Goal: Task Accomplishment & Management: Manage account settings

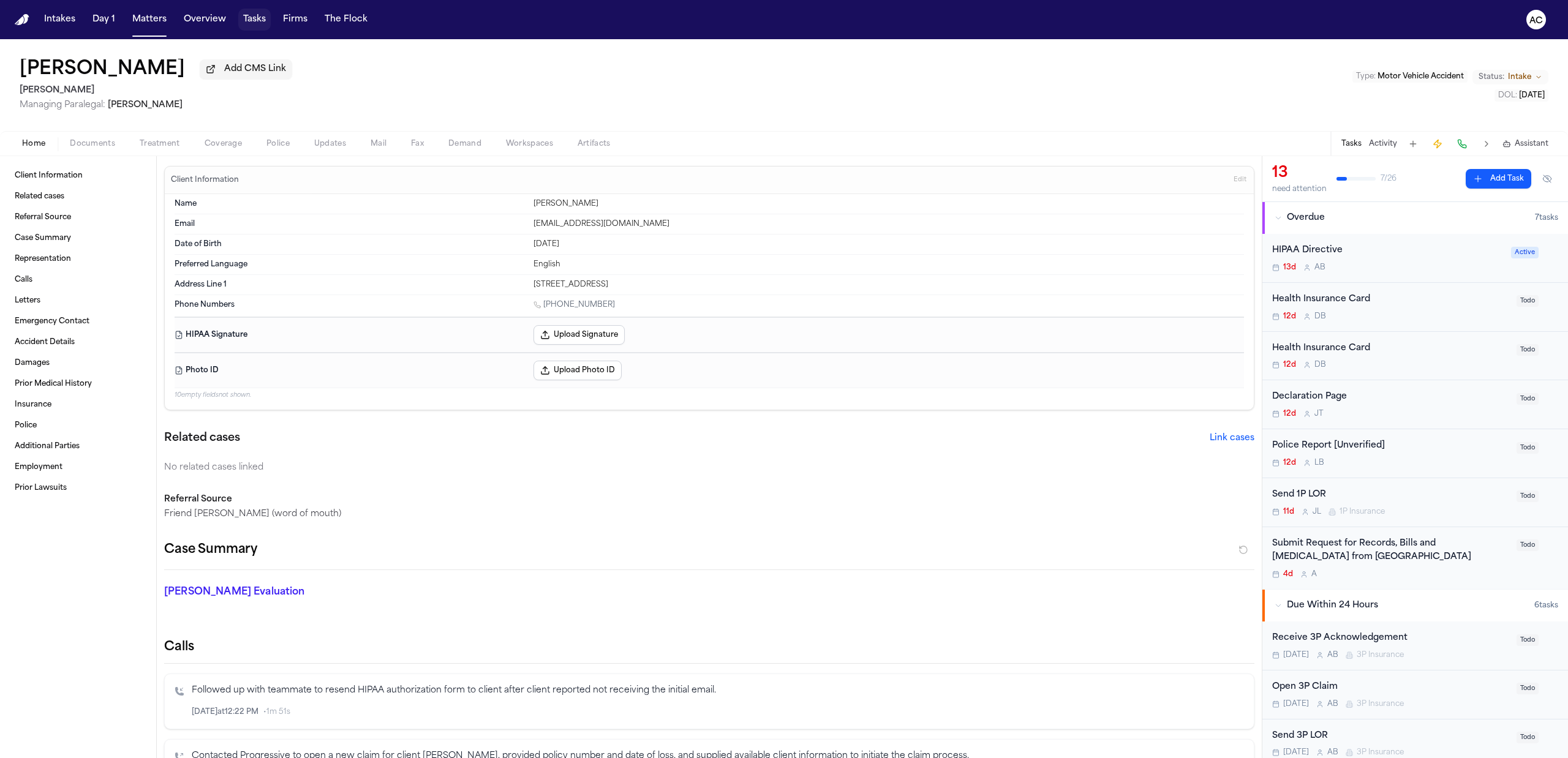
click at [256, 14] on button "Tasks" at bounding box center [255, 20] width 32 height 22
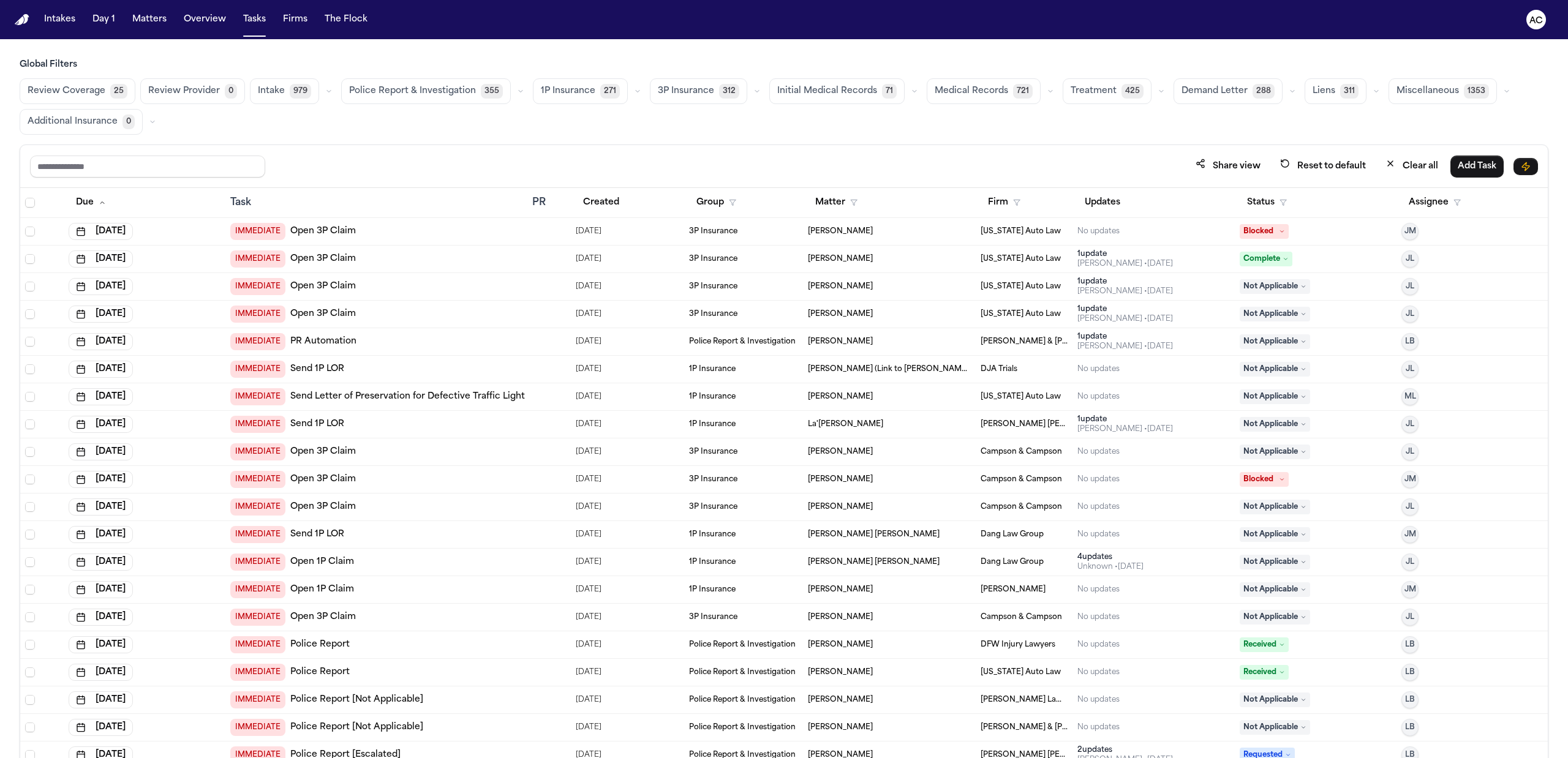
click at [968, 85] on span "Medical Records" at bounding box center [971, 91] width 74 height 12
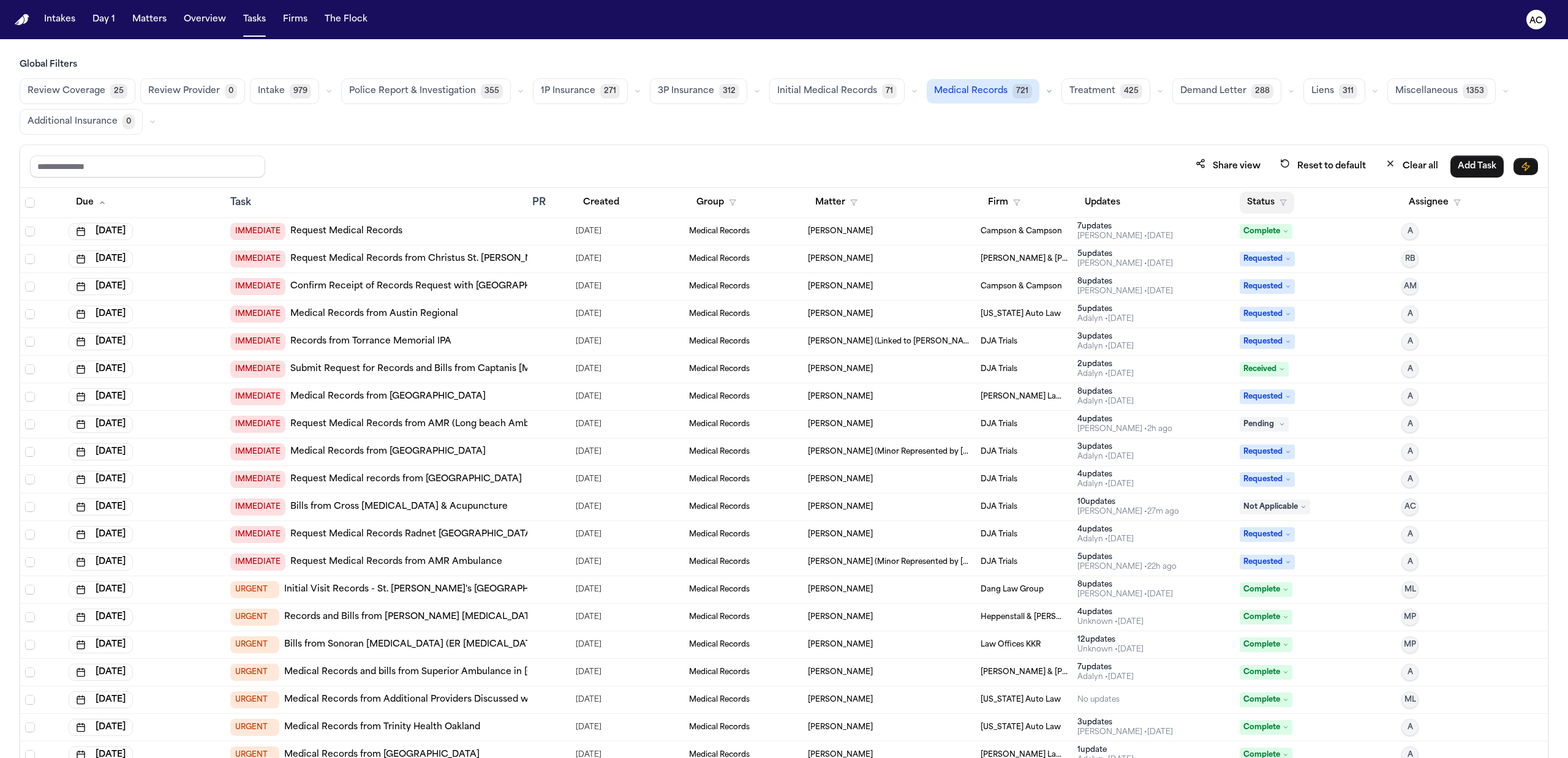
click at [1262, 204] on button "Status" at bounding box center [1267, 203] width 54 height 22
click at [1276, 317] on div "Pending" at bounding box center [1302, 310] width 102 height 14
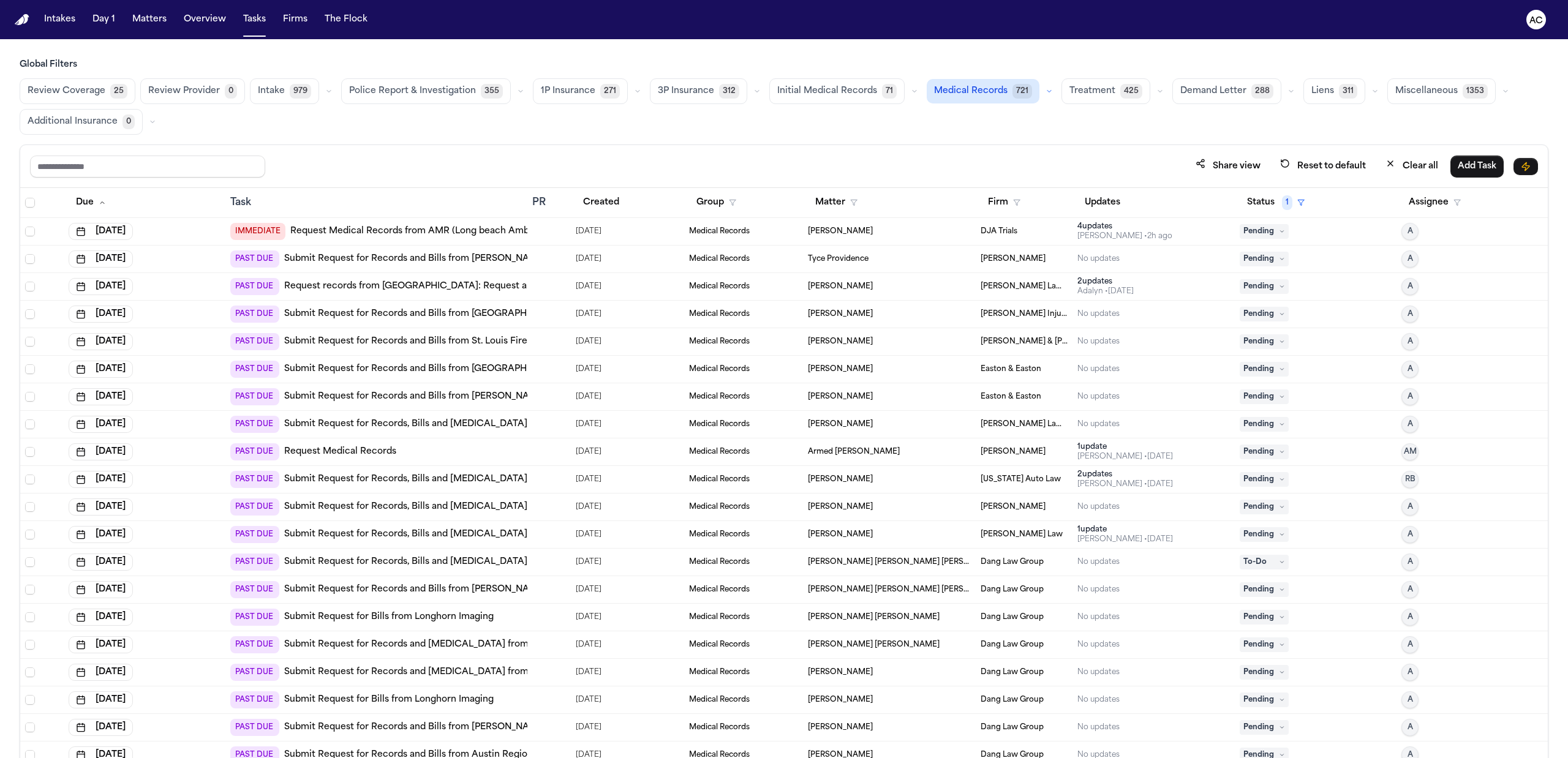
click at [456, 311] on link "Submit Request for Records and Bills from UMMC Grenada Hospital" at bounding box center [426, 314] width 284 height 12
click at [355, 535] on link "Submit Request for Records, Bills and Radiology from Emory University Hospital …" at bounding box center [467, 535] width 365 height 12
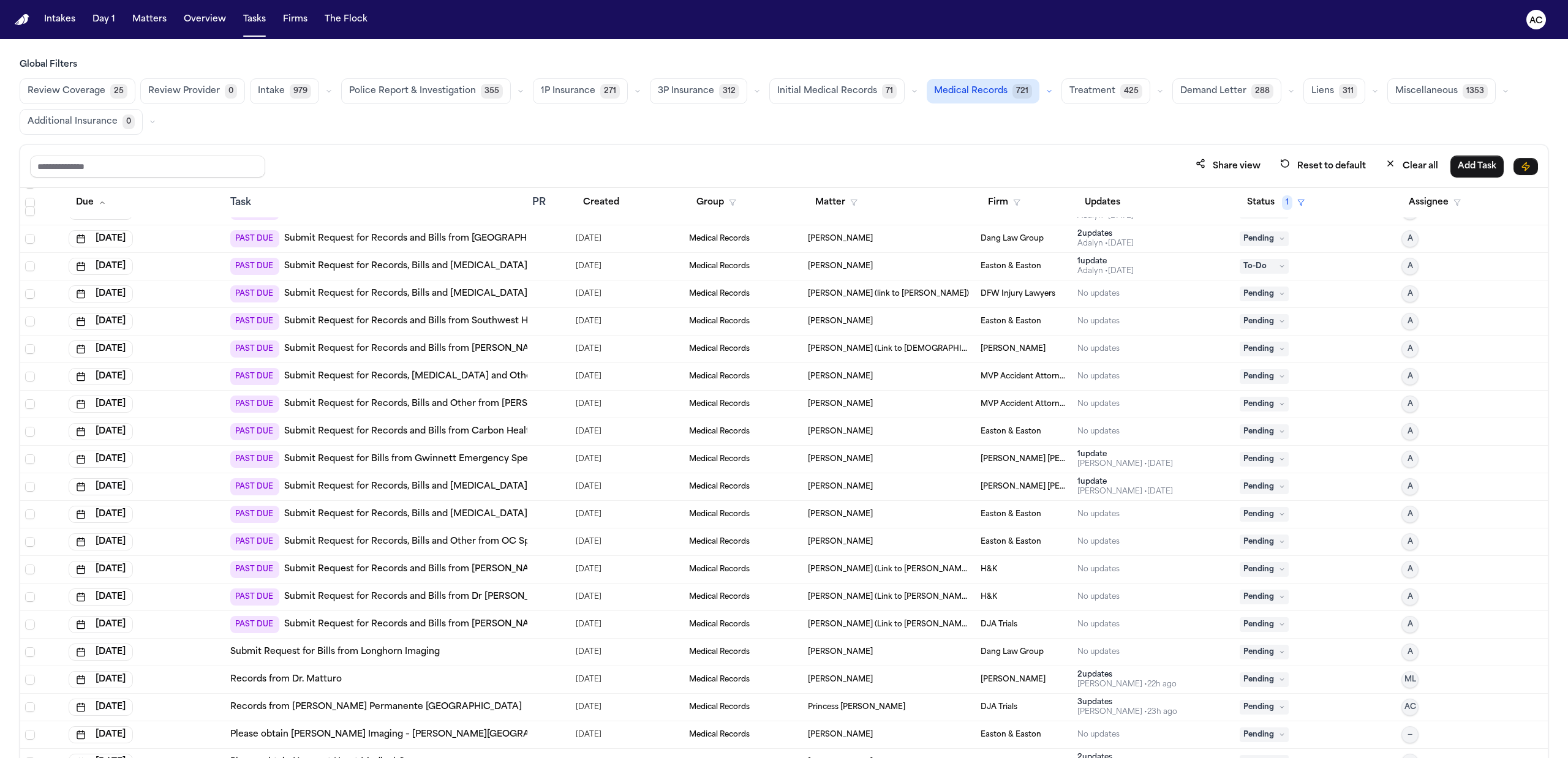
scroll to position [653, 0]
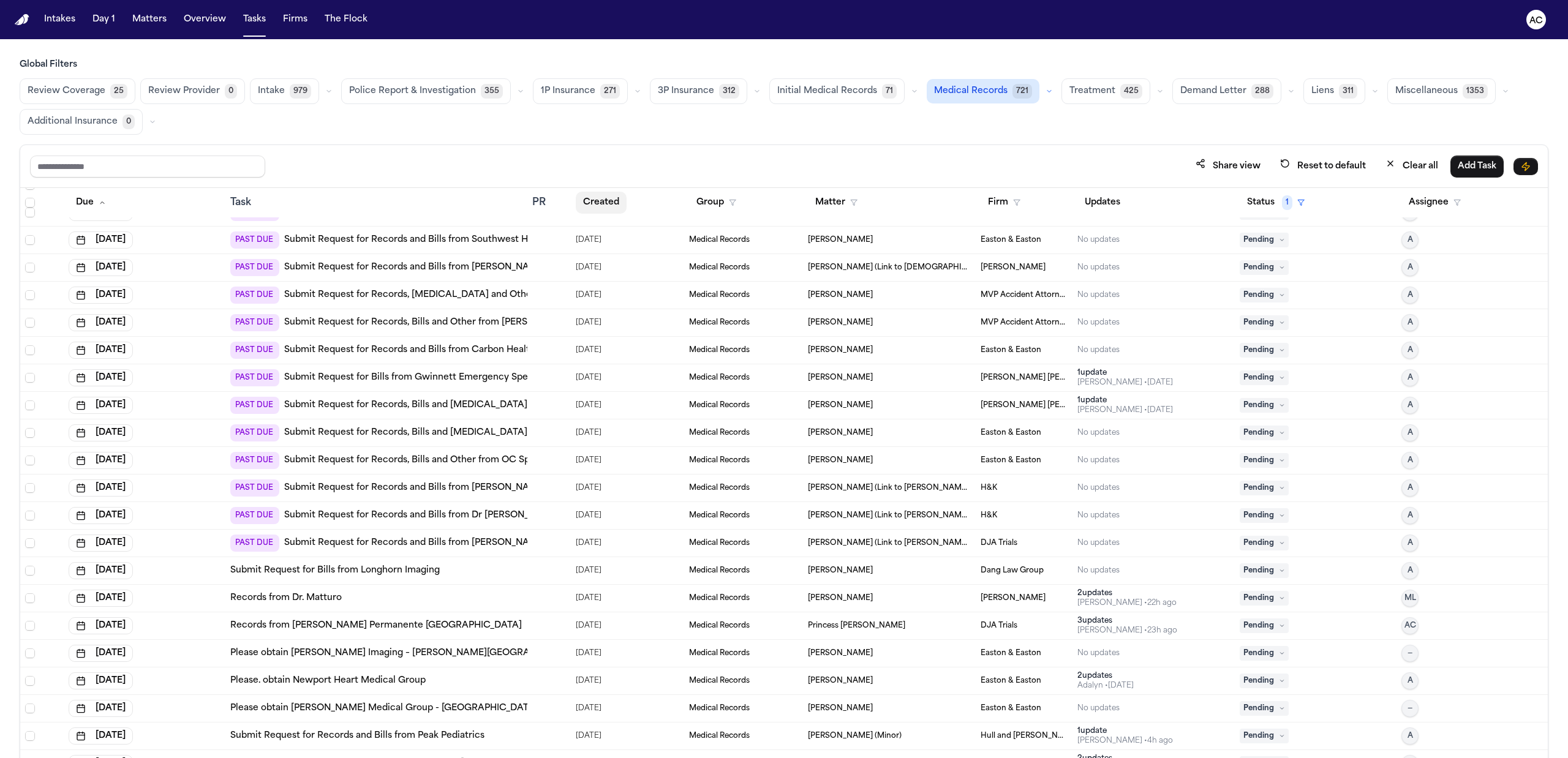
click at [597, 211] on button "Created" at bounding box center [601, 203] width 51 height 22
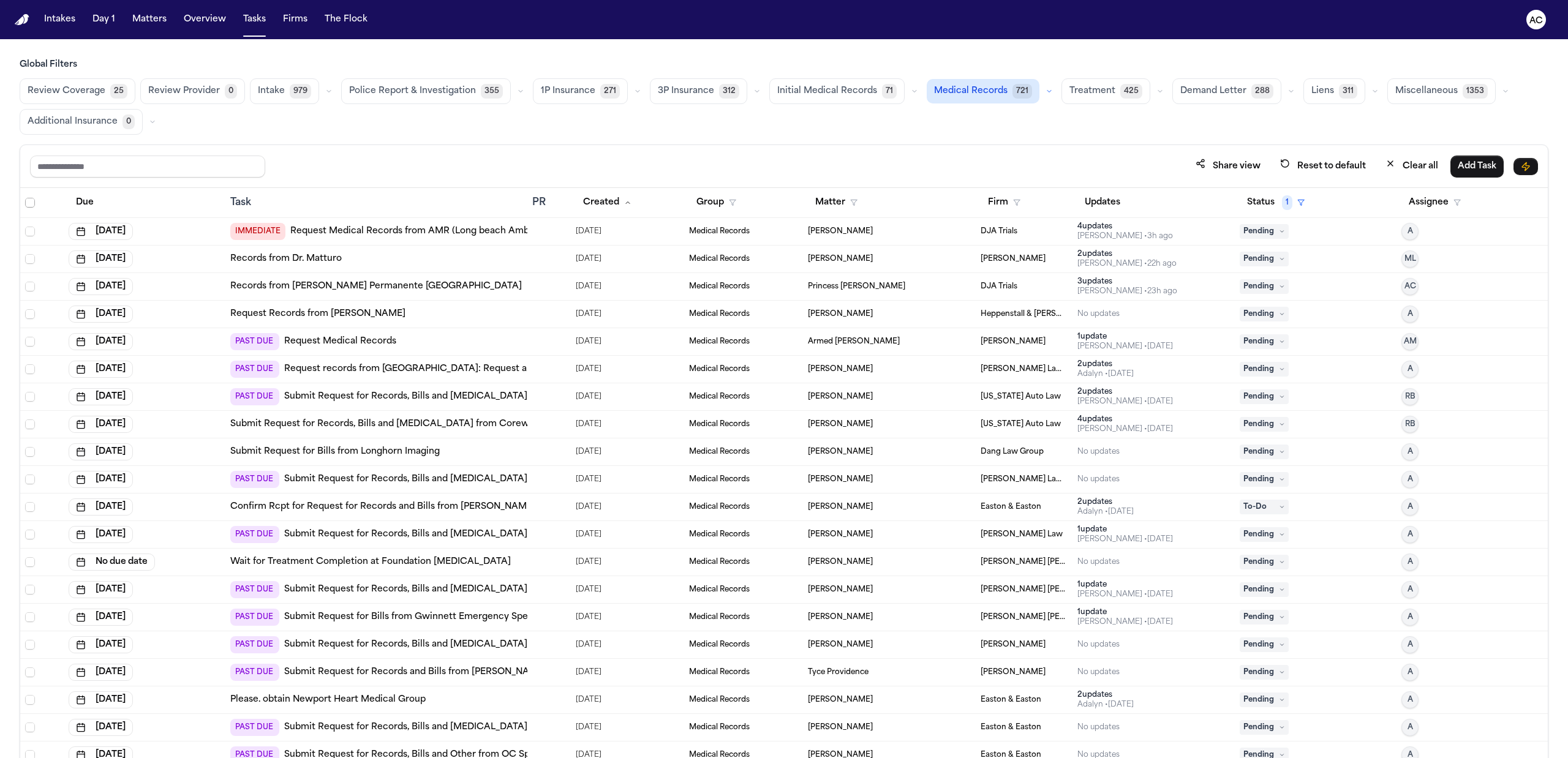
click at [27, 208] on span "Select all" at bounding box center [31, 203] width 10 height 10
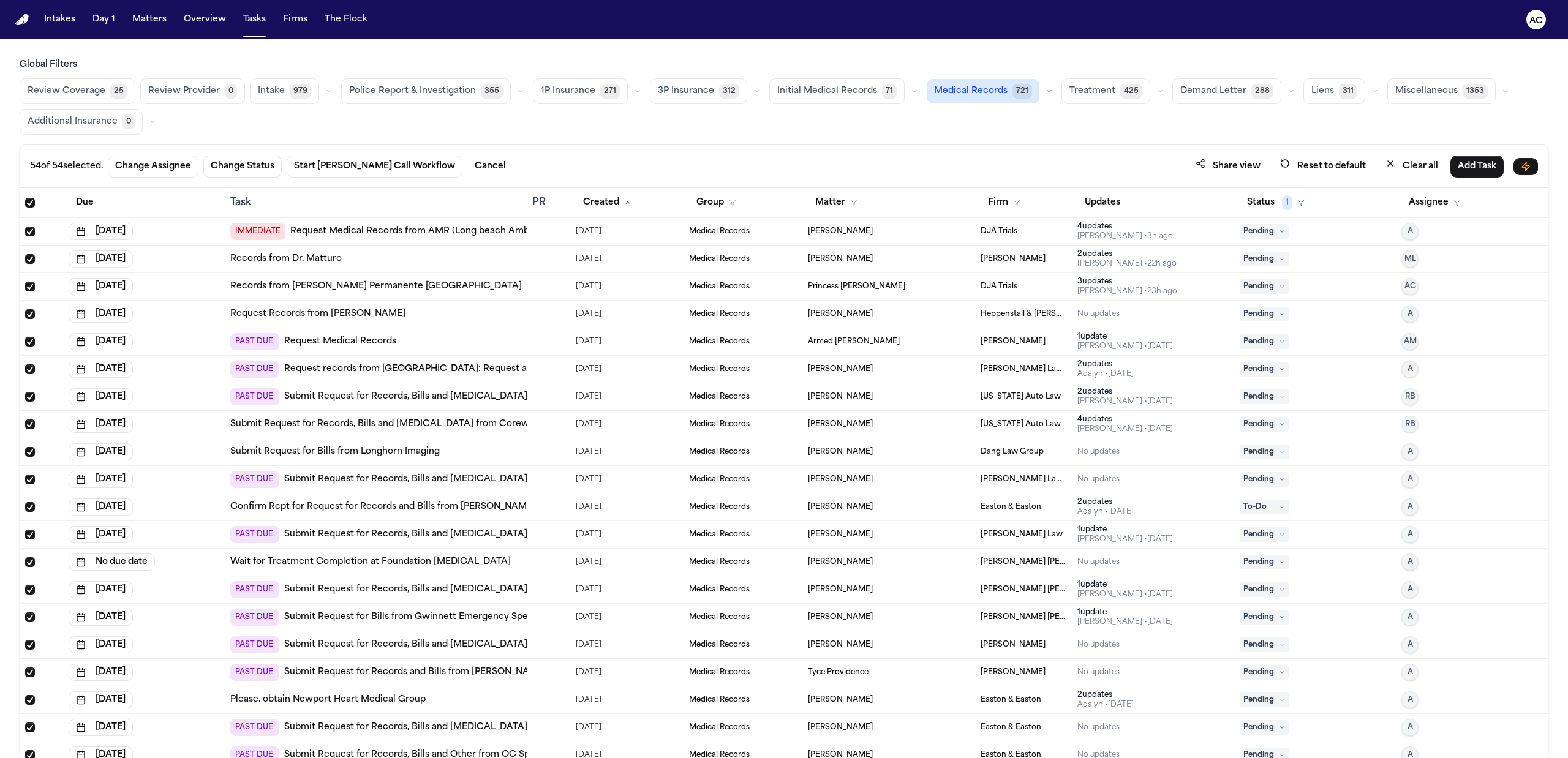
click at [27, 205] on span "Select all" at bounding box center [31, 203] width 10 height 10
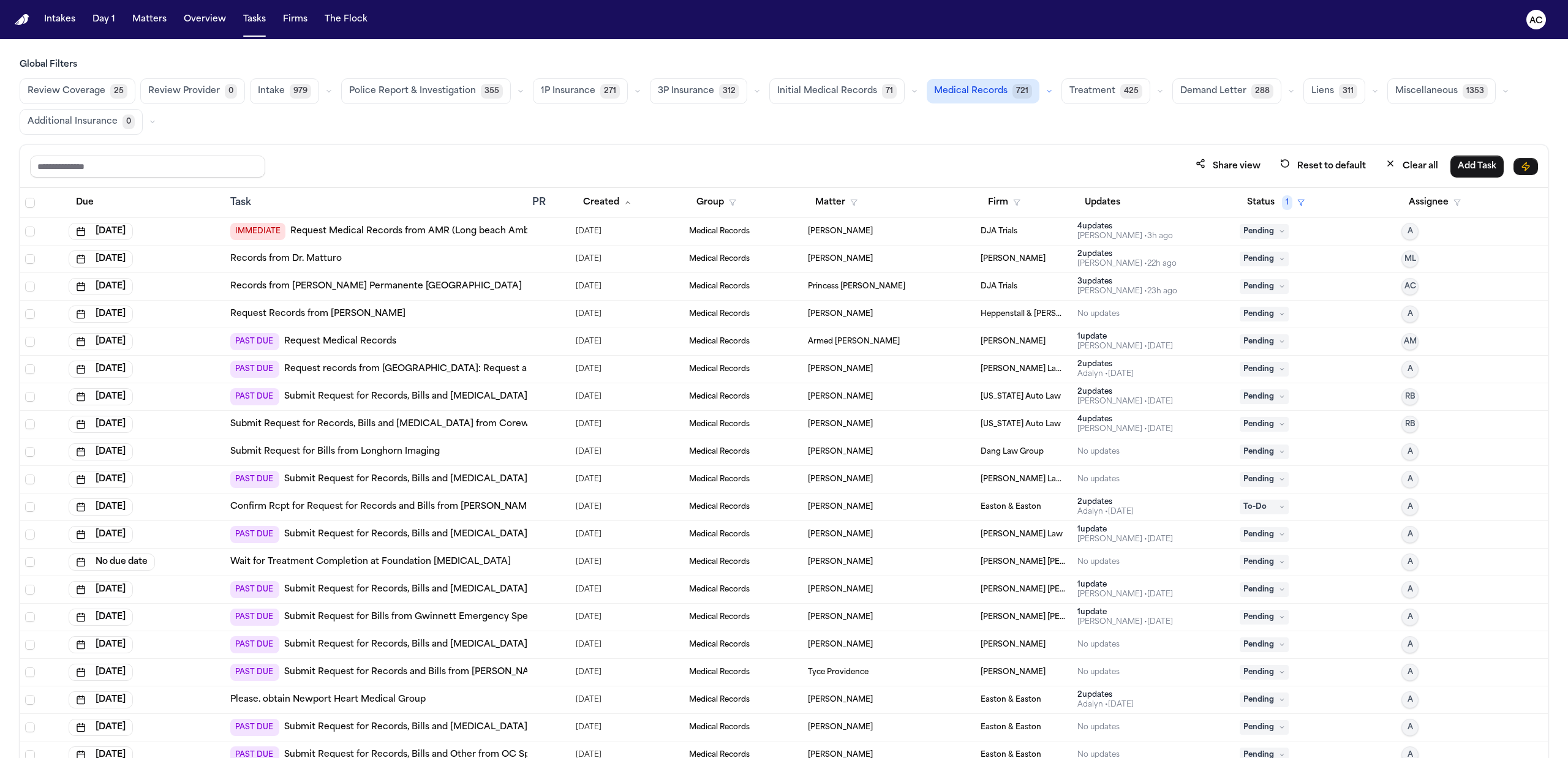
click at [343, 594] on link "Submit Request for Records, Bills and Radiology from Northside Hospital Atlanta" at bounding box center [516, 589] width 464 height 12
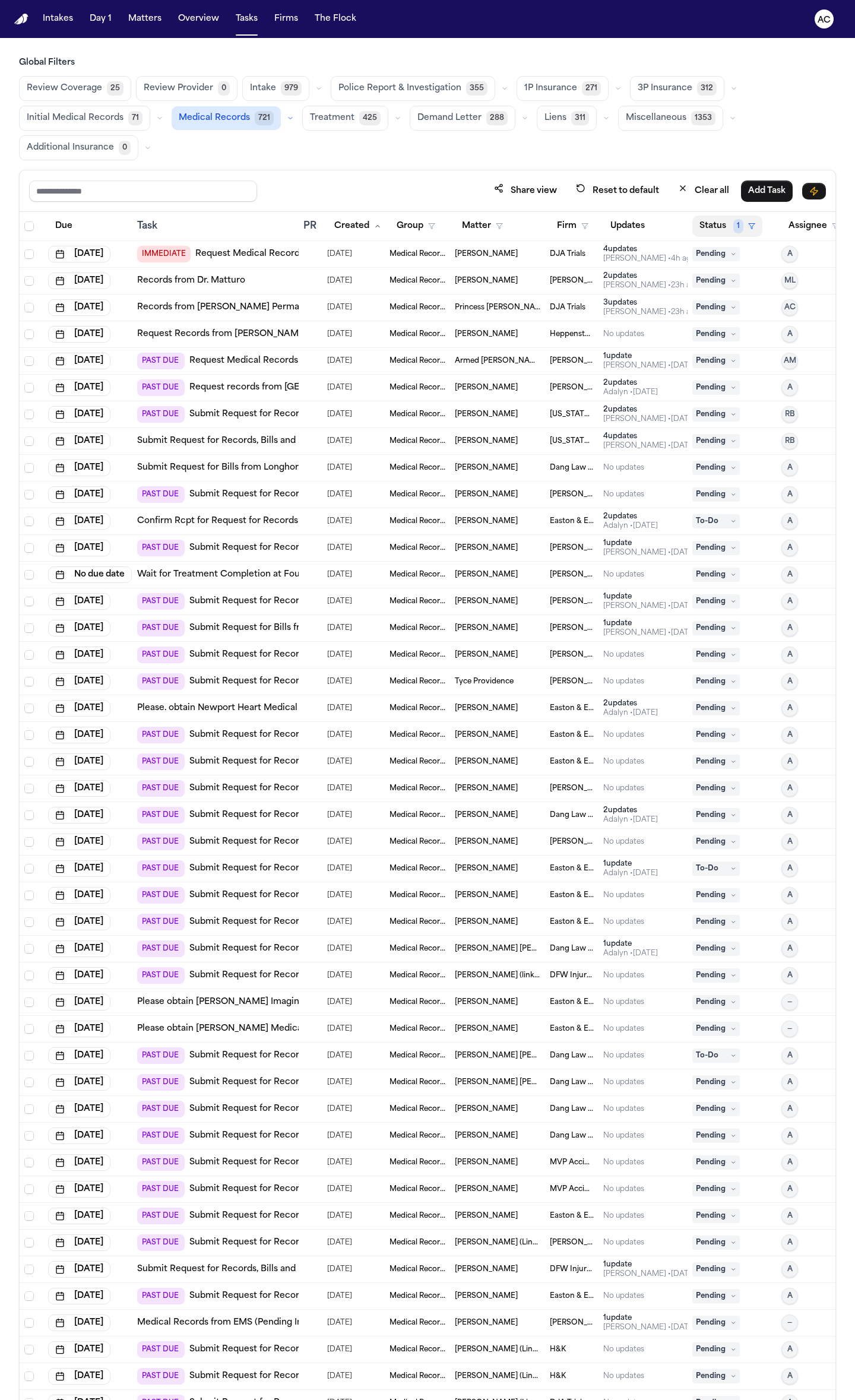
click at [716, 228] on button "Status 1" at bounding box center [727, 226] width 70 height 21
click at [732, 321] on button "Pending" at bounding box center [758, 332] width 125 height 21
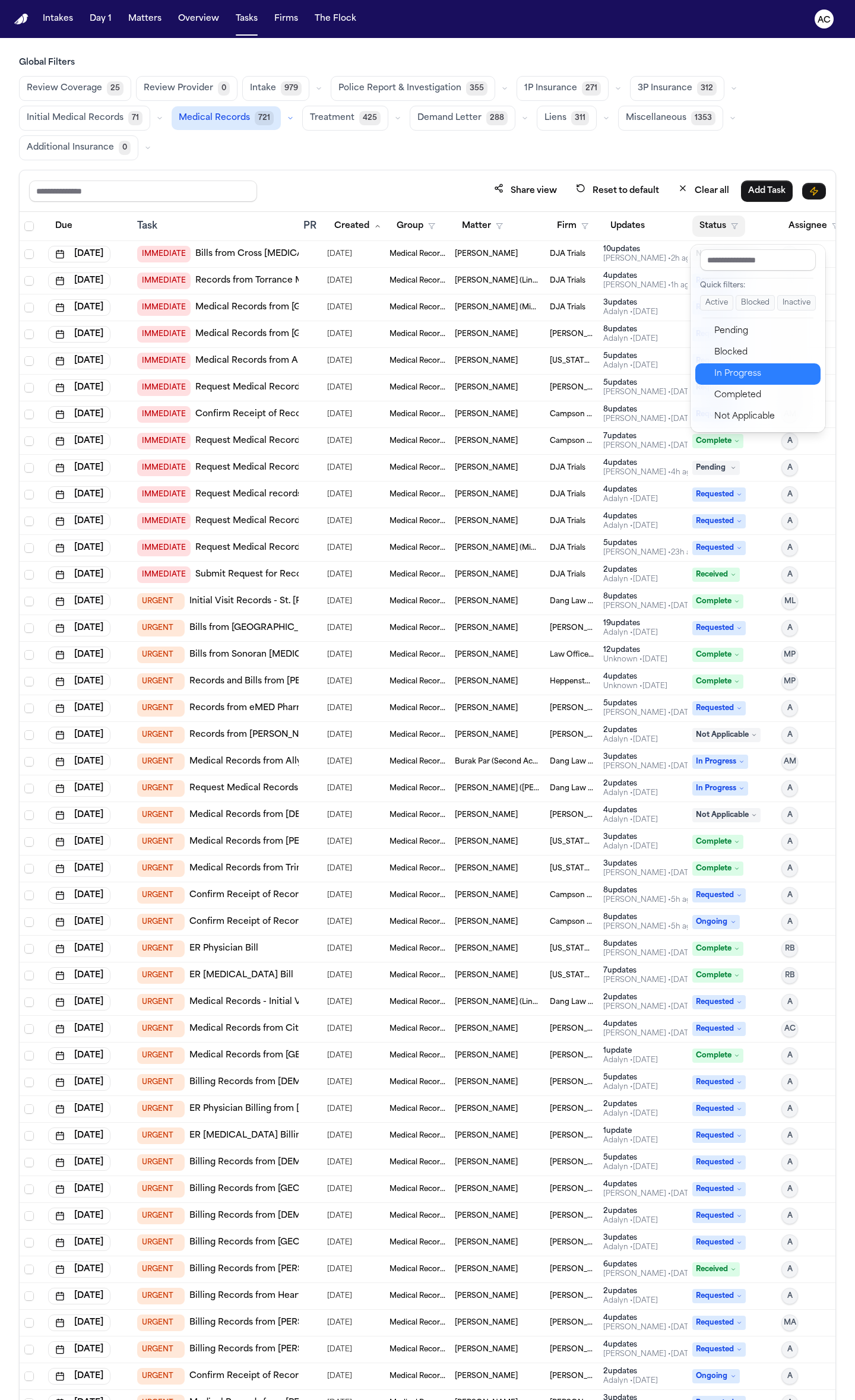
click at [741, 376] on div "In Progress" at bounding box center [764, 374] width 99 height 14
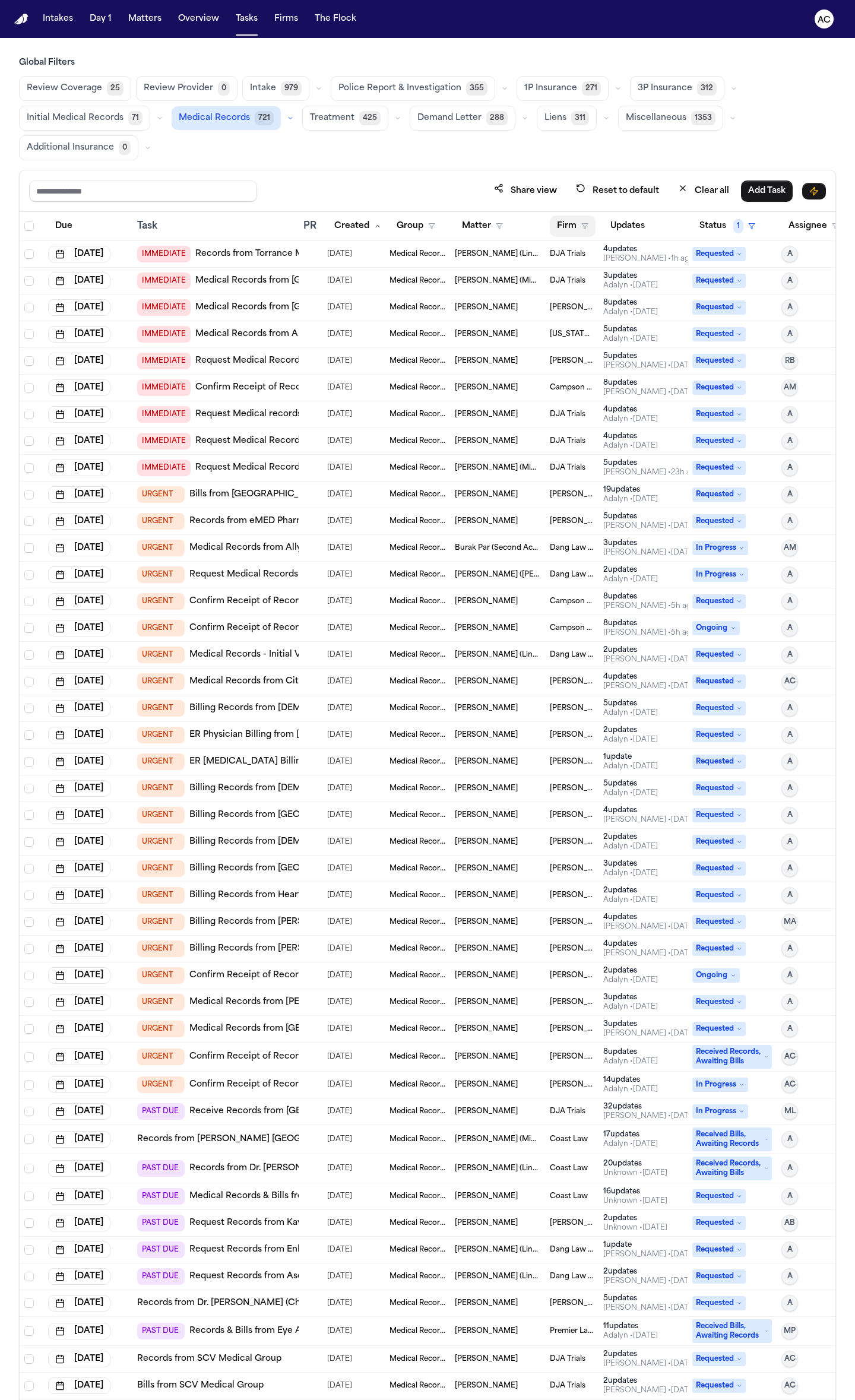
click at [580, 233] on button "Firm" at bounding box center [573, 226] width 46 height 21
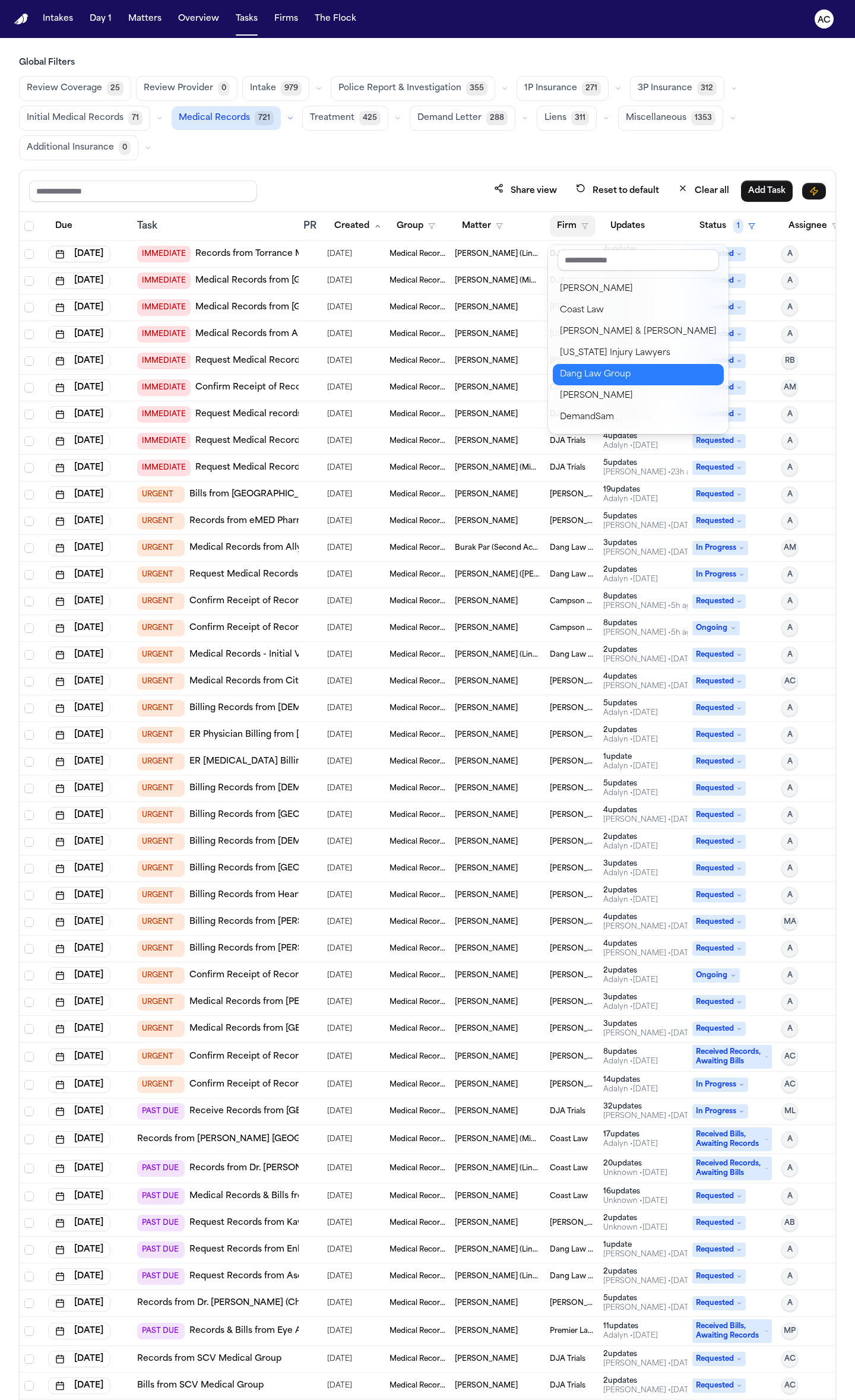
scroll to position [316, 0]
click at [644, 386] on div "DJA Trials" at bounding box center [638, 380] width 156 height 14
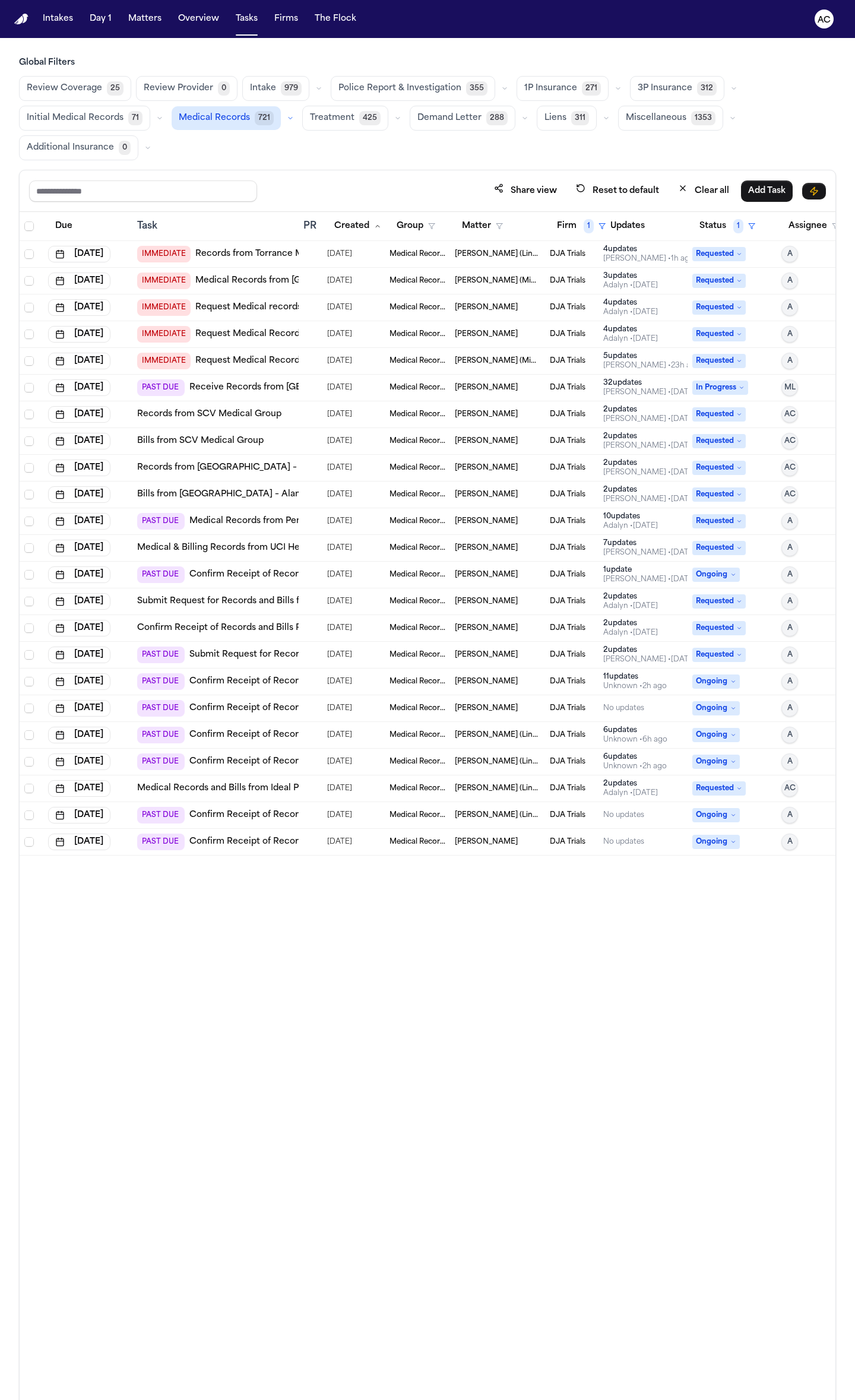
click at [249, 254] on link "Records from Torrance Memorial IPA" at bounding box center [273, 254] width 156 height 12
click at [717, 226] on button "Status 1" at bounding box center [727, 226] width 70 height 21
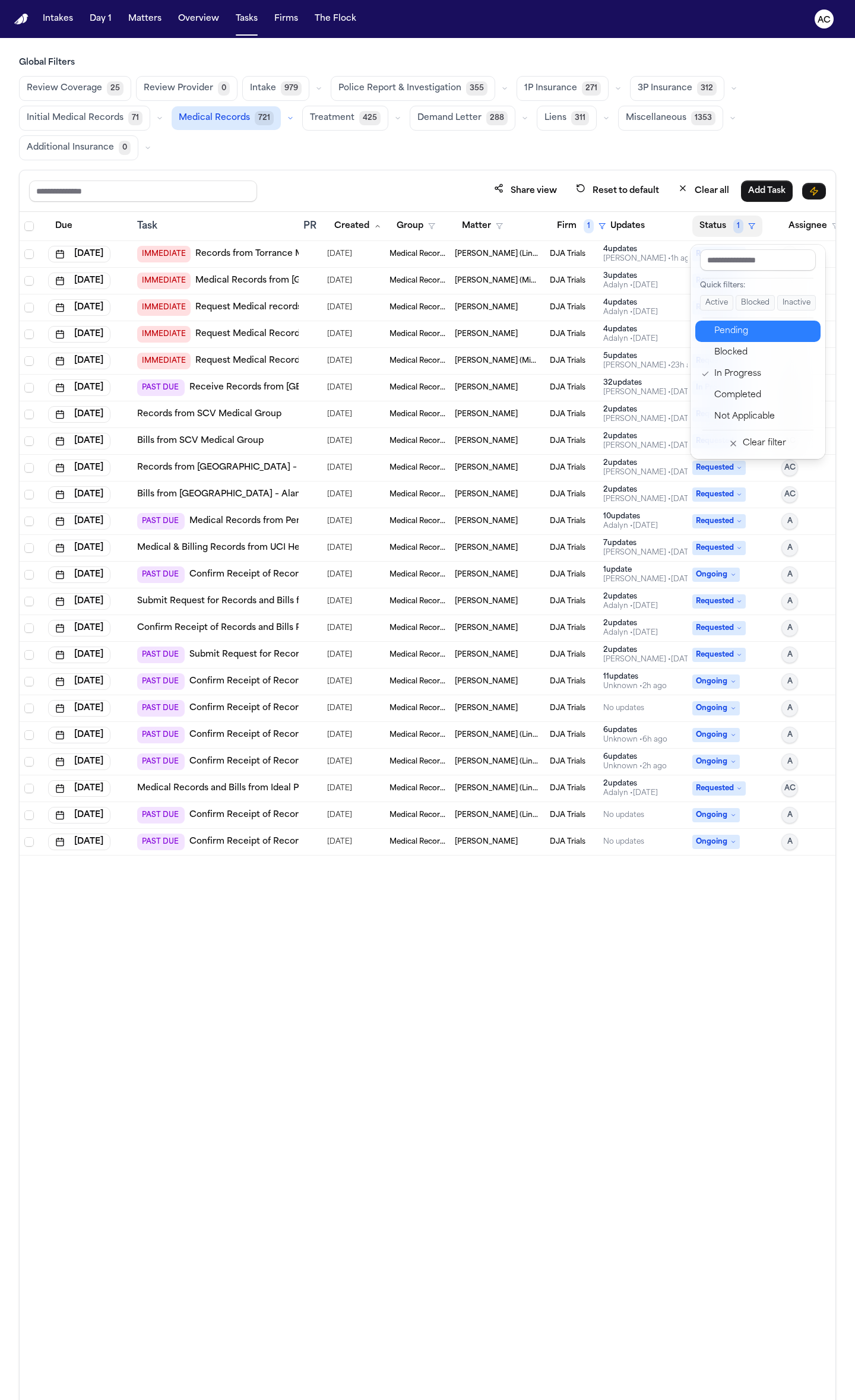
click at [734, 328] on div "Pending" at bounding box center [764, 331] width 99 height 14
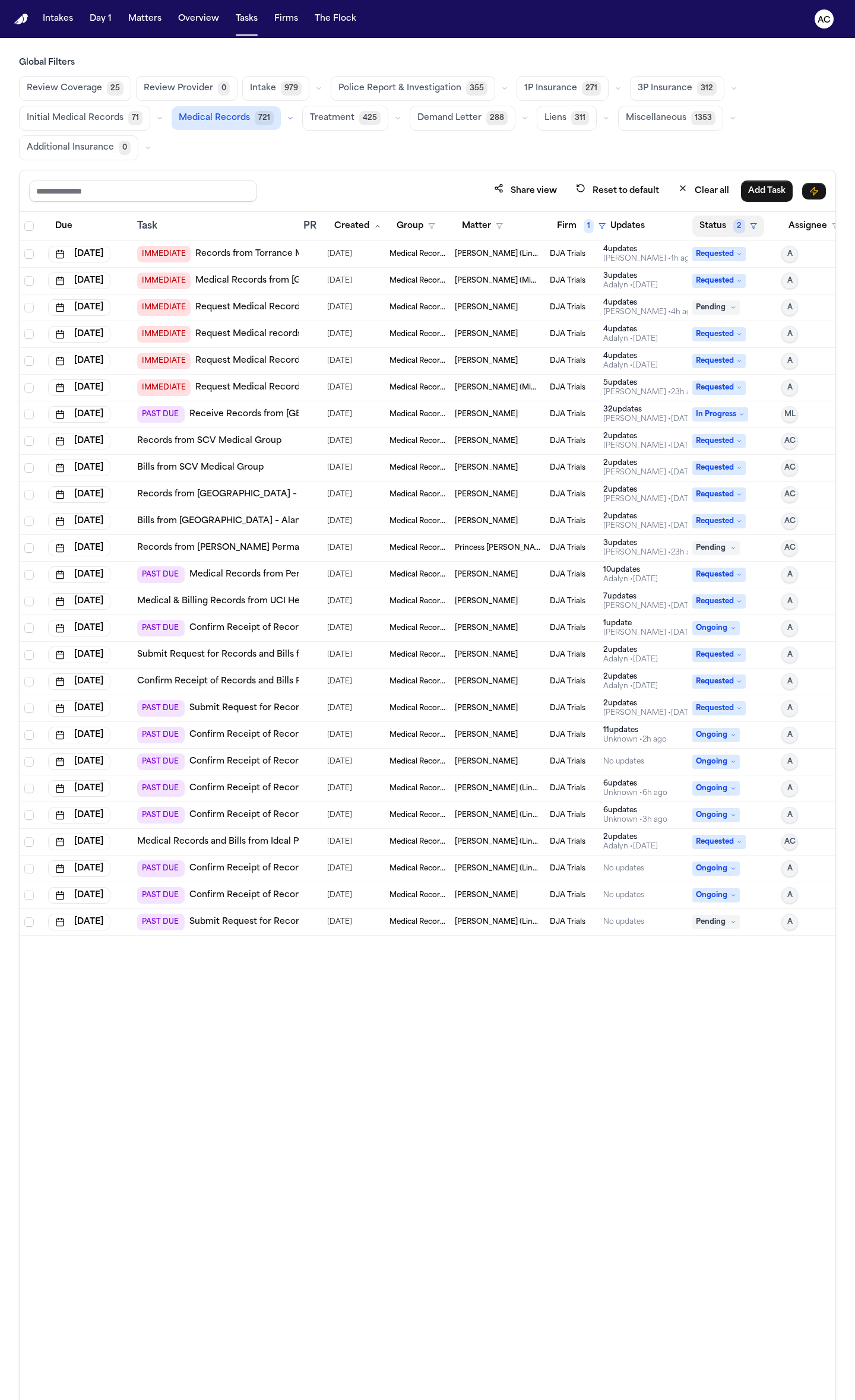
click at [716, 221] on button "Status 2" at bounding box center [727, 226] width 72 height 21
click at [727, 374] on div "In Progress" at bounding box center [764, 374] width 99 height 14
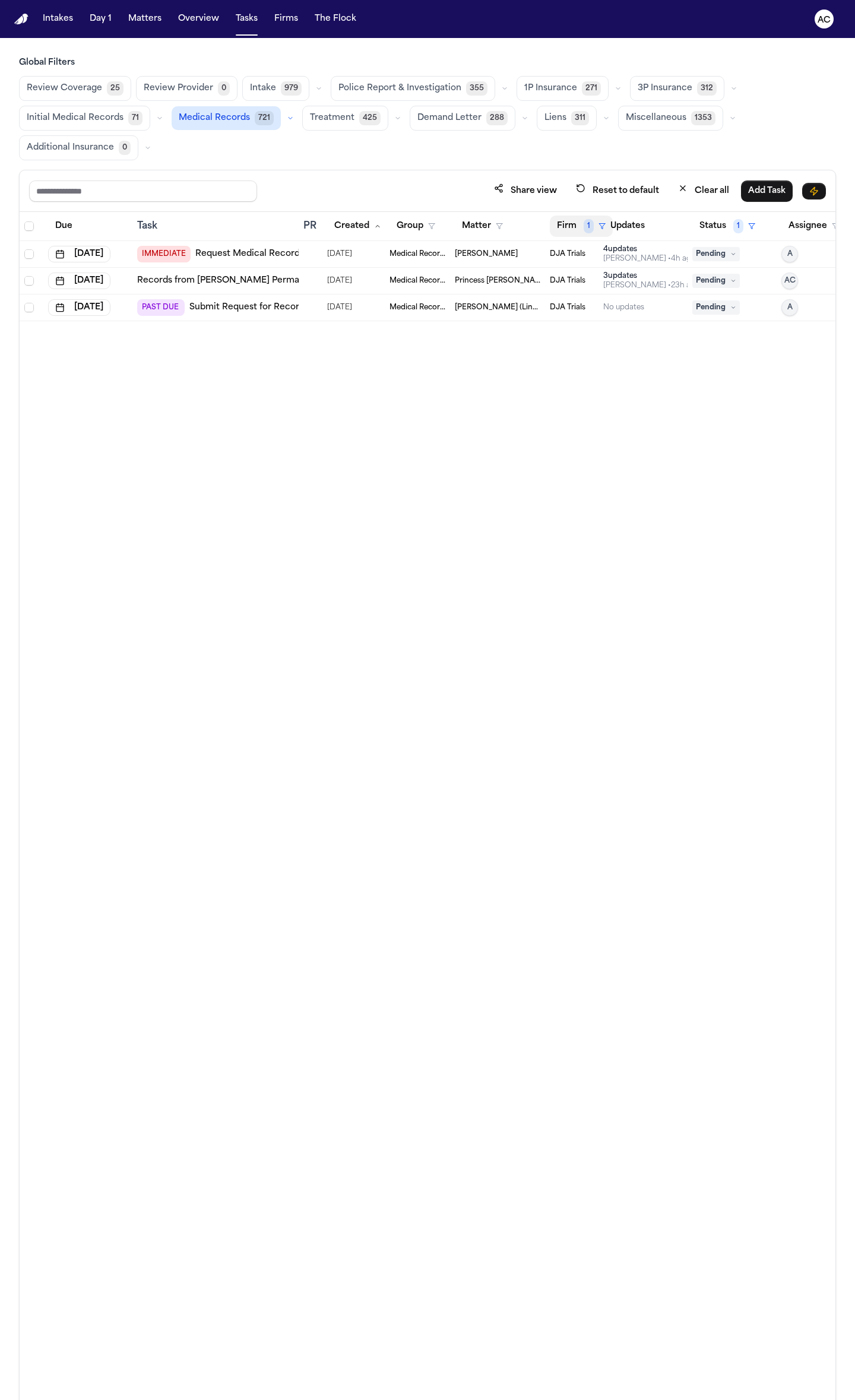
click at [575, 229] on button "Firm 1" at bounding box center [581, 226] width 63 height 21
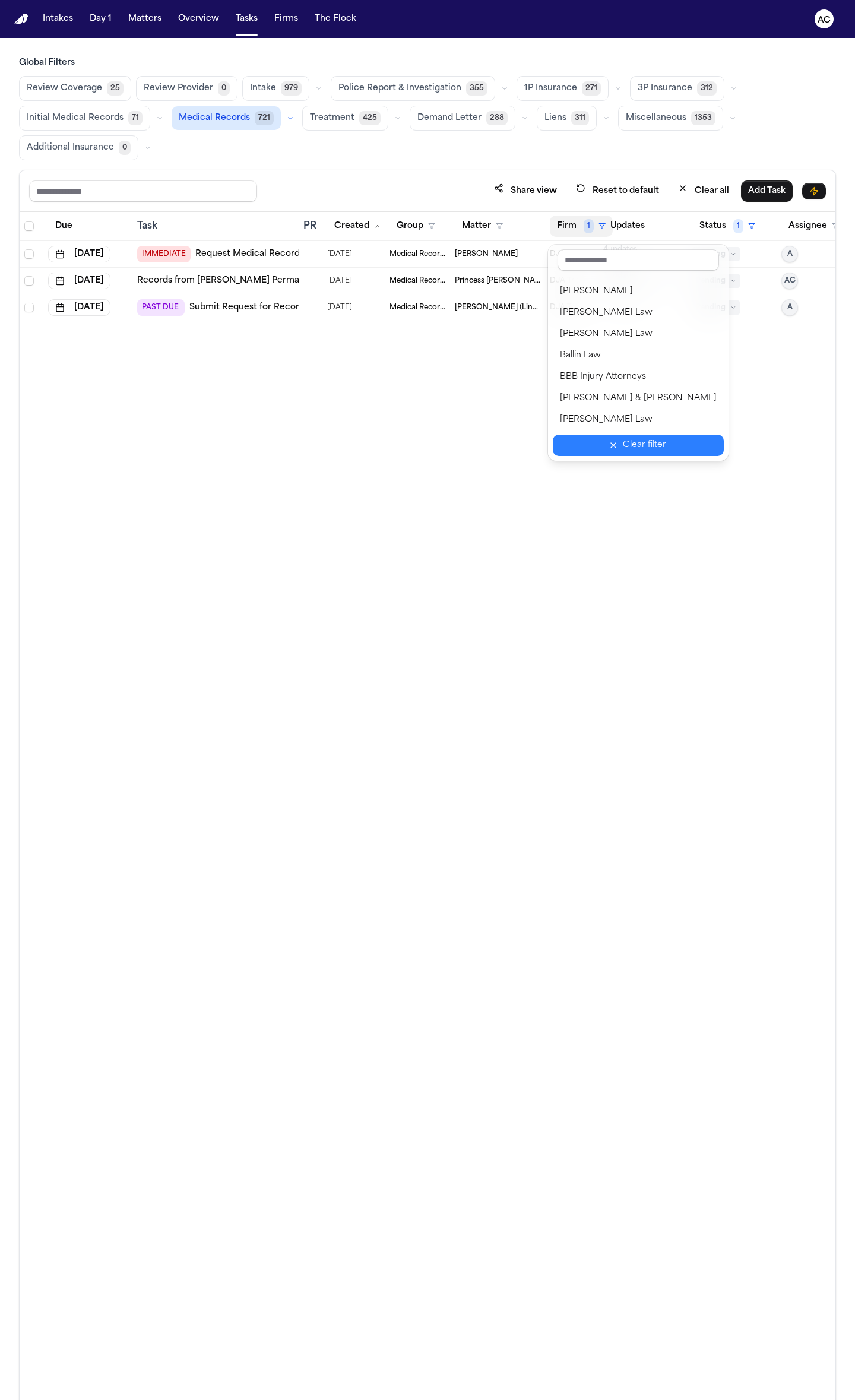
click at [630, 450] on div "Clear filter" at bounding box center [644, 444] width 44 height 14
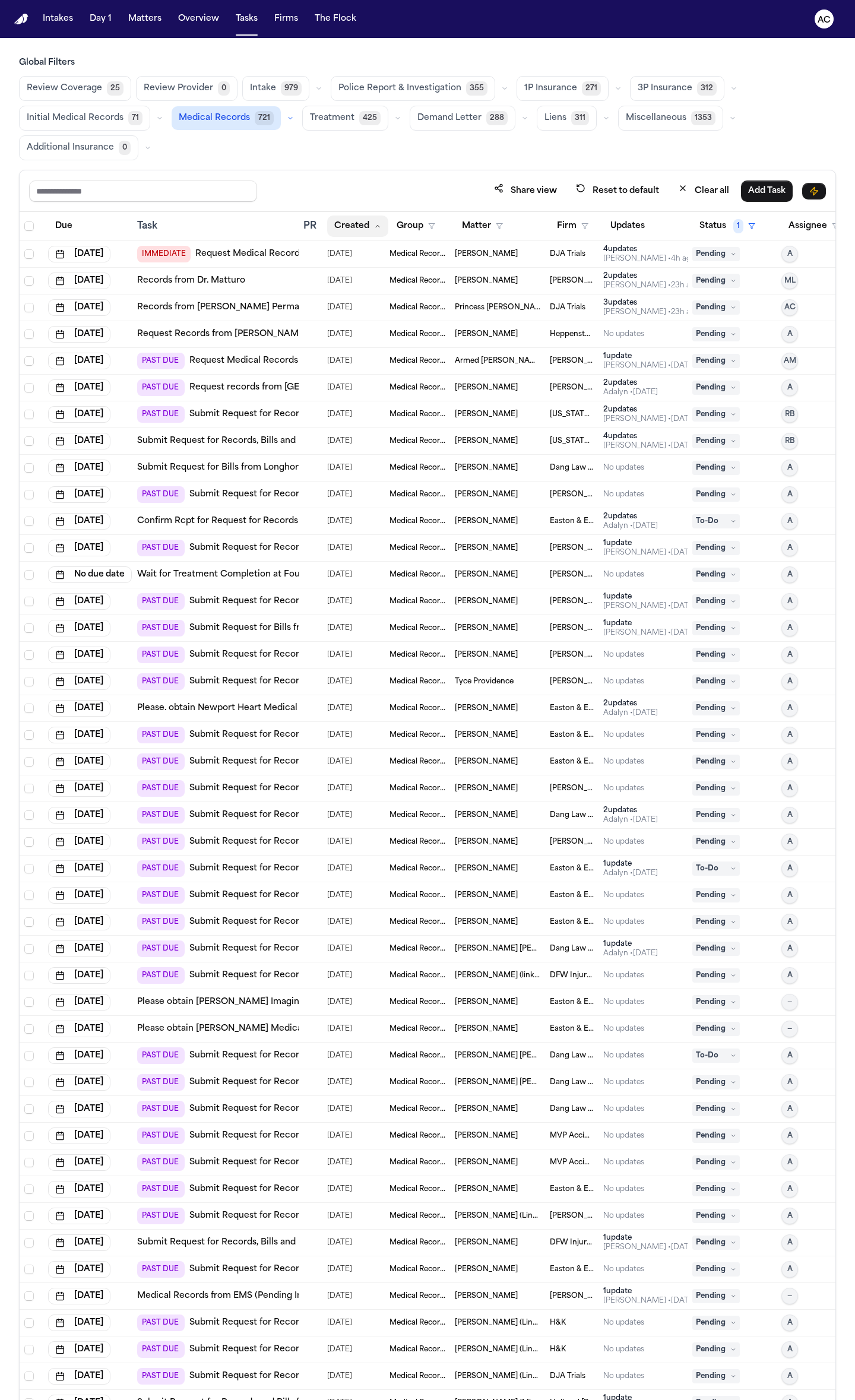
click at [357, 231] on button "Created" at bounding box center [357, 226] width 61 height 21
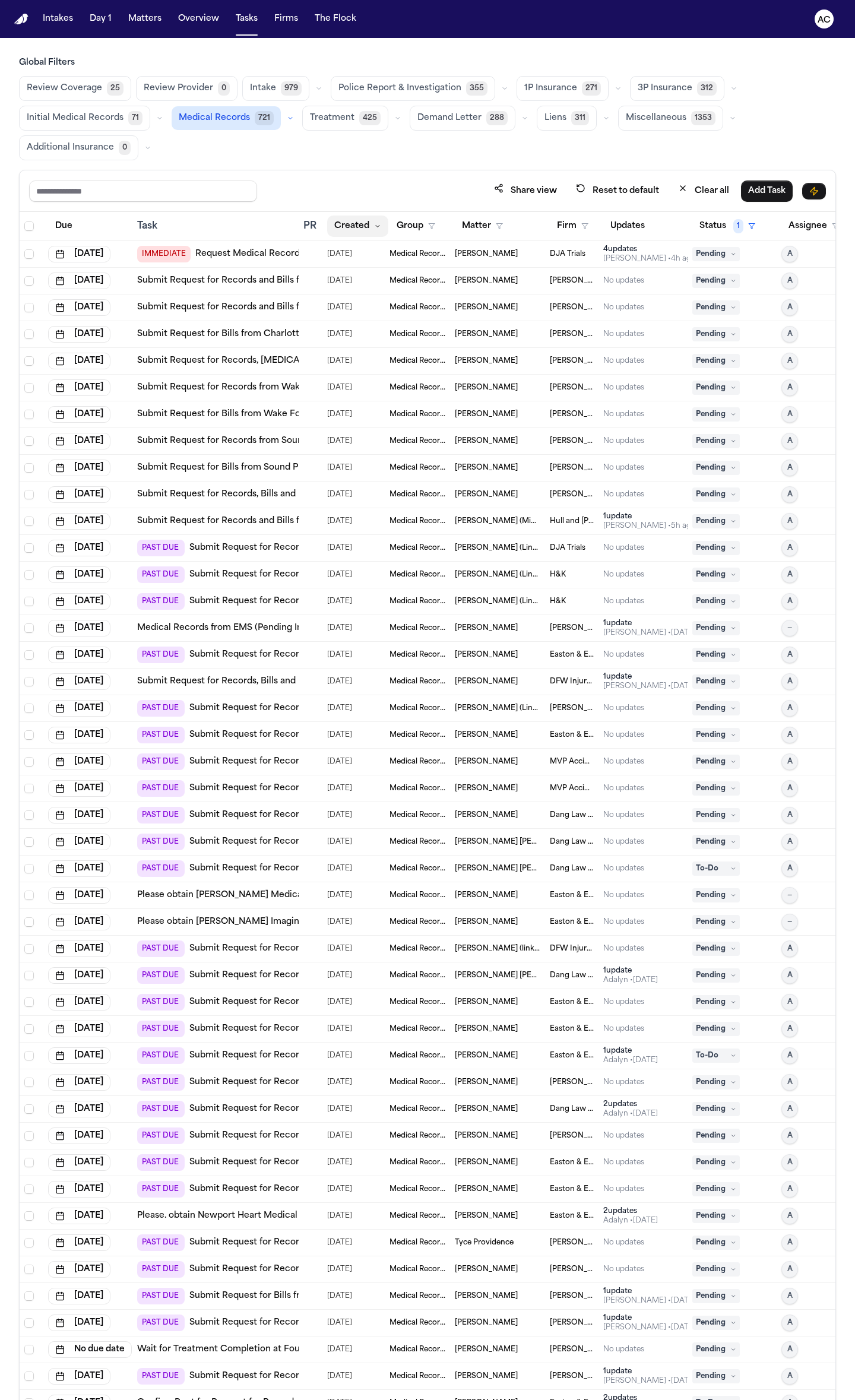
click at [356, 229] on button "Created" at bounding box center [357, 226] width 61 height 21
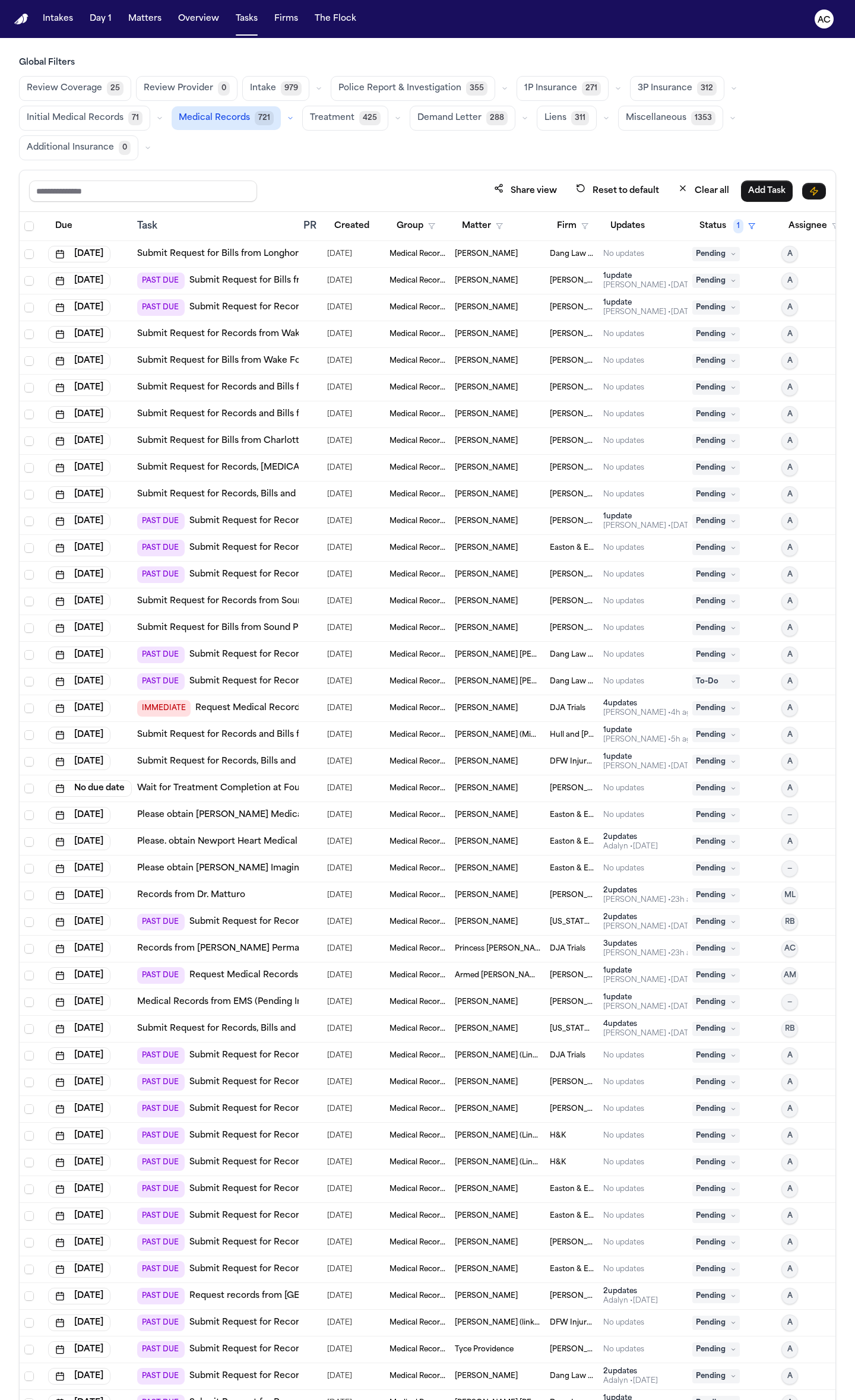
click at [471, 575] on span "Cody Adams" at bounding box center [486, 575] width 63 height 10
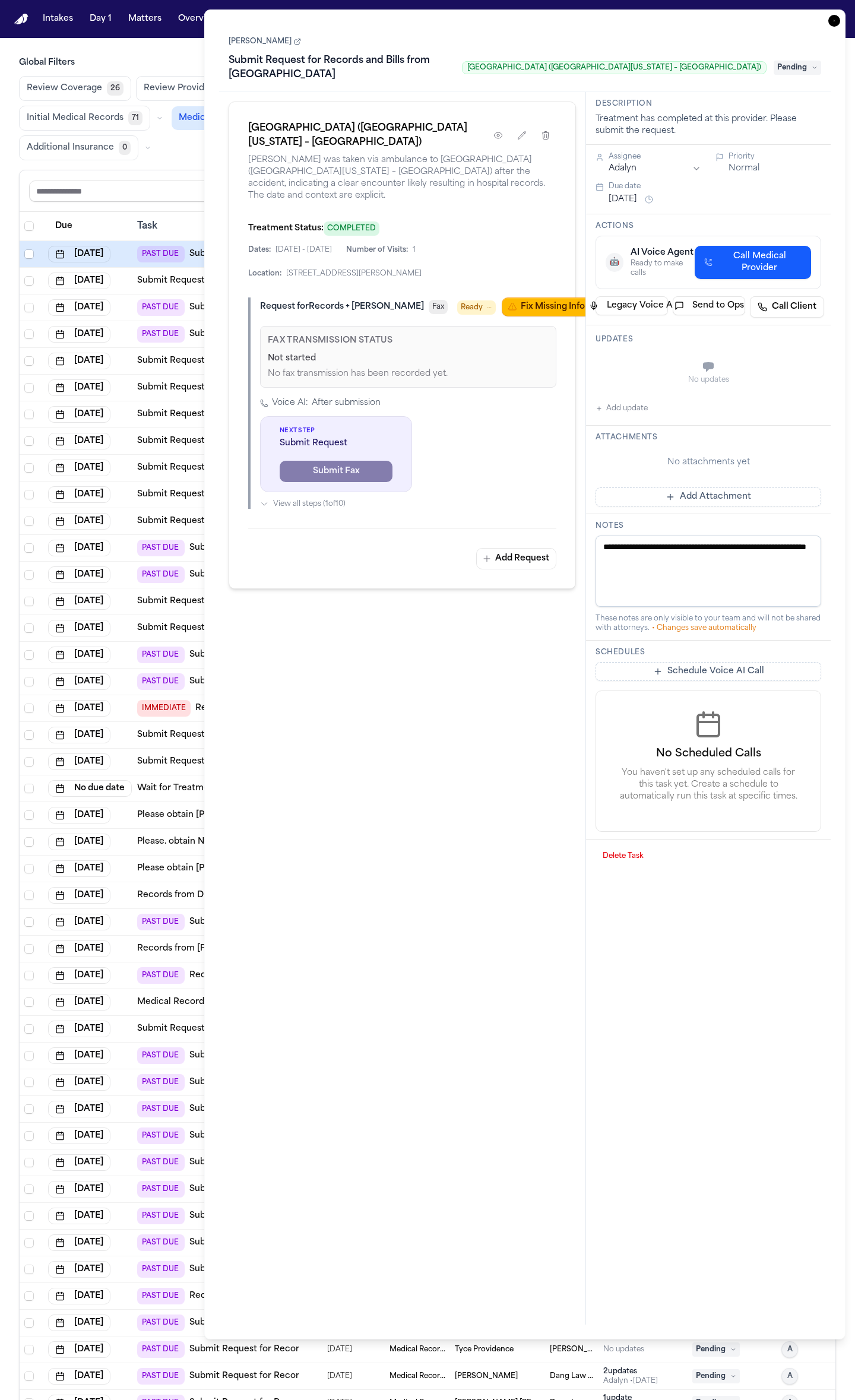
click at [294, 43] on icon at bounding box center [297, 41] width 7 height 7
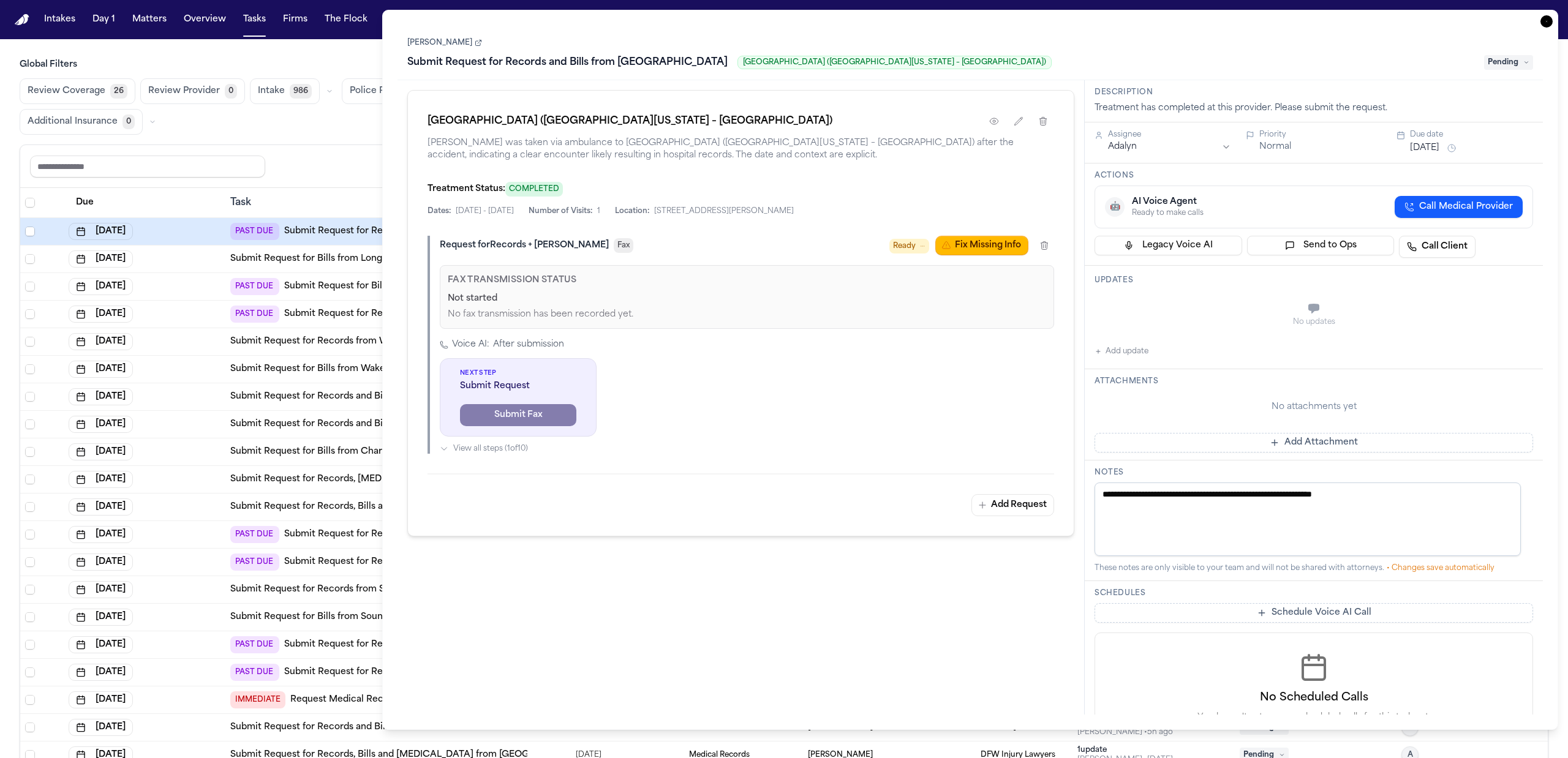
drag, startPoint x: 359, startPoint y: 135, endPoint x: 432, endPoint y: 94, distance: 83.7
click at [360, 135] on div "Review Coverage 26 Review Provider 0 Intake 986 Police Report & Investigation 3…" at bounding box center [784, 106] width 1529 height 56
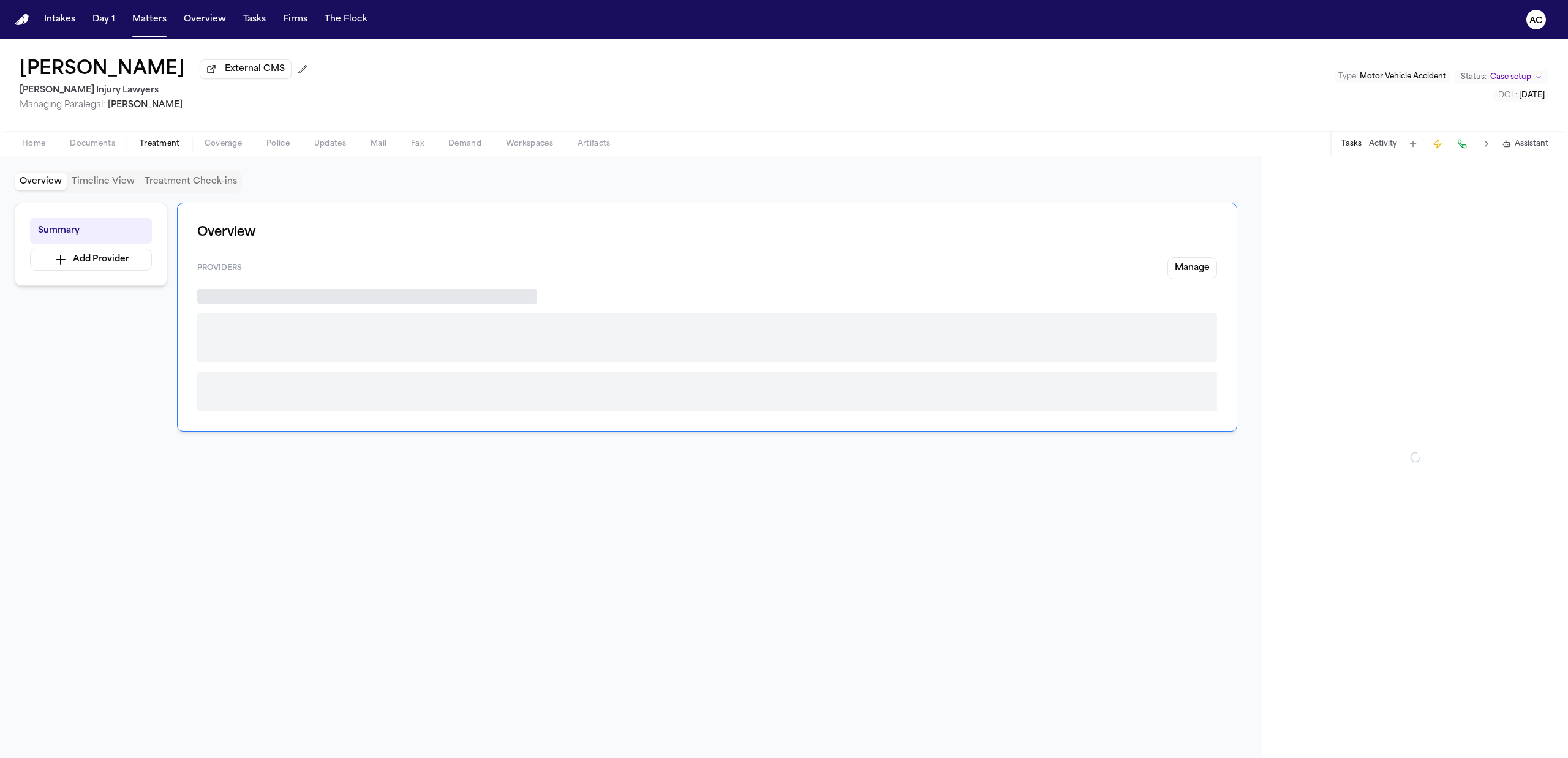
drag, startPoint x: 155, startPoint y: 147, endPoint x: 144, endPoint y: 165, distance: 21.1
click at [155, 148] on span "Treatment" at bounding box center [160, 144] width 41 height 10
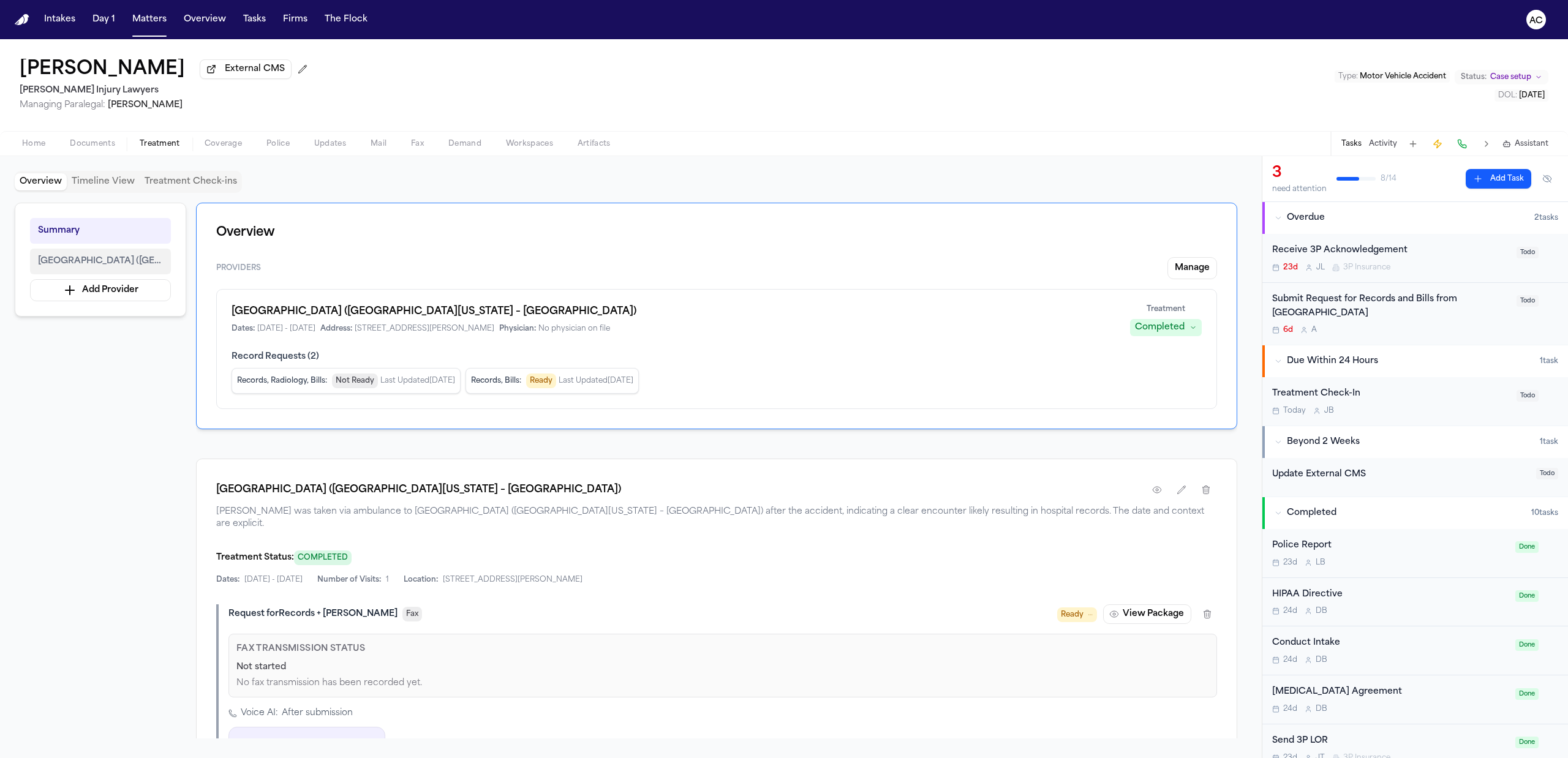
click at [96, 263] on span "UMMC Grenada Hospital (University of Mississippi Medical Center – Grenada)" at bounding box center [100, 261] width 125 height 14
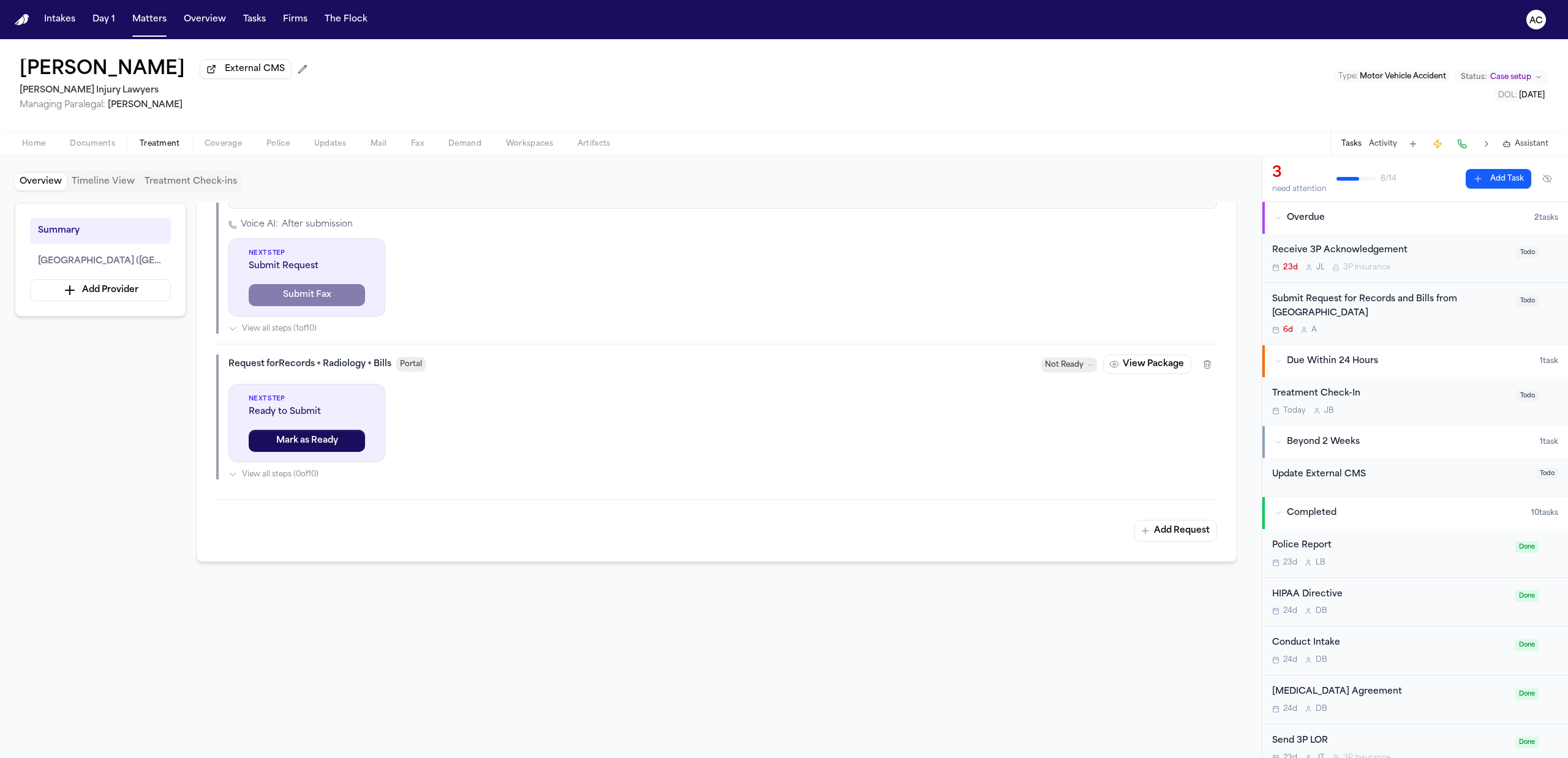
scroll to position [407, 0]
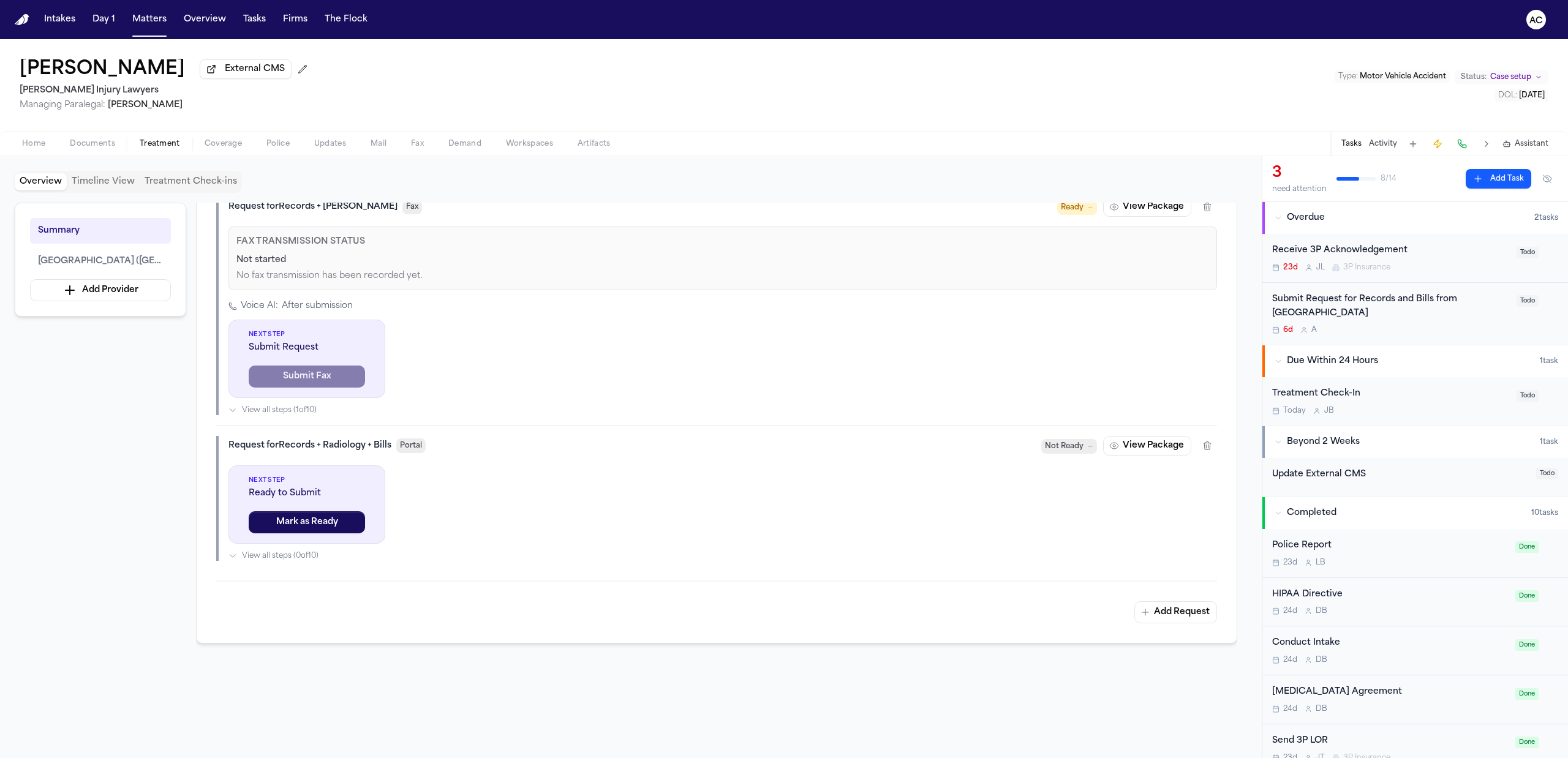
click at [1324, 300] on div "Submit Request for Records and Bills from UMMC Grenada Hospital" at bounding box center [1390, 306] width 237 height 28
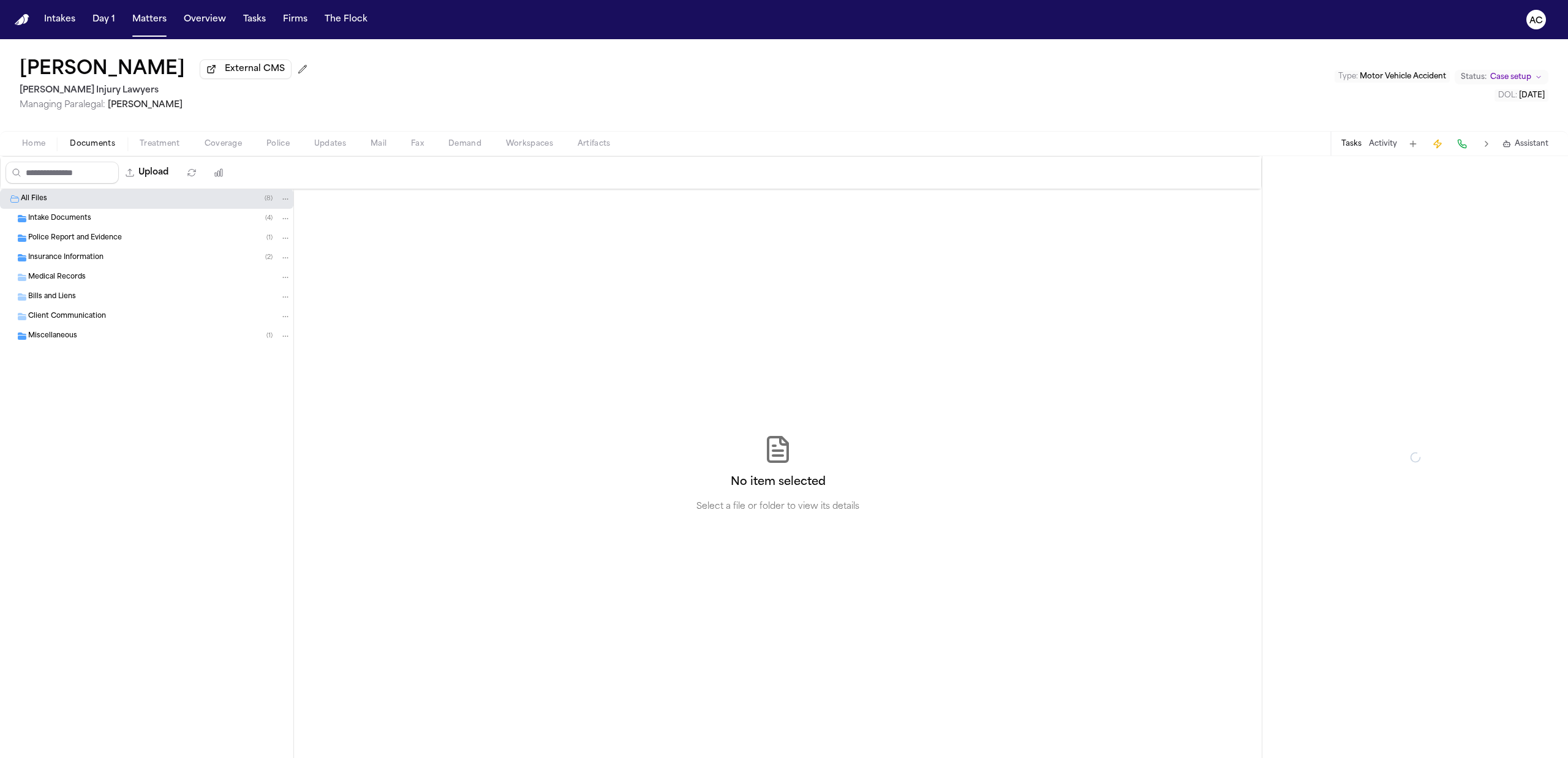
click at [101, 137] on button "Documents" at bounding box center [93, 143] width 70 height 14
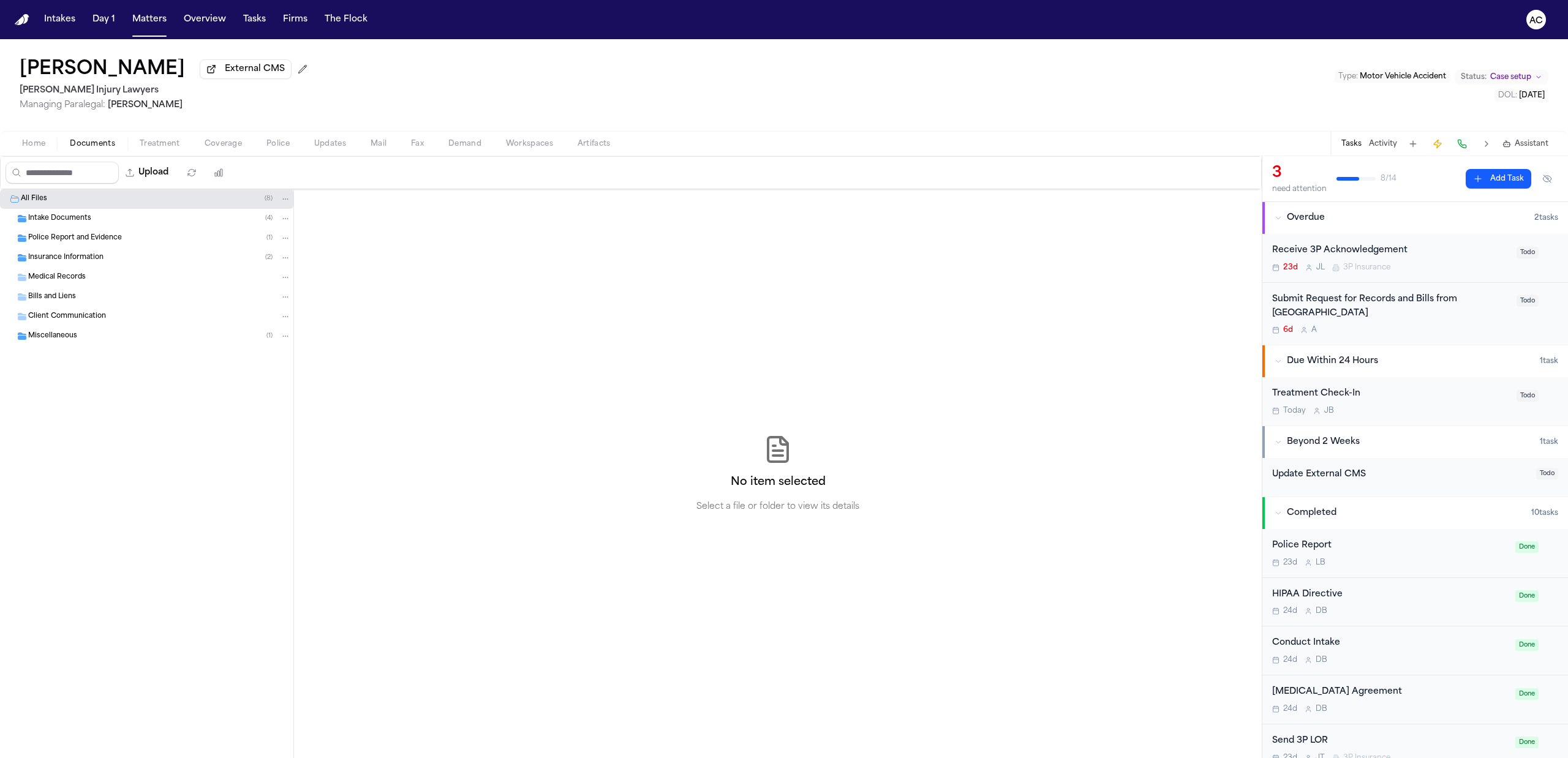
click at [149, 139] on span "Treatment" at bounding box center [160, 144] width 41 height 10
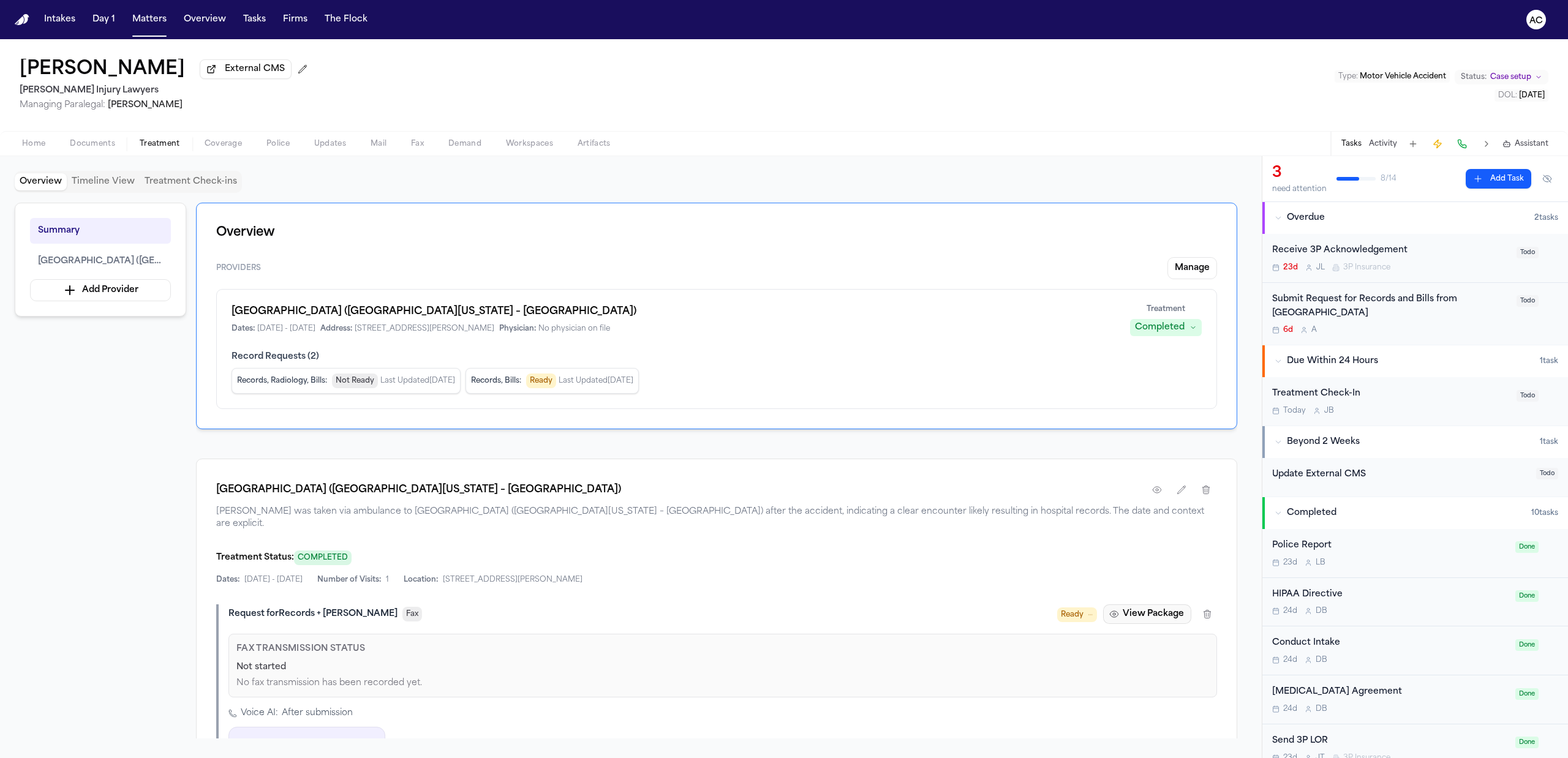
click at [1145, 606] on button "View Package" at bounding box center [1147, 614] width 88 height 20
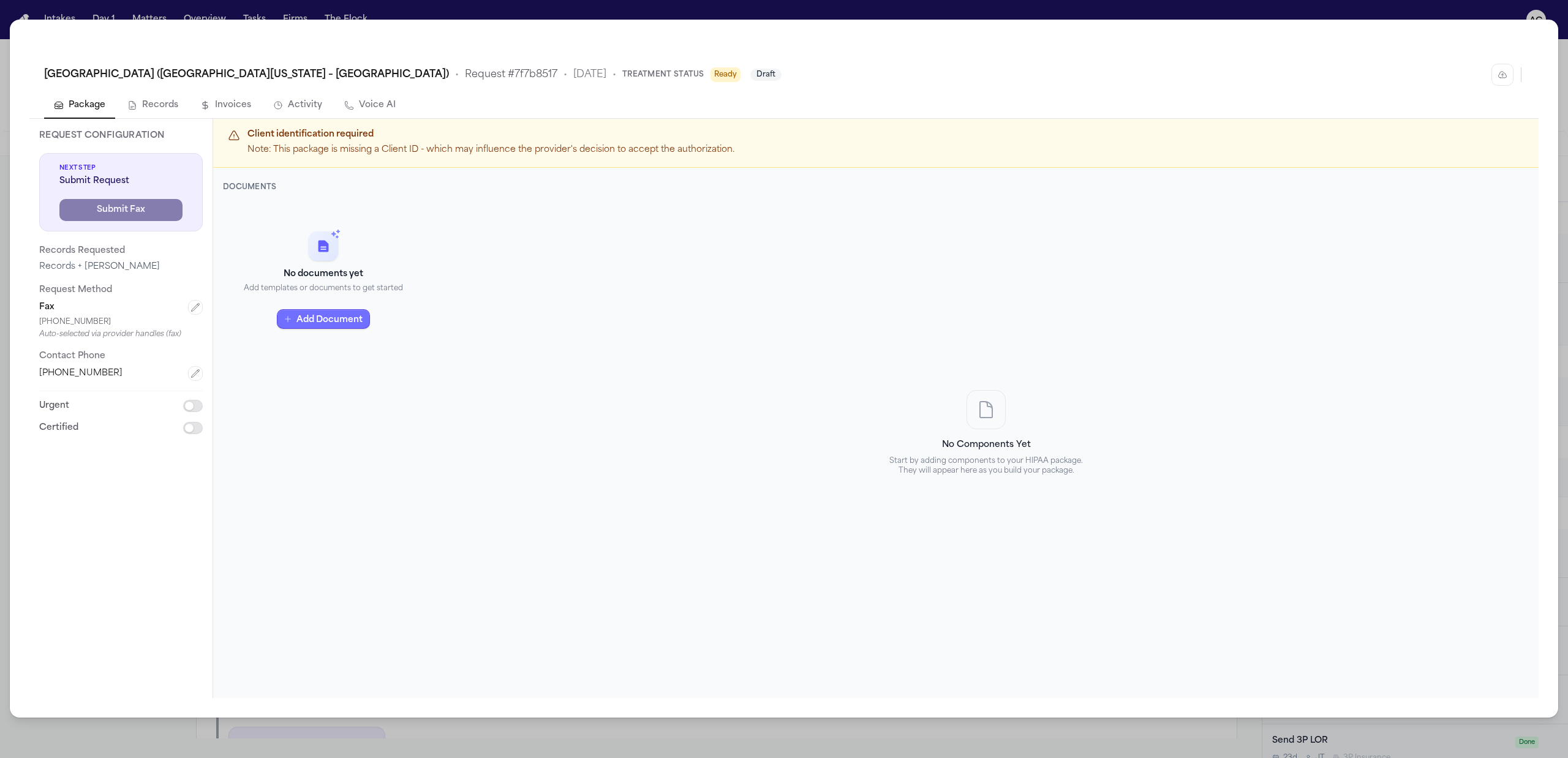
click at [314, 321] on button "Add Document" at bounding box center [323, 319] width 93 height 20
click at [329, 256] on p "Auto-filled merge fields" at bounding box center [330, 260] width 130 height 10
click at [276, 278] on span "HIPAA Cover Sheet" at bounding box center [286, 269] width 78 height 25
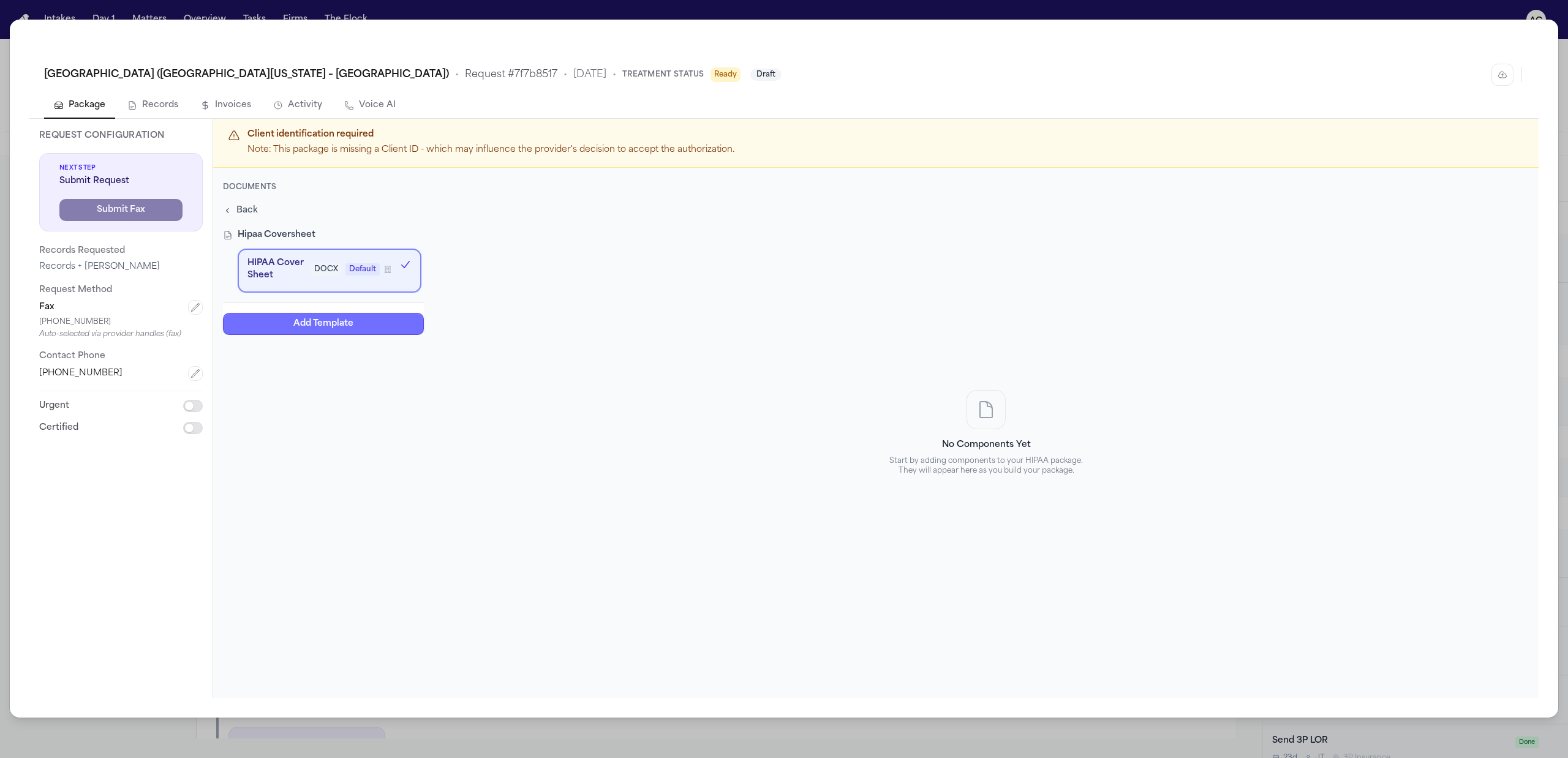
click at [315, 317] on button "Add Template" at bounding box center [323, 324] width 201 height 22
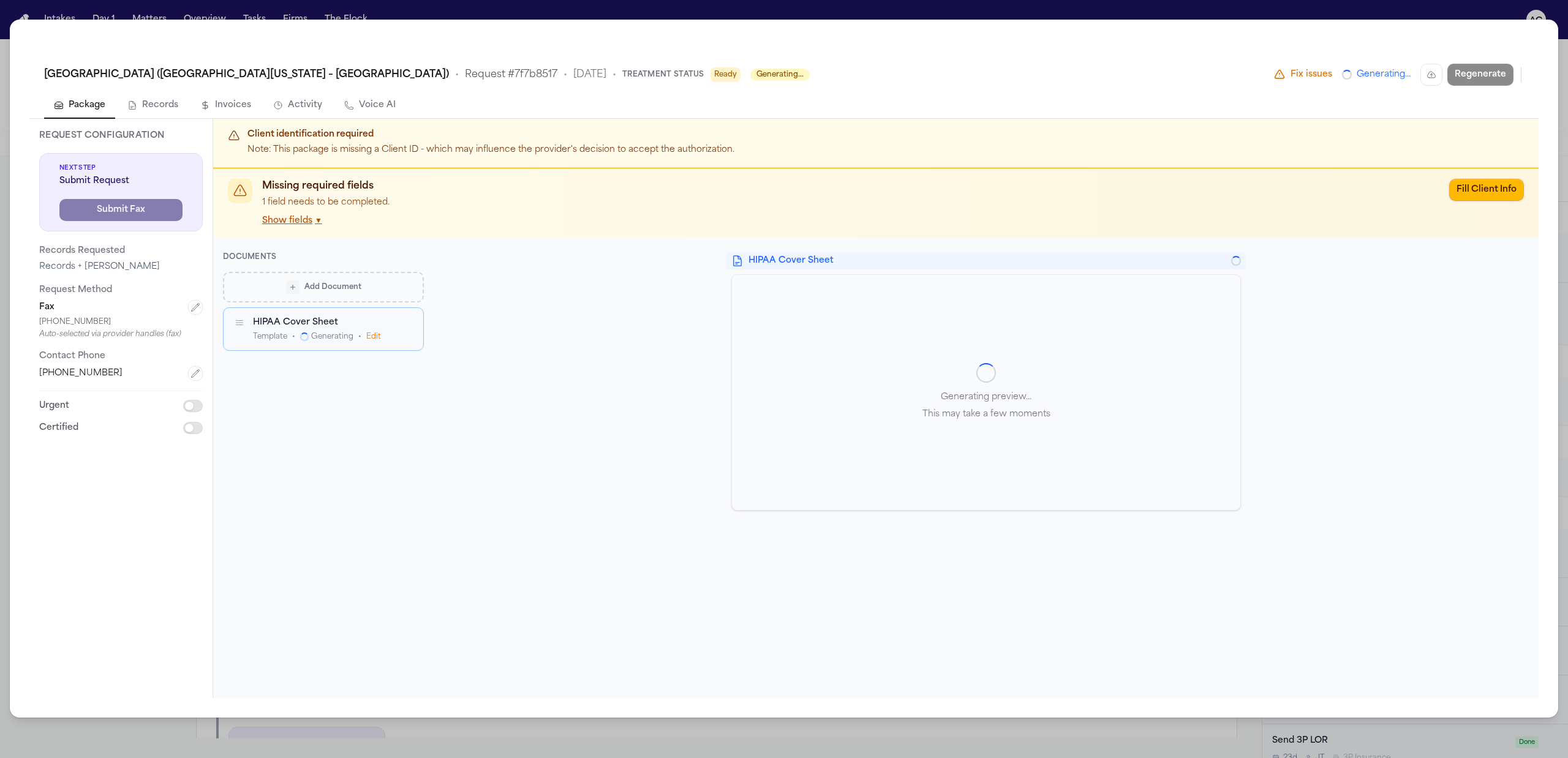
click at [296, 287] on div "button" at bounding box center [293, 287] width 14 height 14
click at [327, 385] on p "Pre-signed authorization" at bounding box center [330, 384] width 130 height 10
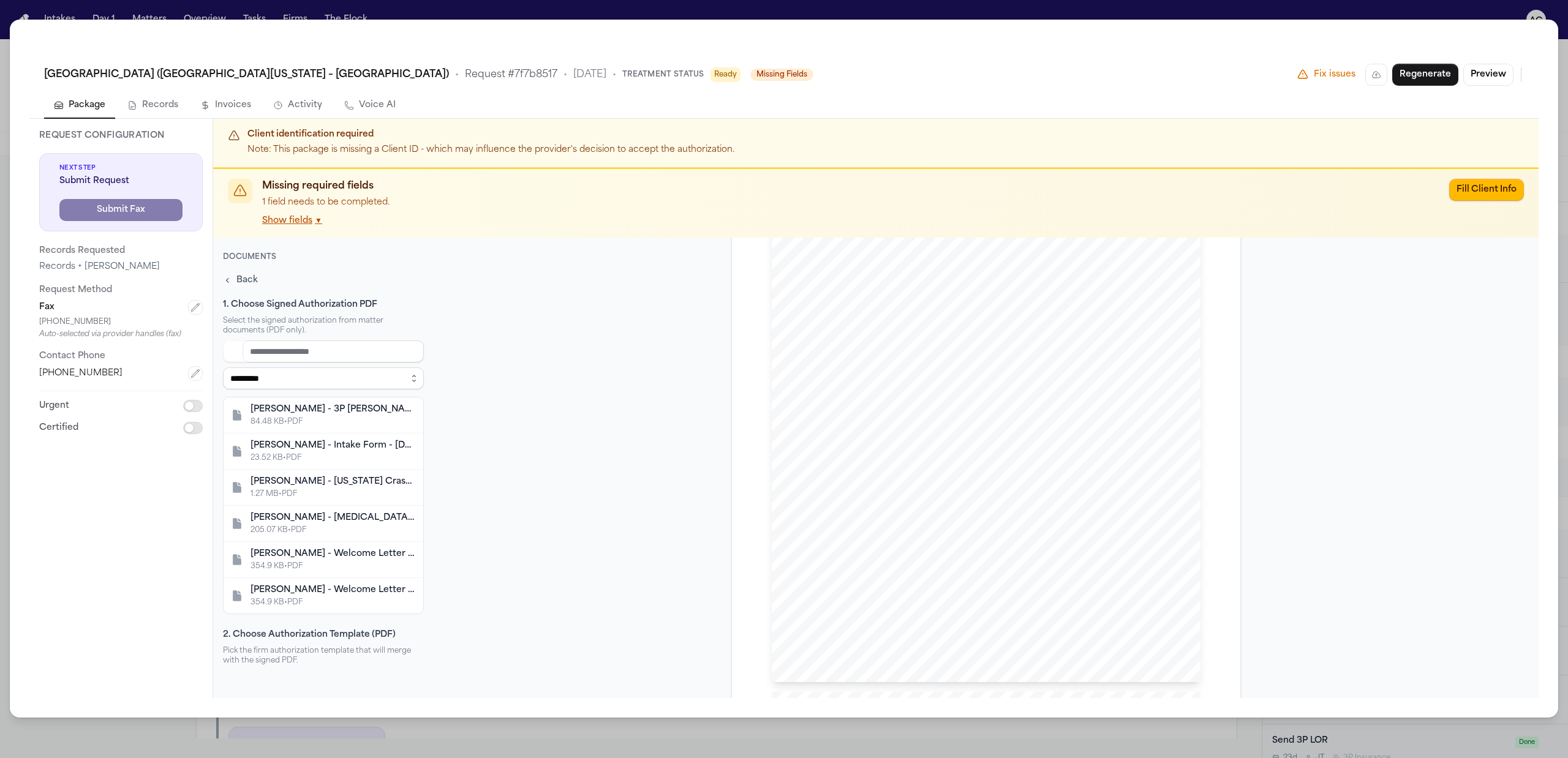
scroll to position [163, 0]
click at [244, 280] on span "Back" at bounding box center [246, 280] width 21 height 12
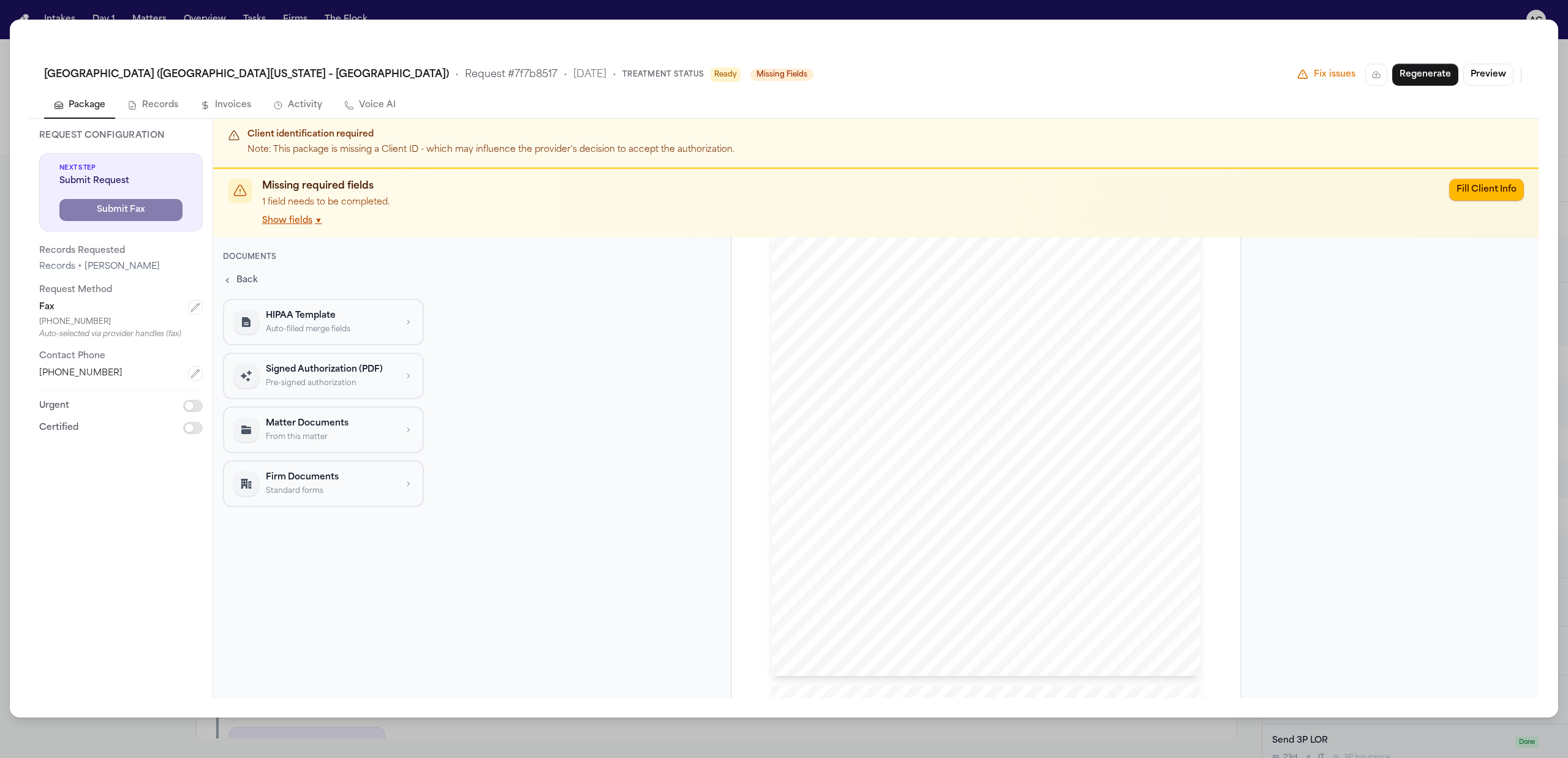
click at [245, 283] on span "Back" at bounding box center [246, 280] width 21 height 12
click at [318, 288] on span "Add Document" at bounding box center [333, 288] width 57 height 10
click at [319, 374] on div "Signed Authorization (PDF) Pre-signed authorization" at bounding box center [330, 375] width 130 height 25
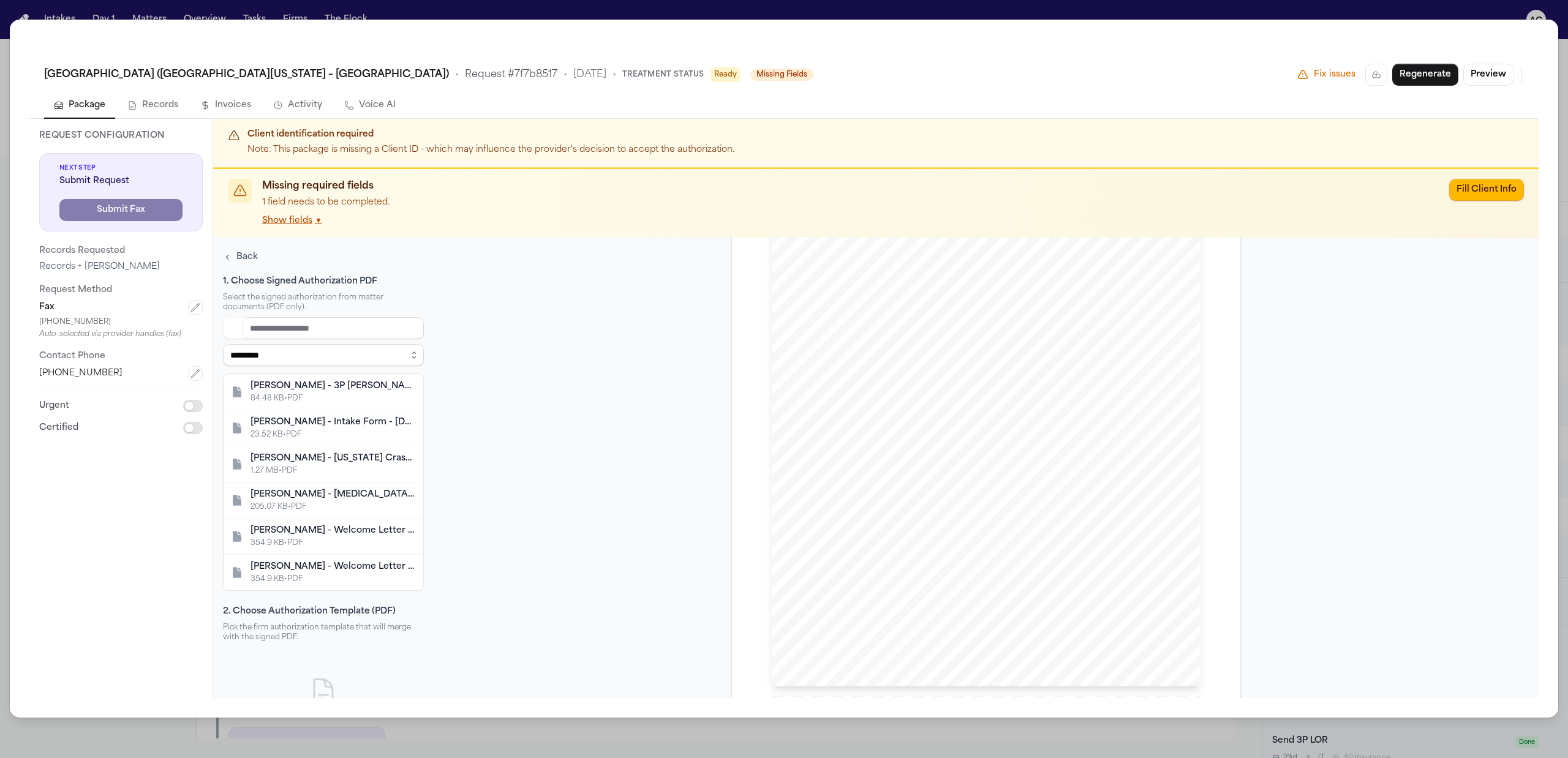
scroll to position [0, 0]
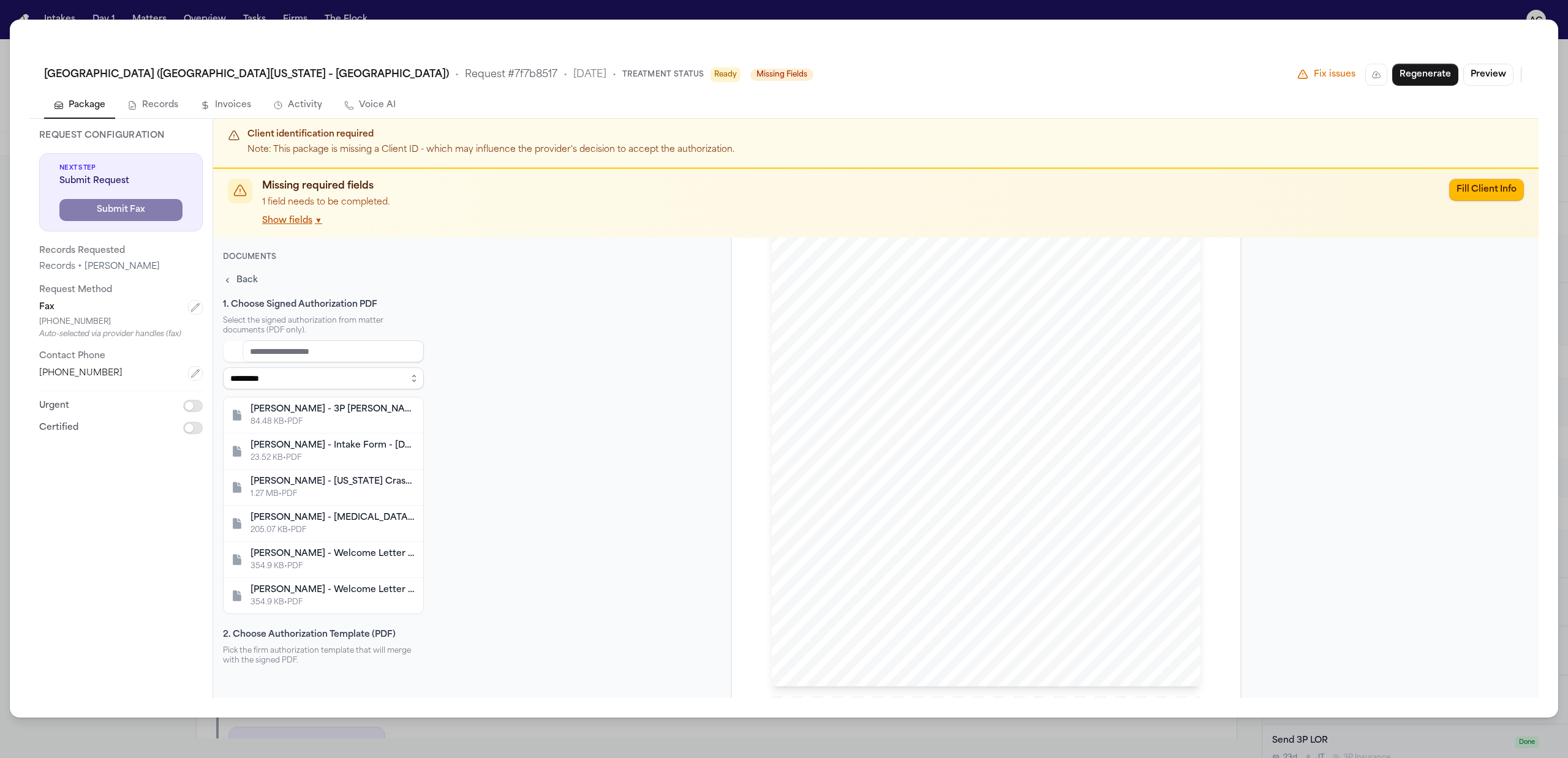
click at [248, 289] on div "**********" at bounding box center [323, 585] width 201 height 627
click at [244, 284] on span "Back" at bounding box center [246, 280] width 21 height 12
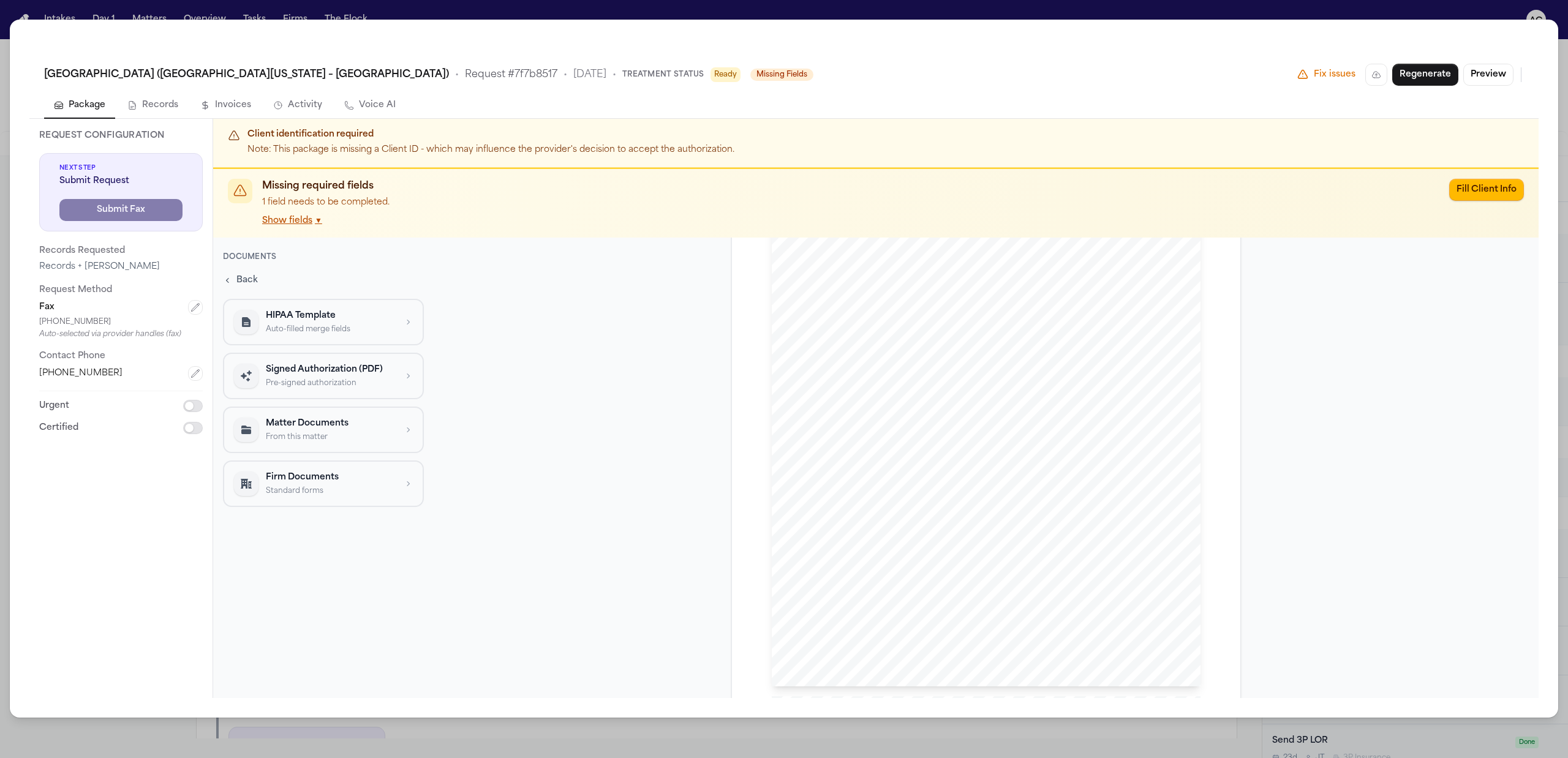
click at [348, 432] on p "From this matter" at bounding box center [330, 437] width 130 height 10
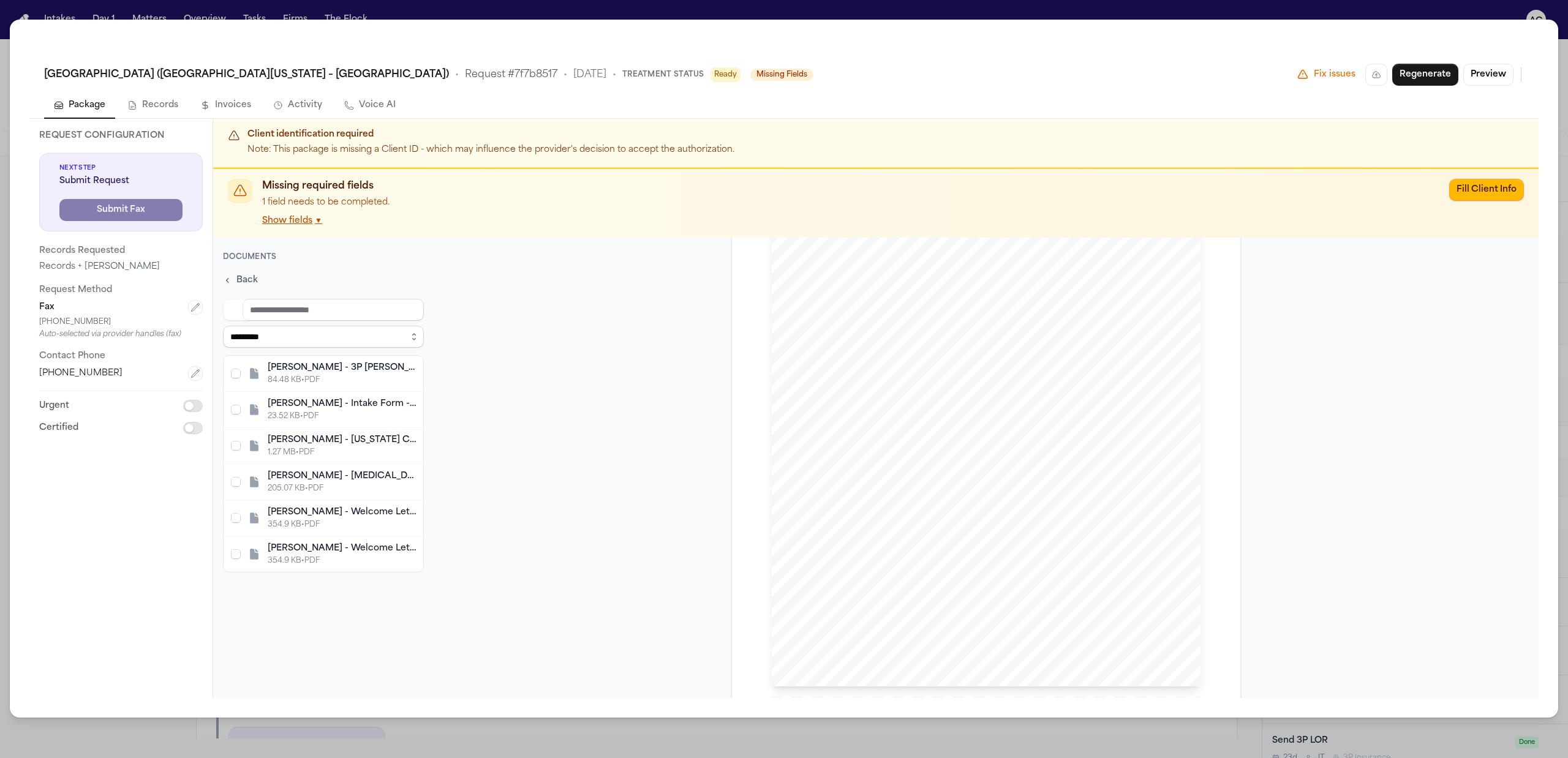
drag, startPoint x: 250, startPoint y: 278, endPoint x: 267, endPoint y: 289, distance: 20.2
click at [250, 278] on span "Back" at bounding box center [246, 280] width 21 height 12
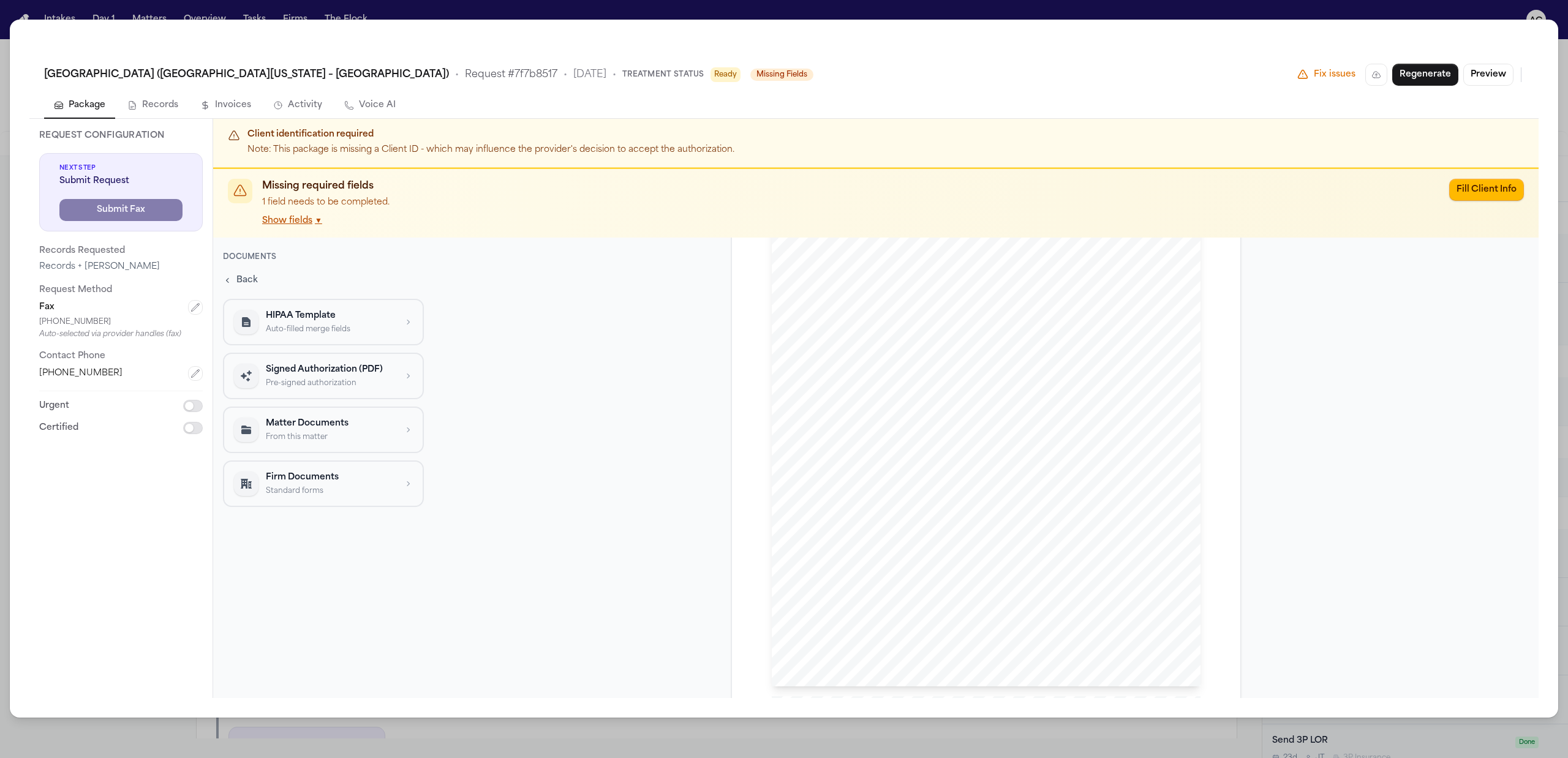
click at [370, 486] on p "Standard forms" at bounding box center [330, 491] width 130 height 10
click at [245, 277] on span "Back" at bounding box center [246, 280] width 21 height 12
click at [468, 3] on div "UMMC Grenada Hospital (University of Mississippi Medical Center – Grenada) • Re…" at bounding box center [784, 379] width 1568 height 758
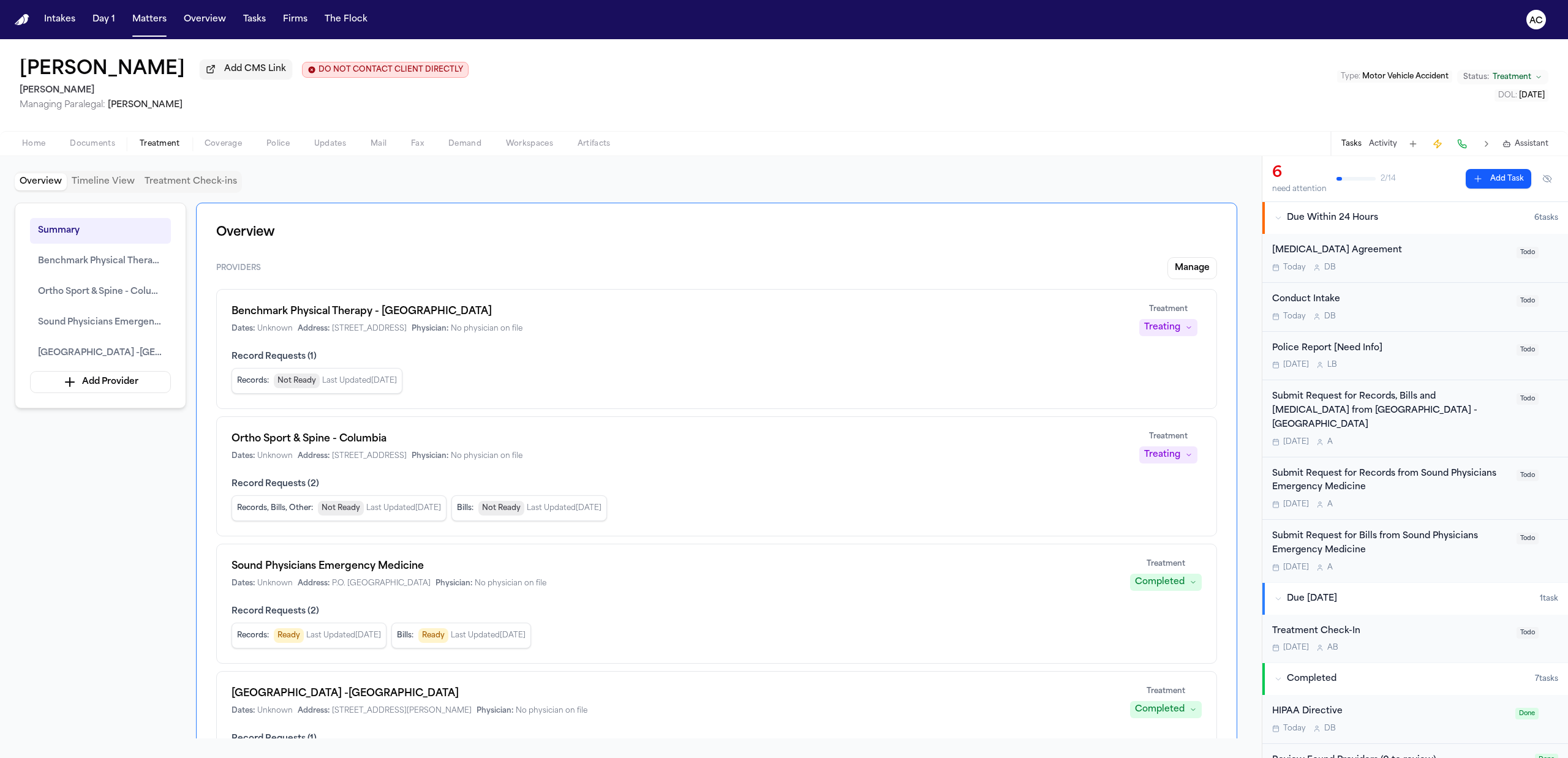
click at [1385, 406] on div "Submit Request for Records, Bills and [MEDICAL_DATA] from [GEOGRAPHIC_DATA] -[G…" at bounding box center [1390, 411] width 237 height 42
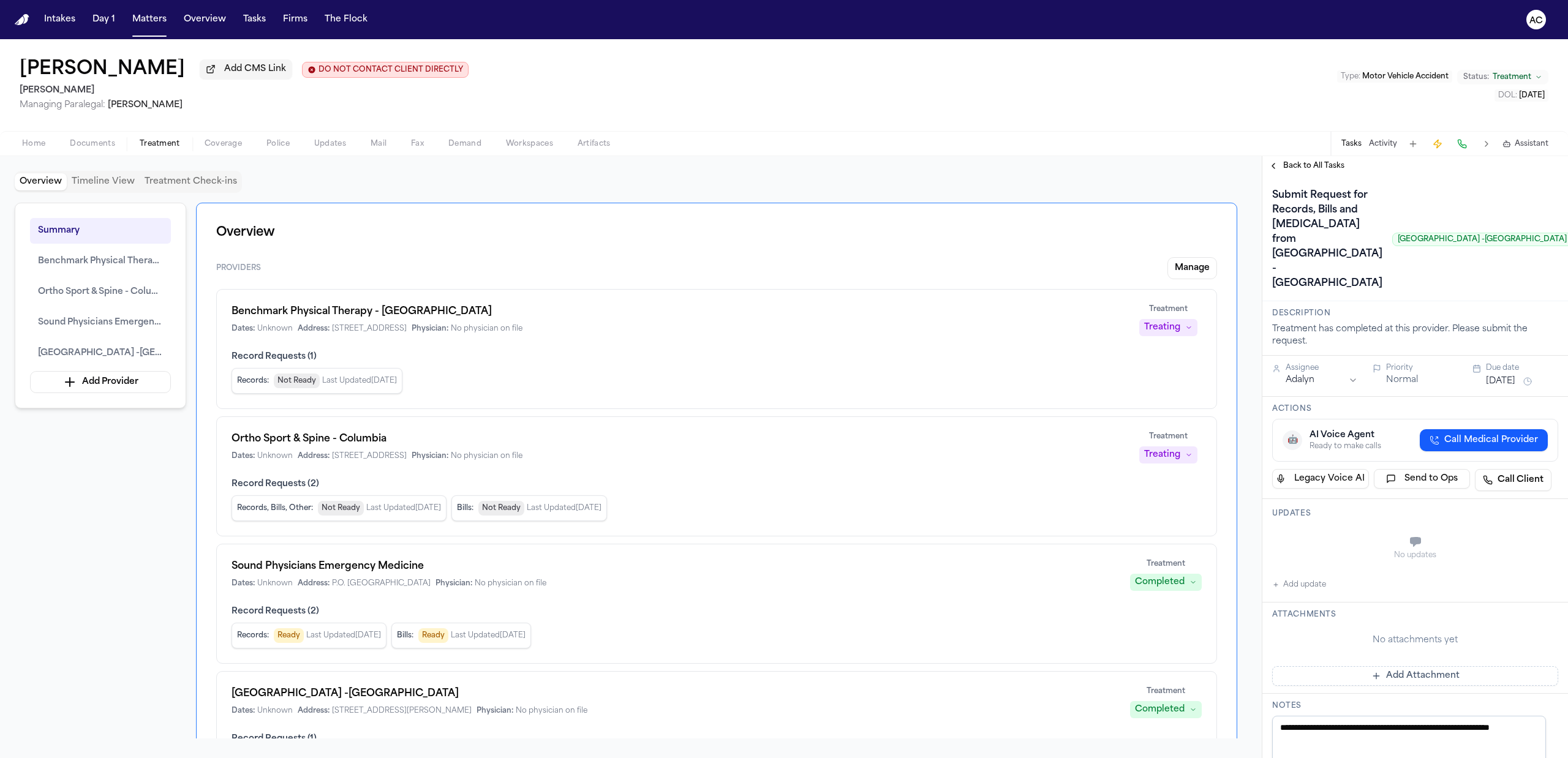
click at [96, 143] on span "Documents" at bounding box center [92, 144] width 45 height 10
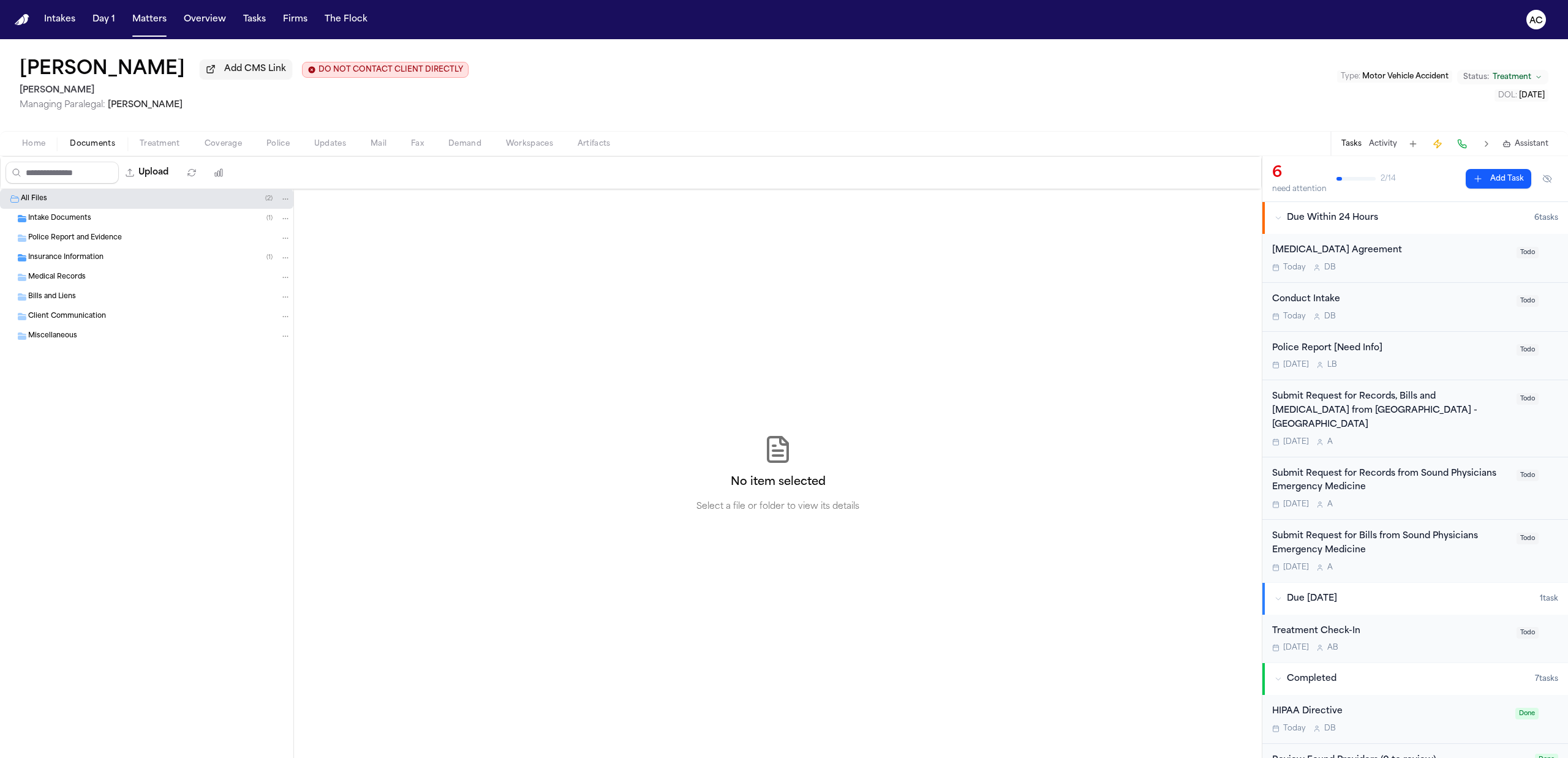
click at [140, 146] on span "Treatment" at bounding box center [160, 144] width 41 height 10
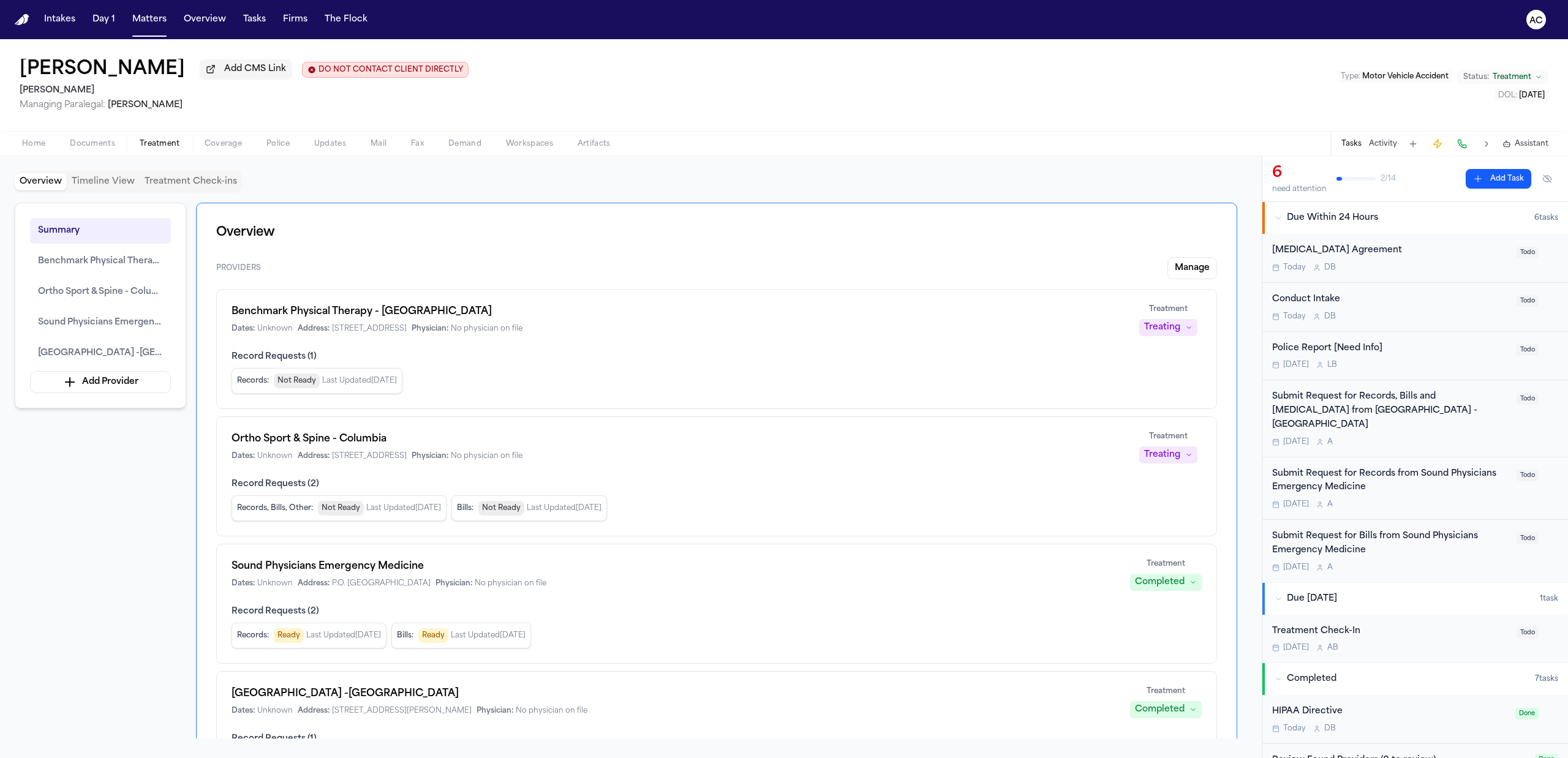
click at [1312, 396] on div "Submit Request for Records, Bills and Radiology from MUSC Medical Center -Orang…" at bounding box center [1390, 411] width 237 height 42
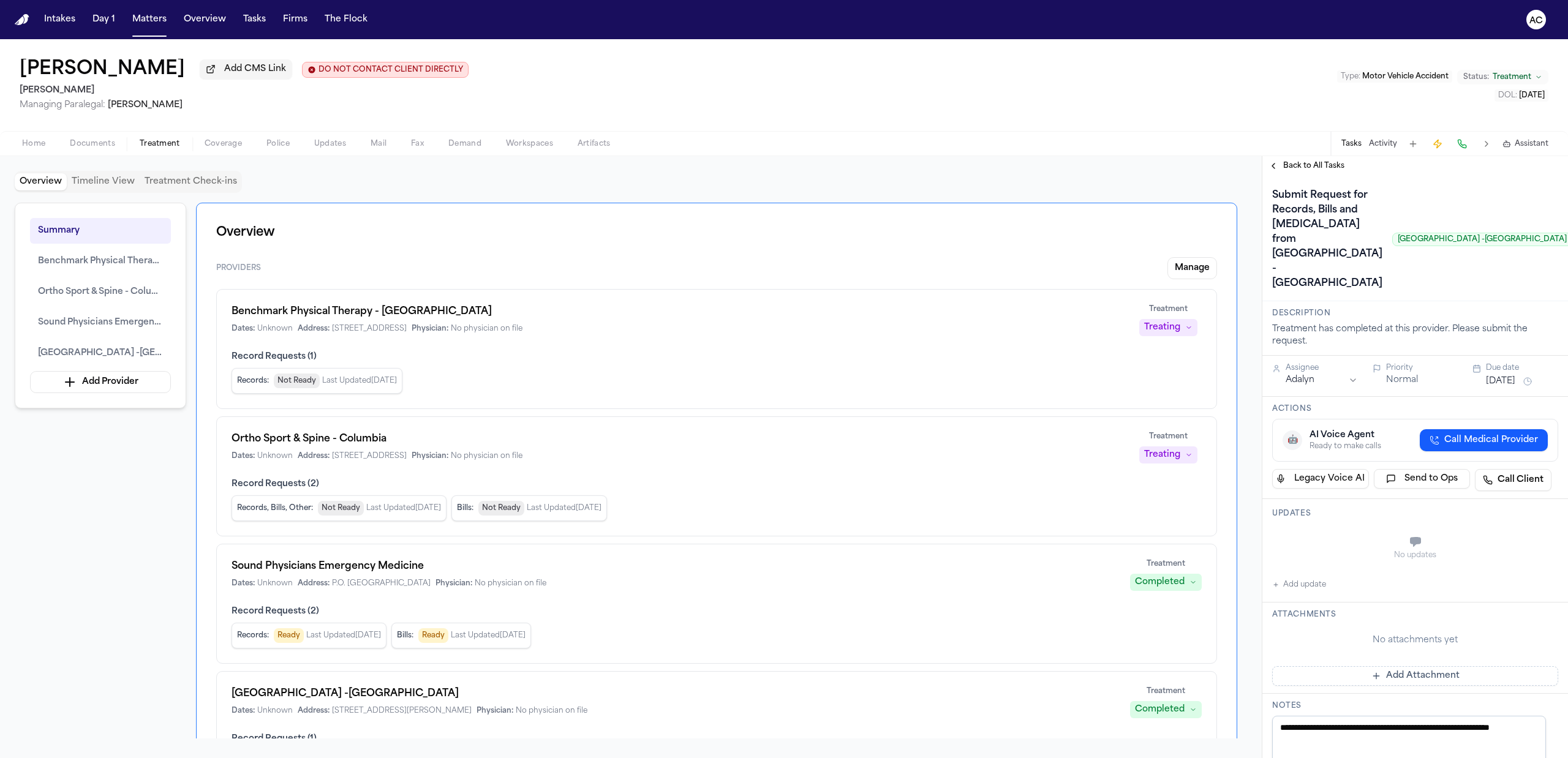
click at [108, 141] on span "Documents" at bounding box center [92, 144] width 45 height 10
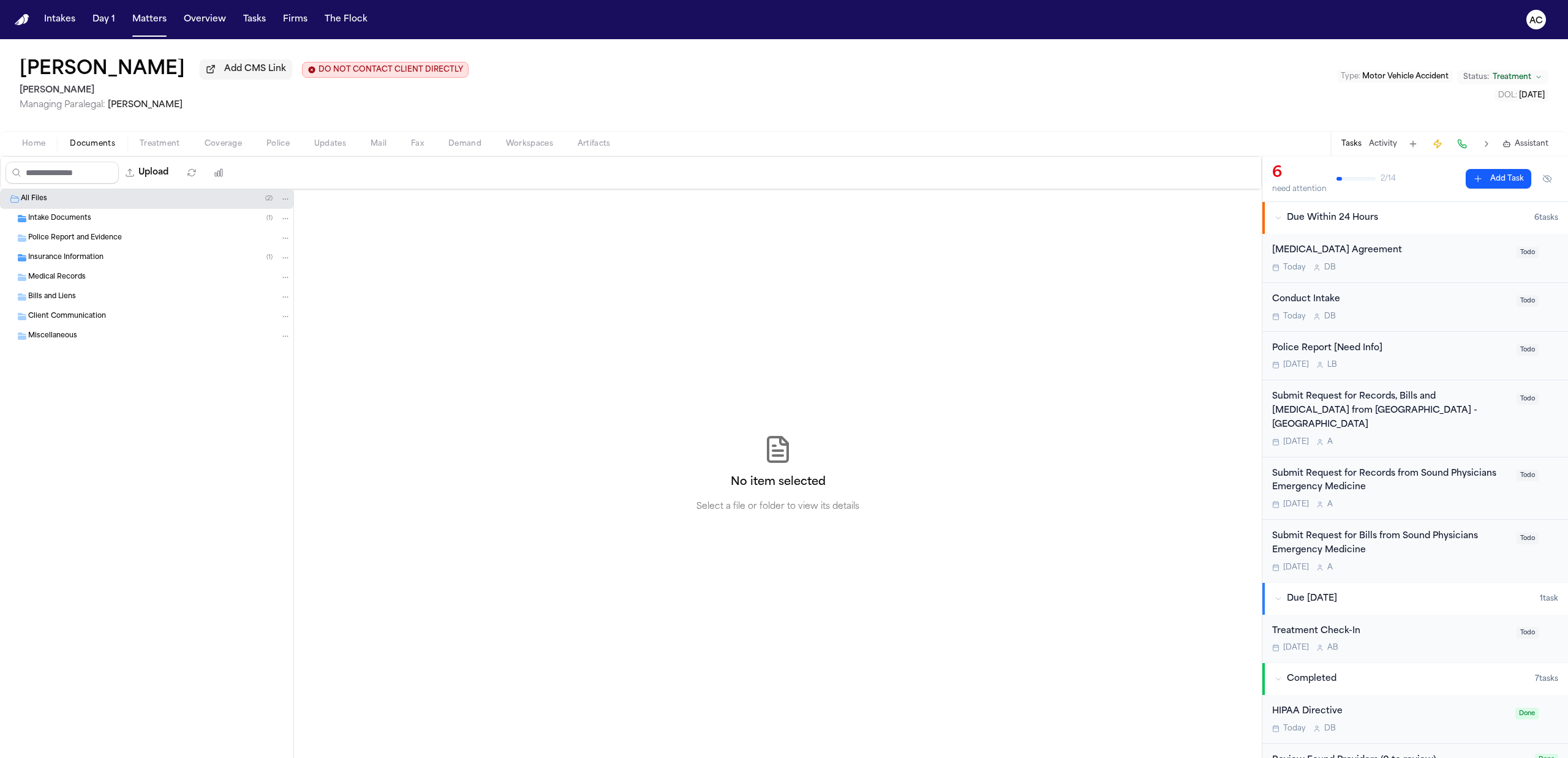
click at [80, 219] on span "Intake Documents" at bounding box center [59, 219] width 63 height 10
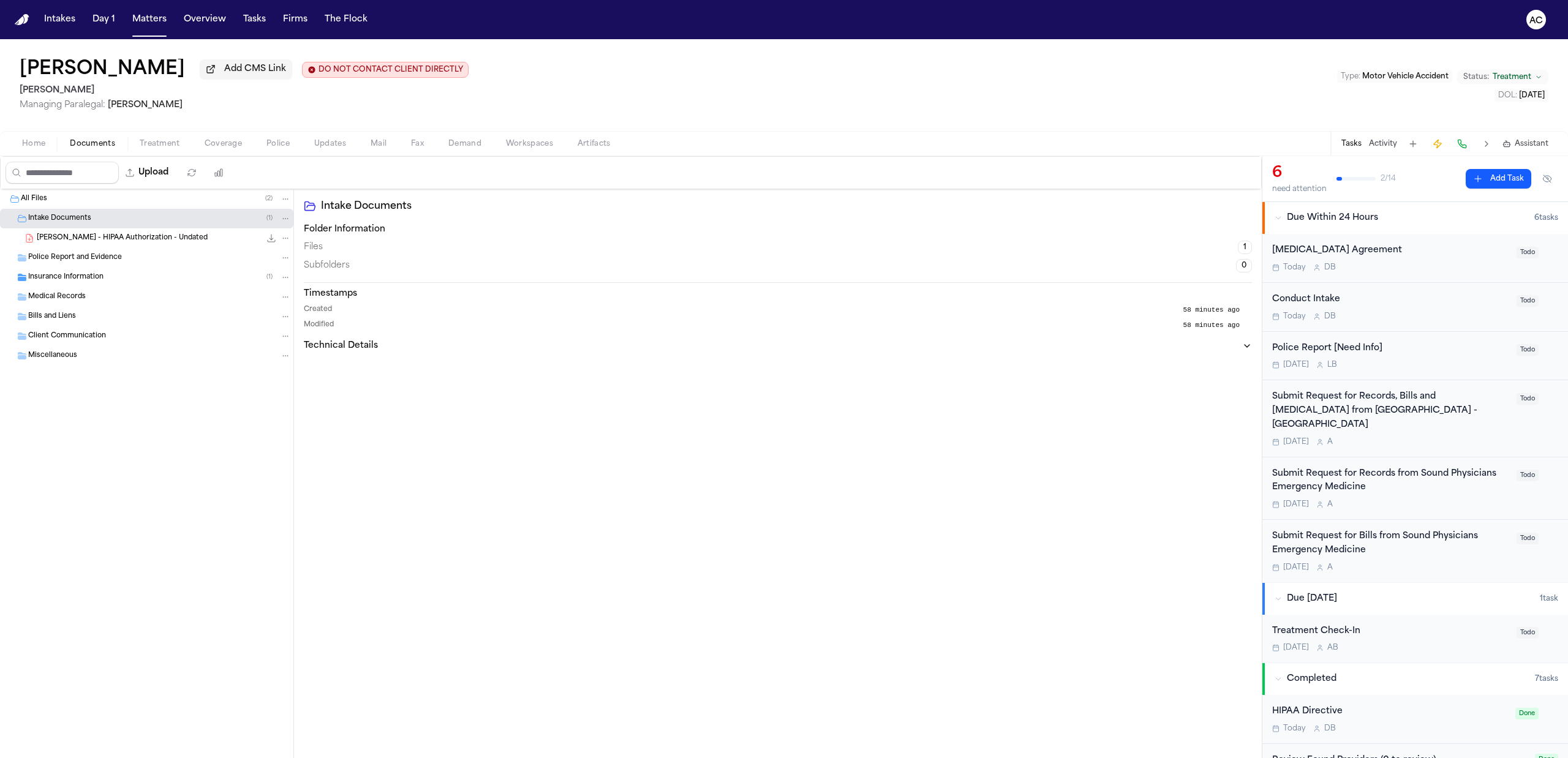
click at [100, 244] on div "C. Simons - HIPAA Authorization - Undated 172.5 KB • PDF" at bounding box center [163, 238] width 254 height 12
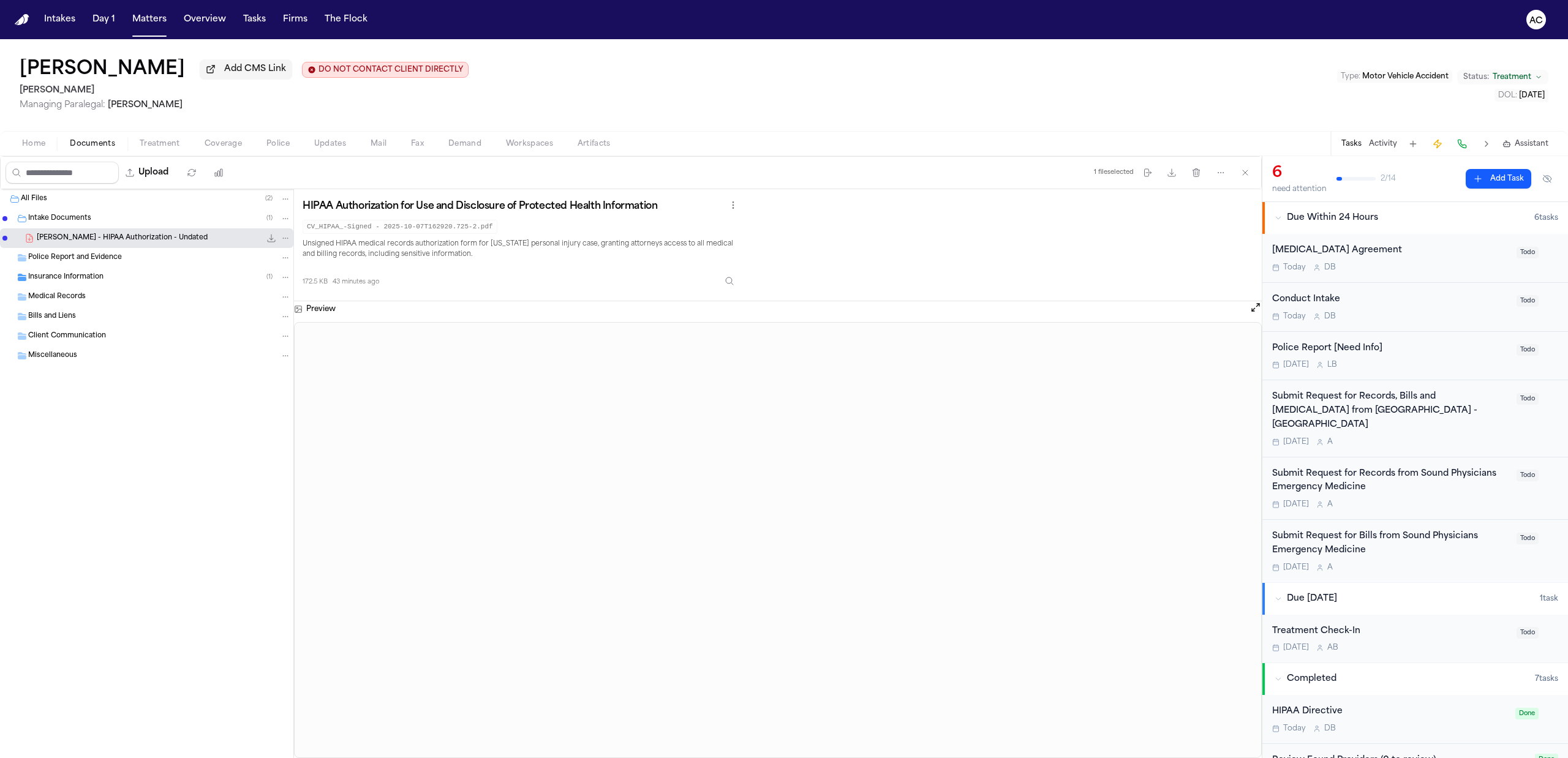
click at [167, 140] on span "Treatment" at bounding box center [160, 144] width 41 height 10
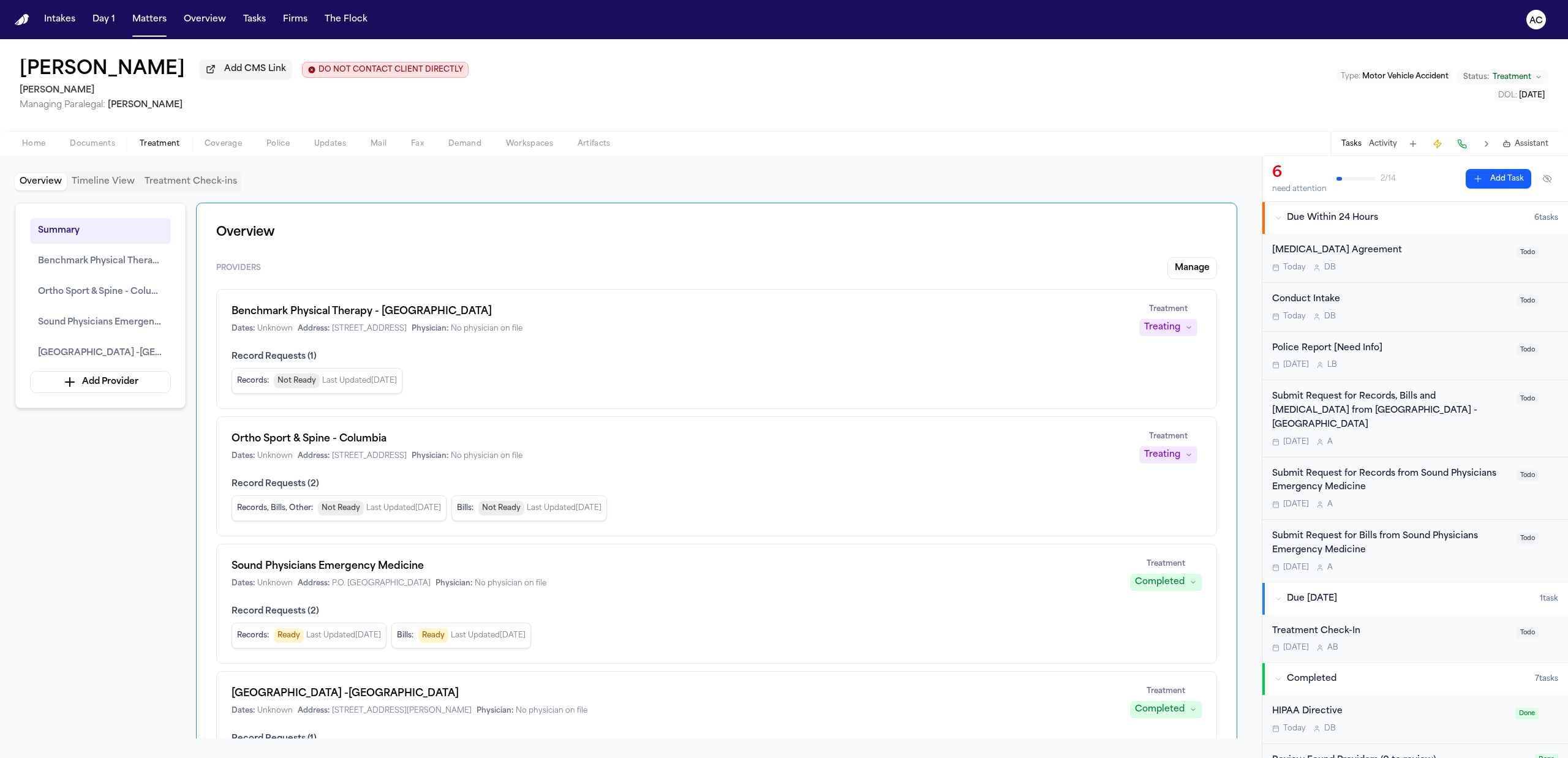
click at [1389, 399] on div "Submit Request for Records, Bills and Radiology from MUSC Medical Center -Orang…" at bounding box center [1390, 411] width 237 height 42
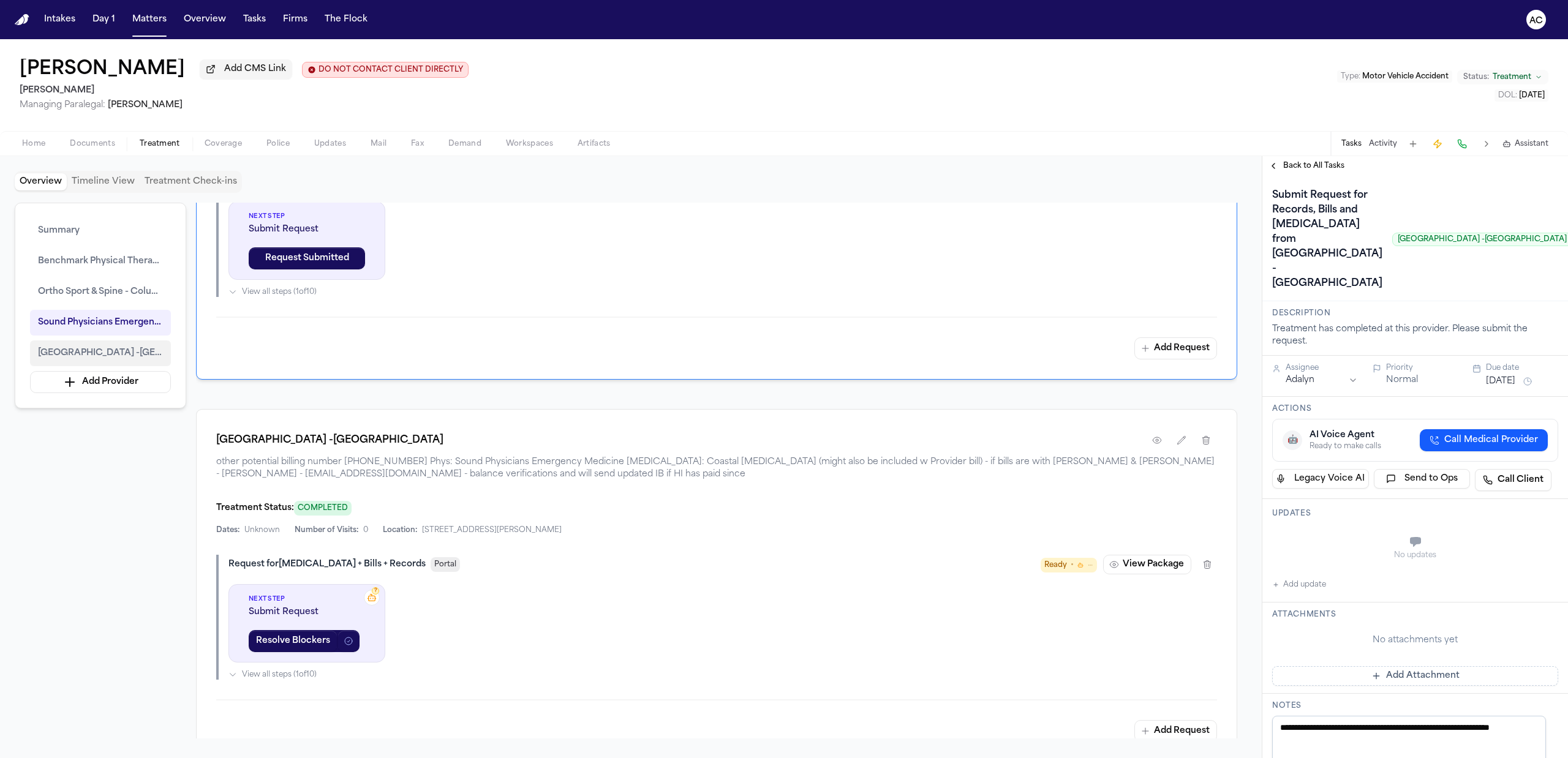
click at [109, 353] on span "MUSC Medical Center -Orangeburg" at bounding box center [100, 353] width 125 height 14
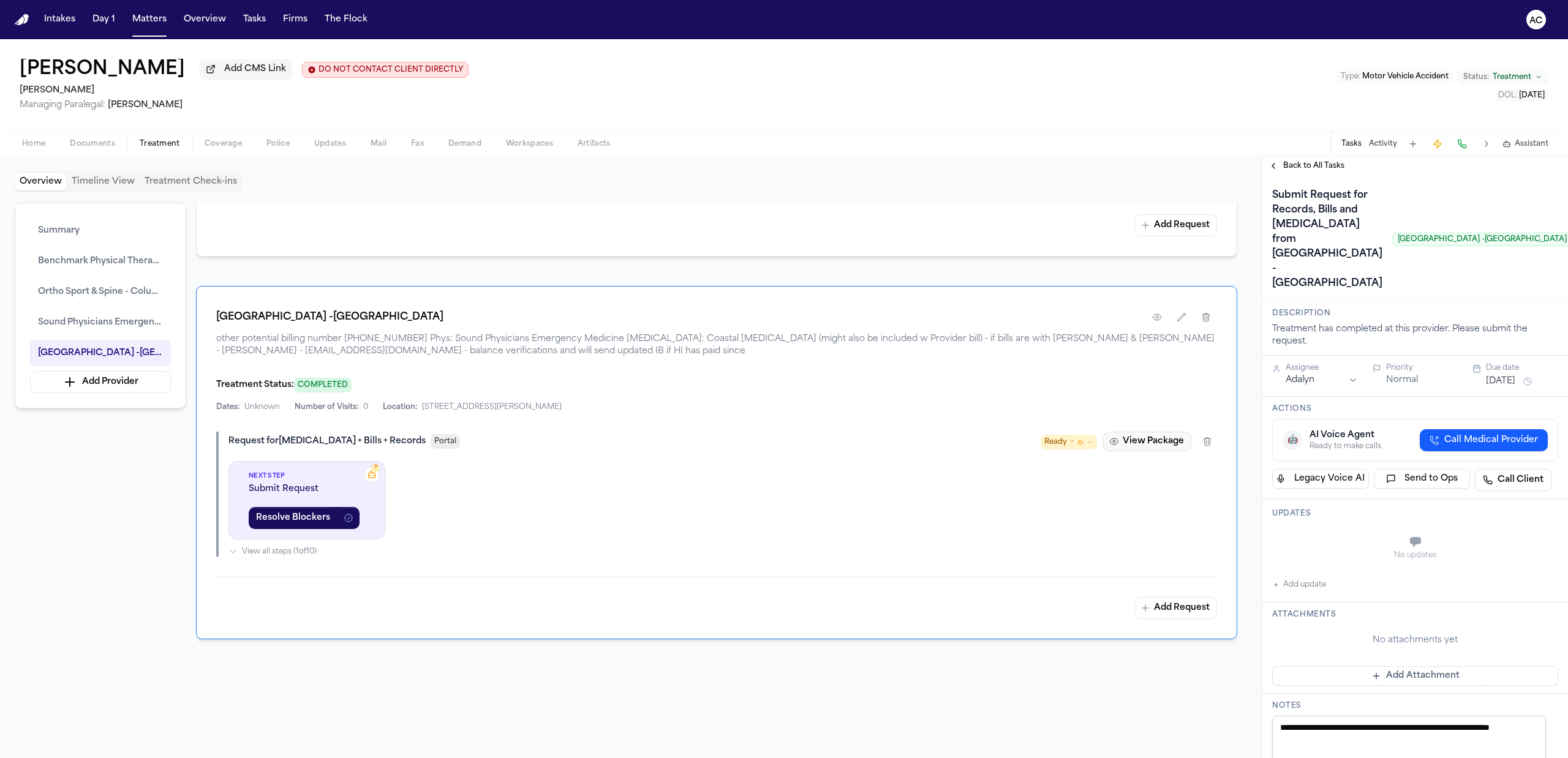
click at [1152, 445] on button "View Package" at bounding box center [1147, 441] width 88 height 20
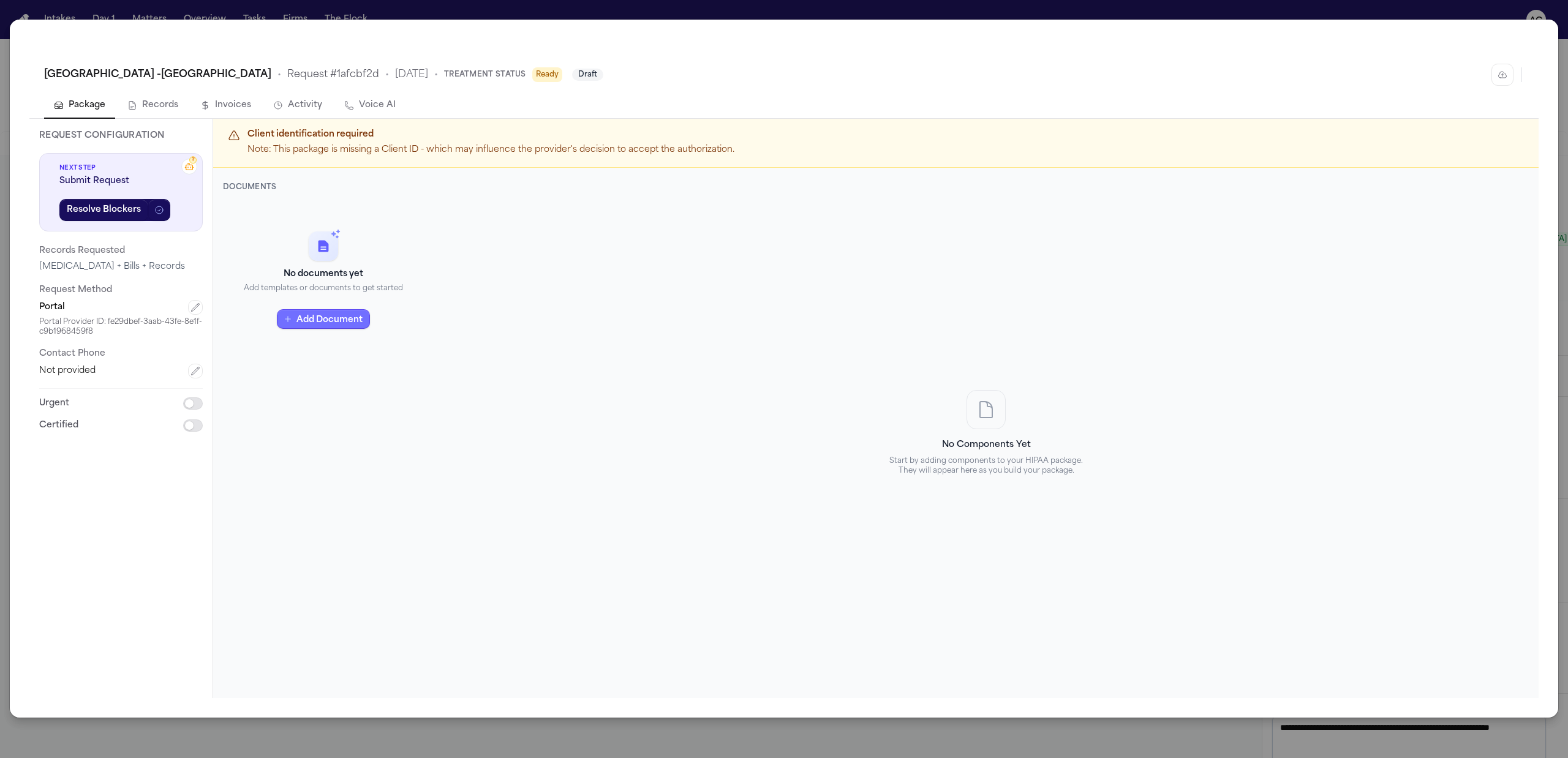
click at [318, 322] on button "Add Document" at bounding box center [323, 319] width 93 height 20
click at [344, 265] on button "HIPAA Template Auto-filled merge fields" at bounding box center [323, 252] width 201 height 47
click at [243, 205] on span "Back" at bounding box center [246, 211] width 21 height 12
click at [342, 337] on button "Matter Documents From this matter" at bounding box center [323, 360] width 201 height 47
click at [233, 209] on button "Back" at bounding box center [240, 211] width 40 height 17
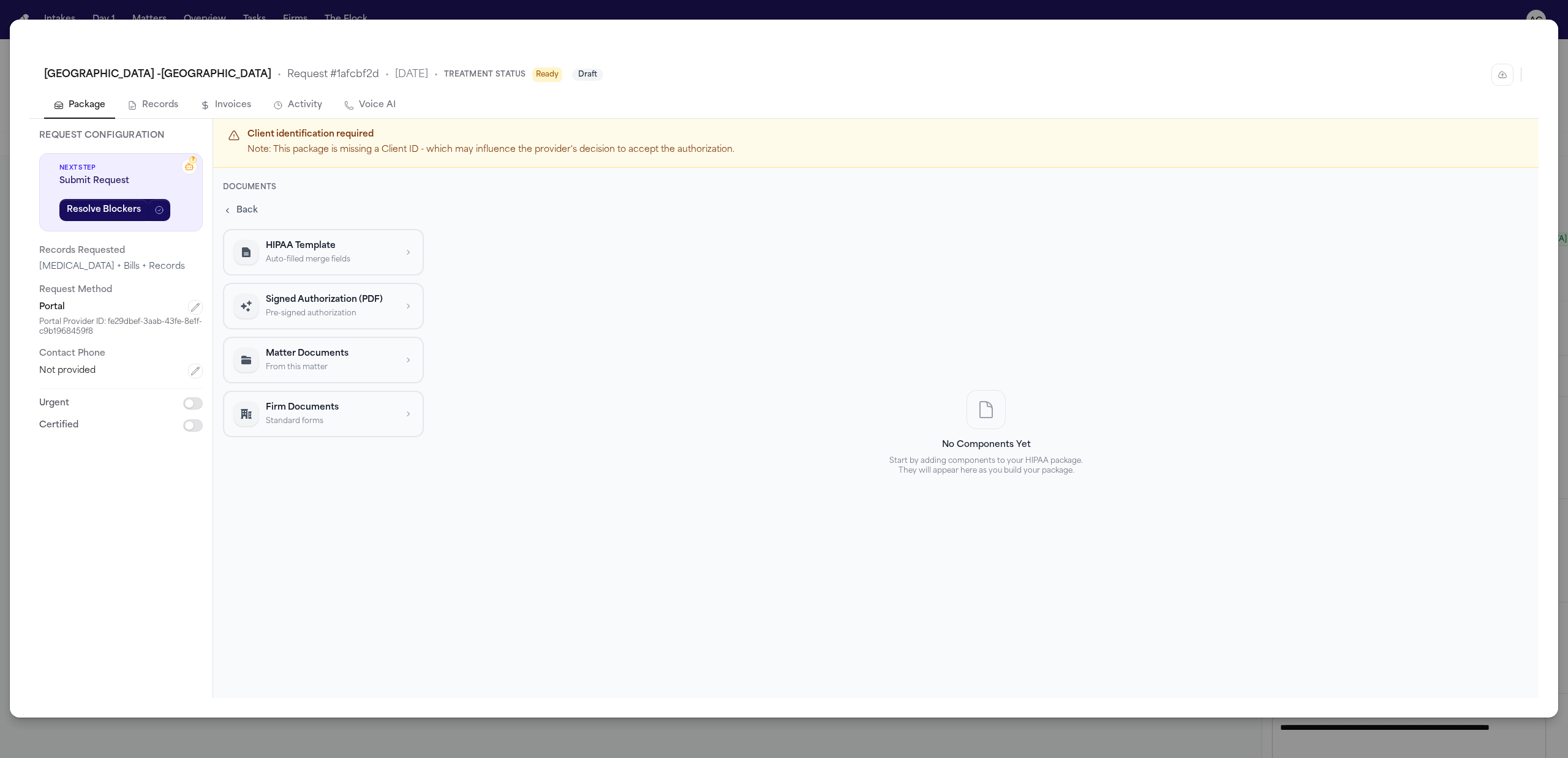
click at [381, 309] on p "Pre-signed authorization" at bounding box center [330, 314] width 130 height 10
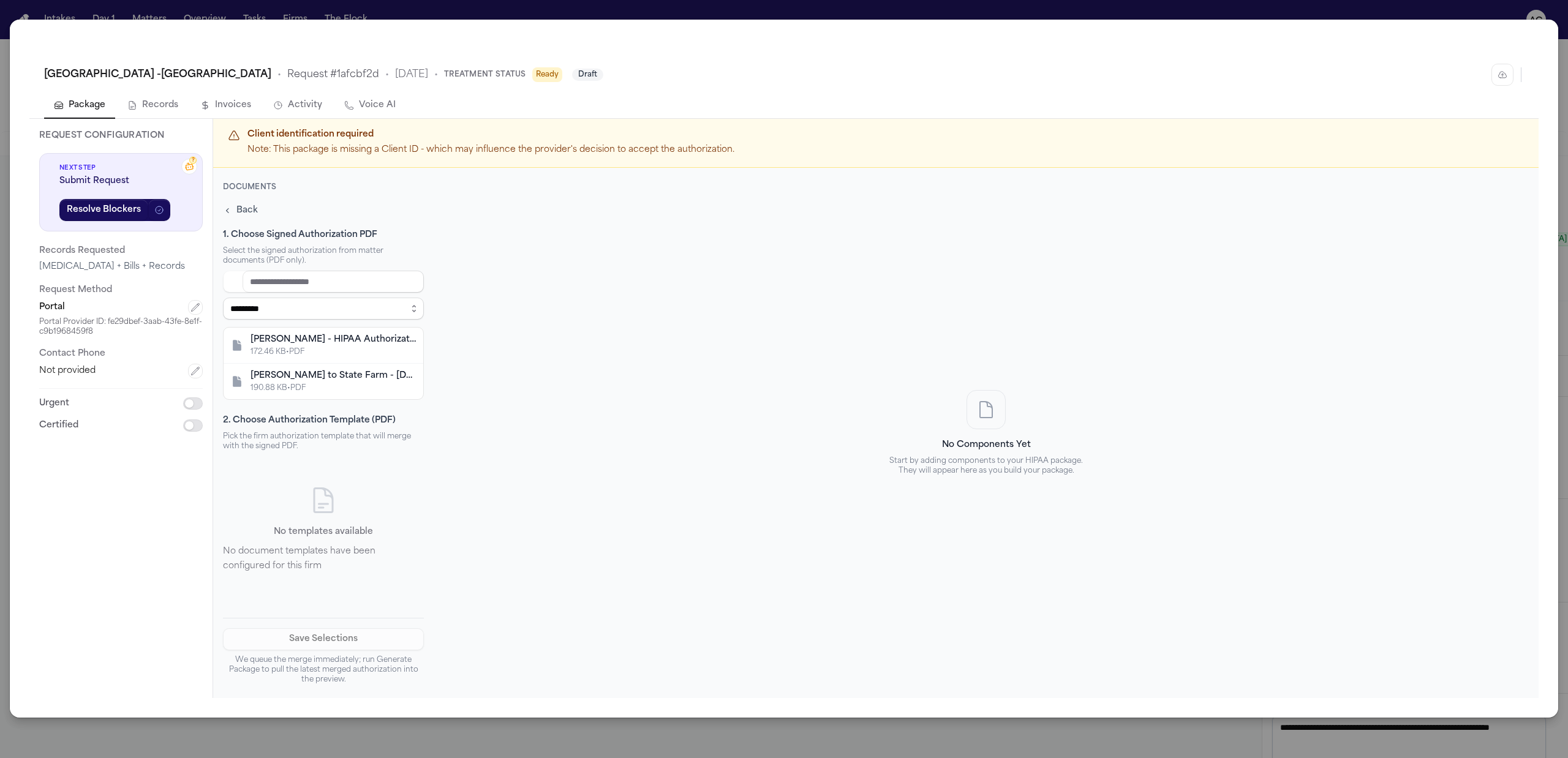
click at [338, 328] on div "C. Simons - HIPAA Authorization - Undated 172.46 KB • PDF" at bounding box center [323, 345] width 200 height 36
click at [331, 542] on div "No templates available No document templates have been configured for this firm" at bounding box center [323, 529] width 201 height 147
click at [247, 205] on span "Back" at bounding box center [246, 211] width 21 height 12
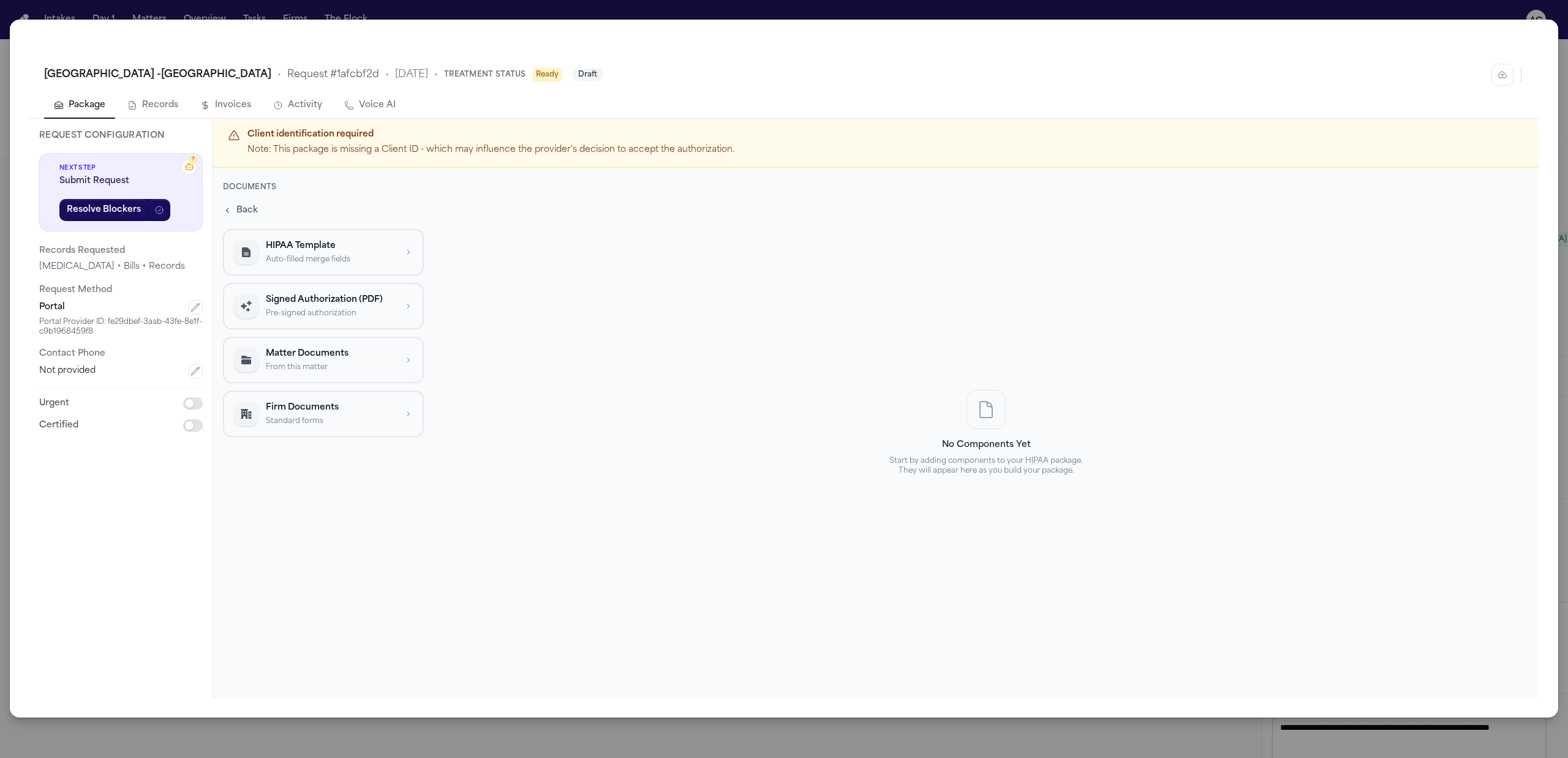
click at [718, 8] on div "MUSC Medical Center -Orangeburg • Request # 1afcbf2d • 10/13/2025 • Treatment S…" at bounding box center [784, 379] width 1568 height 758
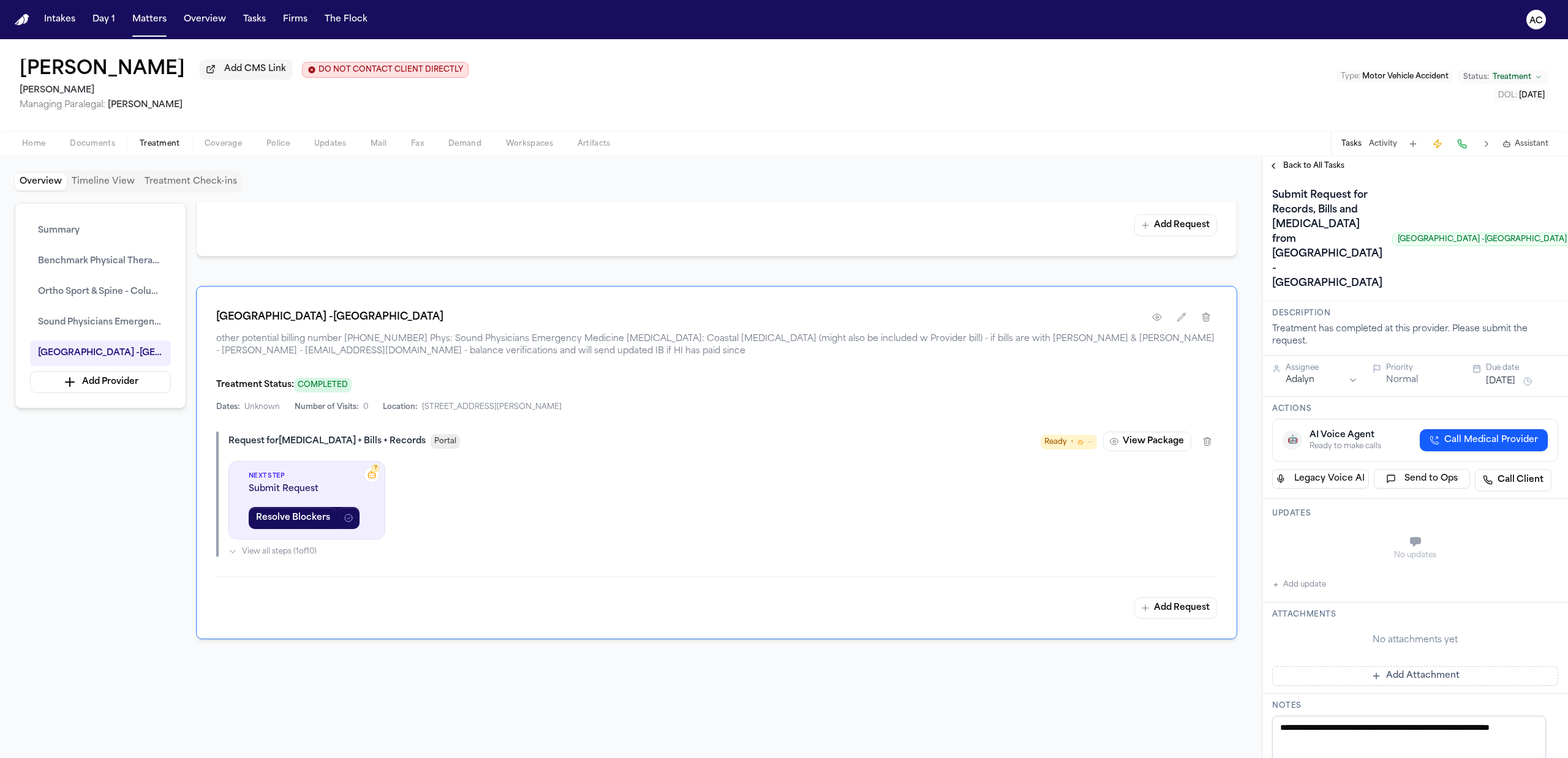
drag, startPoint x: 104, startPoint y: 89, endPoint x: 15, endPoint y: 85, distance: 89.1
click at [15, 85] on div "Christie Simons Add CMS Link DO NOT CONTACT CLIENT DIRECTLY DO NOT CONTACT Chan…" at bounding box center [784, 85] width 1568 height 92
copy h2 "Chandler Volta"
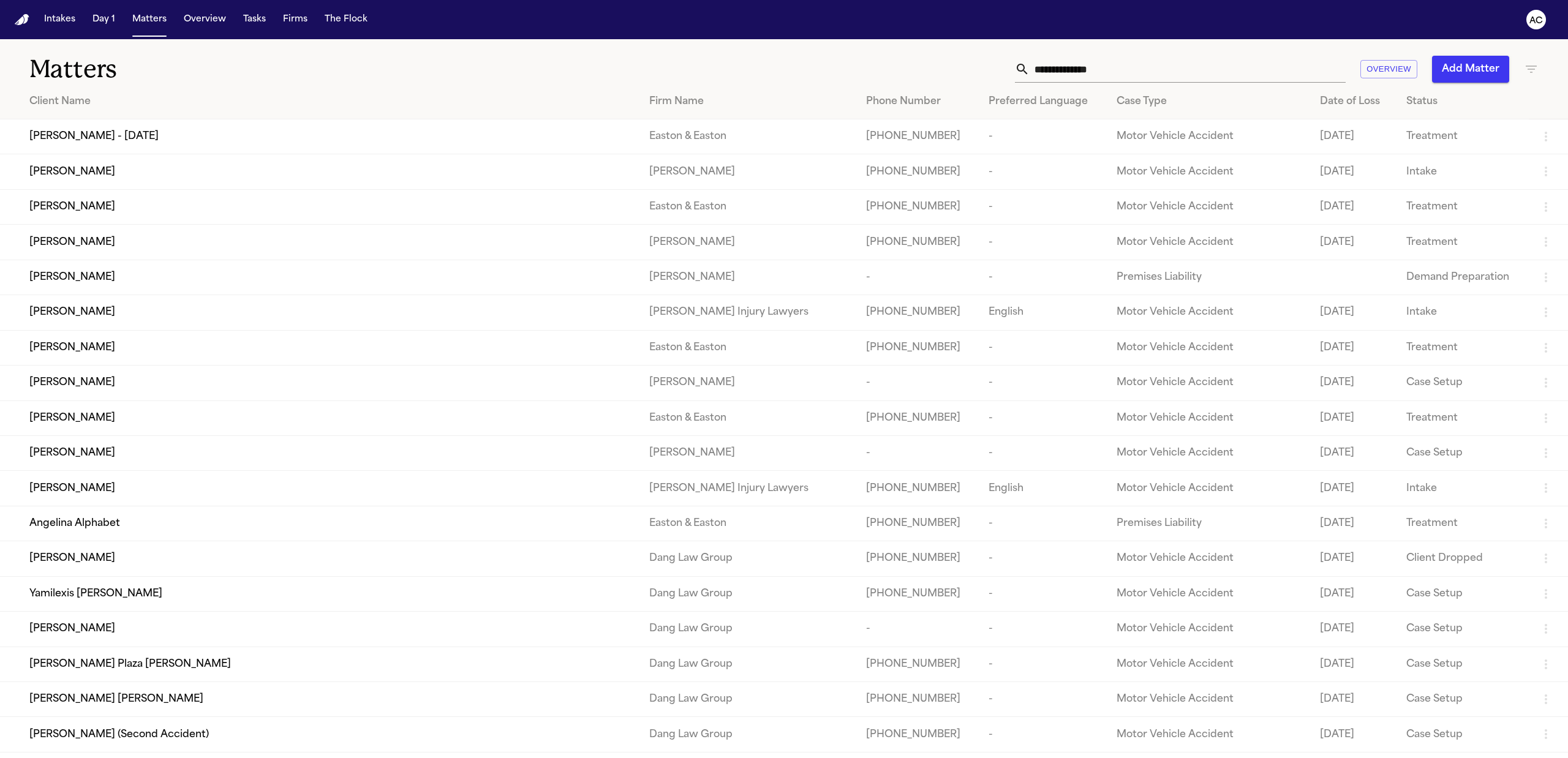
click at [1256, 65] on input "text" at bounding box center [1188, 70] width 316 height 27
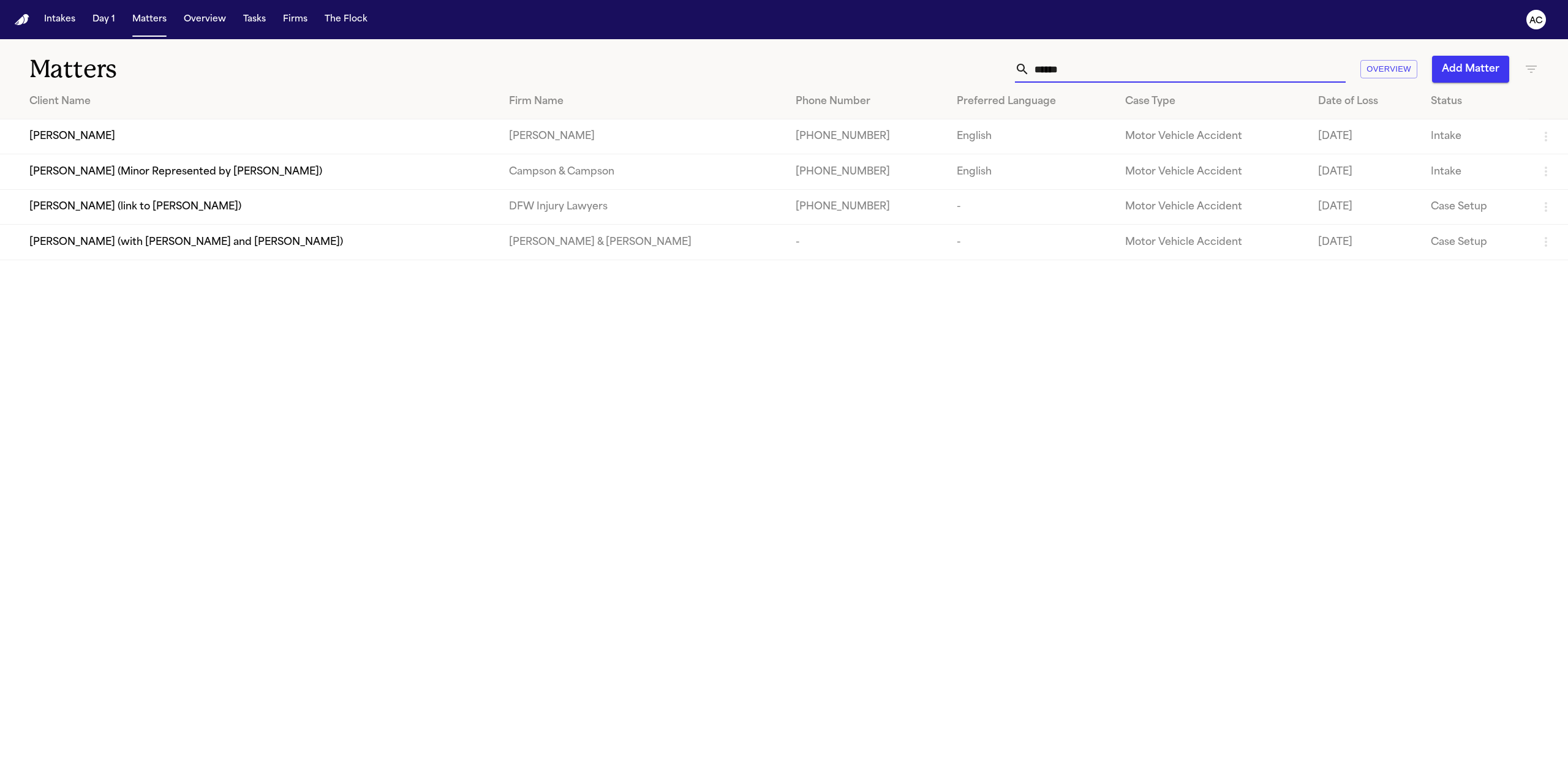
type input "******"
click at [89, 135] on span "Deborah Hachey" at bounding box center [72, 136] width 86 height 14
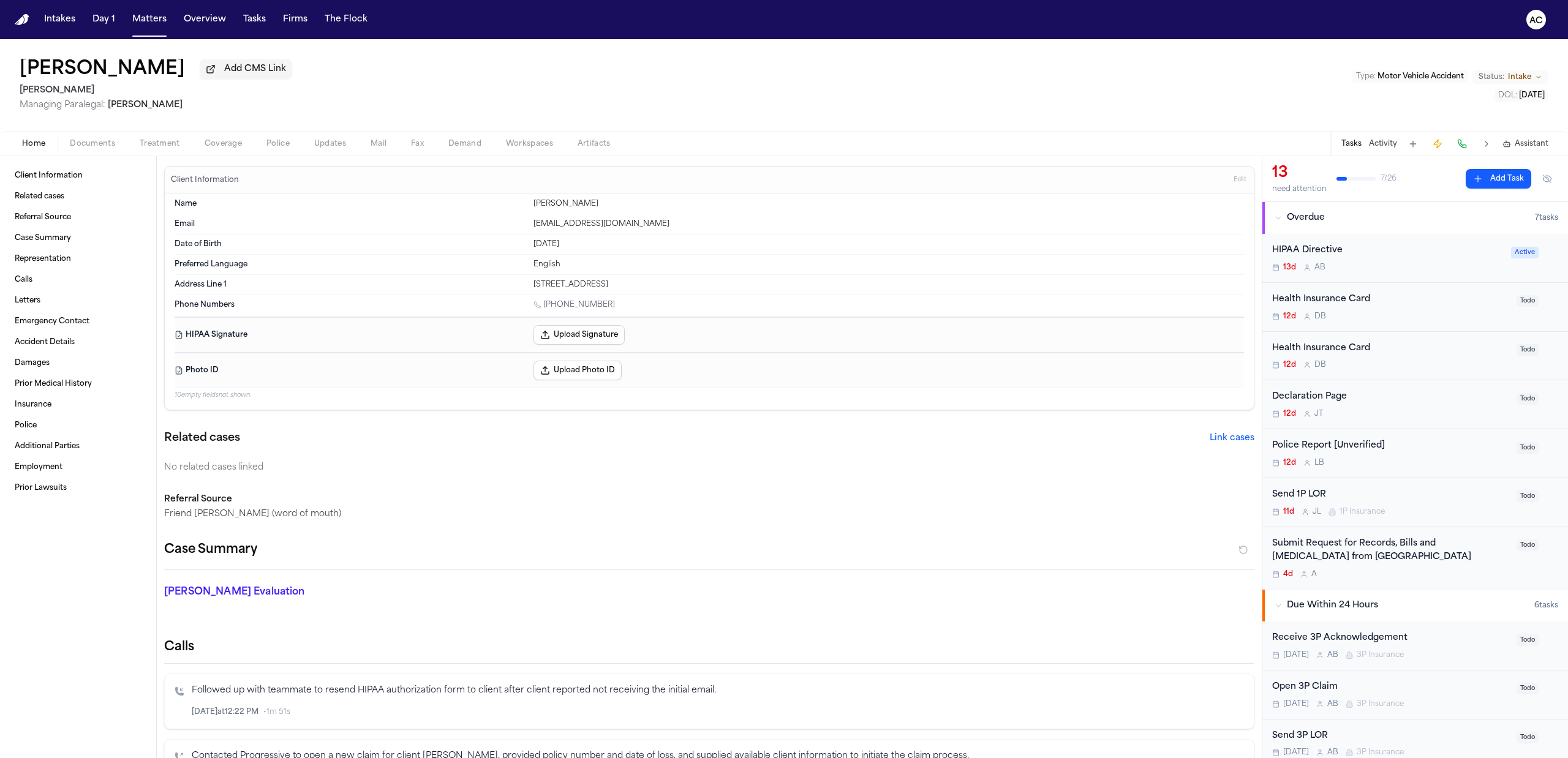
click at [91, 142] on span "Documents" at bounding box center [92, 144] width 45 height 10
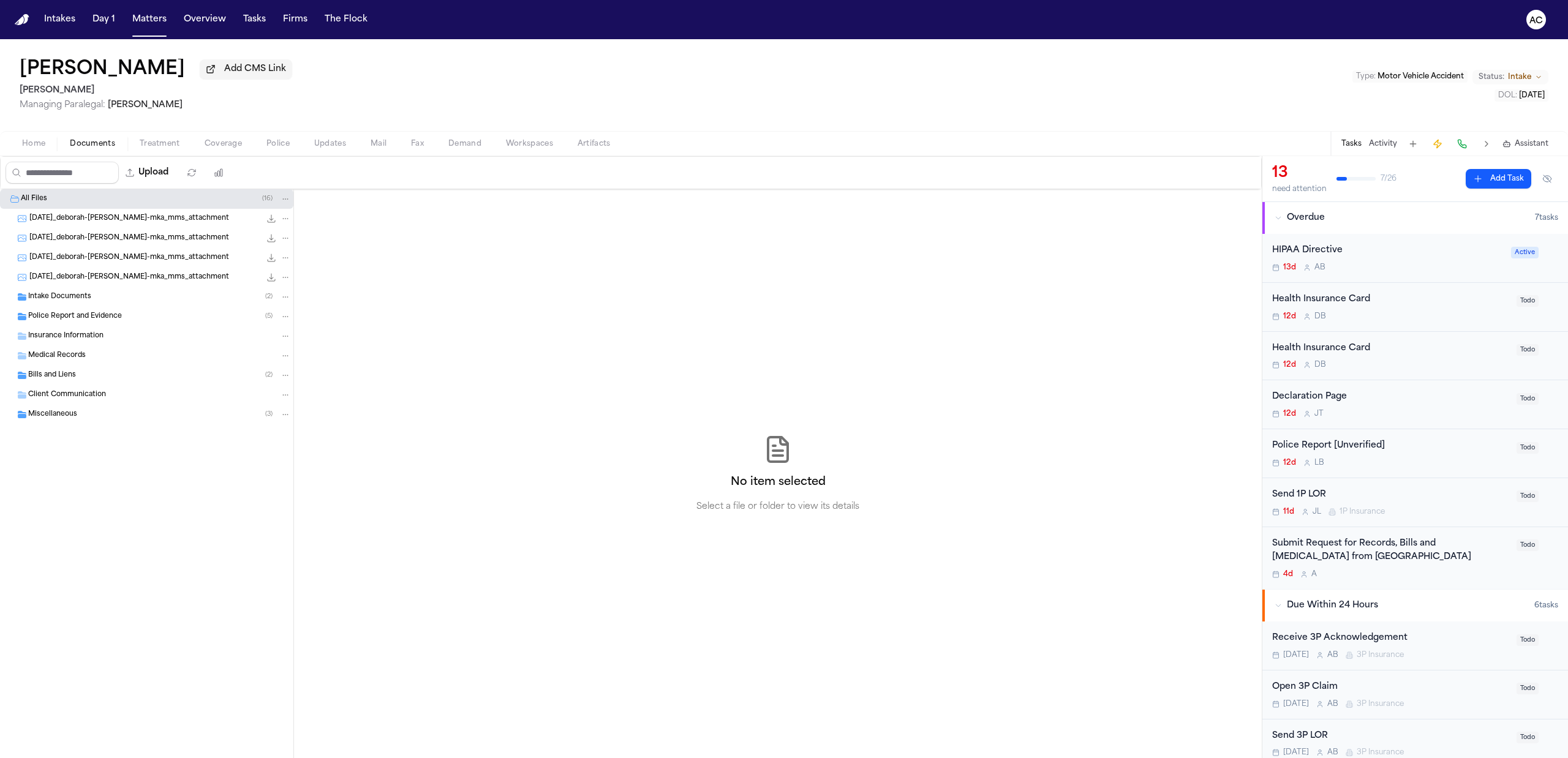
click at [93, 295] on div "Intake Documents ( 2 )" at bounding box center [159, 296] width 262 height 11
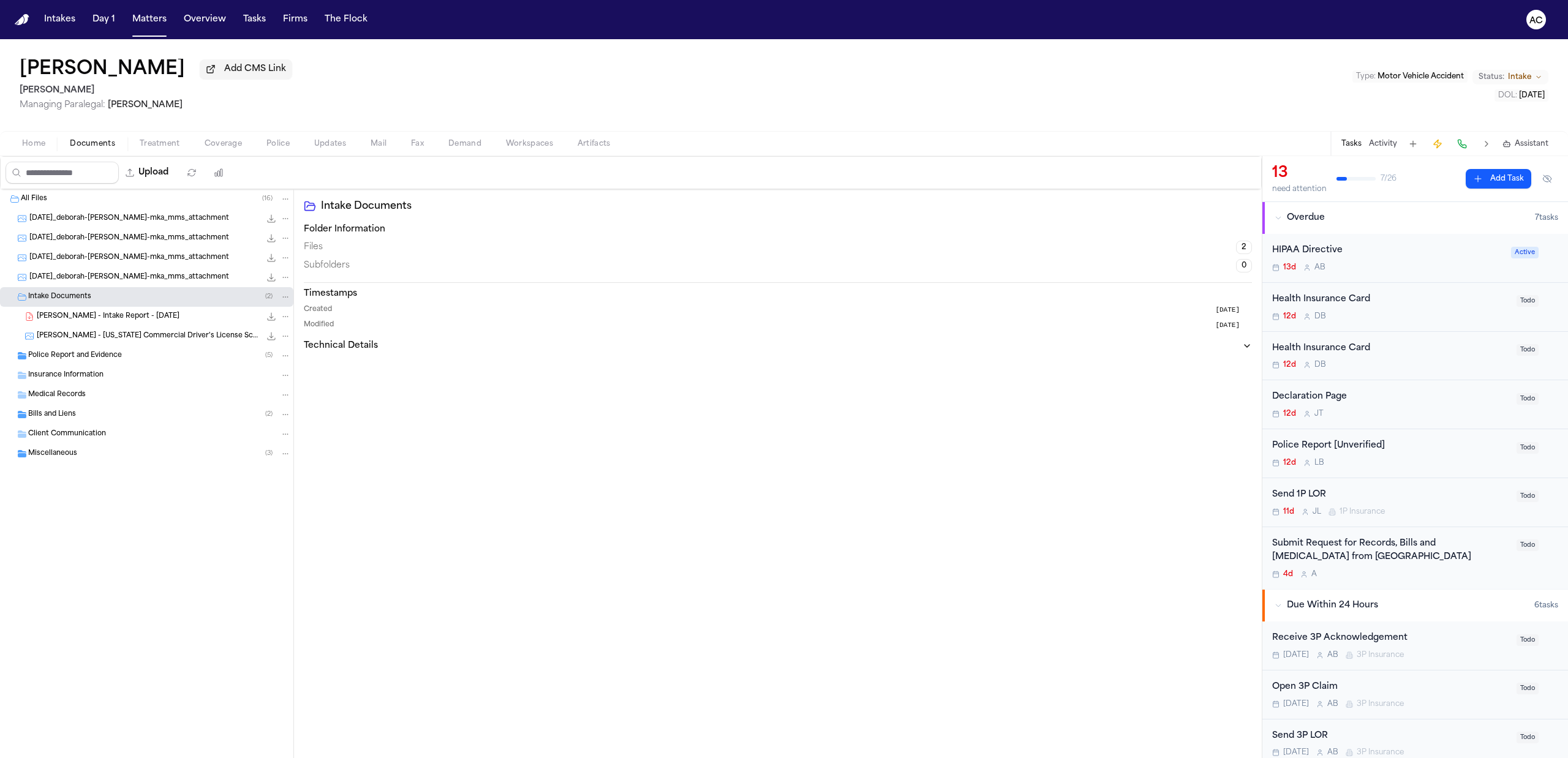
click at [166, 174] on button "Upload" at bounding box center [147, 172] width 57 height 22
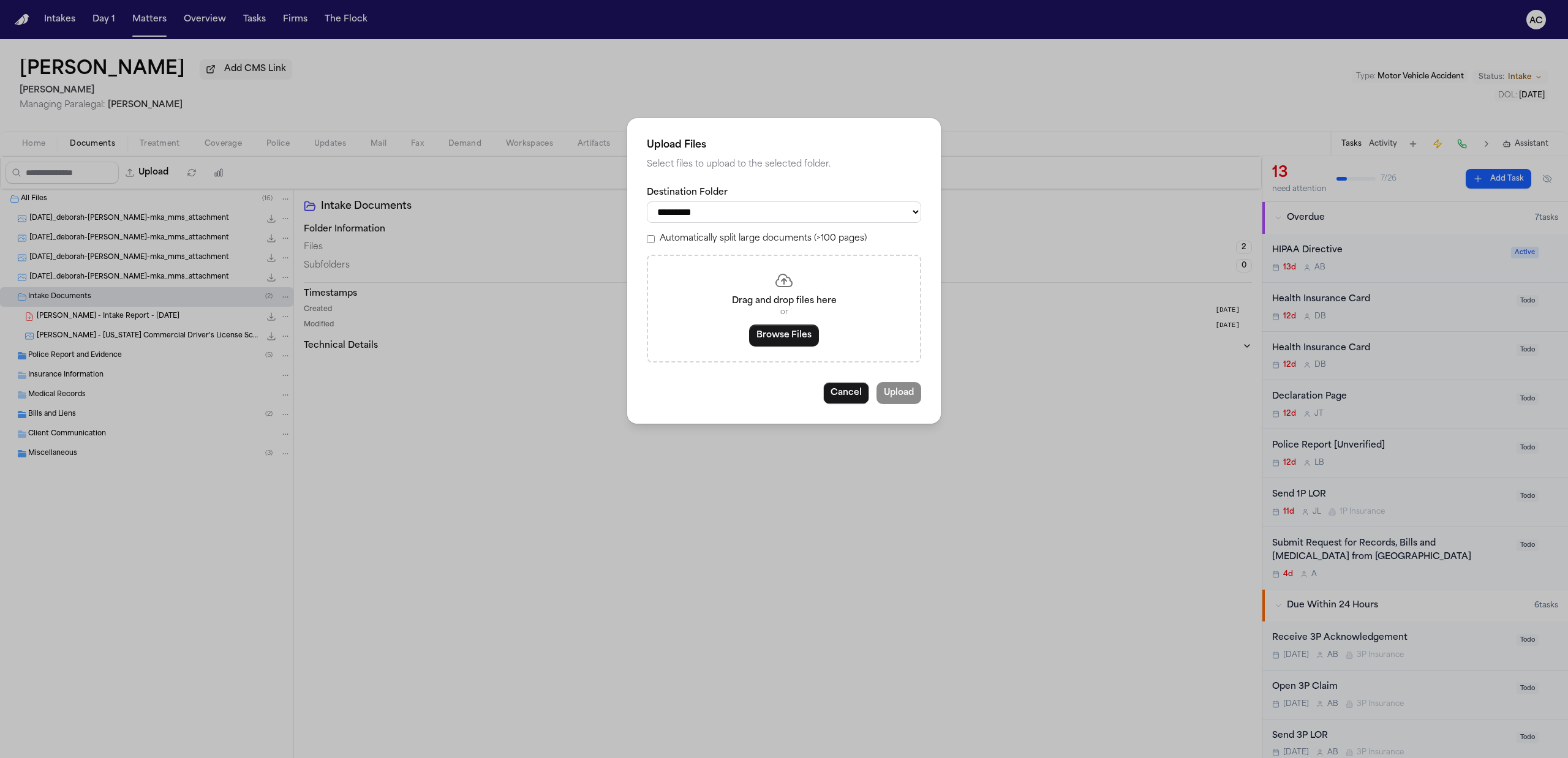
click at [763, 214] on select "**********" at bounding box center [784, 211] width 274 height 21
select select "**********"
click at [647, 201] on select "**********" at bounding box center [784, 211] width 274 height 21
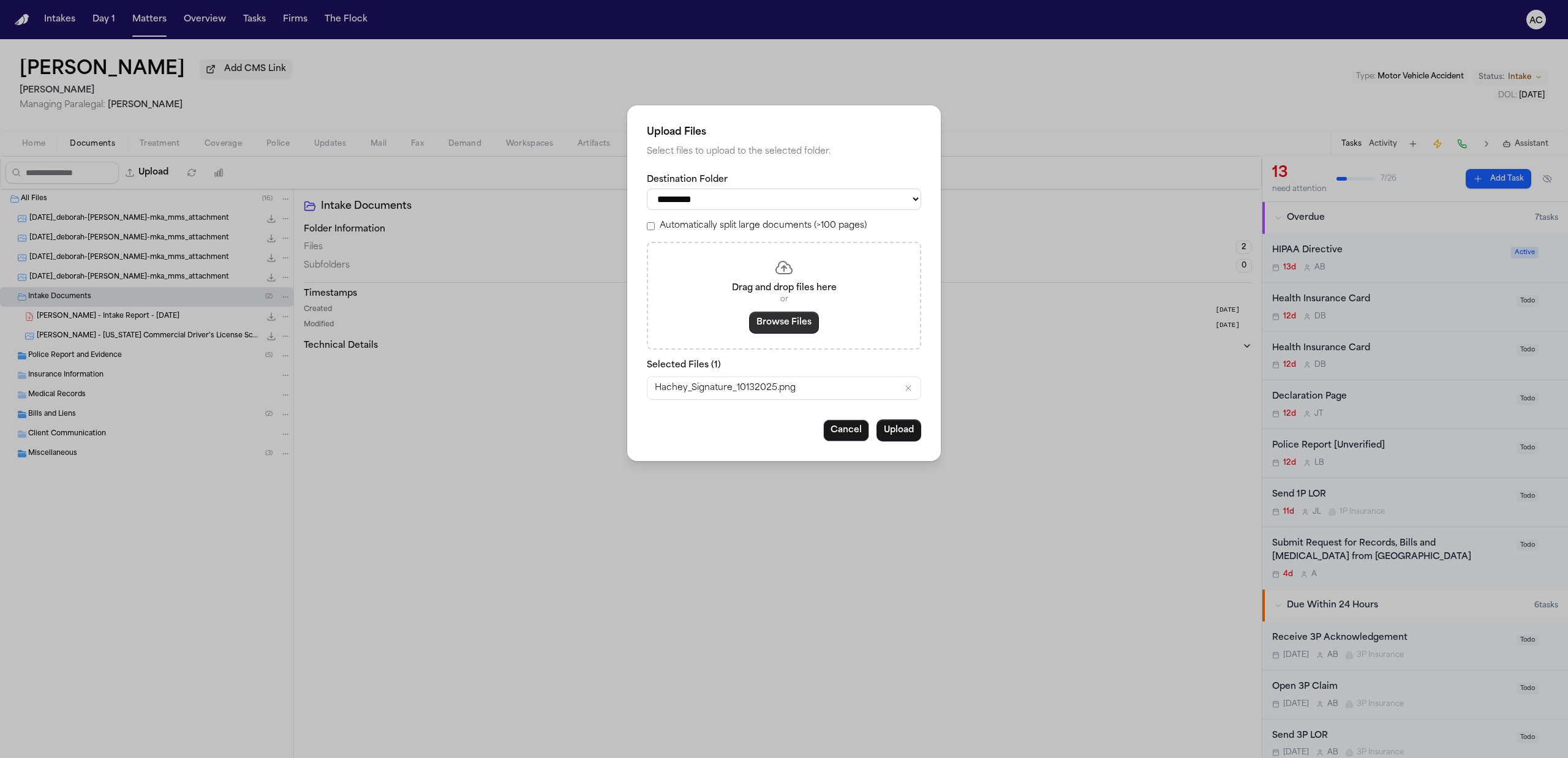
click at [806, 323] on button "Browse Files" at bounding box center [784, 323] width 70 height 22
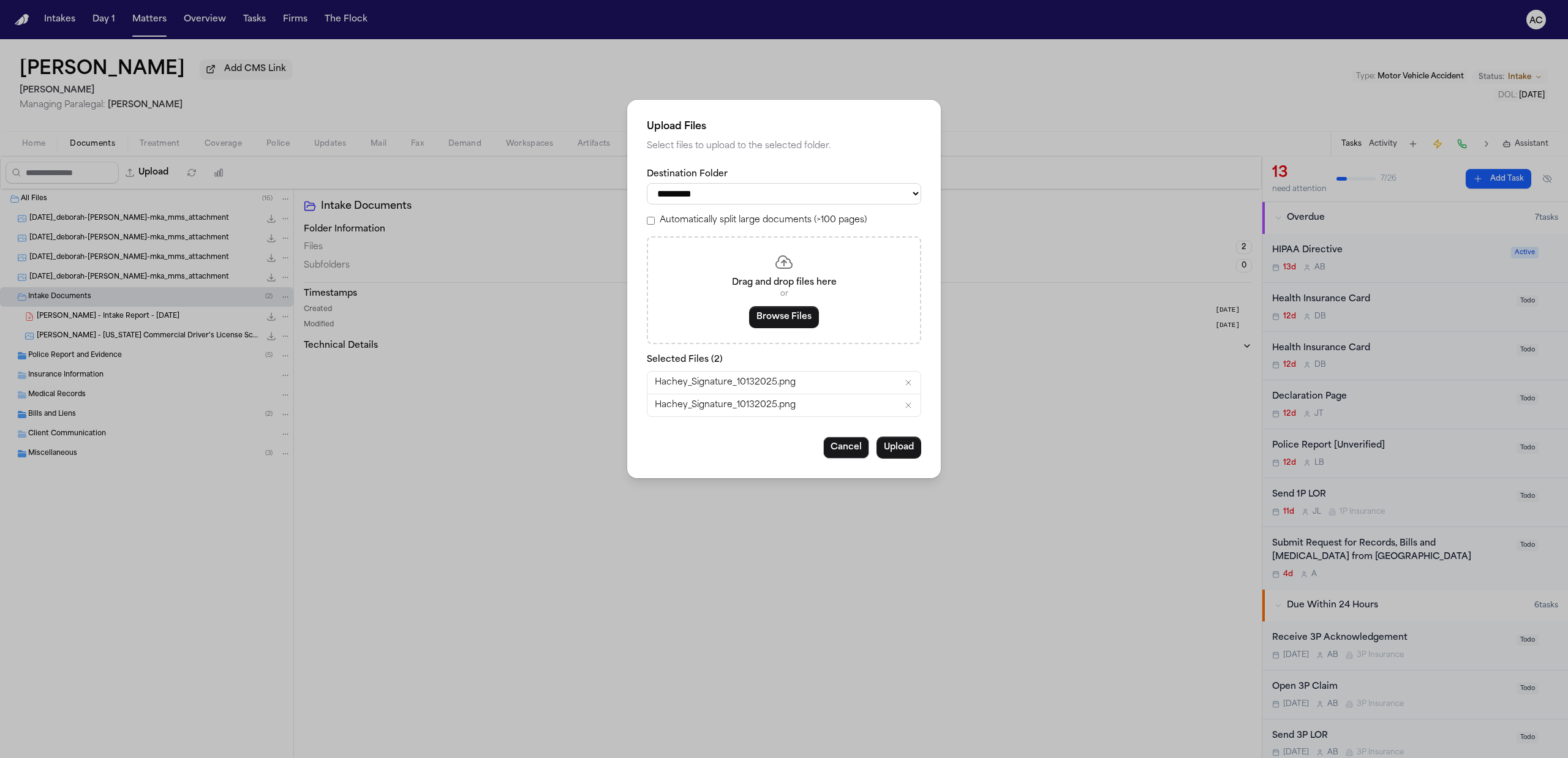
click at [905, 380] on icon "Remove Hachey_Signature_10132025.png" at bounding box center [908, 383] width 10 height 10
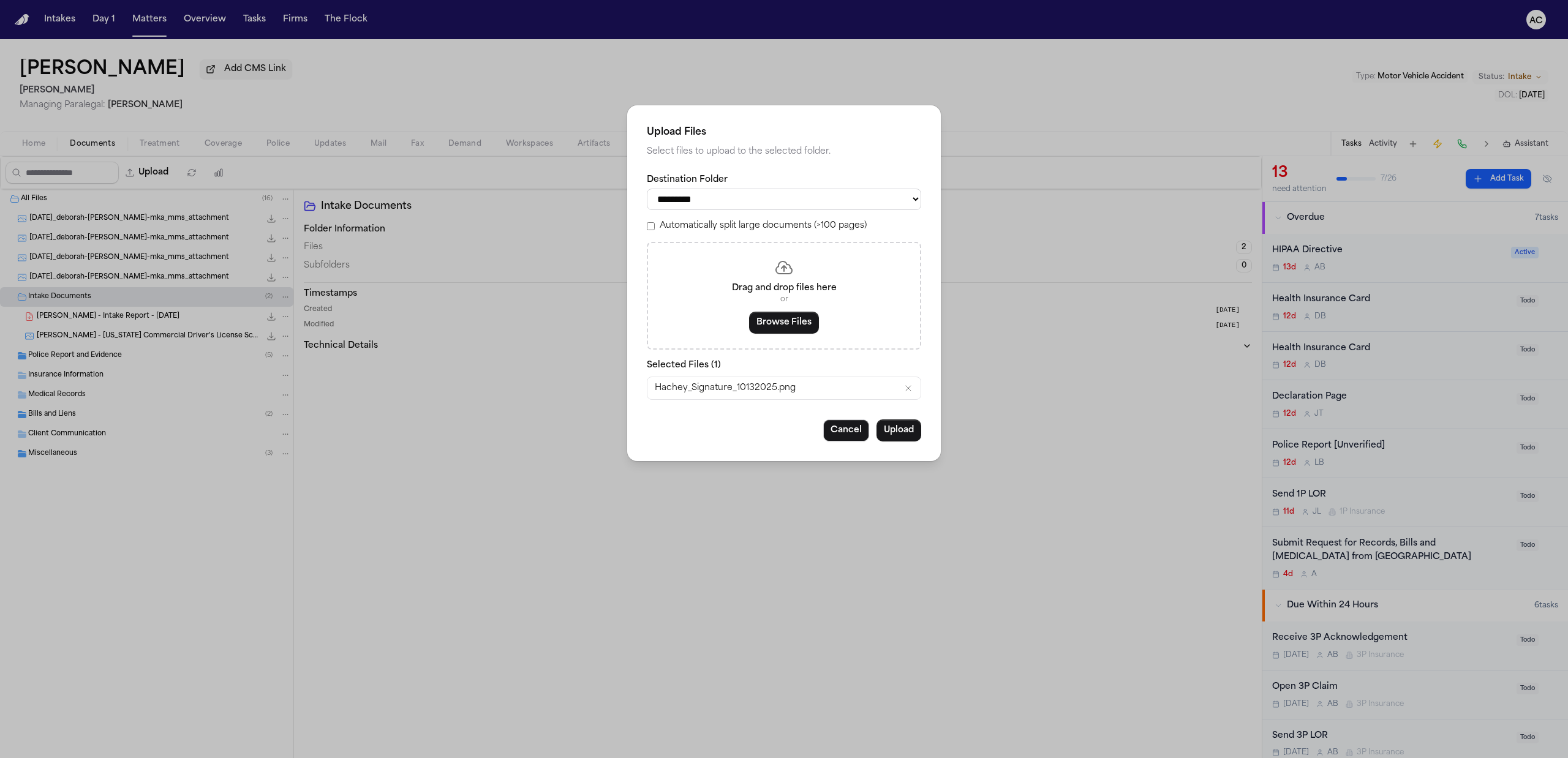
click at [904, 390] on icon "Remove Hachey_Signature_10132025.png" at bounding box center [908, 389] width 10 height 10
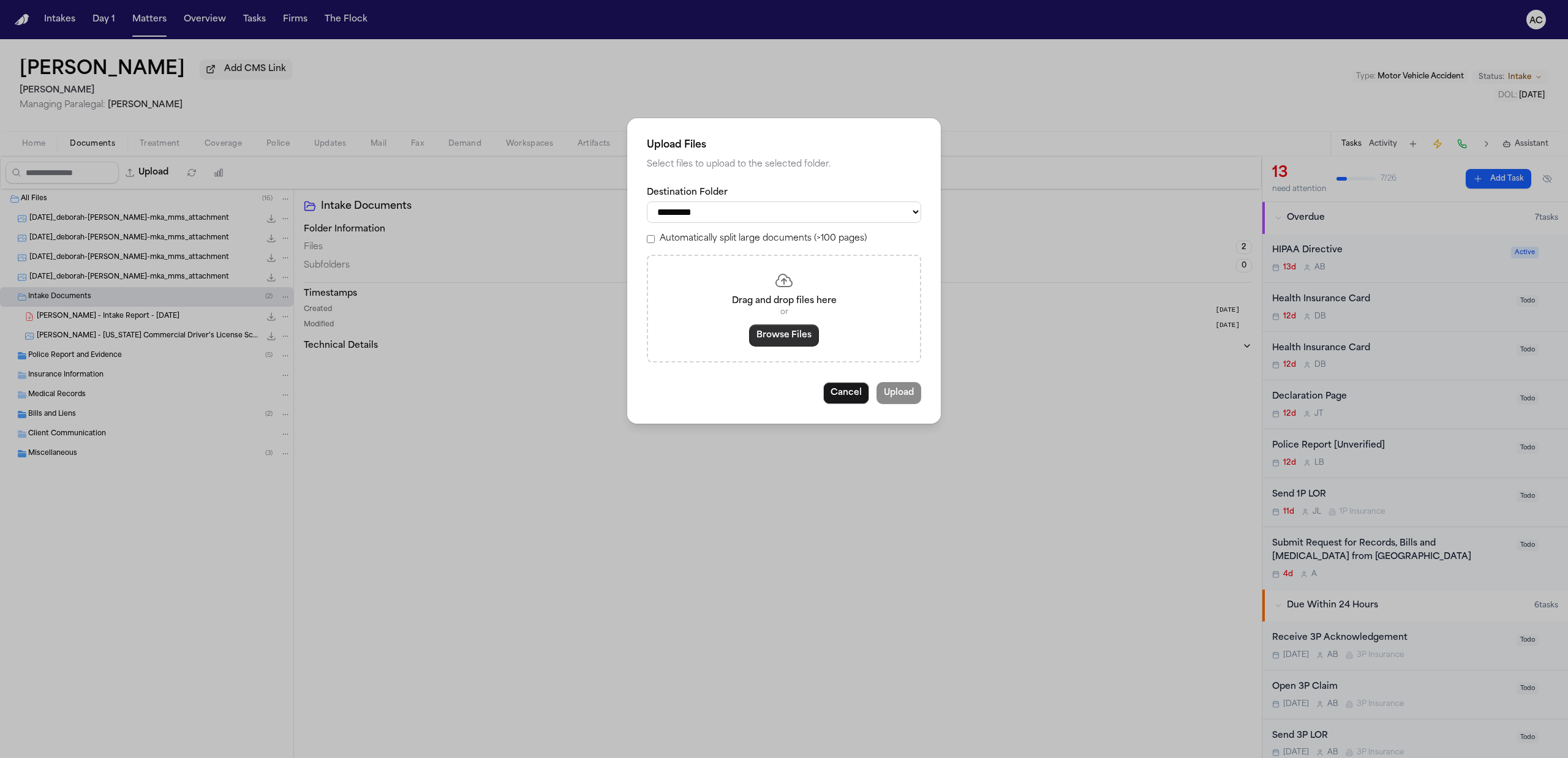
click at [780, 333] on button "Browse Files" at bounding box center [784, 335] width 70 height 22
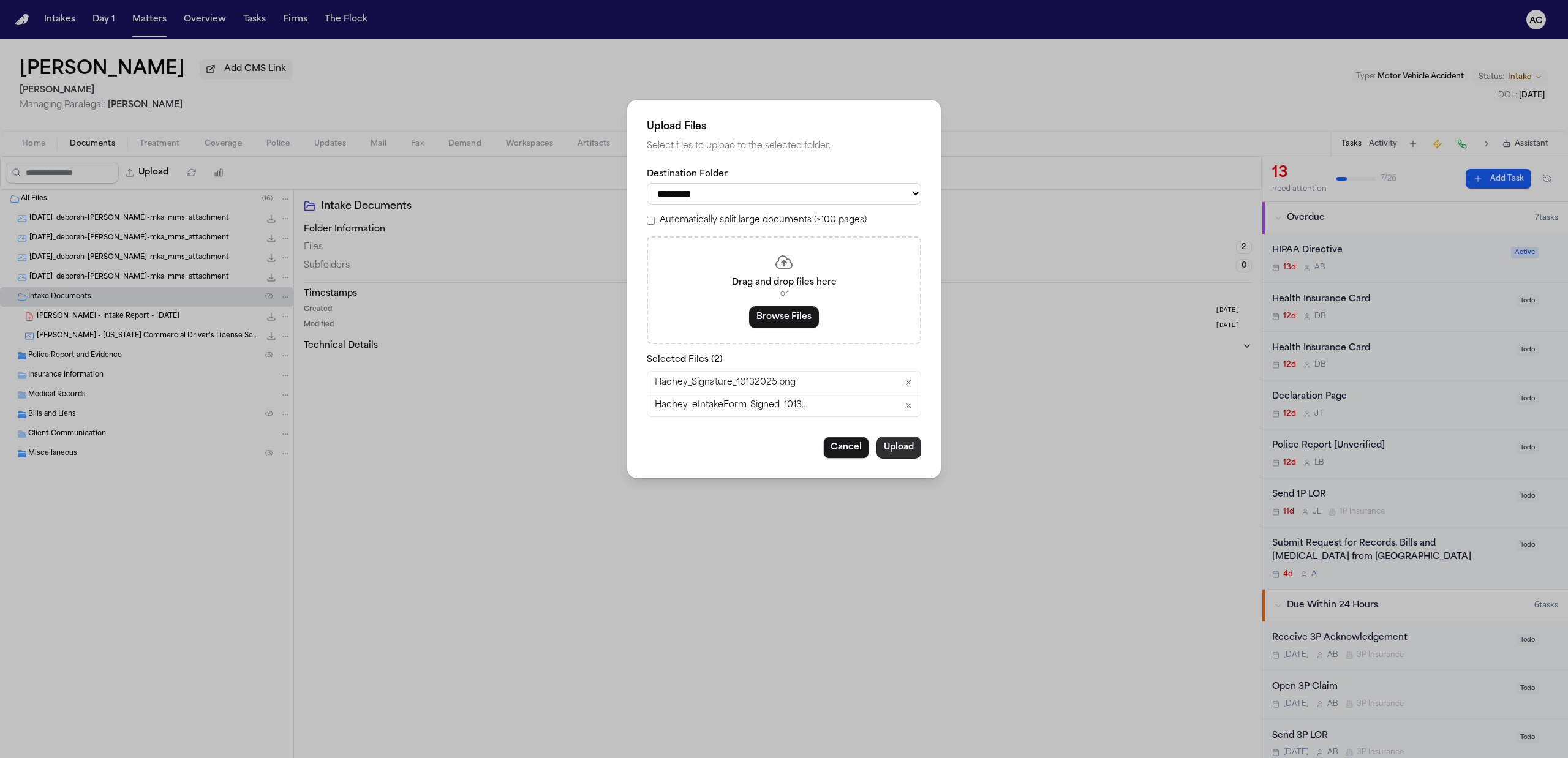
click at [896, 442] on button "Upload" at bounding box center [898, 447] width 45 height 22
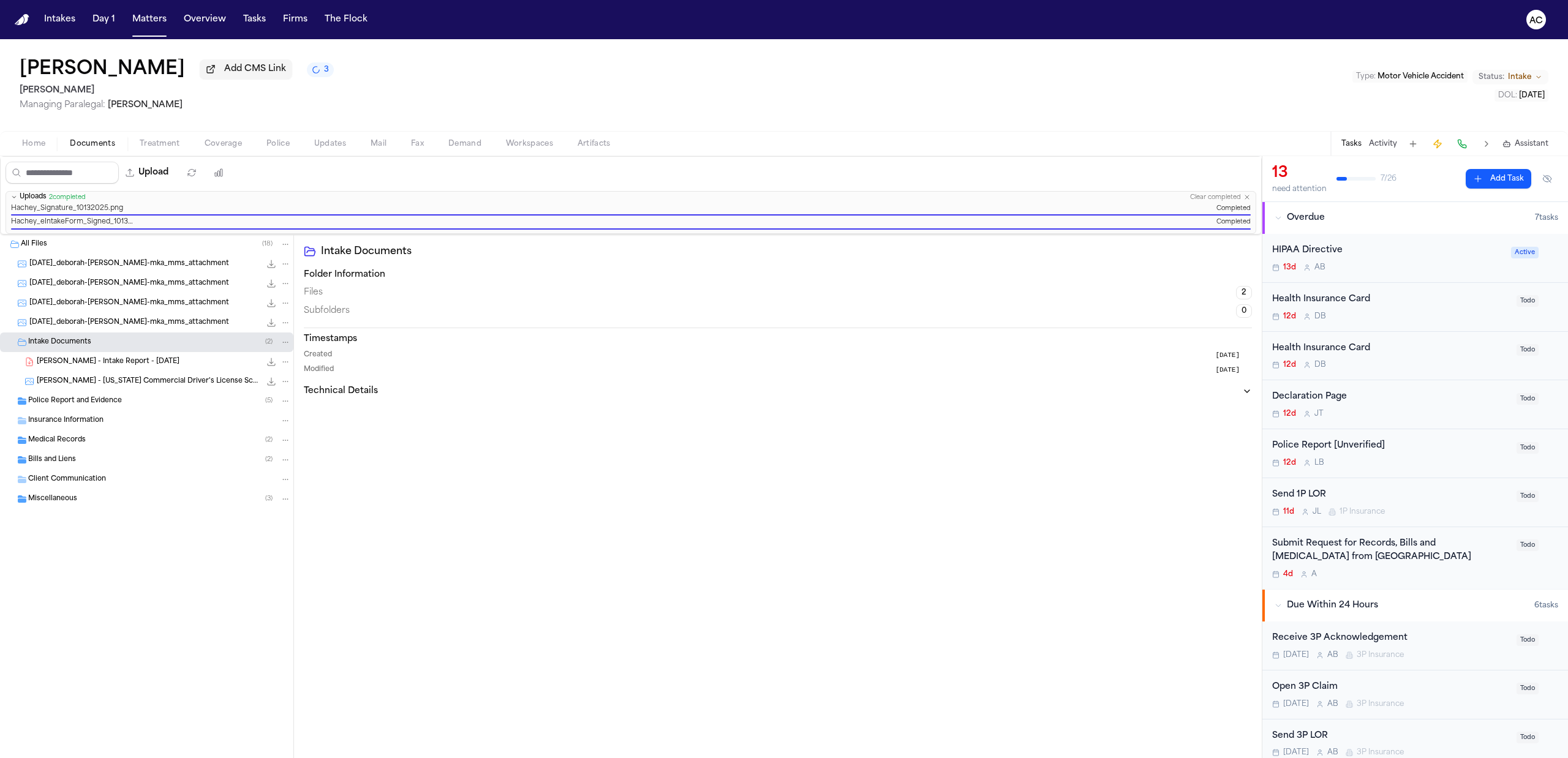
click at [40, 139] on span "Home" at bounding box center [33, 144] width 23 height 10
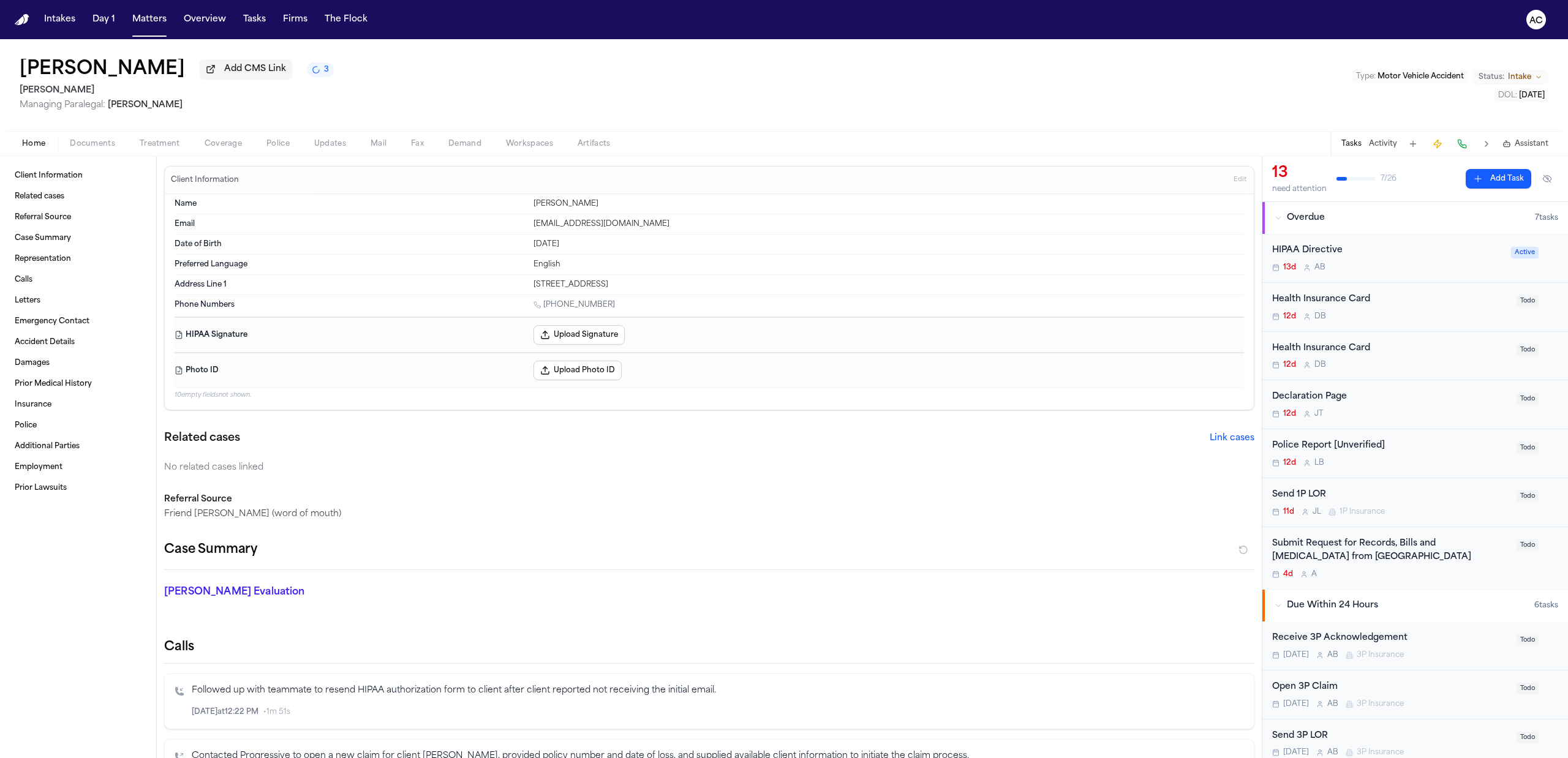
click at [583, 336] on button "Upload Signature" at bounding box center [578, 334] width 91 height 20
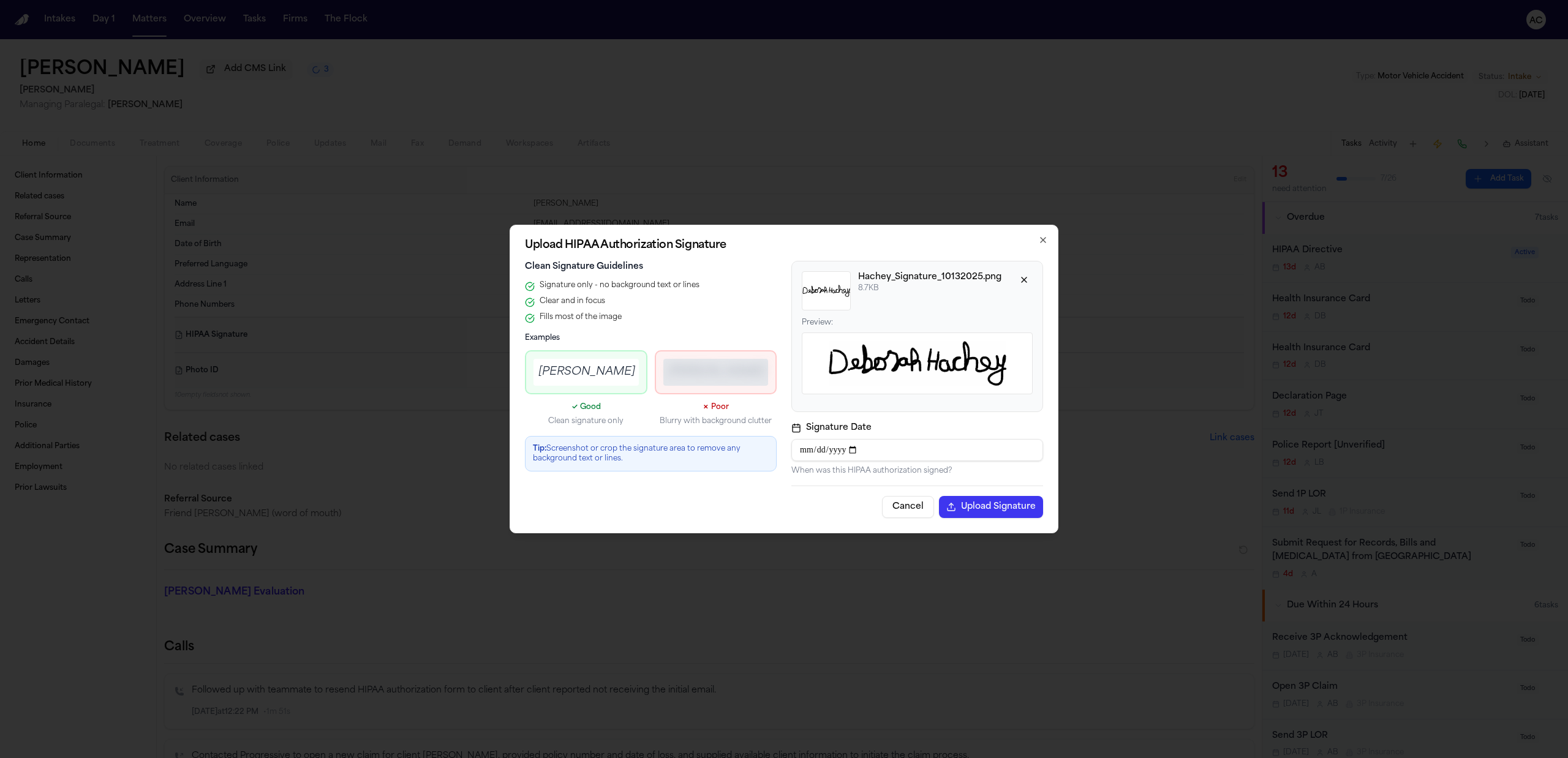
click at [998, 511] on button "Upload Signature" at bounding box center [991, 507] width 104 height 22
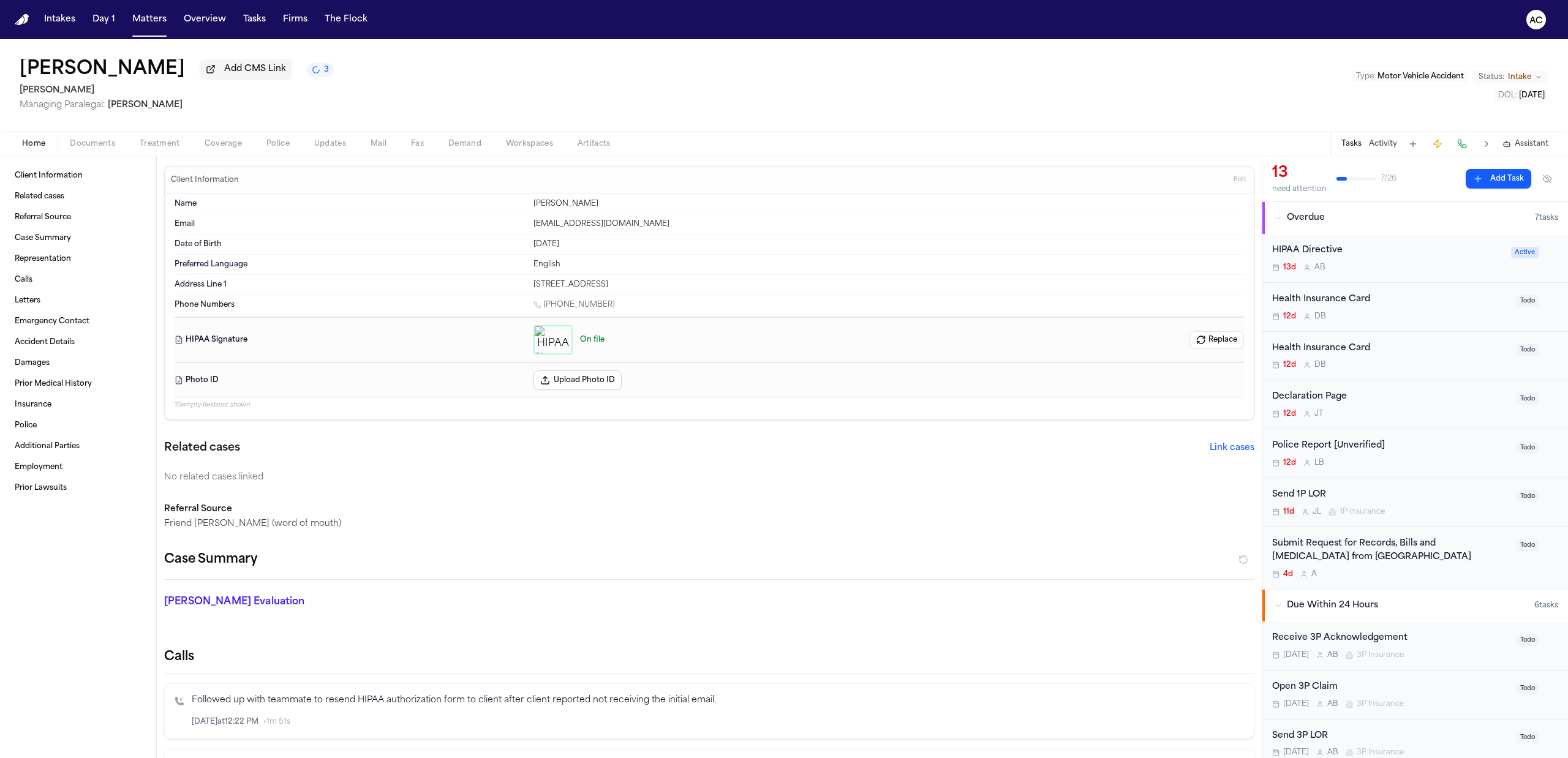
click at [76, 132] on div "Home Documents Treatment Coverage Police Updates Mail Fax Demand Workspaces Art…" at bounding box center [784, 143] width 1568 height 25
click at [96, 672] on div "Client Information Related cases Referral Source Case Summary Representation Ca…" at bounding box center [78, 457] width 156 height 602
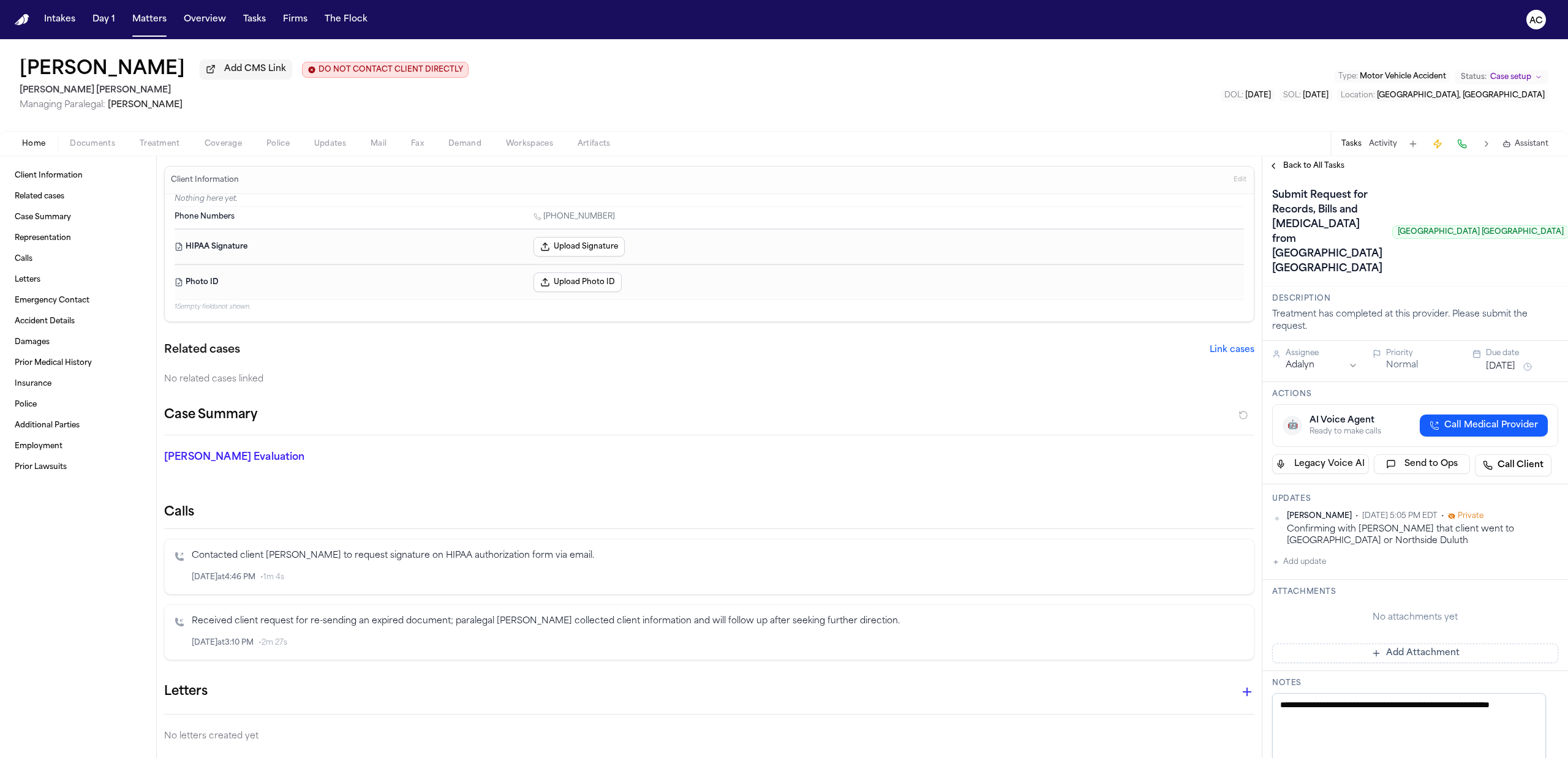
click at [1200, 561] on p "Contacted client [PERSON_NAME] to request signature on HIPAA authorization form…" at bounding box center [717, 556] width 1052 height 14
drag, startPoint x: 1143, startPoint y: 579, endPoint x: 1115, endPoint y: 578, distance: 28.0
drag, startPoint x: 1115, startPoint y: 578, endPoint x: 869, endPoint y: 74, distance: 560.8
click at [869, 74] on div "[PERSON_NAME] Add CMS Link DO NOT CONTACT CLIENT DIRECTLY DO NOT CONTACT [PERSO…" at bounding box center [784, 85] width 1568 height 92
click at [86, 544] on div "Client Information Related cases Case Summary Representation Calls Letters Emer…" at bounding box center [78, 457] width 156 height 602
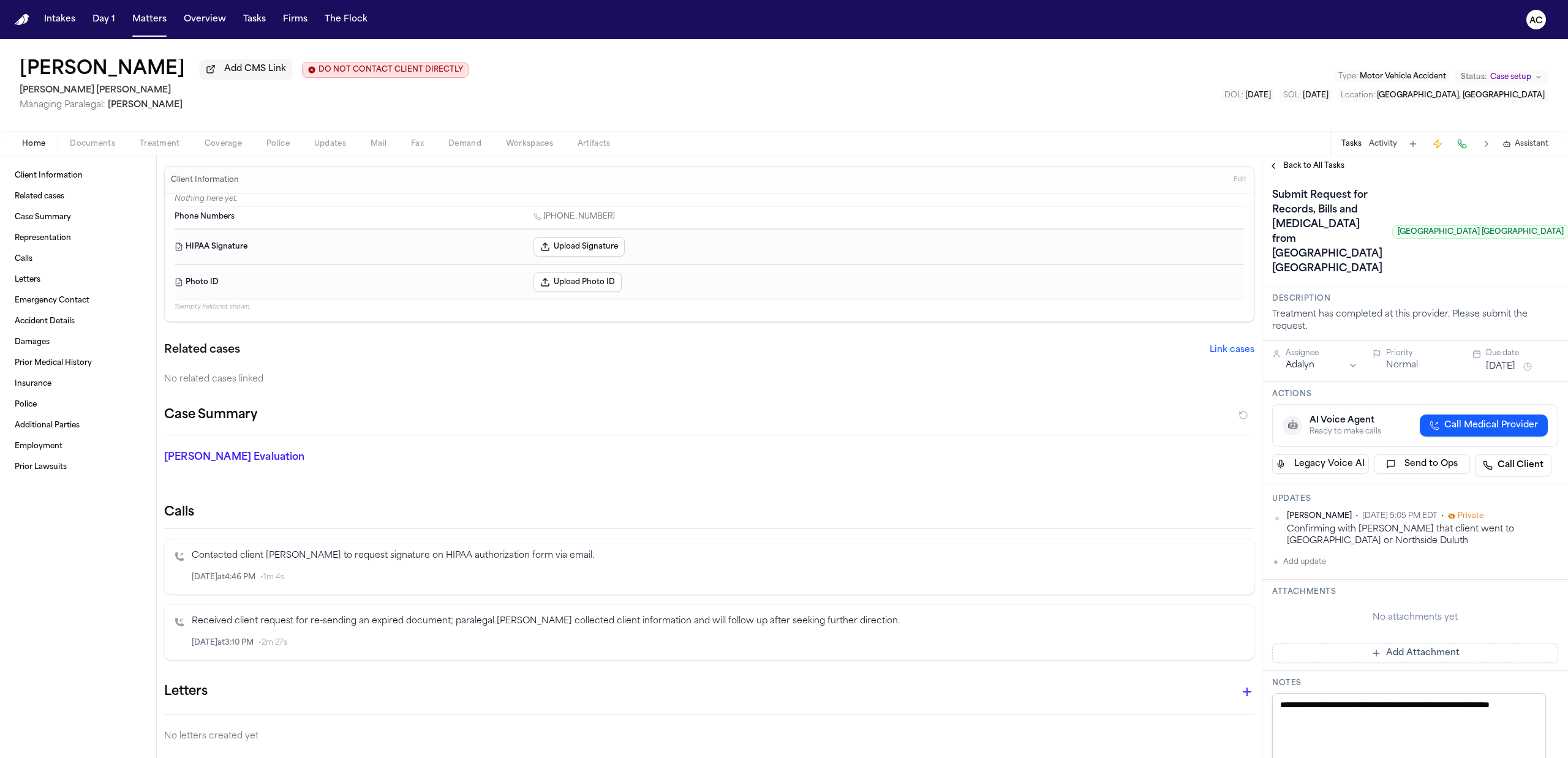
click at [1453, 515] on icon at bounding box center [1450, 517] width 5 height 4
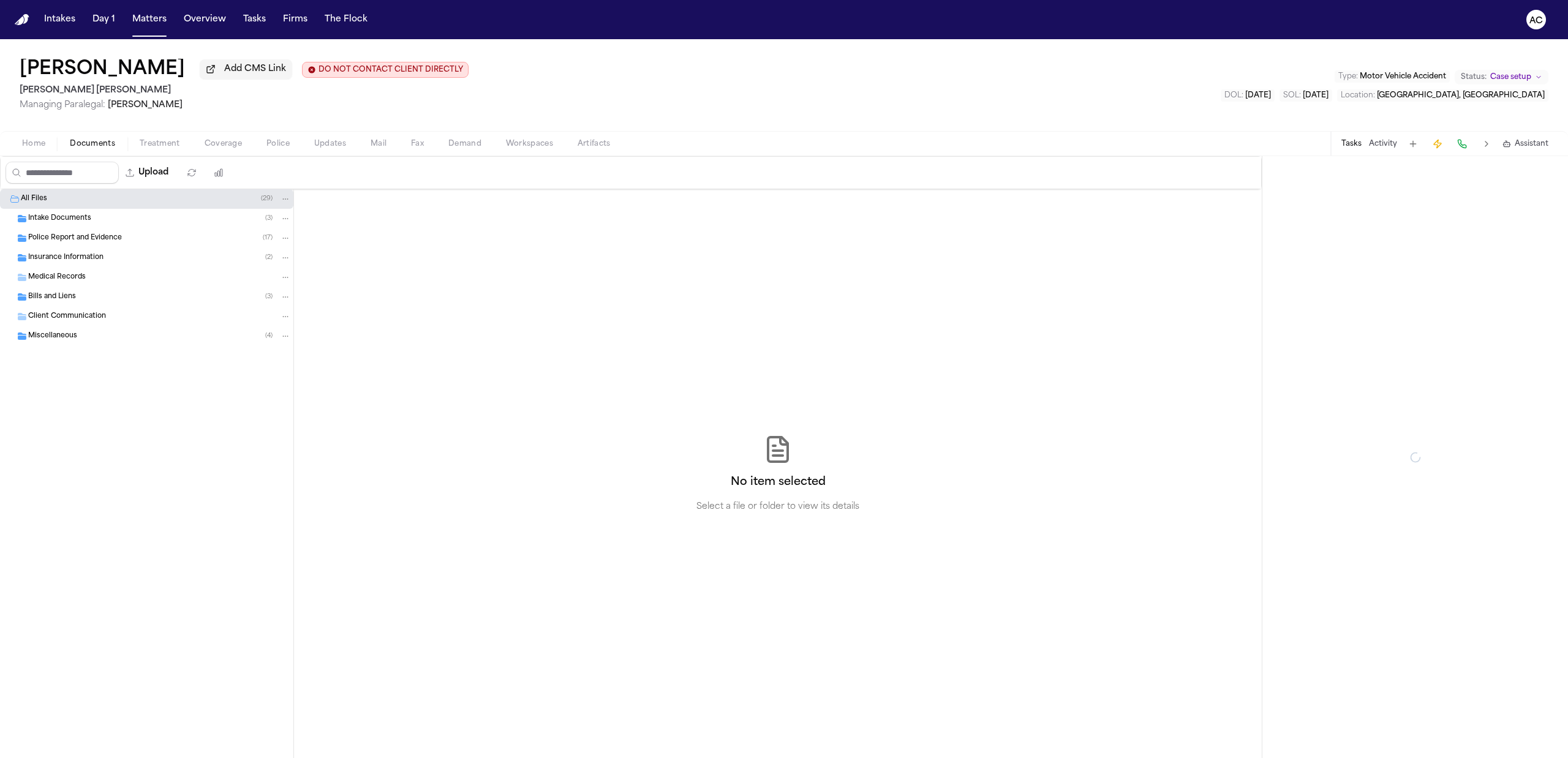
click at [91, 146] on span "Documents" at bounding box center [92, 144] width 45 height 10
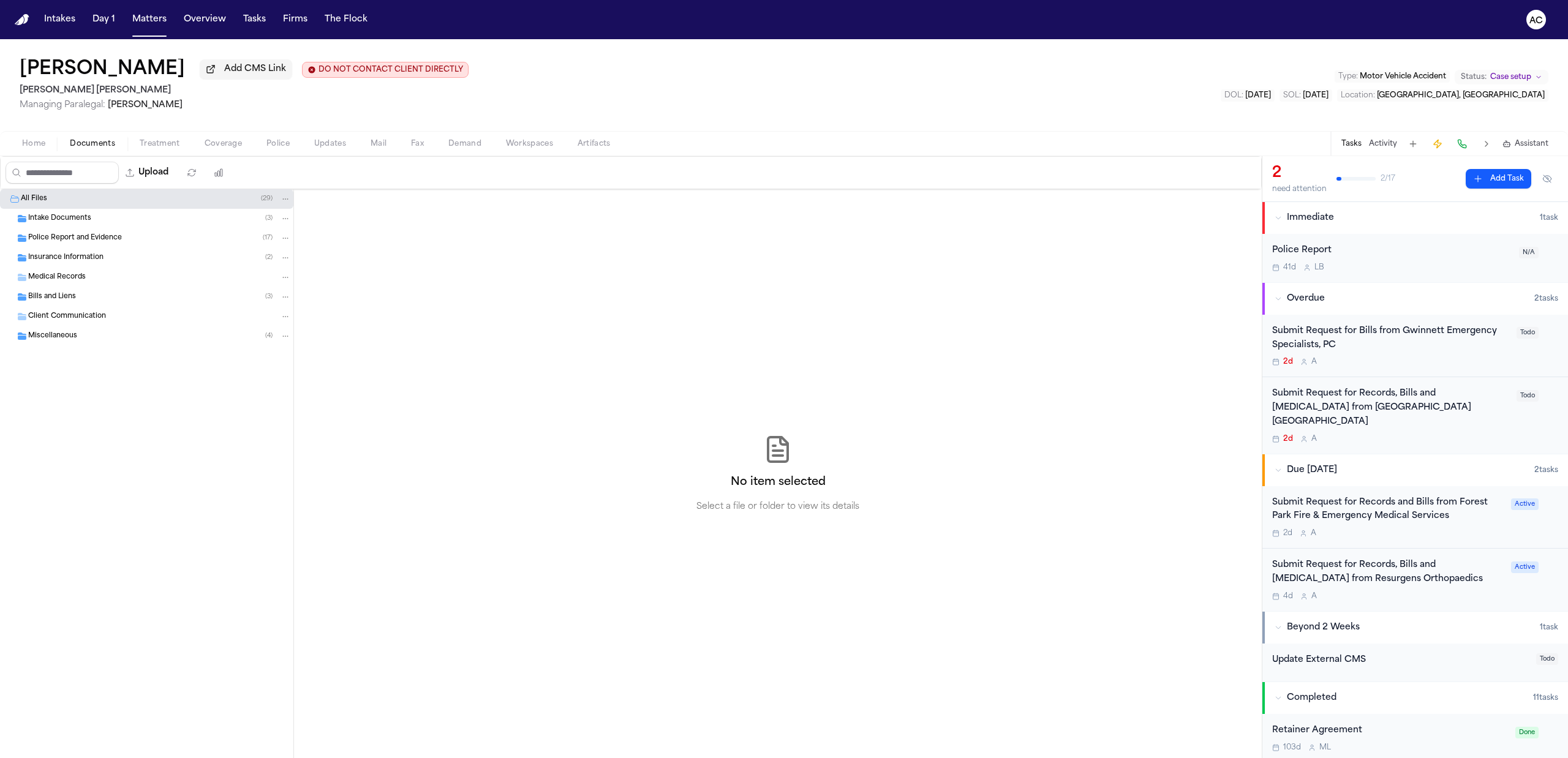
click at [1313, 327] on div "Submit Request for Bills from Gwinnett Emergency Specialists, PC" at bounding box center [1390, 338] width 237 height 28
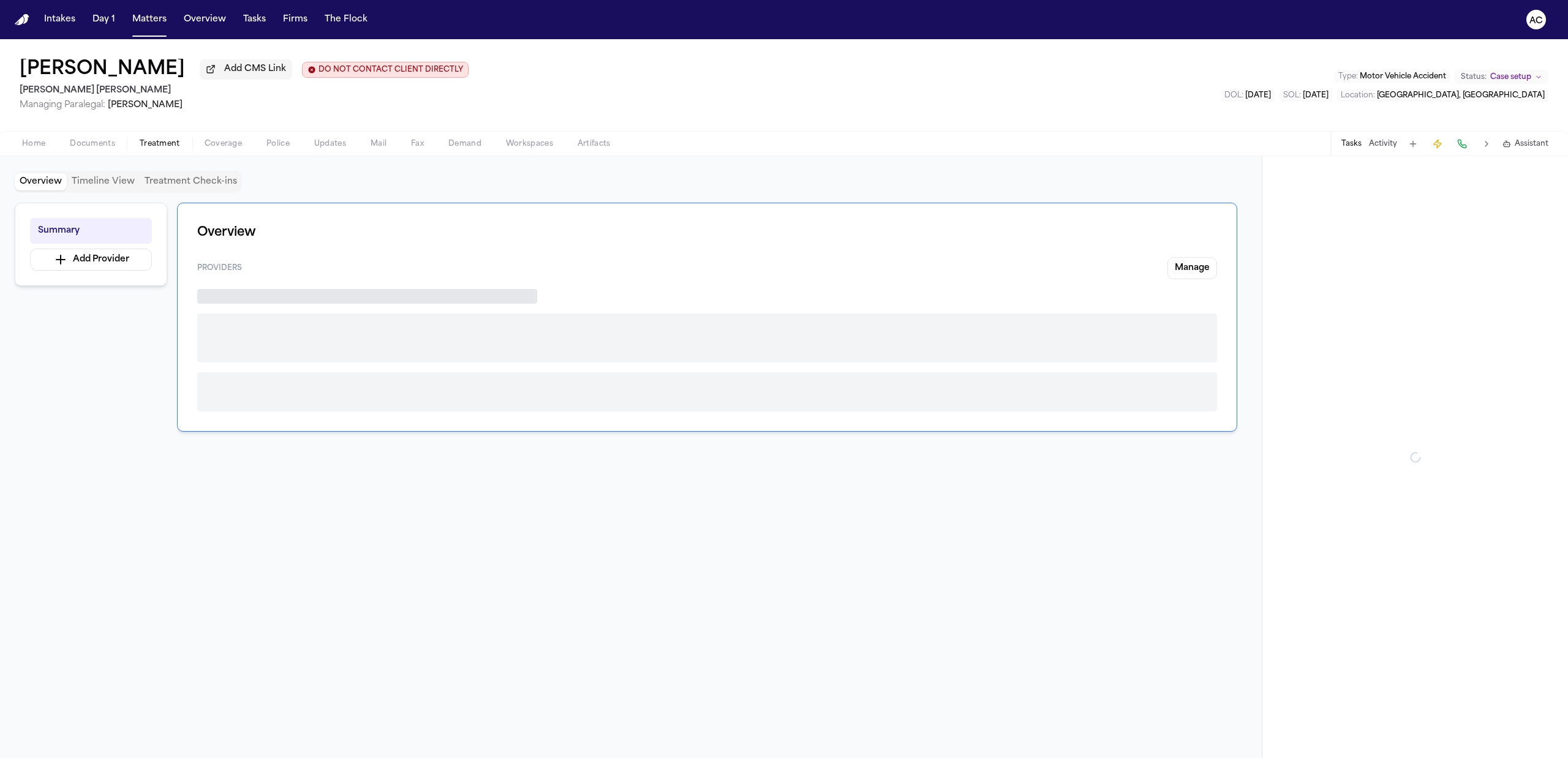
click at [152, 148] on span "Treatment" at bounding box center [160, 144] width 41 height 10
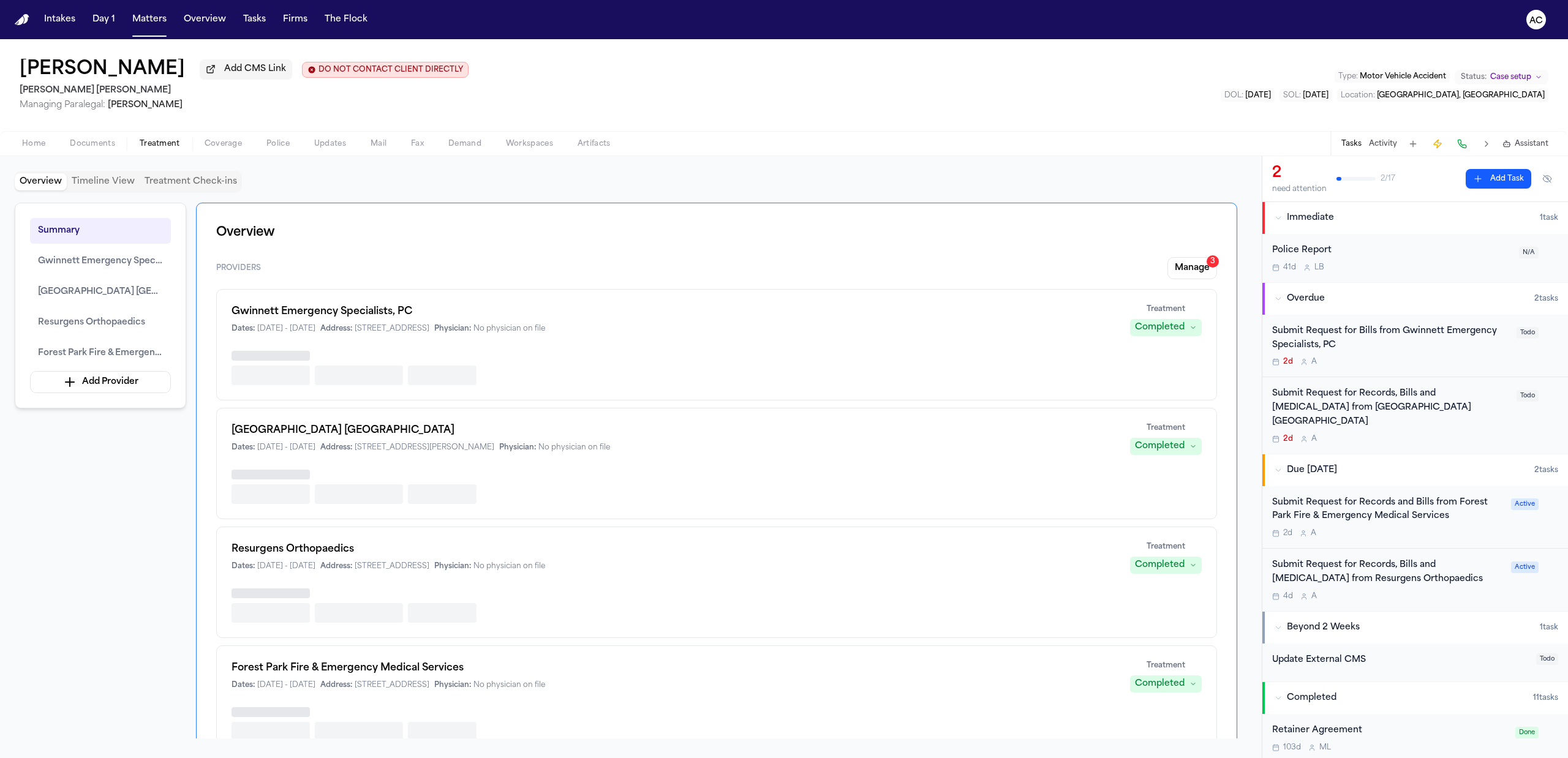
click at [87, 152] on div "Home Documents Treatment Coverage Police Updates Mail Fax Demand Workspaces Art…" at bounding box center [784, 143] width 1568 height 25
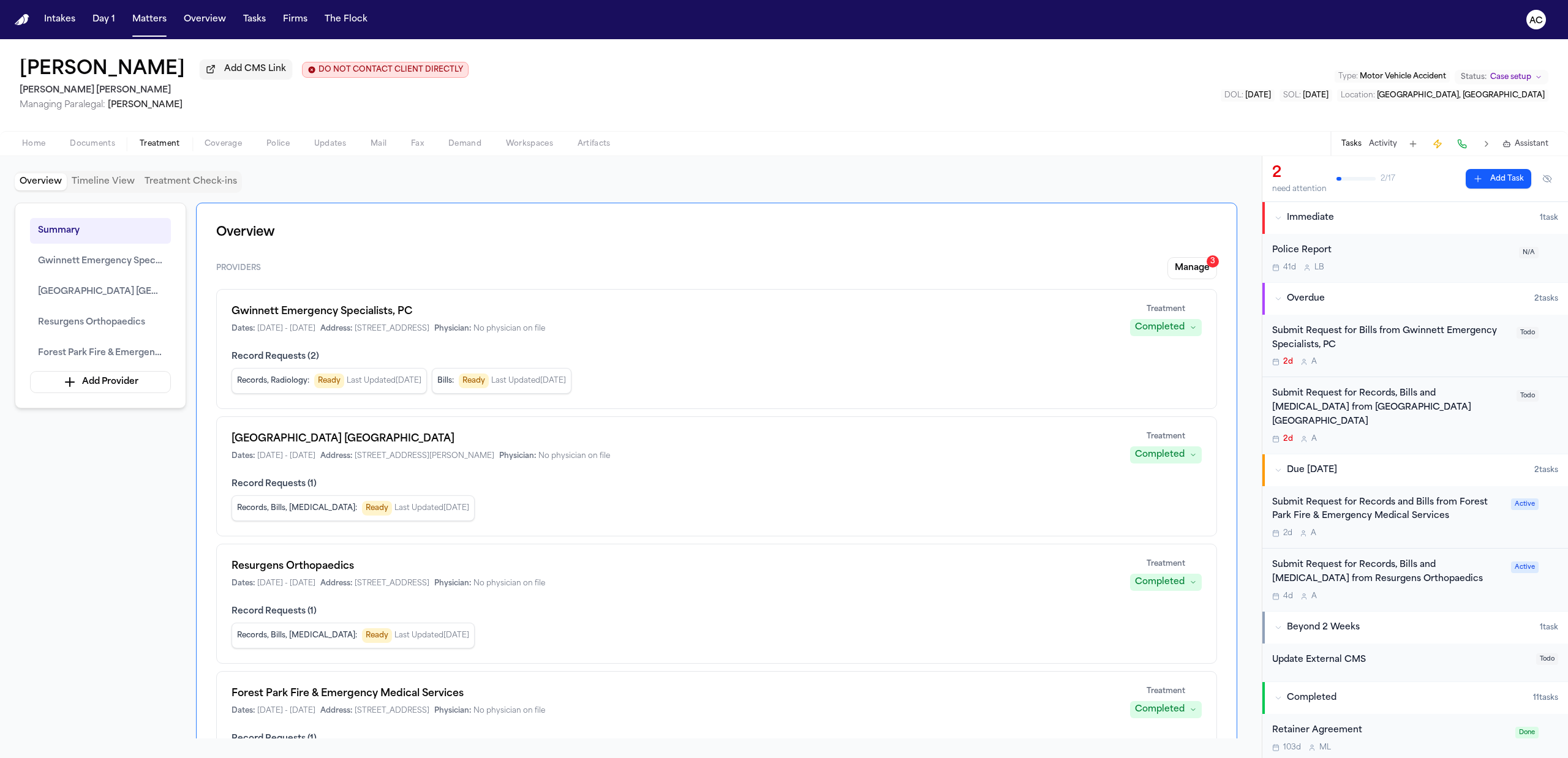
click at [93, 145] on span "Documents" at bounding box center [92, 144] width 45 height 10
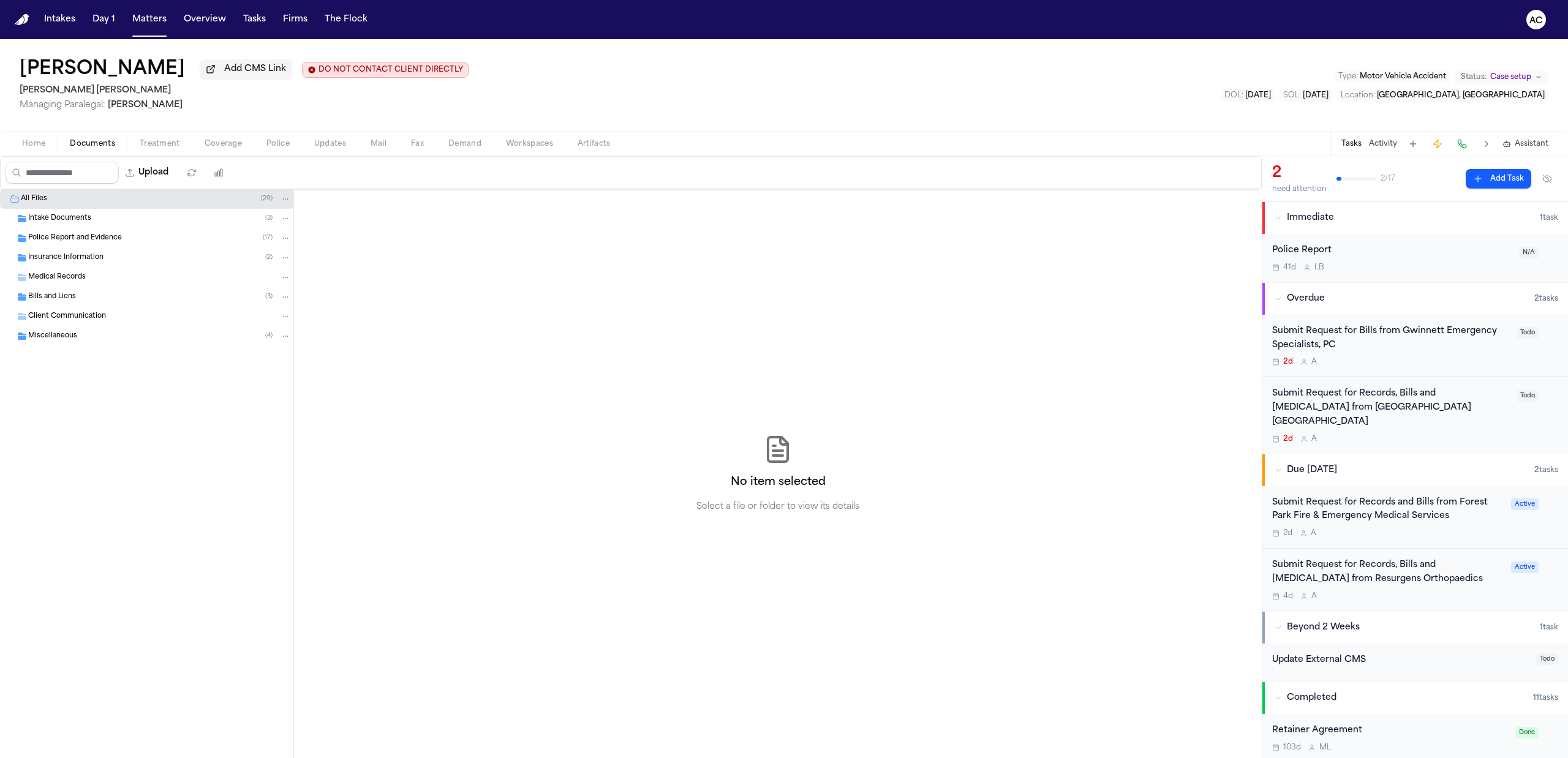
click at [106, 233] on div "Police Report and Evidence ( 17 )" at bounding box center [147, 238] width 294 height 20
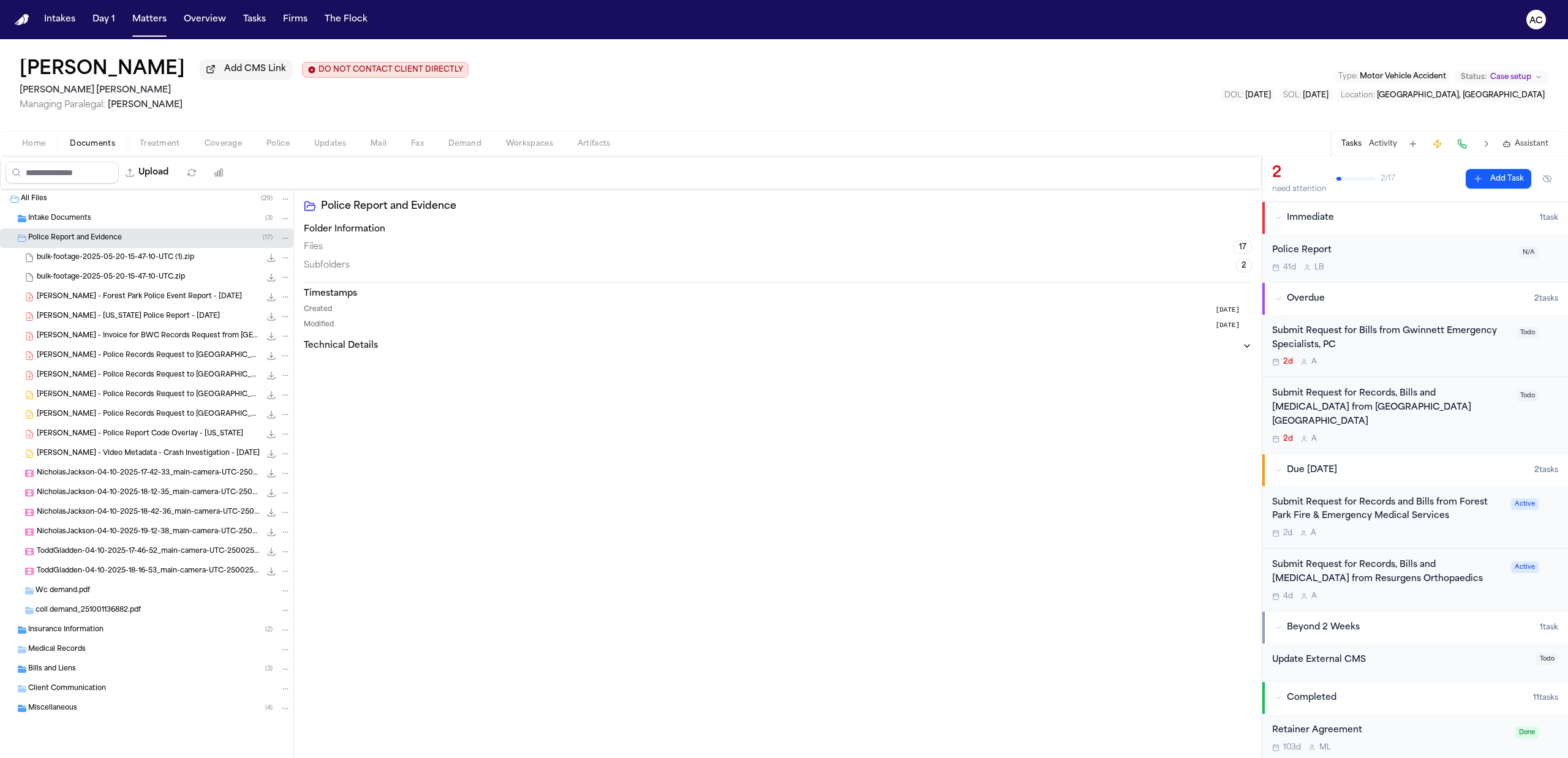
click at [71, 649] on span "Medical Records" at bounding box center [57, 650] width 58 height 10
click at [74, 639] on div "Insurance Information ( 2 )" at bounding box center [147, 630] width 294 height 20
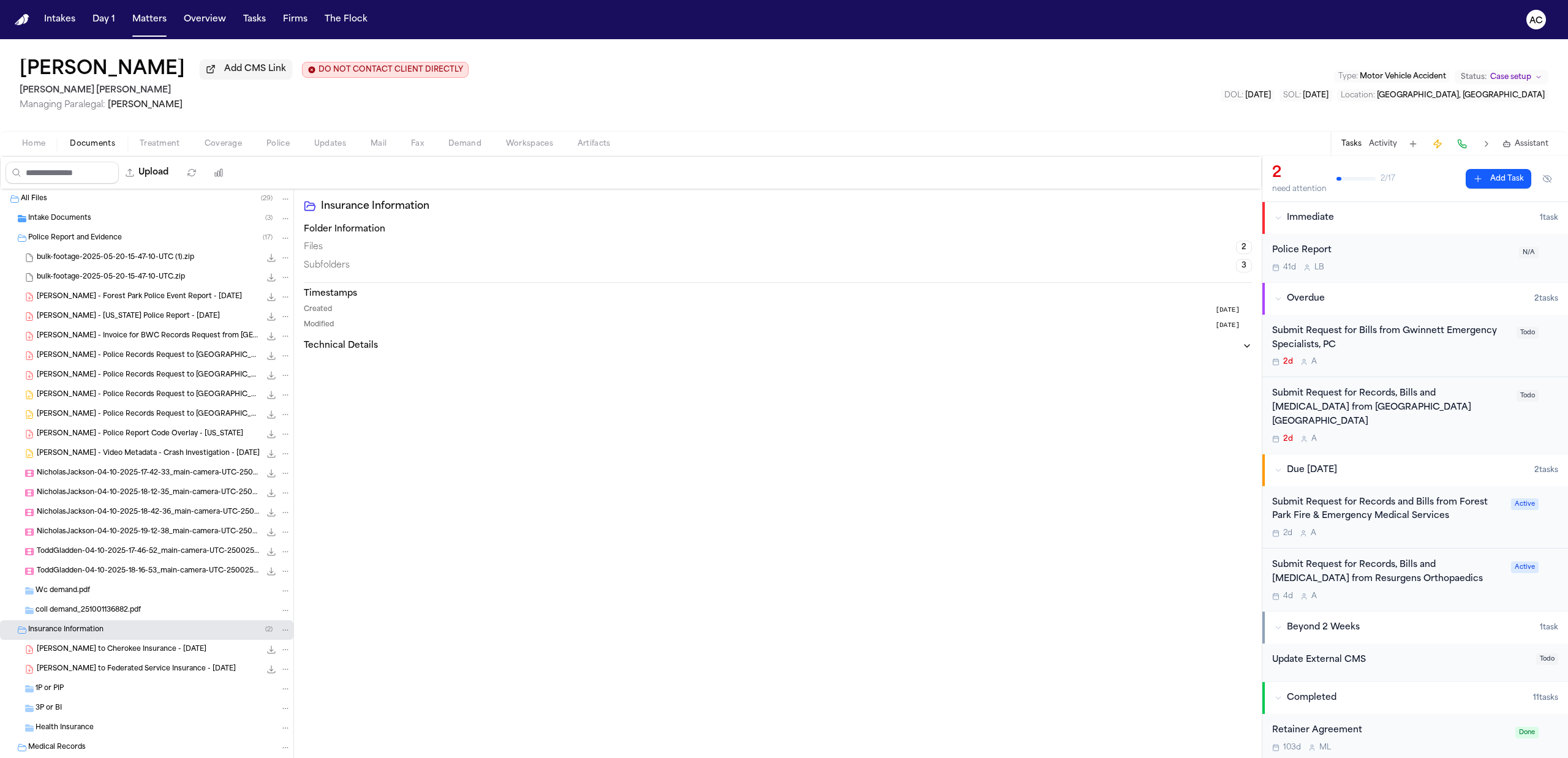
click at [81, 635] on span "Insurance Information" at bounding box center [65, 631] width 76 height 10
click at [87, 653] on div "Medical Records" at bounding box center [159, 649] width 262 height 11
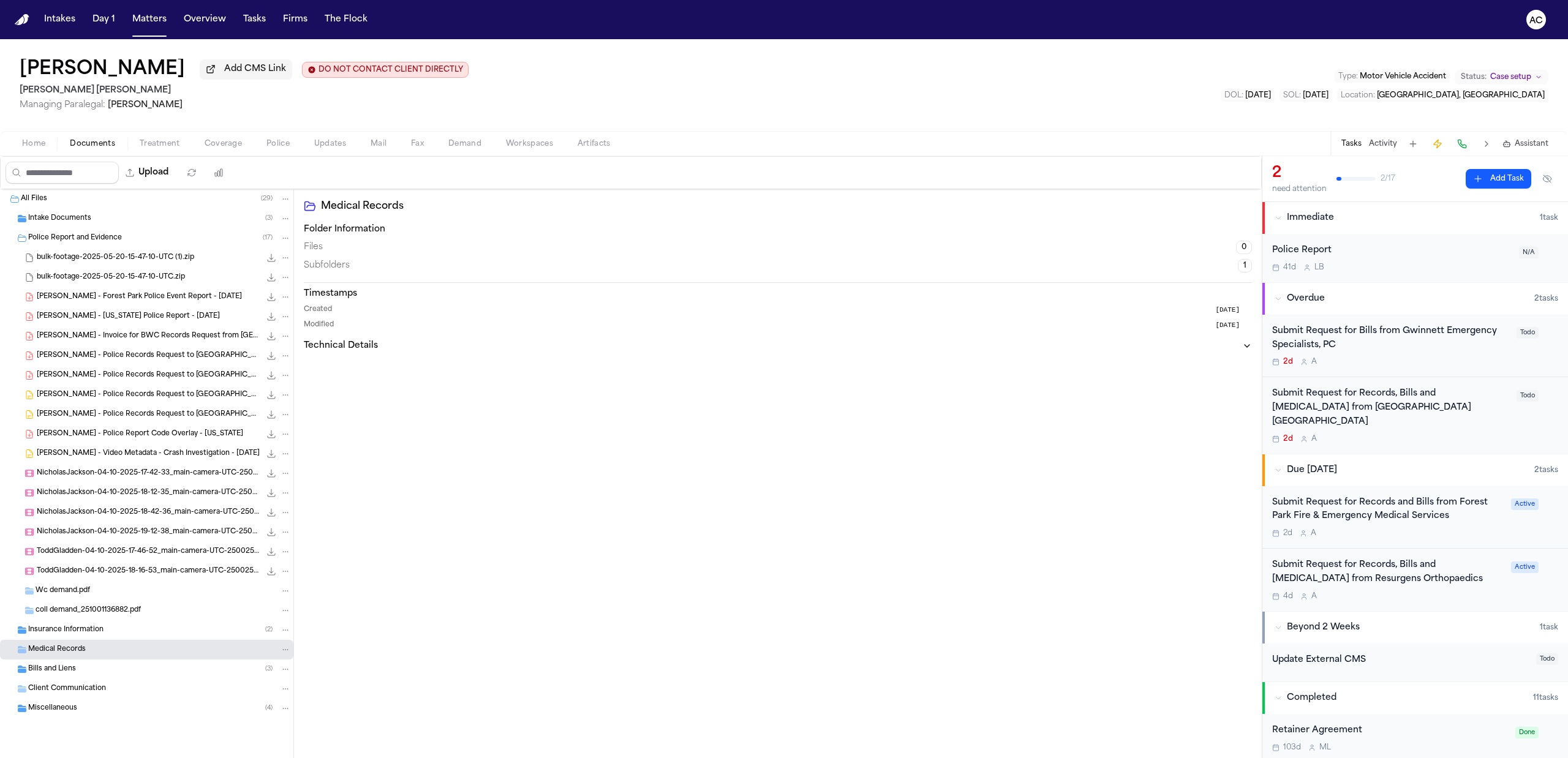
click at [91, 671] on div "Bills and Liens ( 3 )" at bounding box center [159, 669] width 262 height 11
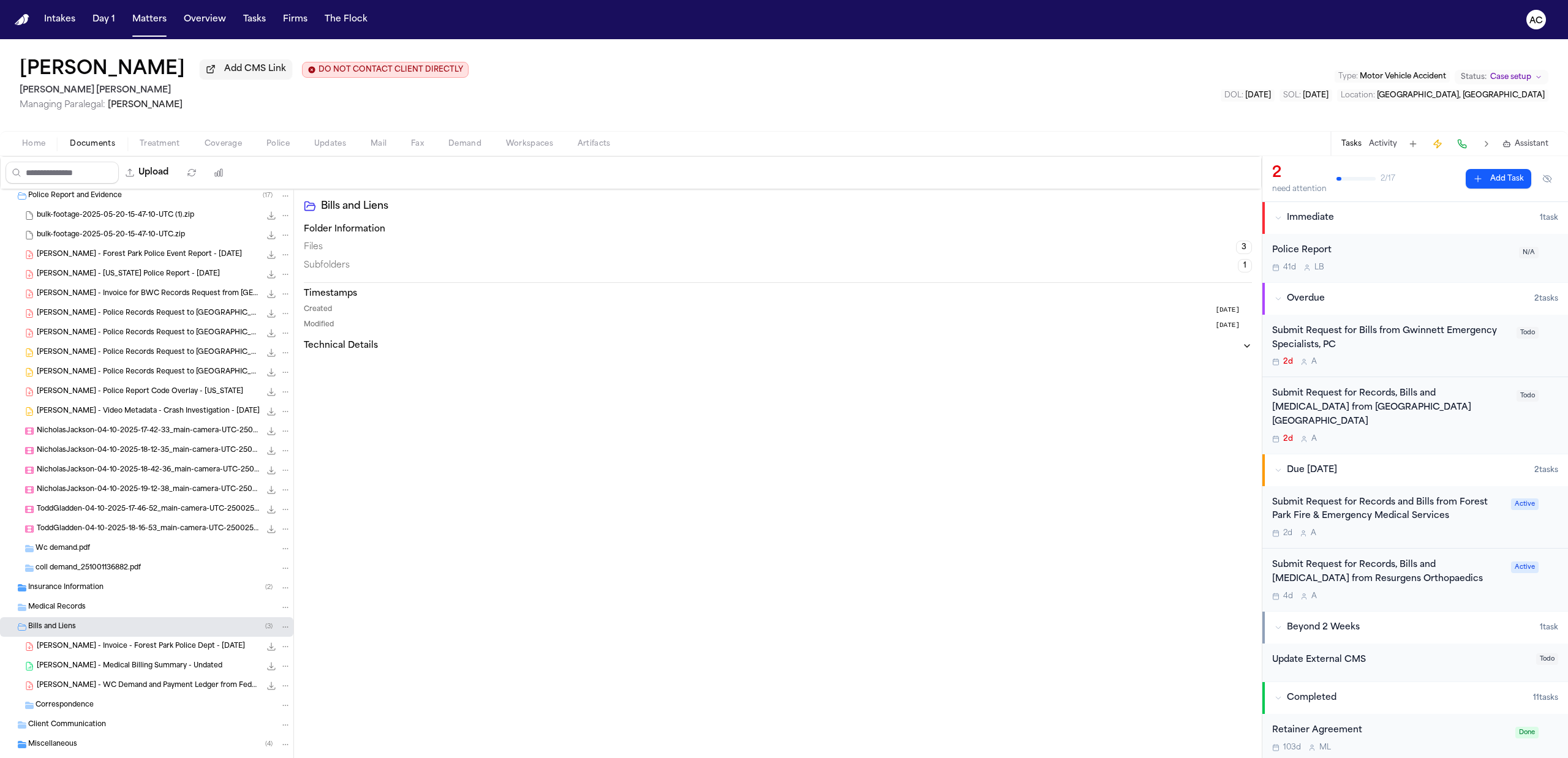
scroll to position [66, 0]
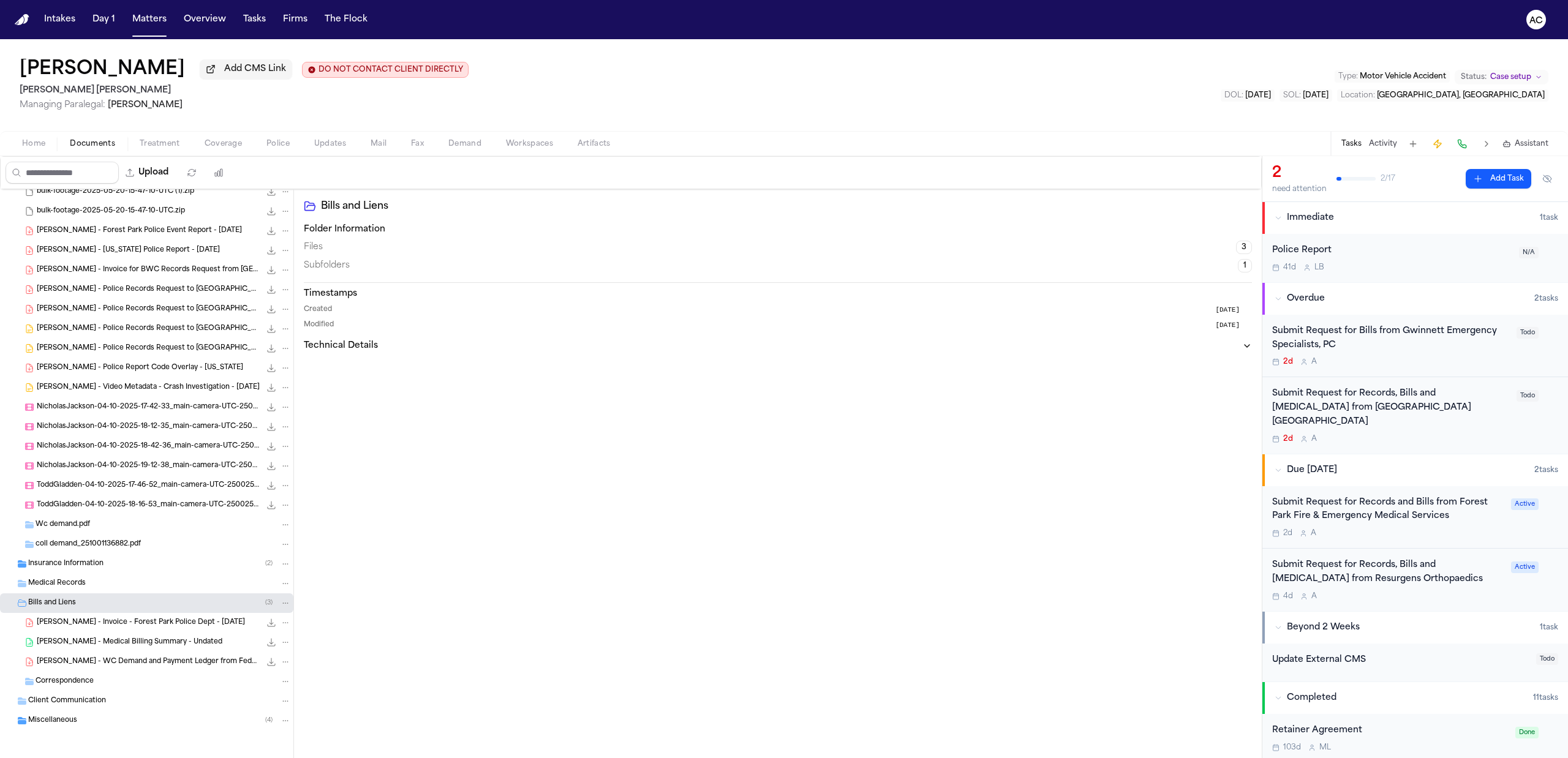
click at [131, 604] on div "Bills and Liens ( 3 )" at bounding box center [159, 603] width 262 height 11
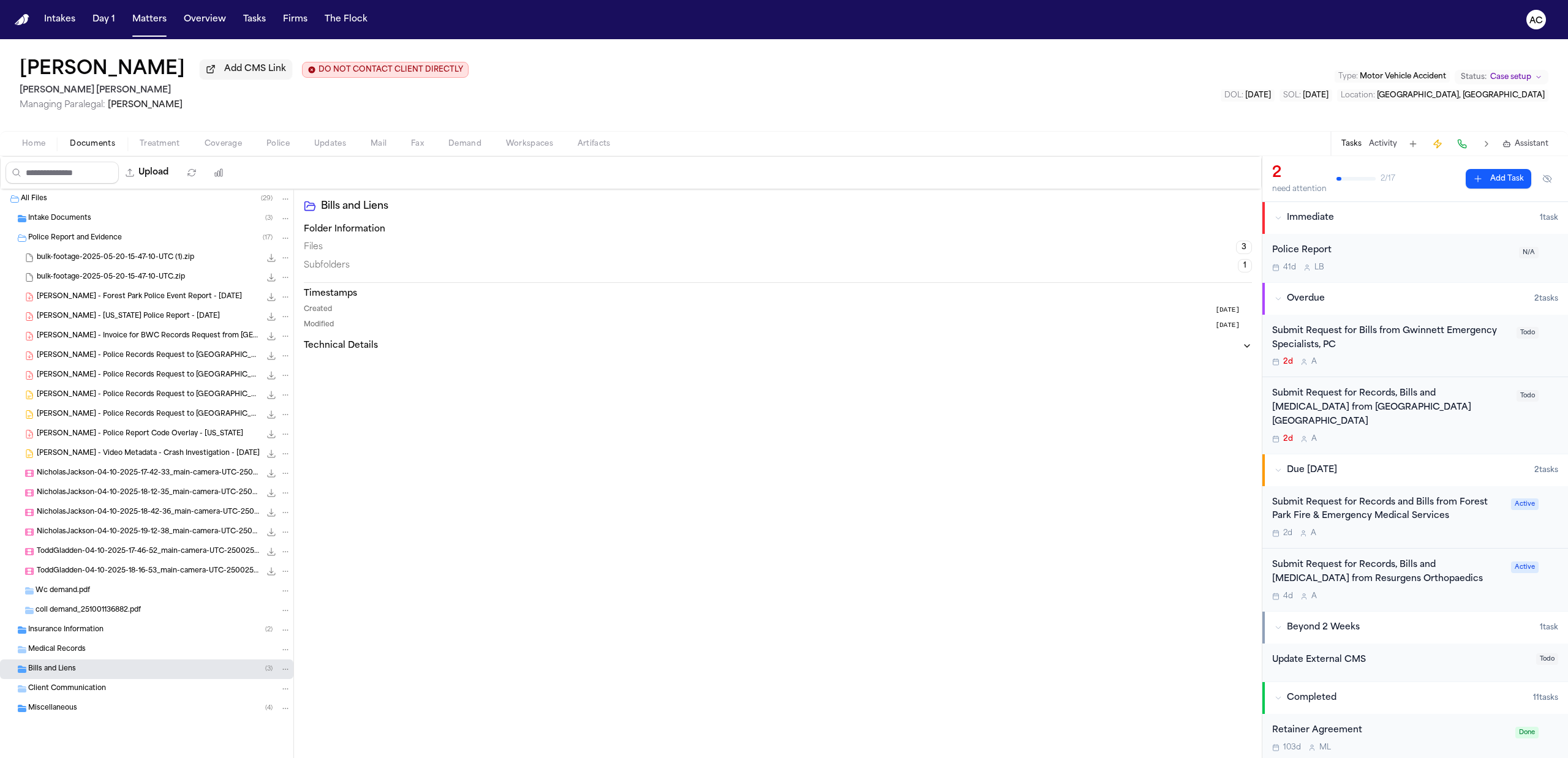
click at [99, 709] on div "Miscellaneous ( 4 )" at bounding box center [159, 708] width 262 height 11
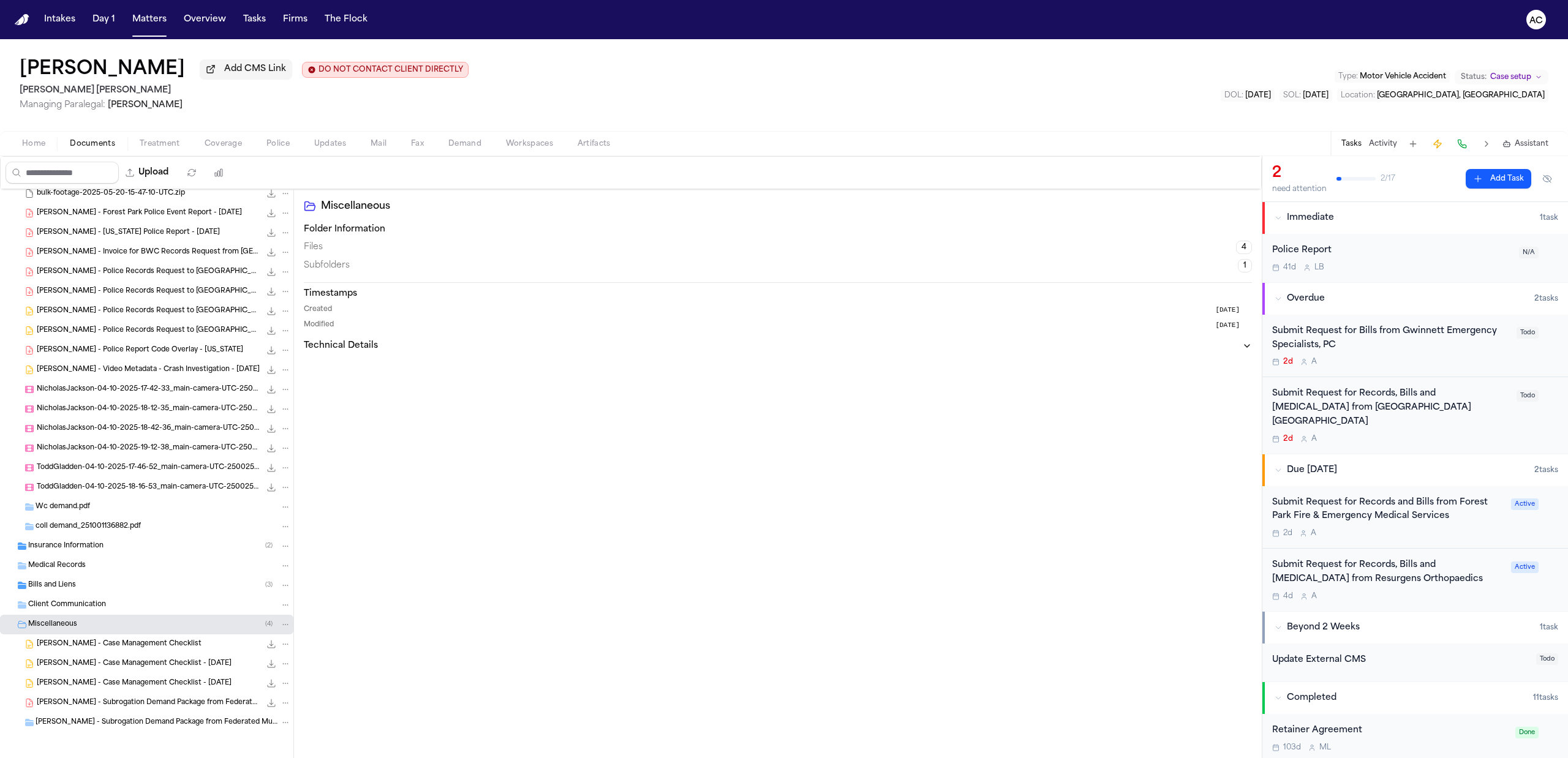
scroll to position [86, 0]
click at [104, 620] on div "Miscellaneous ( 4 )" at bounding box center [159, 622] width 262 height 11
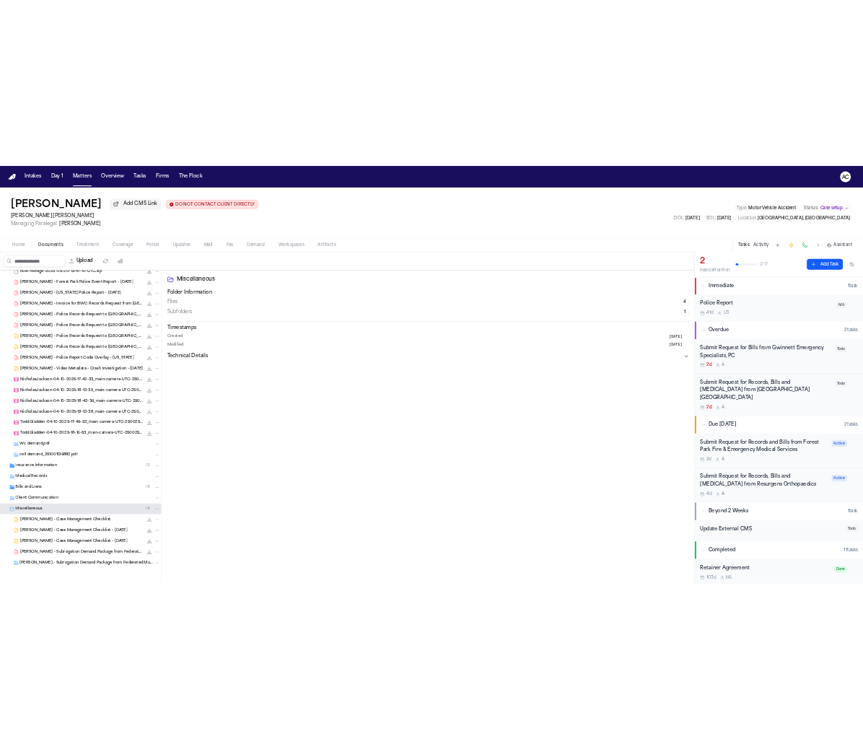
scroll to position [0, 0]
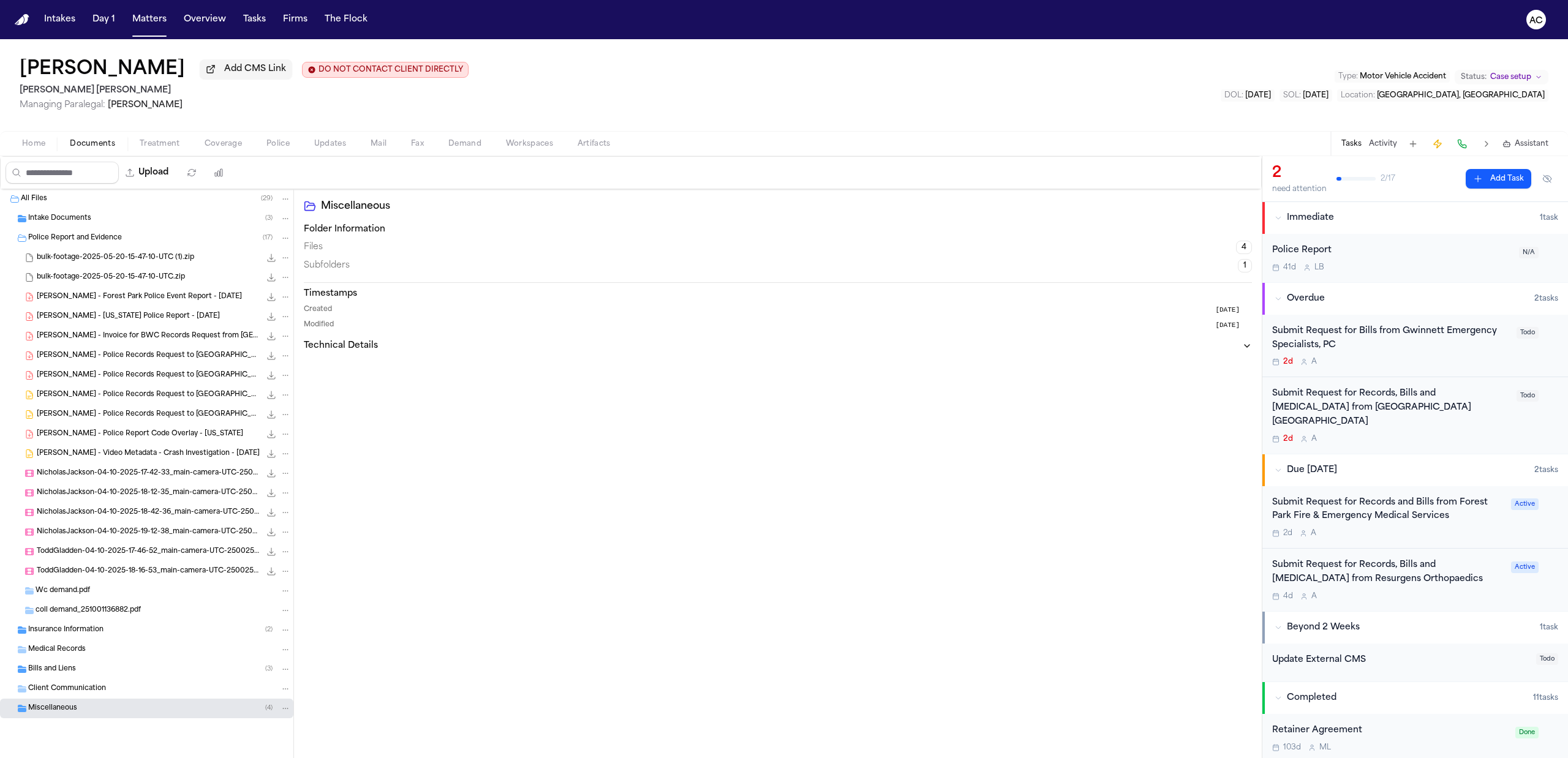
drag, startPoint x: 37, startPoint y: 555, endPoint x: 620, endPoint y: 458, distance: 591.0
click at [619, 458] on div "Miscellaneous Folder Information Files 4 Subfolders 1 Timestamps Created 3 mont…" at bounding box center [778, 484] width 968 height 590
click at [597, 454] on div "Miscellaneous Folder Information Files 4 Subfolders 1 Timestamps Created 3 mont…" at bounding box center [778, 484] width 968 height 590
drag, startPoint x: 452, startPoint y: 509, endPoint x: 985, endPoint y: 113, distance: 664.0
click at [985, 113] on div "Jonathan Bale Add CMS Link DO NOT CONTACT CLIENT DIRECTLY DO NOT CONTACT Blaska…" at bounding box center [784, 85] width 1568 height 92
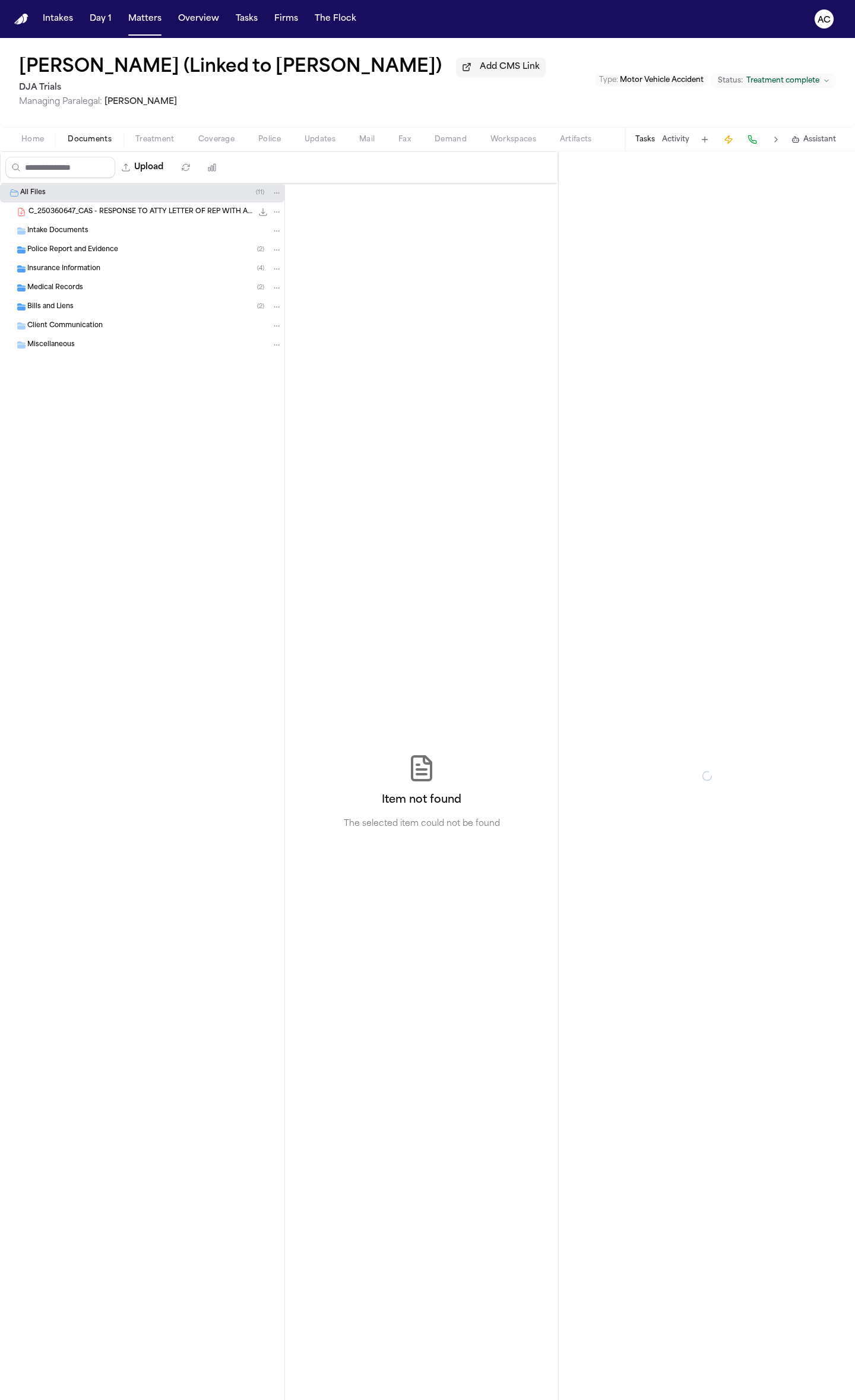
click at [103, 136] on span "Documents" at bounding box center [89, 140] width 44 height 10
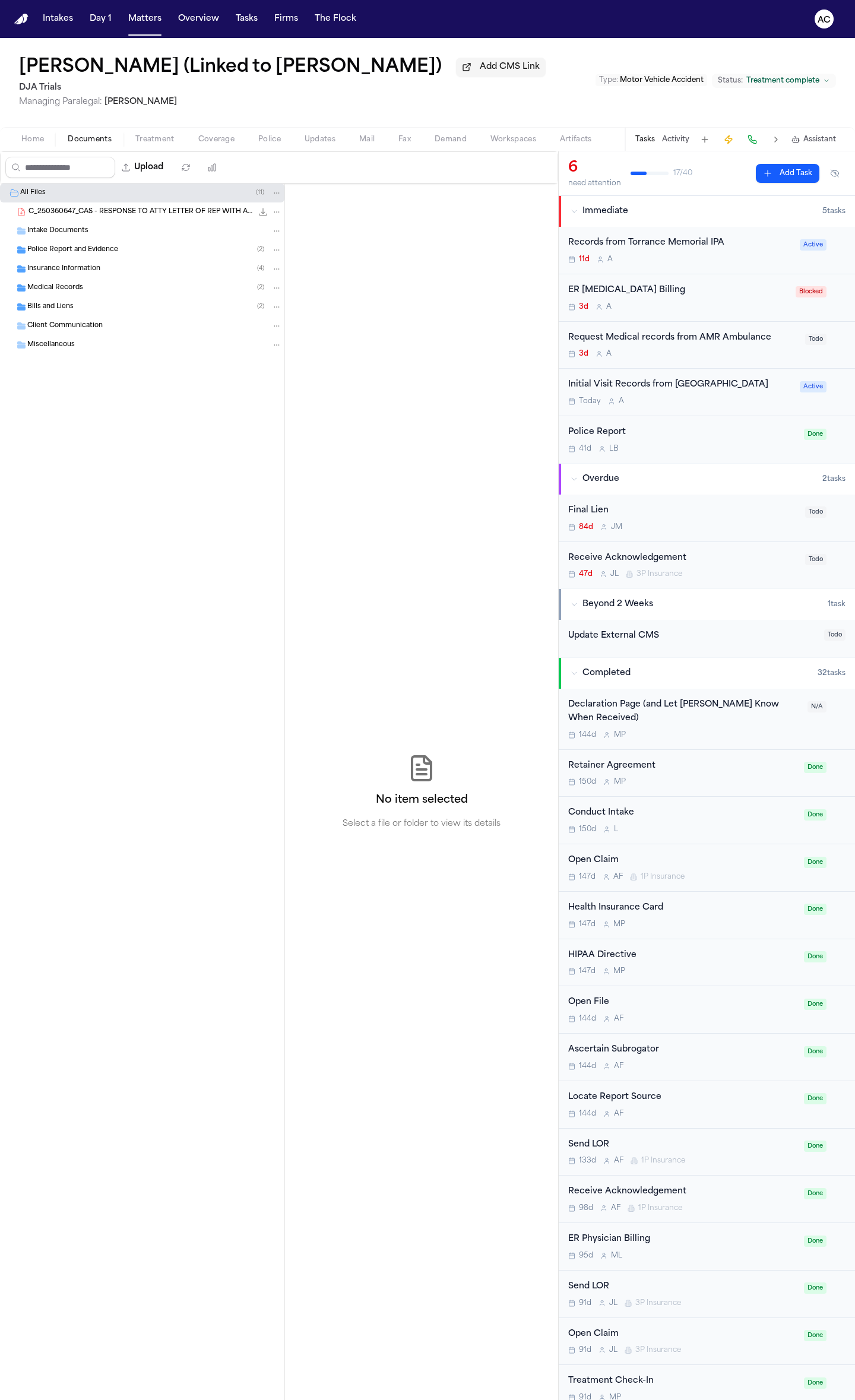
click at [165, 131] on div "Home Documents Treatment Coverage Police Updates Mail Fax Demand Workspaces Art…" at bounding box center [427, 138] width 855 height 24
click at [165, 136] on span "Treatment" at bounding box center [155, 140] width 39 height 10
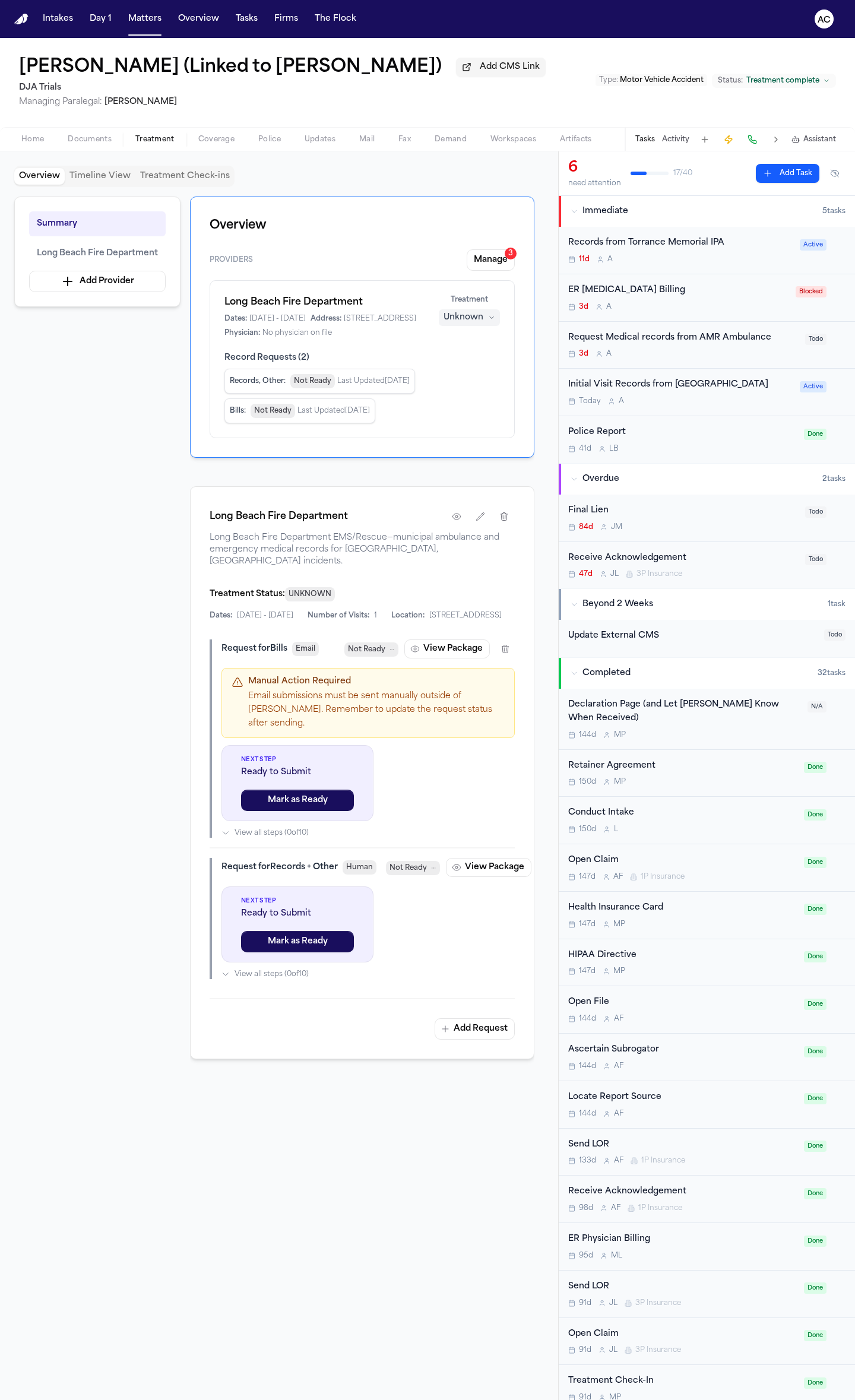
click at [713, 384] on div "Initial Visit Records from [GEOGRAPHIC_DATA]" at bounding box center [680, 385] width 225 height 14
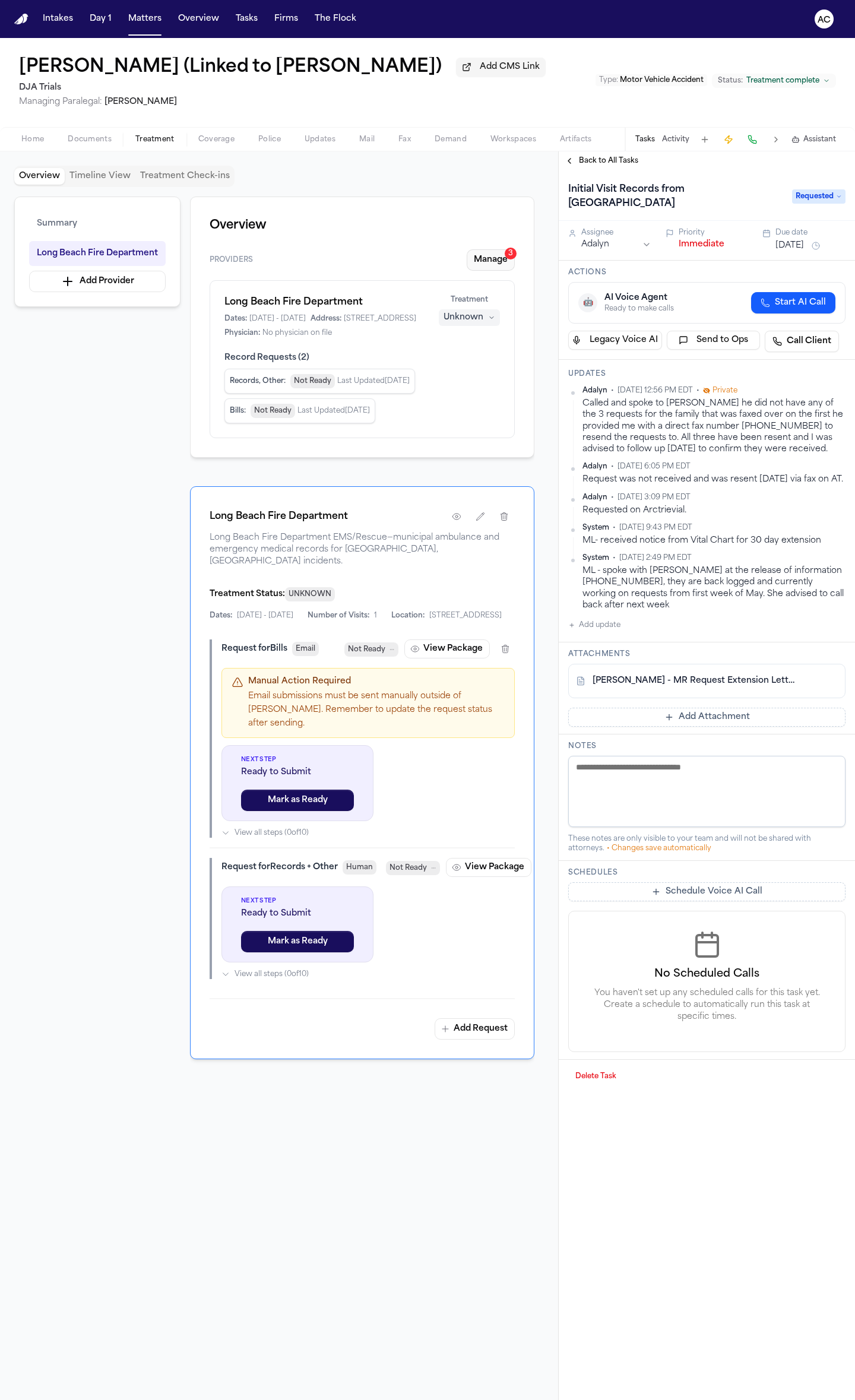
click at [485, 262] on button "Manage 3" at bounding box center [490, 260] width 48 height 21
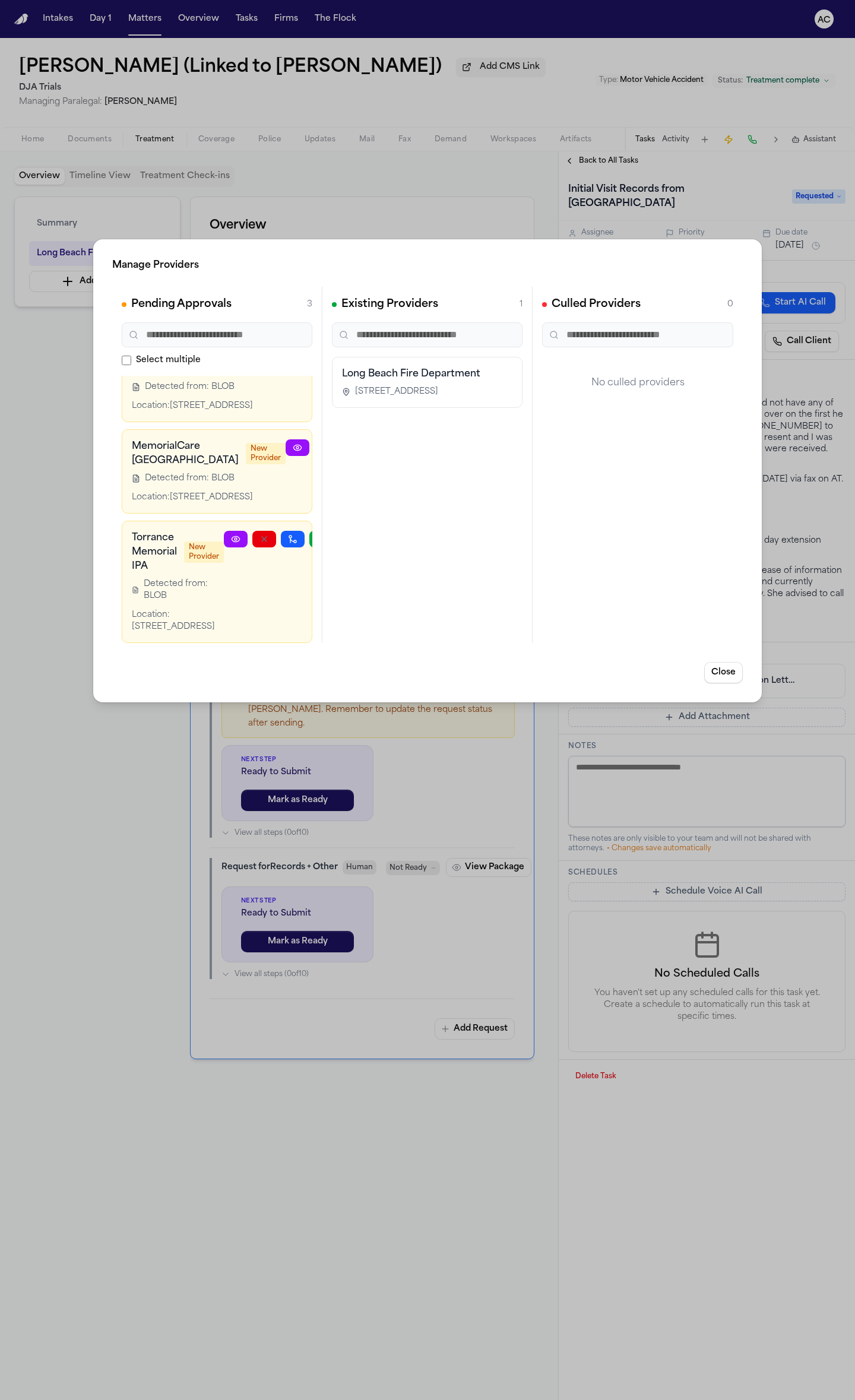
scroll to position [179, 0]
click at [236, 534] on icon at bounding box center [236, 539] width 10 height 10
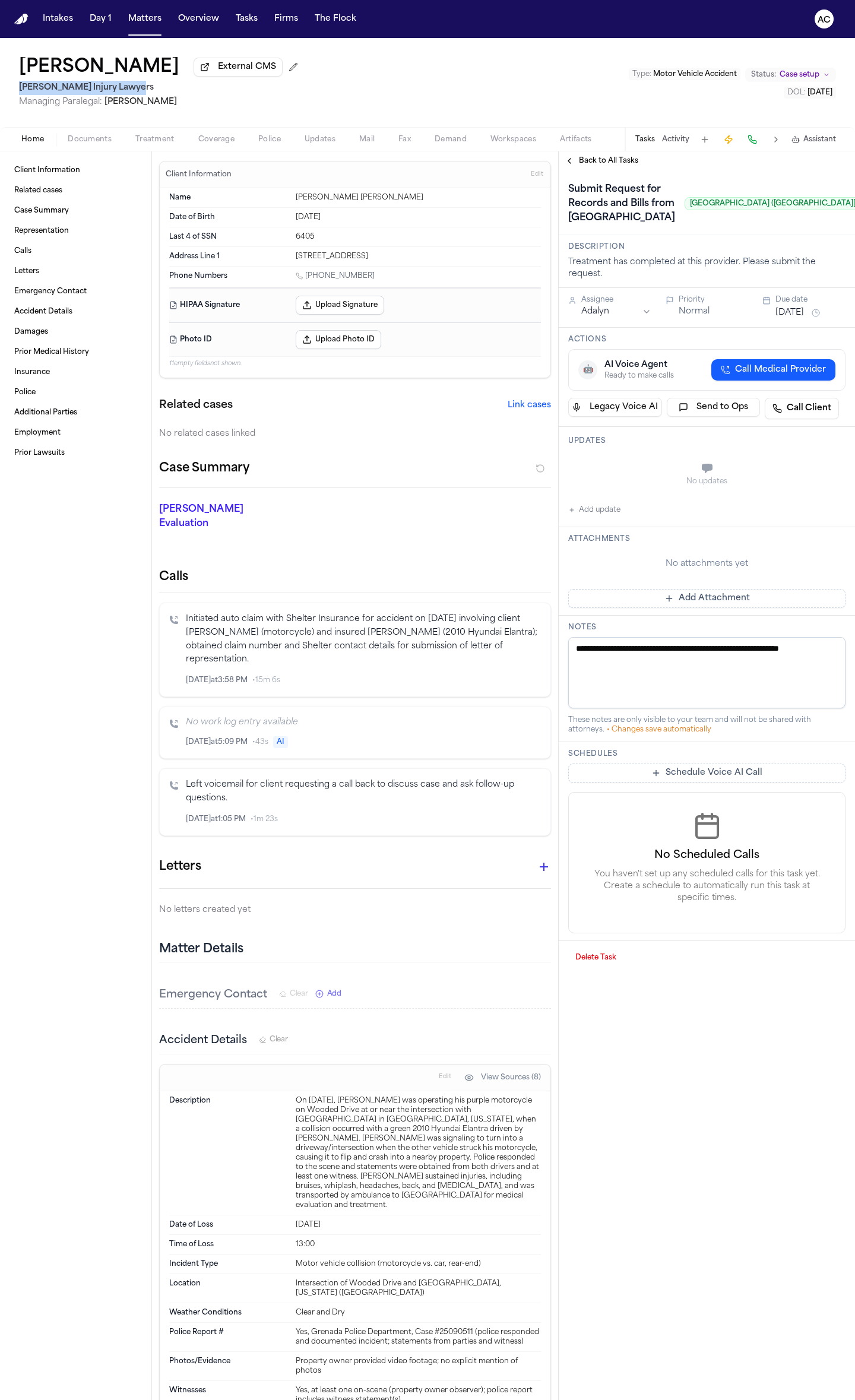
drag, startPoint x: 147, startPoint y: 82, endPoint x: 0, endPoint y: 84, distance: 147.0
click at [0, 84] on div "[PERSON_NAME] External CMS [PERSON_NAME] Injury Lawyers Managing Paralegal: [PE…" at bounding box center [427, 82] width 855 height 89
copy h2 "[PERSON_NAME] Injury Lawyers"
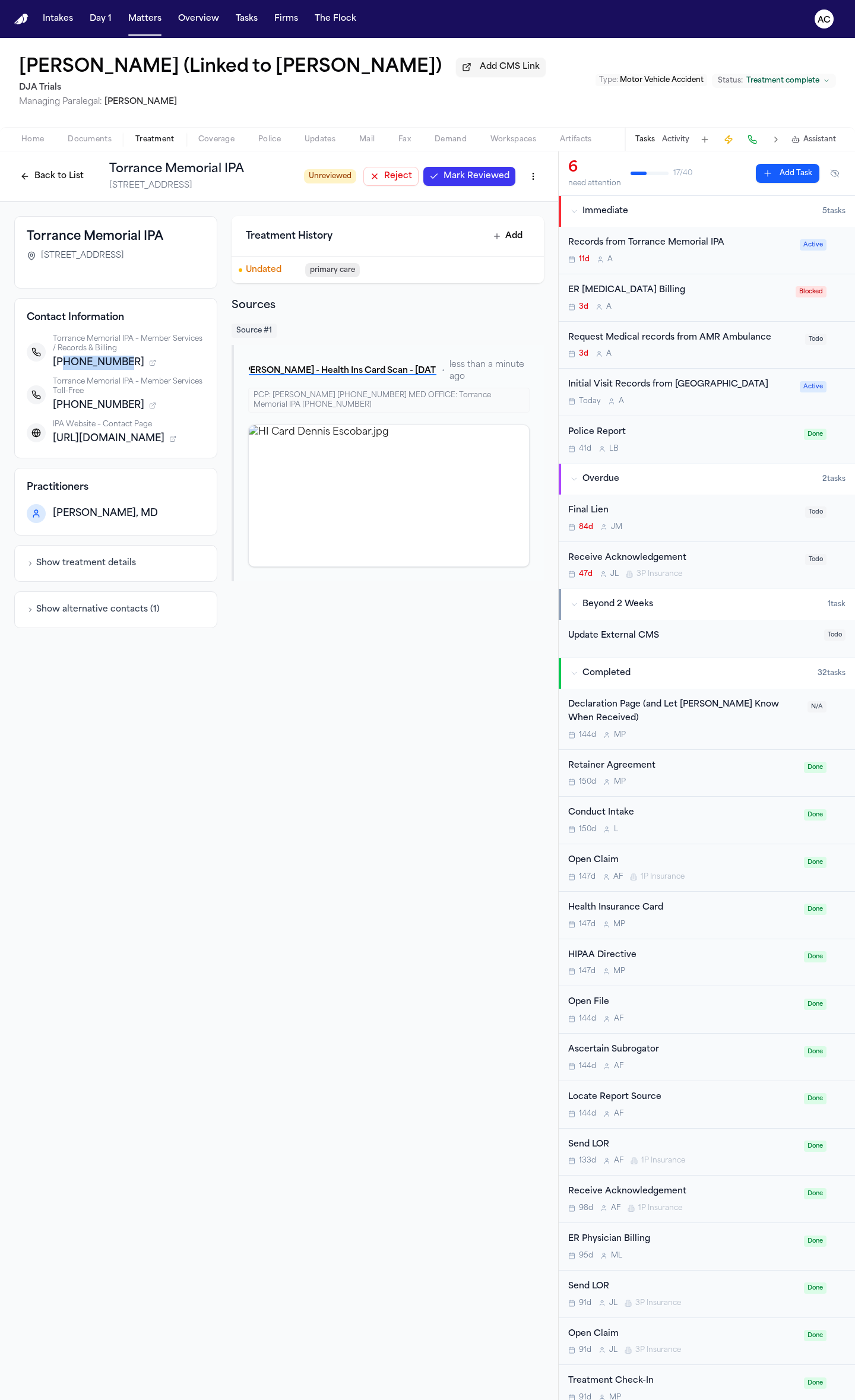
drag, startPoint x: 118, startPoint y: 374, endPoint x: 67, endPoint y: 376, distance: 51.0
click at [64, 370] on span "[PHONE_NUMBER]" at bounding box center [98, 362] width 91 height 14
copy span "3102577250"
click at [621, 248] on div "Records from Torrance Memorial IPA" at bounding box center [680, 243] width 225 height 14
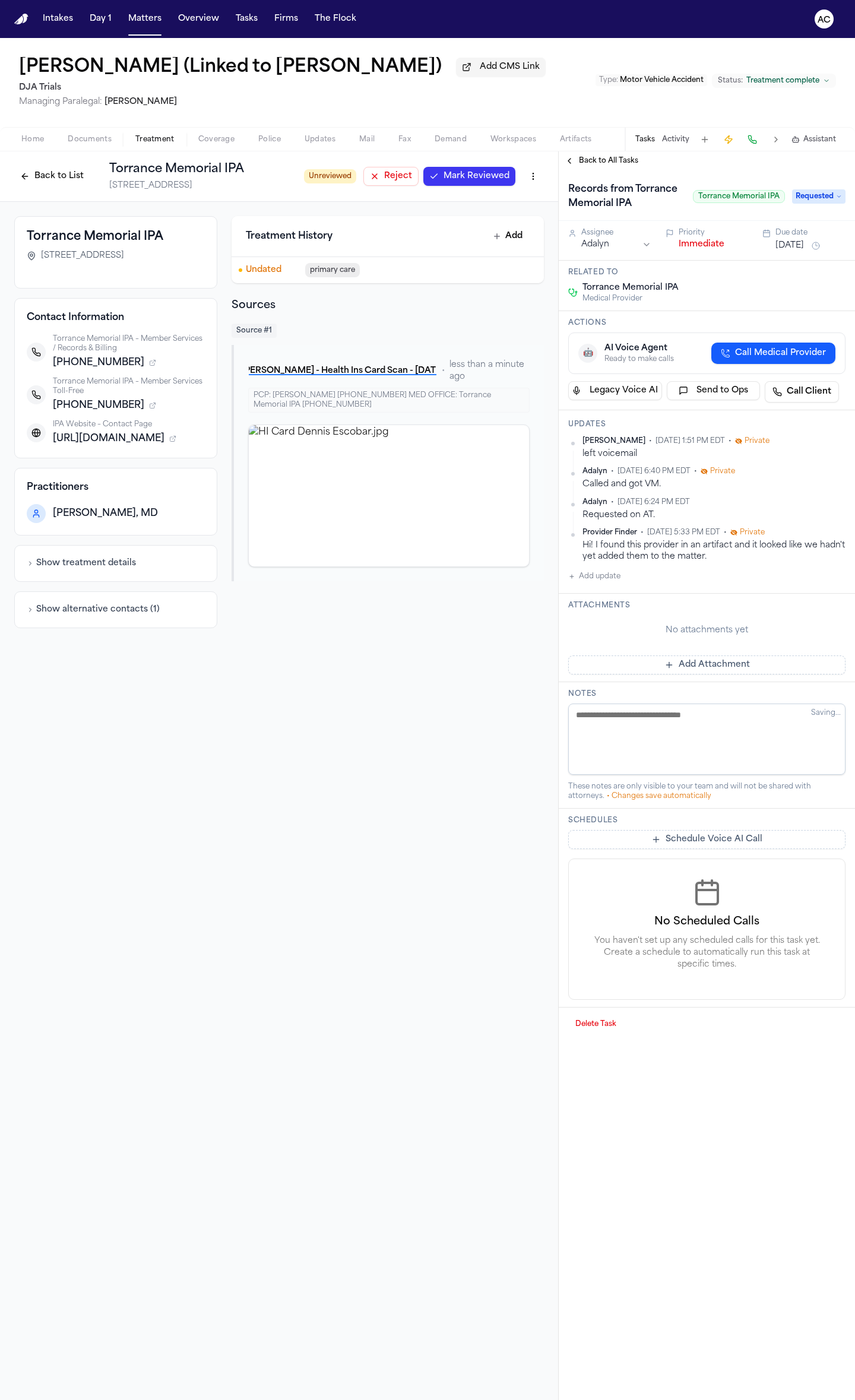
click at [604, 580] on button "Add update" at bounding box center [593, 576] width 52 height 14
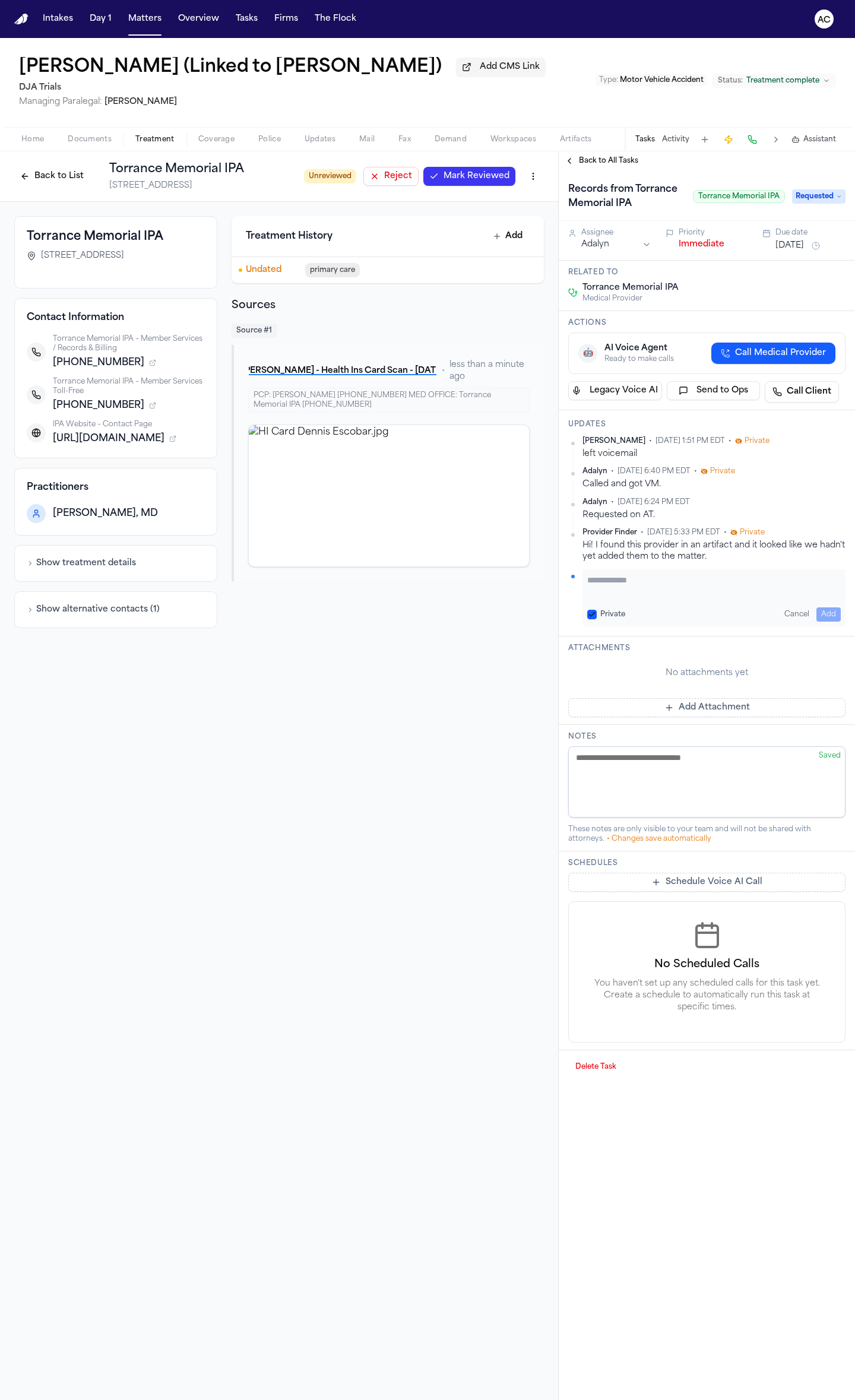
click at [656, 579] on textarea "Add your update" at bounding box center [713, 586] width 253 height 24
paste textarea "**********"
type textarea "**********"
click at [827, 612] on button "Add" at bounding box center [829, 614] width 25 height 14
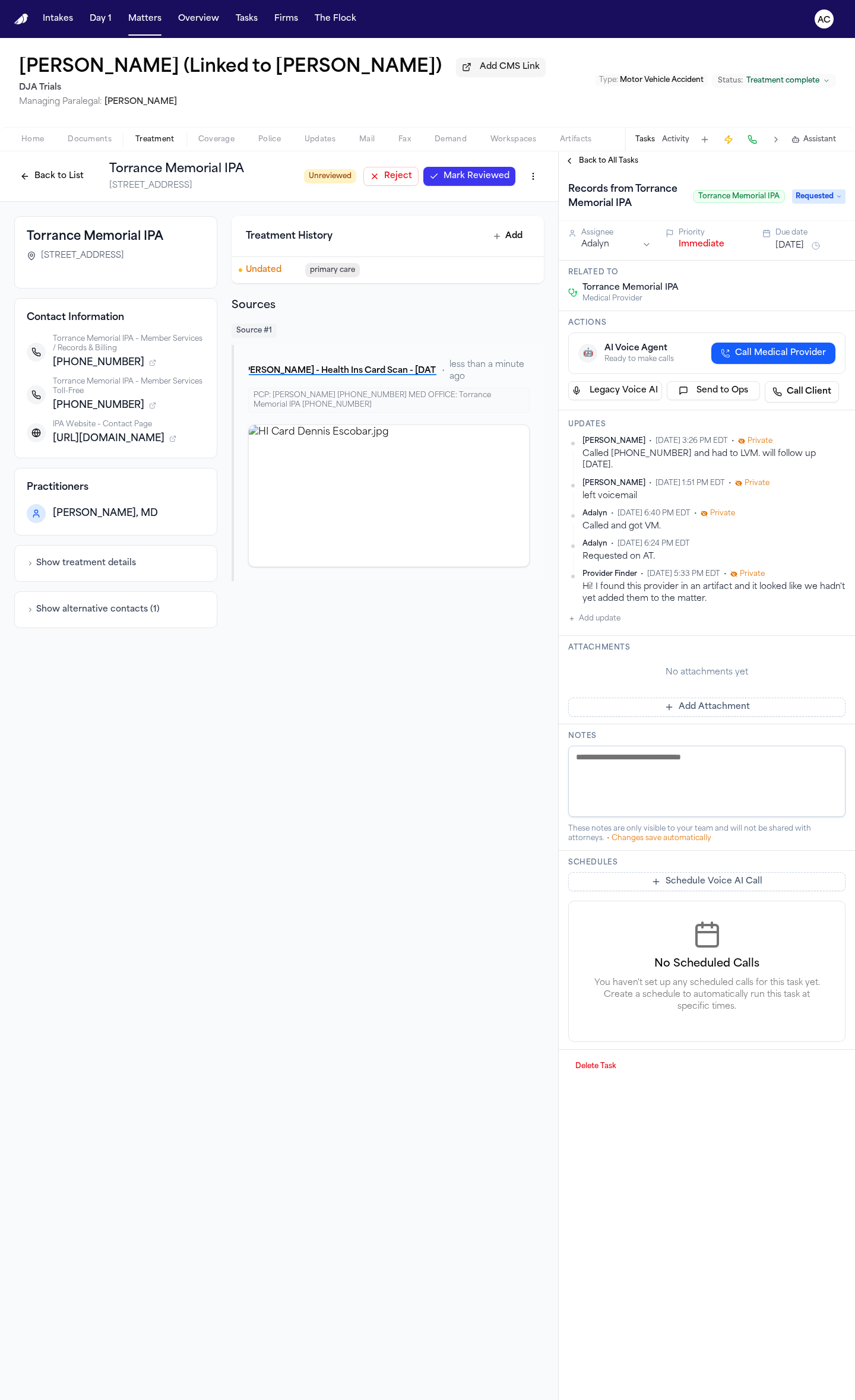
click at [589, 163] on span "Back to All Tasks" at bounding box center [608, 161] width 59 height 10
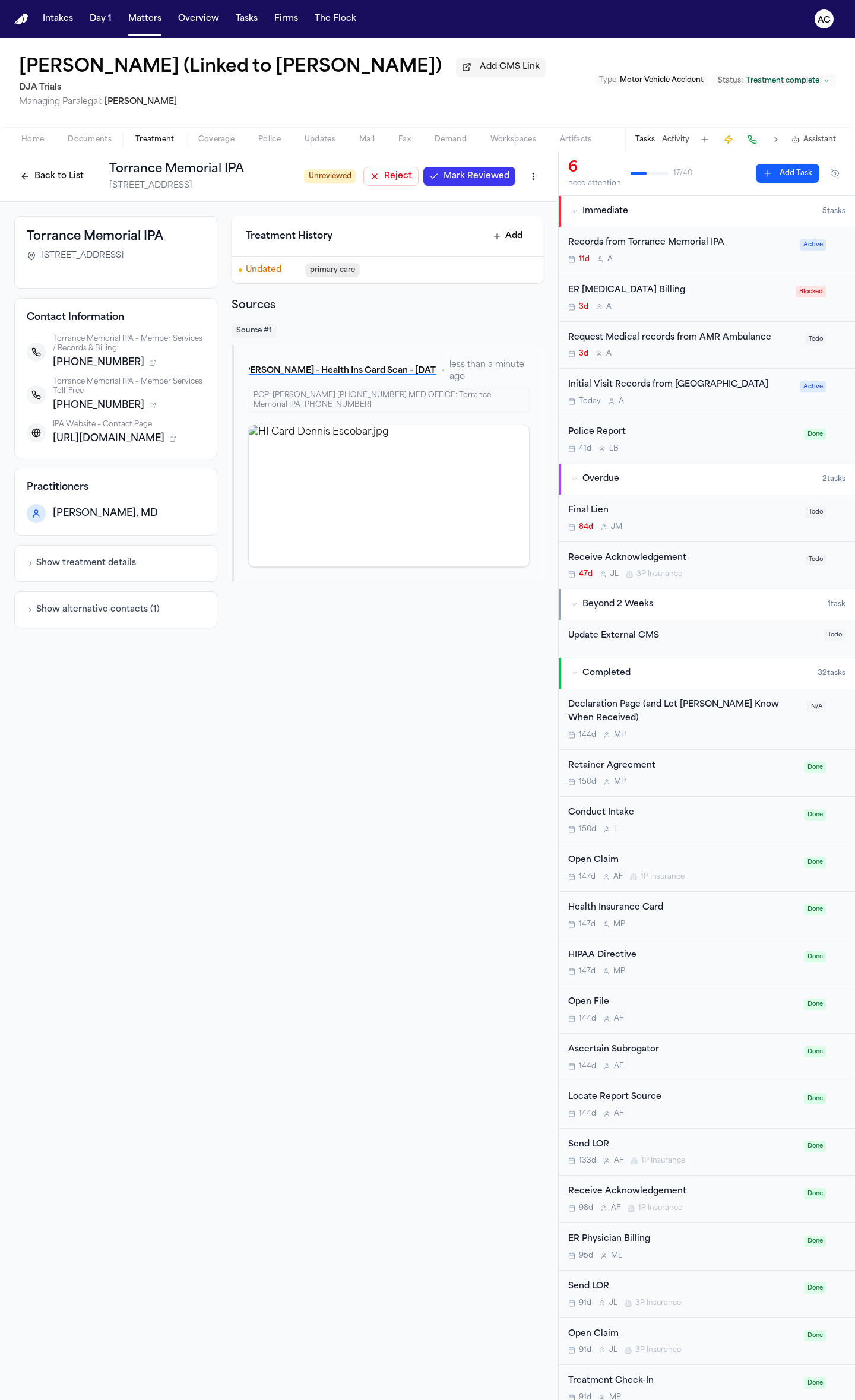
click at [711, 386] on div "Initial Visit Records from [GEOGRAPHIC_DATA]" at bounding box center [680, 385] width 225 height 14
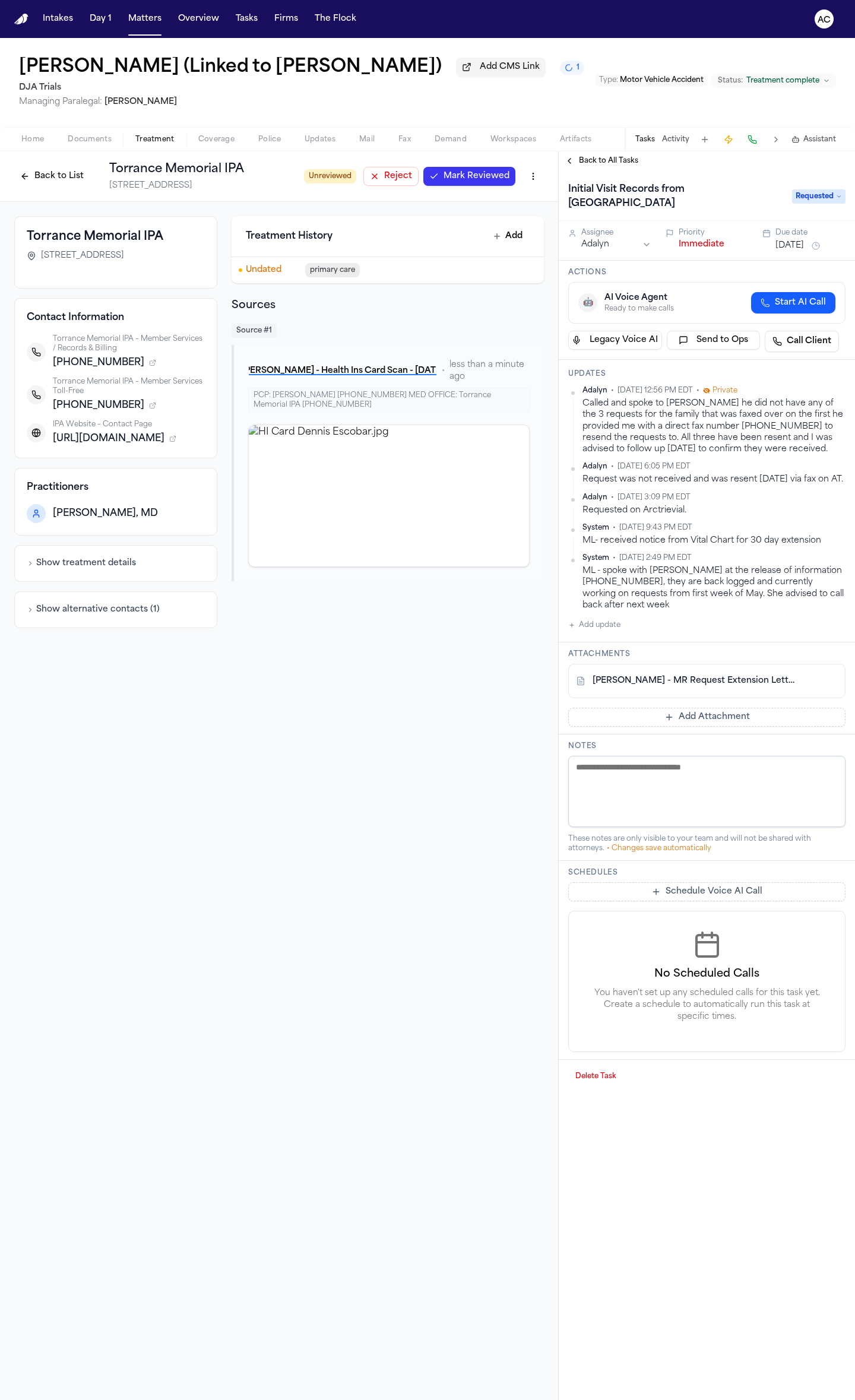
click at [64, 179] on button "Back to List" at bounding box center [52, 176] width 76 height 19
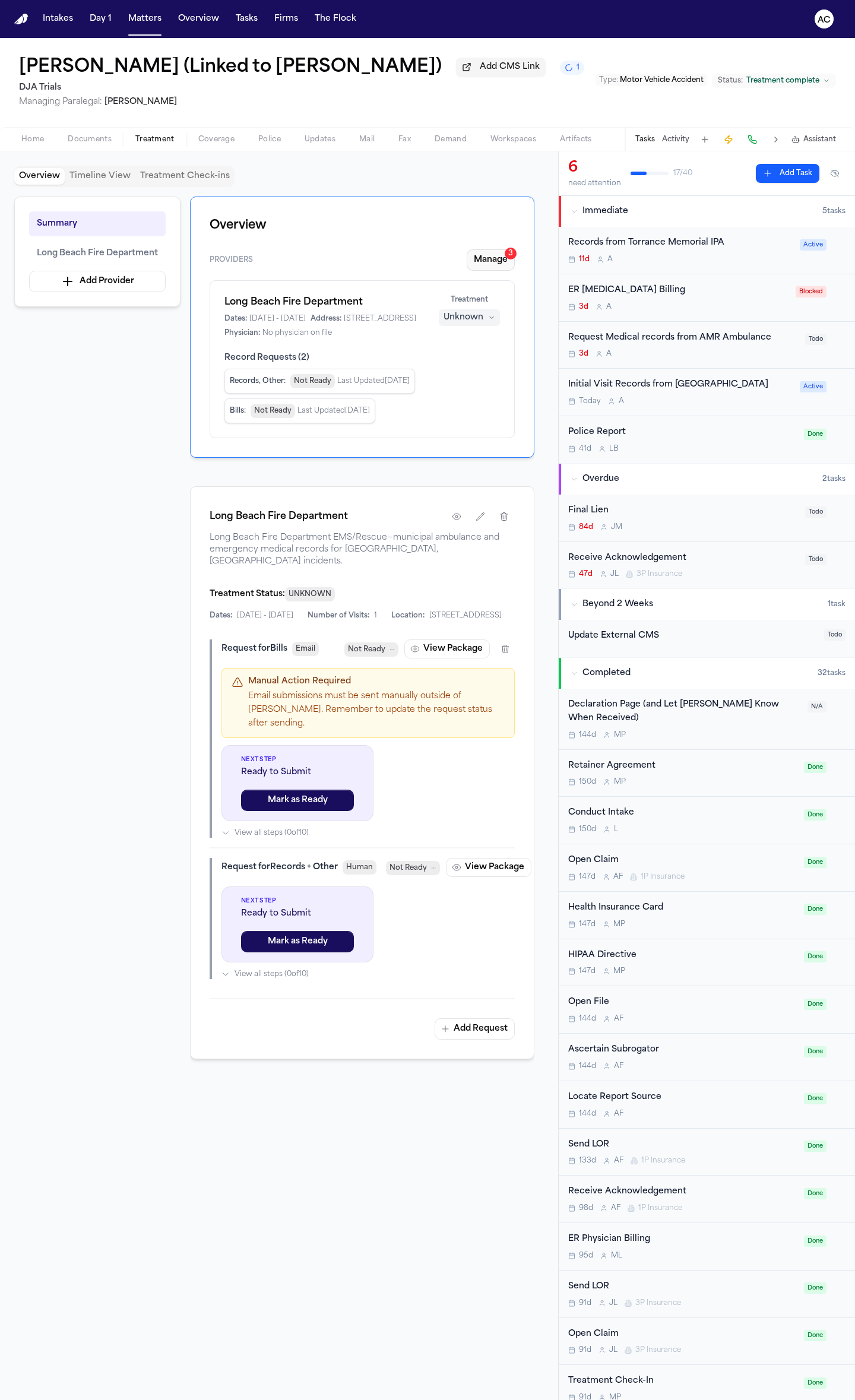
click at [501, 265] on button "Manage 3" at bounding box center [490, 260] width 48 height 21
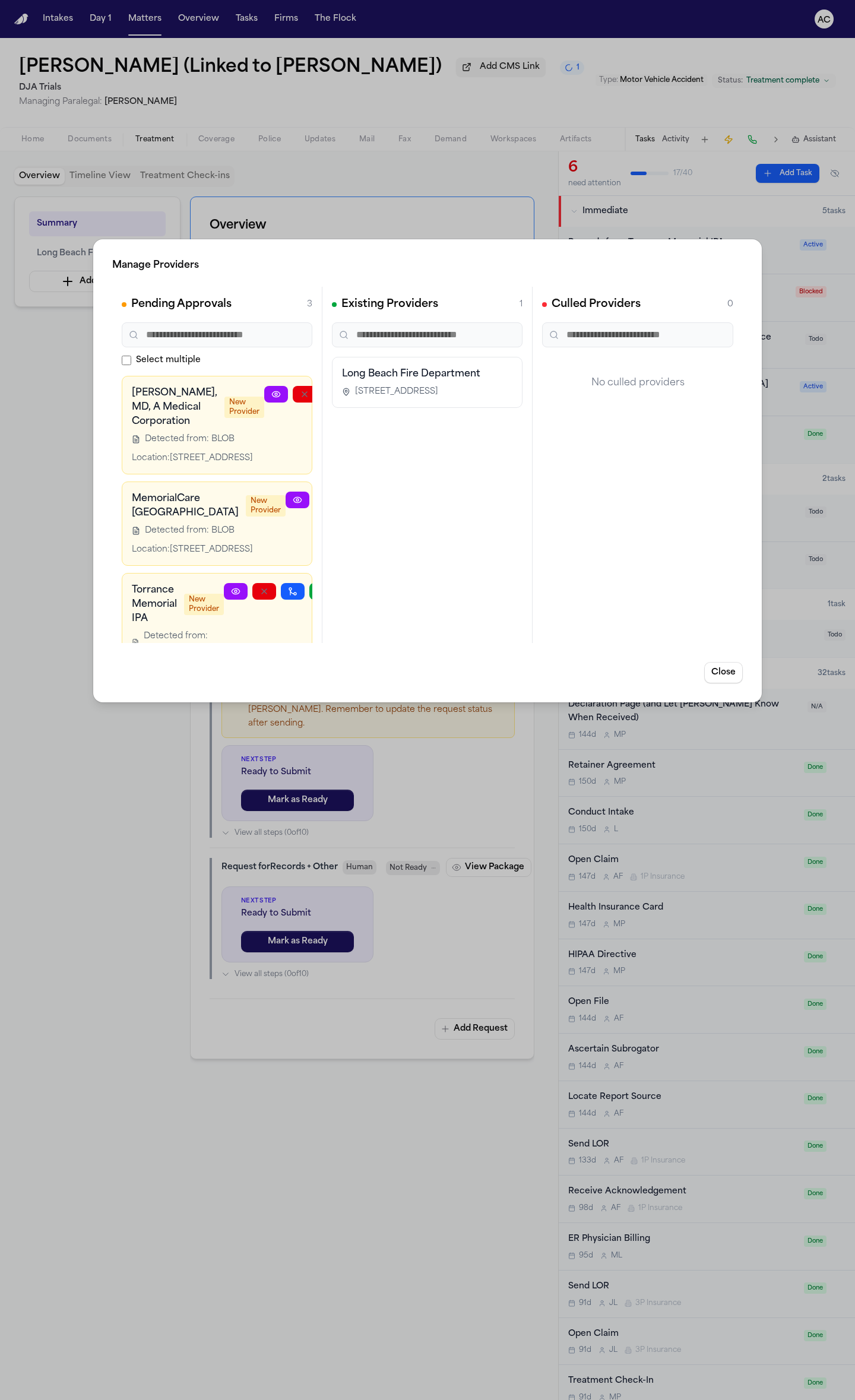
click at [293, 505] on icon at bounding box center [298, 500] width 10 height 10
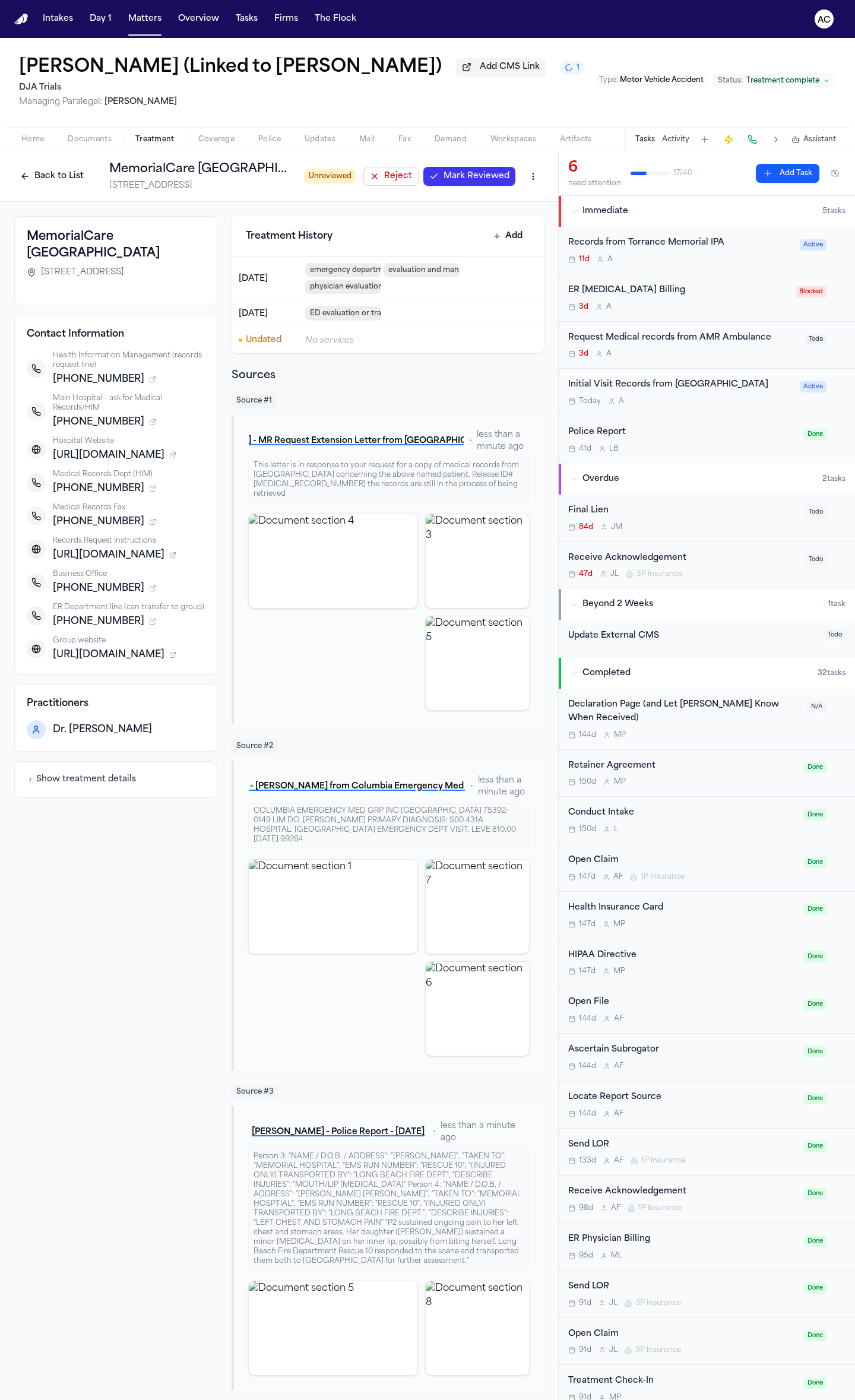
click at [59, 184] on button "Back to List" at bounding box center [52, 176] width 76 height 19
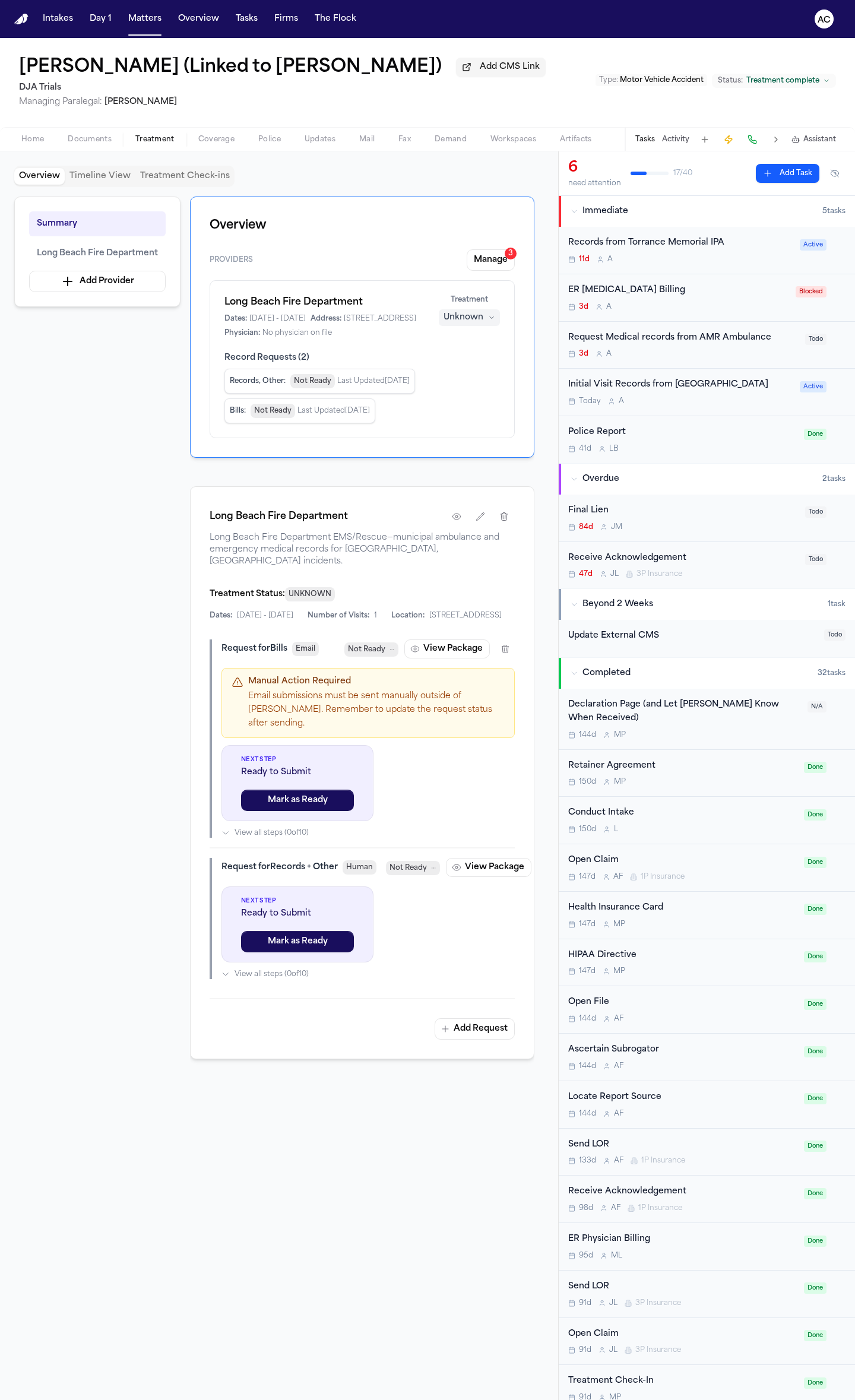
click at [730, 385] on div "Initial Visit Records from [GEOGRAPHIC_DATA]" at bounding box center [680, 385] width 225 height 14
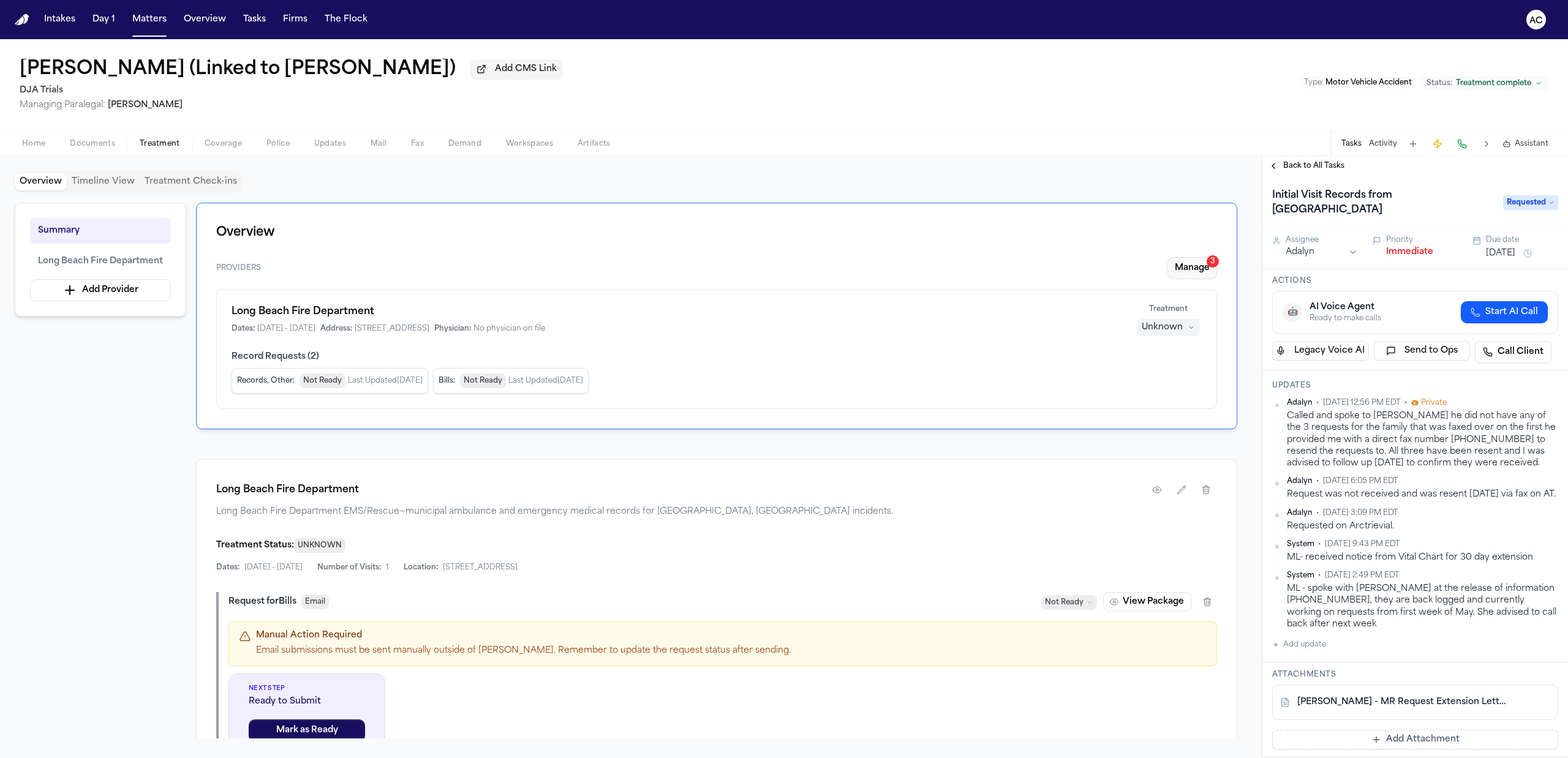
click at [881, 262] on button "Manage 3" at bounding box center [1192, 268] width 49 height 22
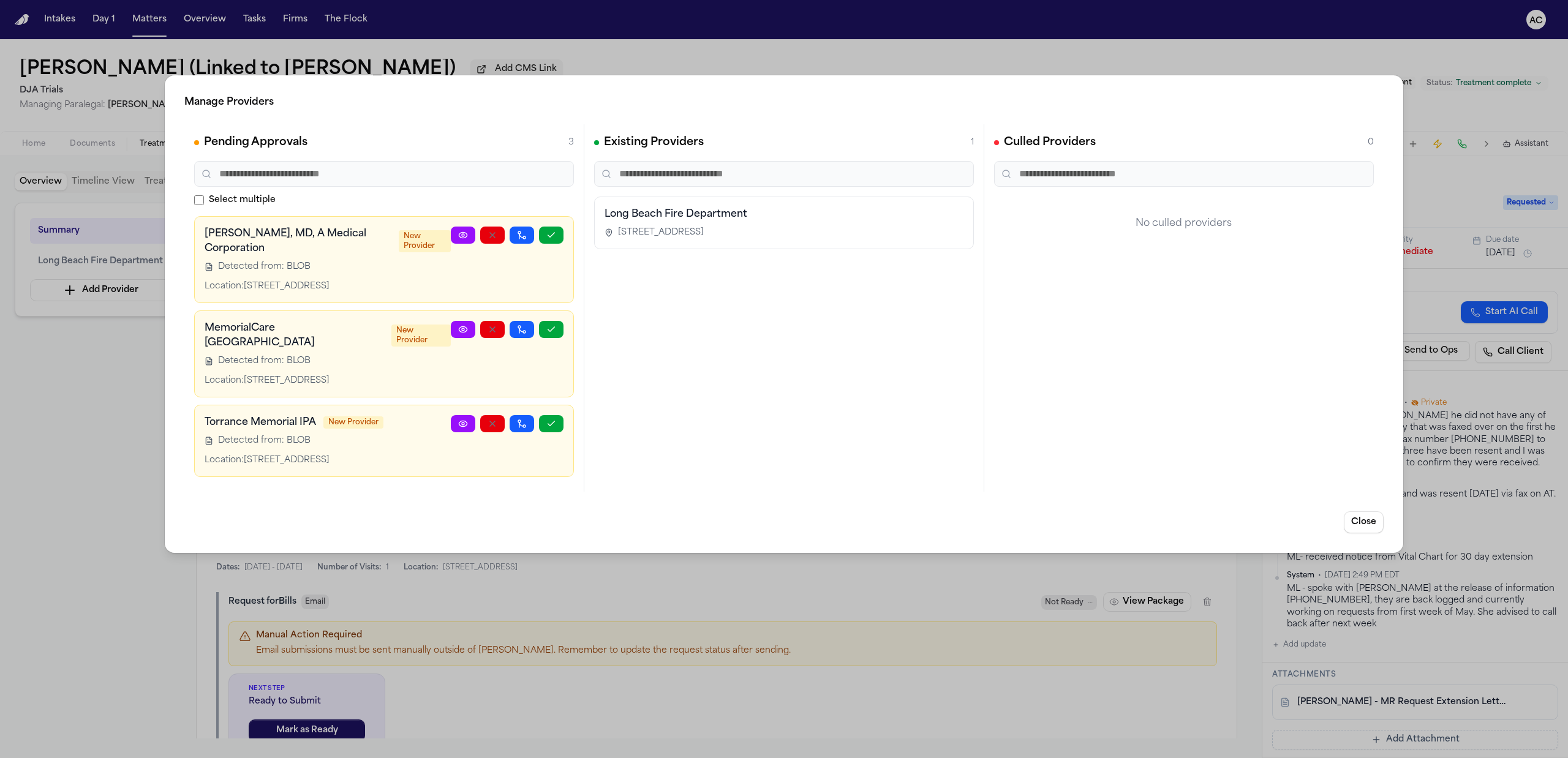
click at [464, 331] on icon at bounding box center [464, 329] width 10 height 10
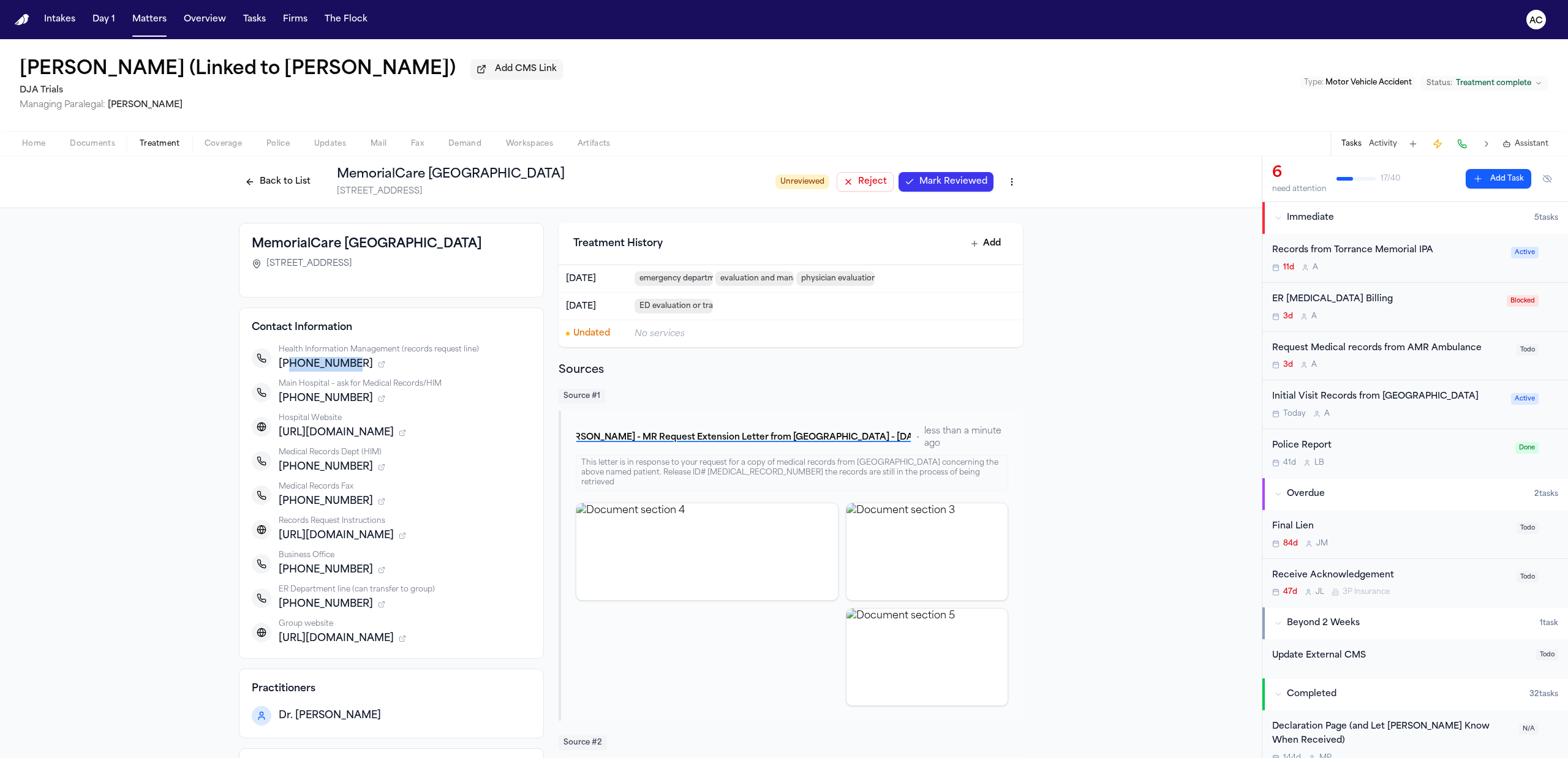
drag, startPoint x: 340, startPoint y: 361, endPoint x: 280, endPoint y: 361, distance: 60.0
click at [280, 361] on div "[PHONE_NUMBER]" at bounding box center [404, 364] width 252 height 14
copy span "5629331121"
click at [41, 154] on div "Home Documents Treatment Coverage Police Updates Mail Fax Demand Workspaces Art…" at bounding box center [784, 143] width 1568 height 25
click at [39, 144] on span "Home" at bounding box center [33, 144] width 23 height 10
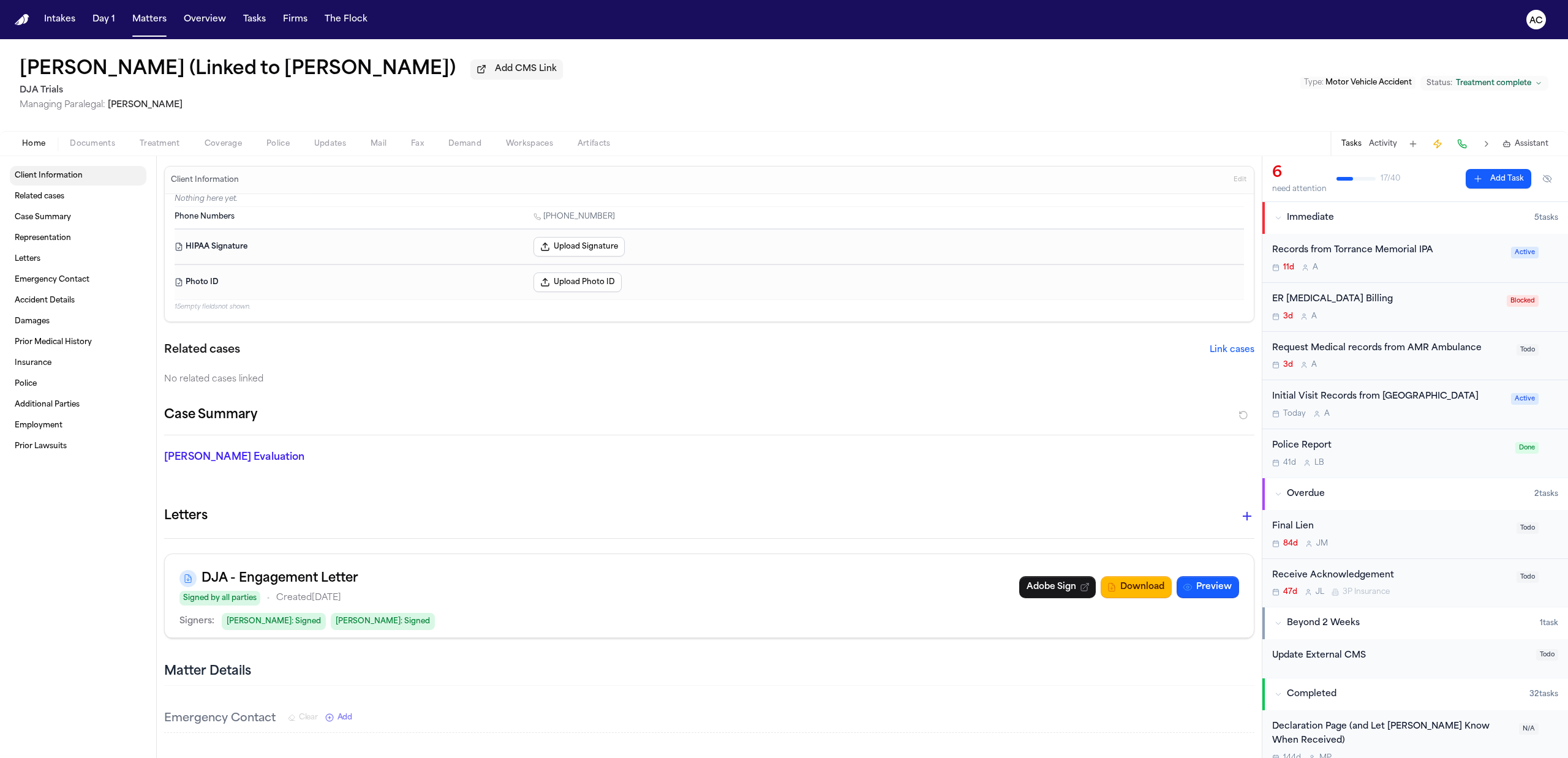
click at [52, 182] on link "Client Information" at bounding box center [78, 175] width 137 height 20
click at [106, 143] on span "Documents" at bounding box center [92, 144] width 45 height 10
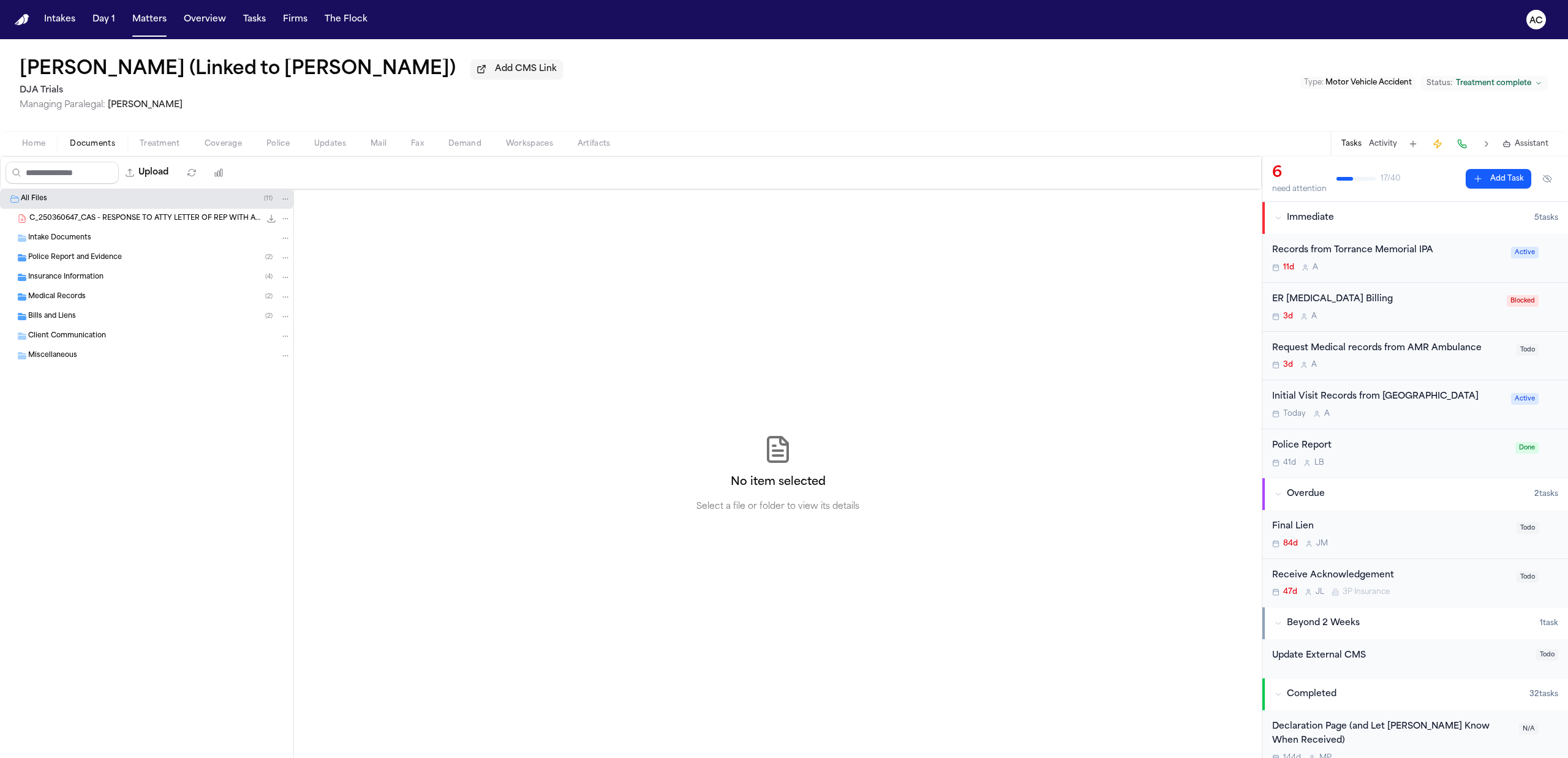
click at [80, 300] on span "Medical Records" at bounding box center [57, 297] width 58 height 10
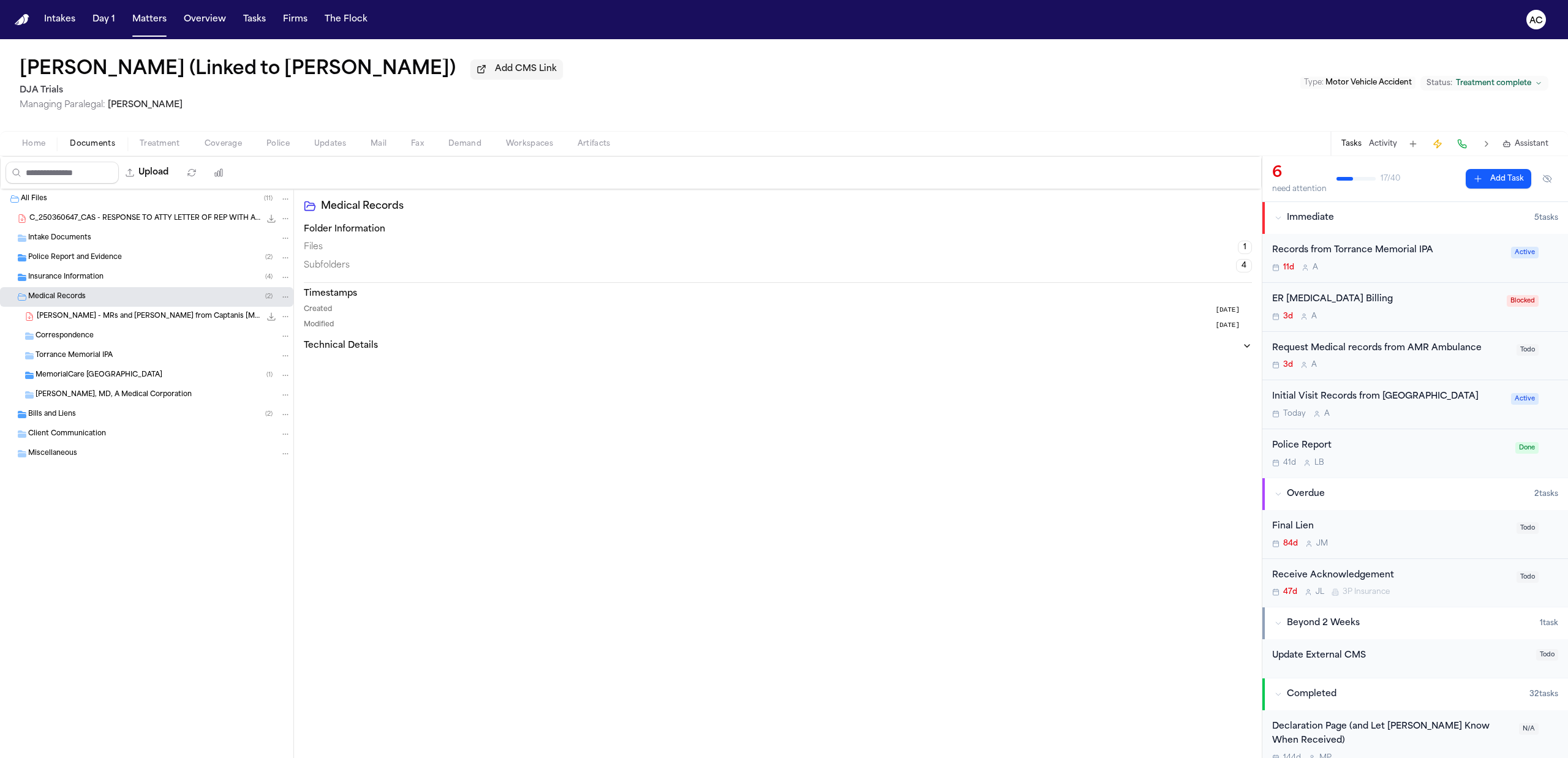
click at [106, 314] on span "D. Escobar - MRs and Bills from Captanis Chiropractic - 5.20.25 to 10.7.25" at bounding box center [148, 317] width 223 height 10
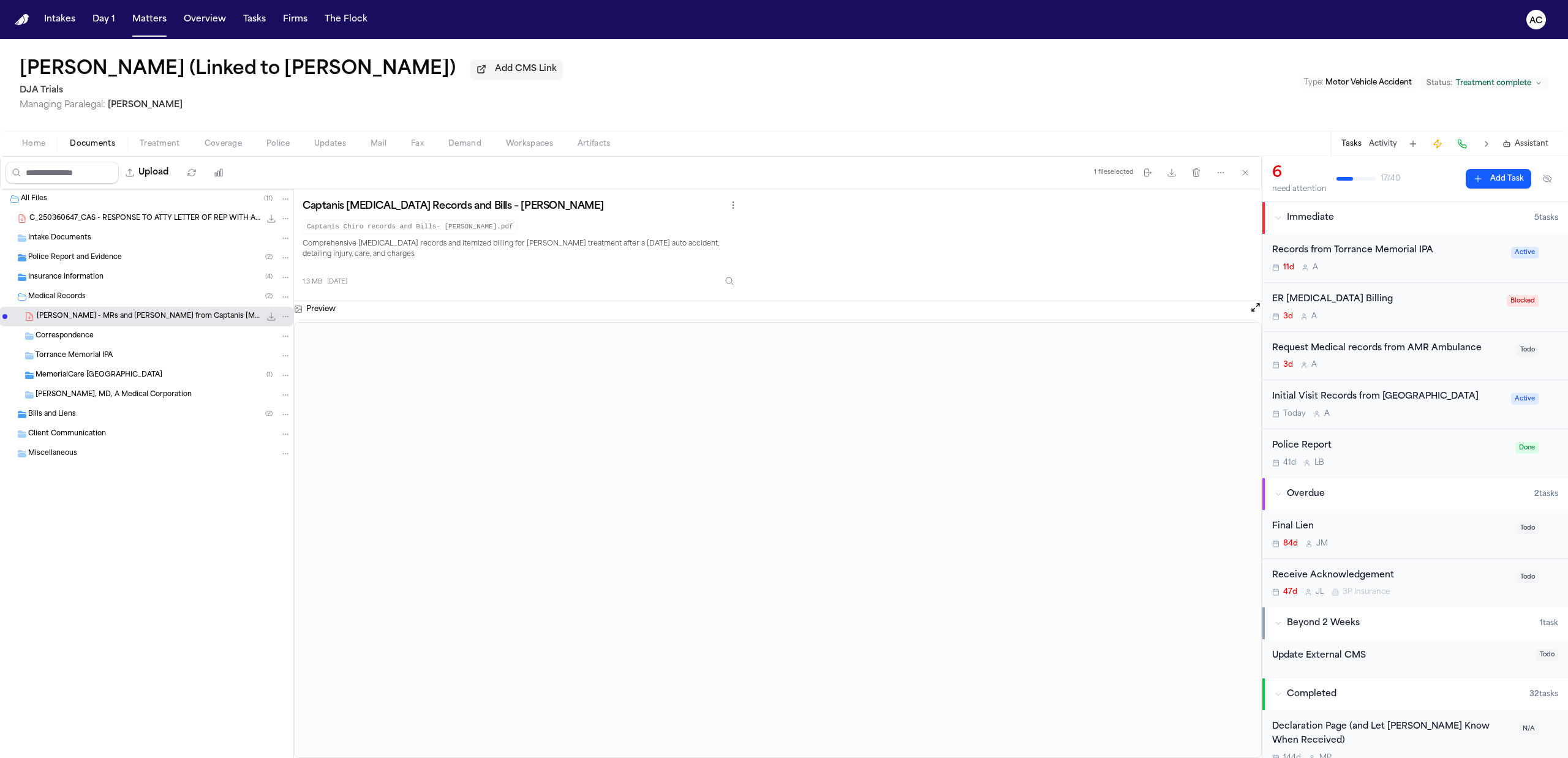
click at [1445, 390] on div "Initial Visit Records from Long Beach Memorial" at bounding box center [1387, 397] width 232 height 14
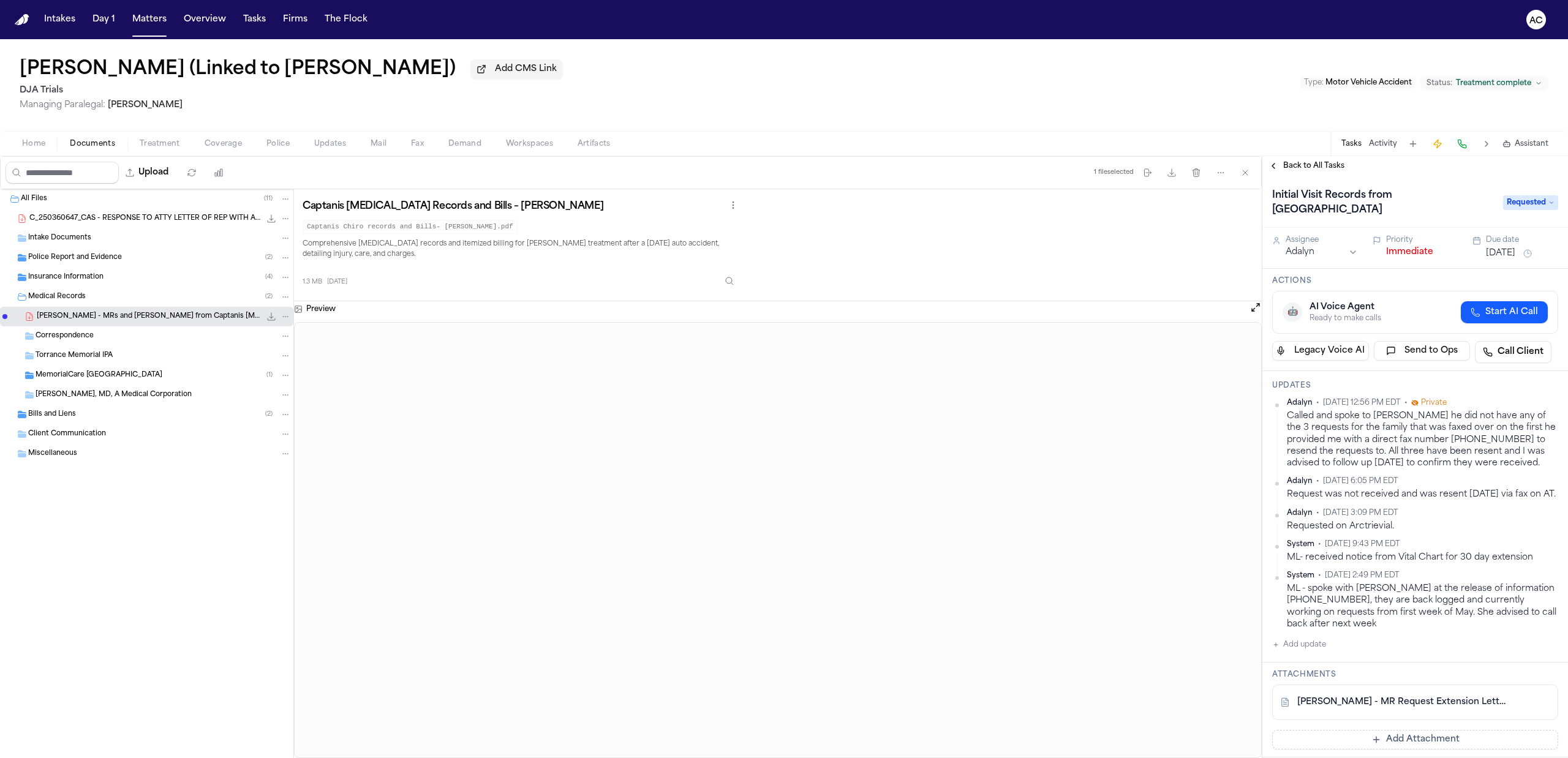
click at [1309, 645] on button "Add update" at bounding box center [1298, 644] width 53 height 14
click at [1340, 643] on div "Private Cancel Add" at bounding box center [1423, 666] width 272 height 59
click at [1341, 660] on textarea "Add your update" at bounding box center [1422, 654] width 261 height 25
type textarea "**********"
click at [1533, 684] on button "Add" at bounding box center [1541, 683] width 25 height 14
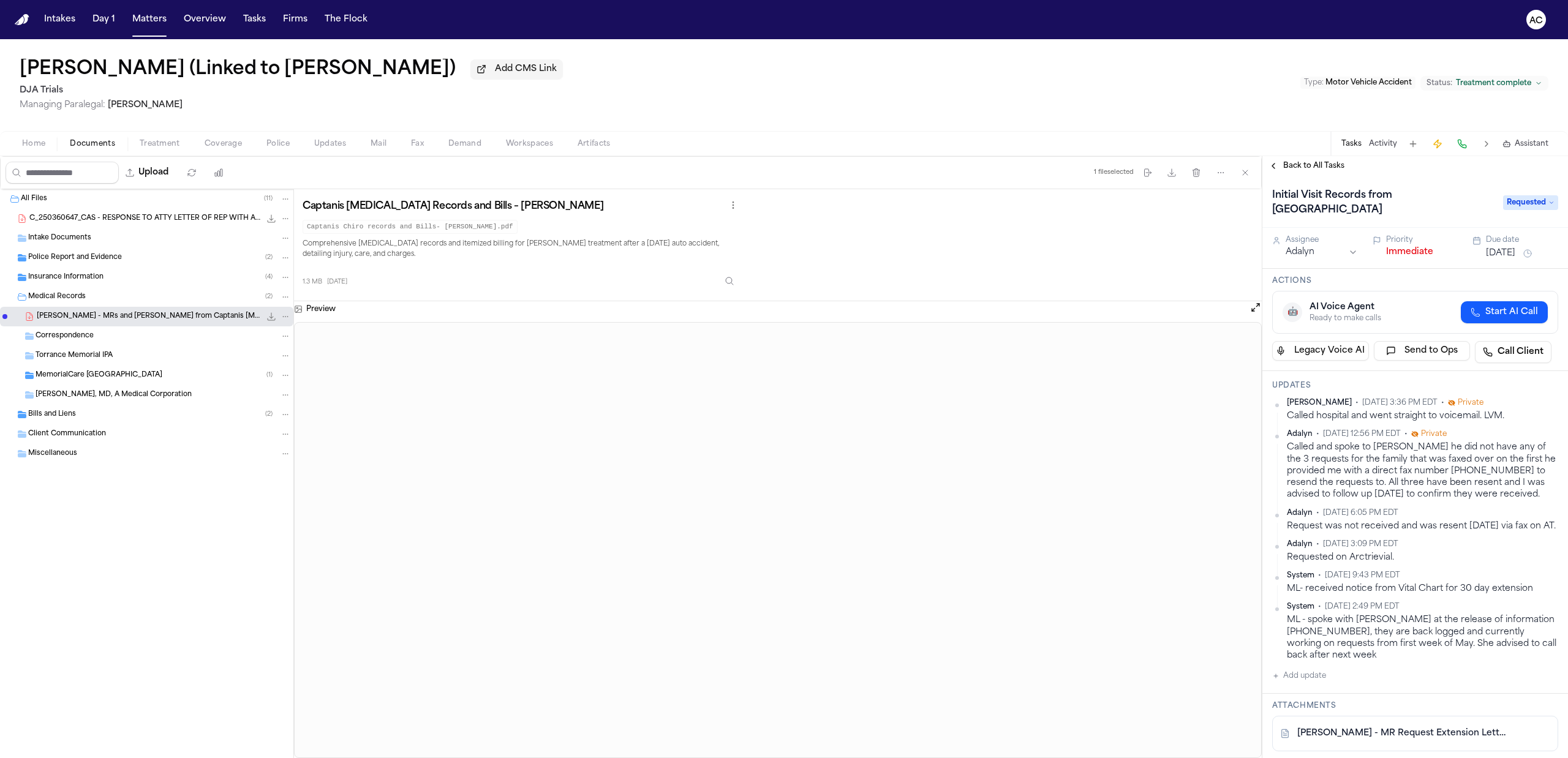
click at [1314, 164] on span "Back to All Tasks" at bounding box center [1313, 166] width 61 height 10
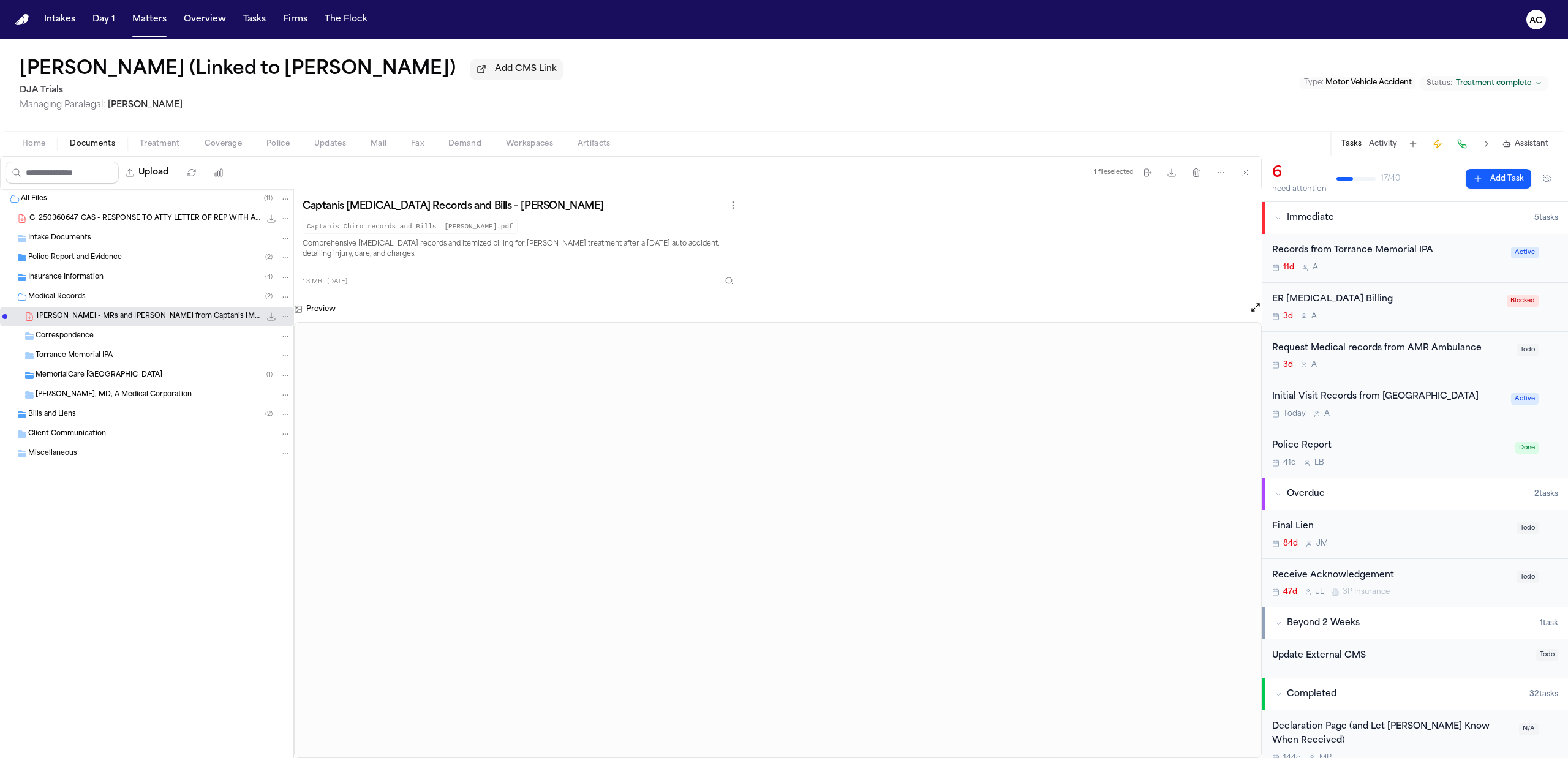
click at [1342, 346] on div "Request Medical records from AMR Ambulance" at bounding box center [1390, 349] width 237 height 14
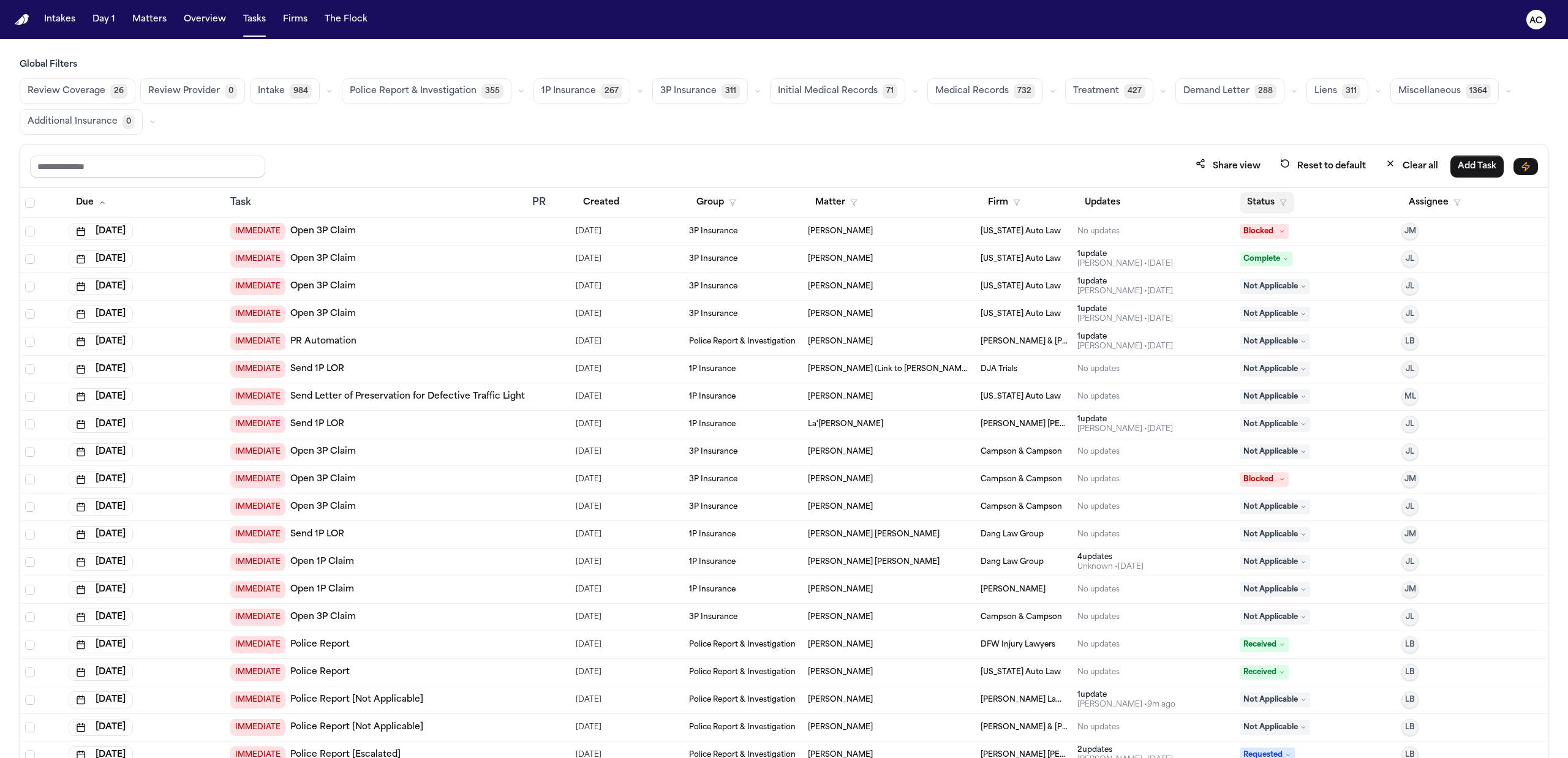
click at [1279, 202] on icon "button" at bounding box center [1283, 202] width 8 height 8
click at [1307, 310] on div "Pending" at bounding box center [1302, 310] width 102 height 14
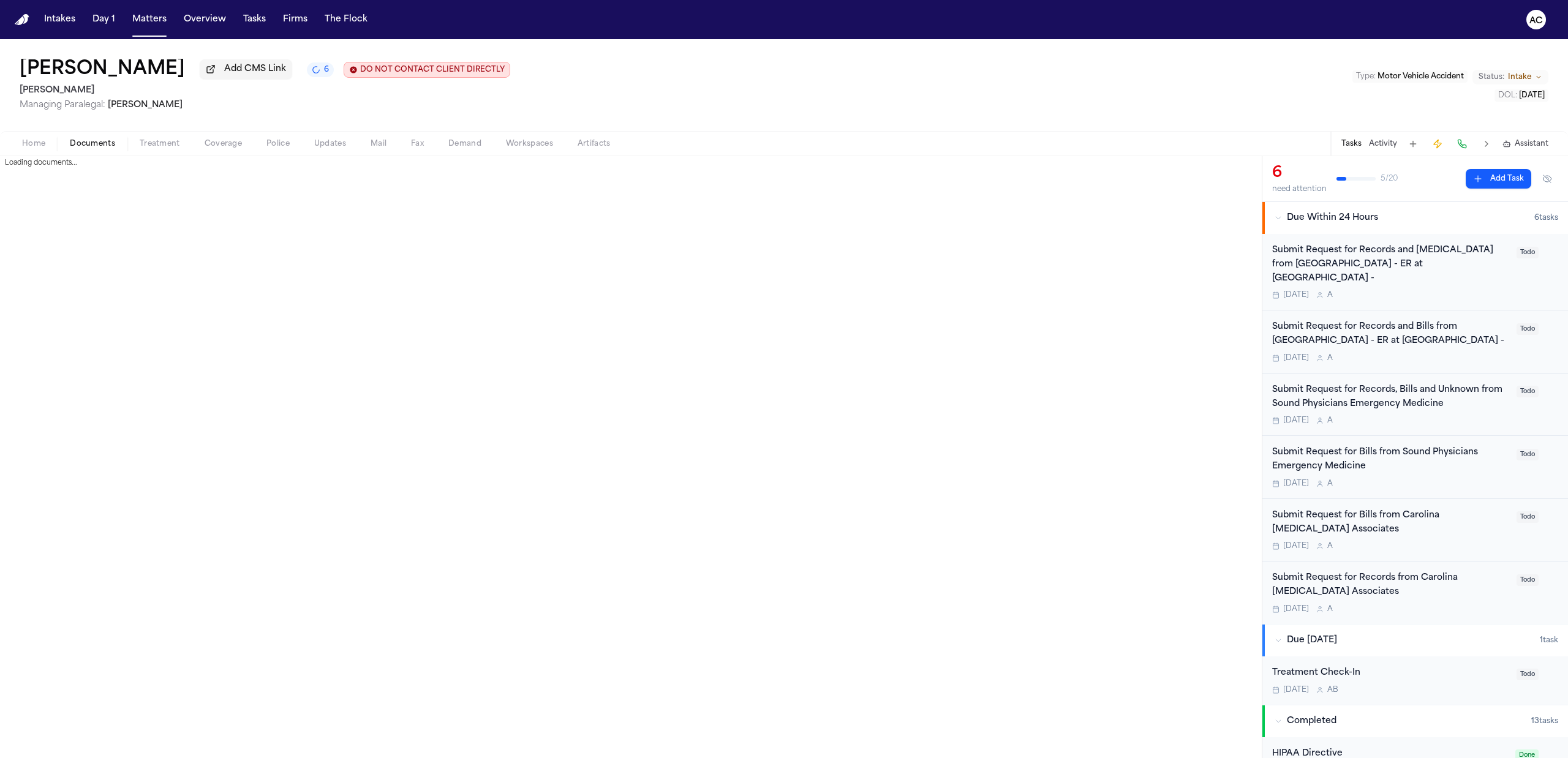
click at [76, 150] on span "button" at bounding box center [93, 150] width 60 height 1
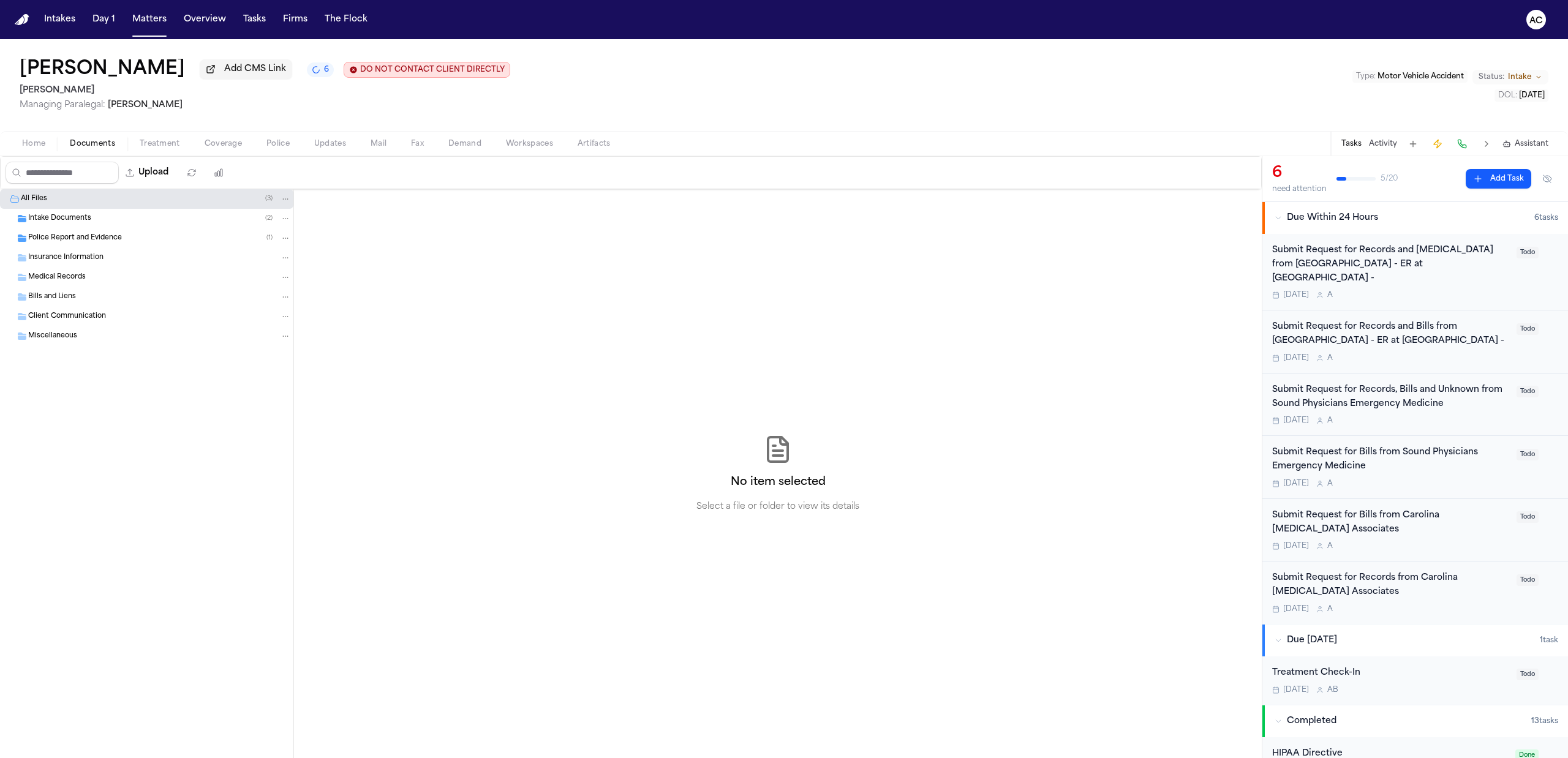
click at [79, 214] on span "Intake Documents" at bounding box center [59, 219] width 63 height 10
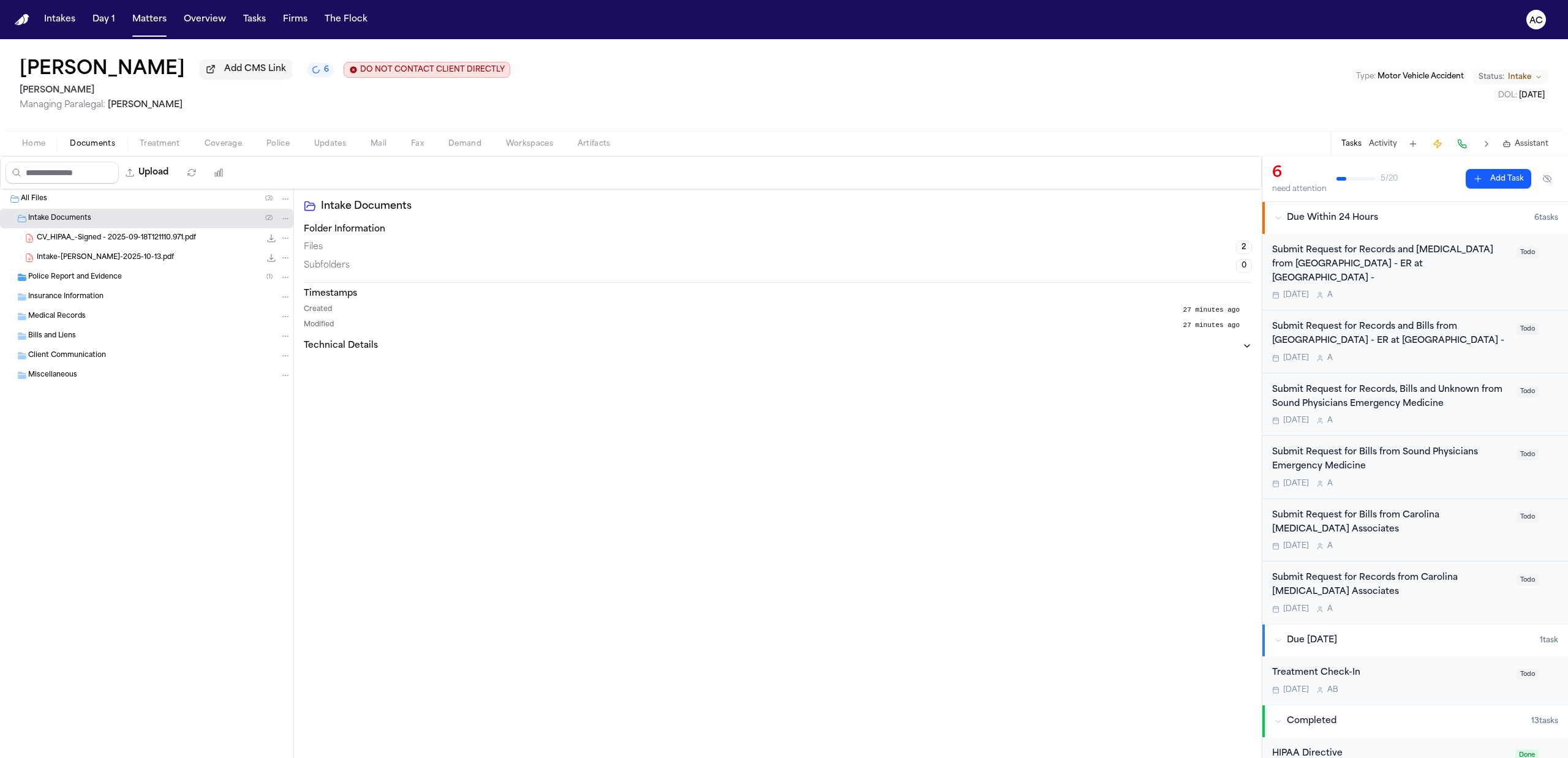
click at [125, 241] on span "CV_HIPAA_-Signed - 2025-09-18T121110.971.pdf" at bounding box center [116, 239] width 160 height 10
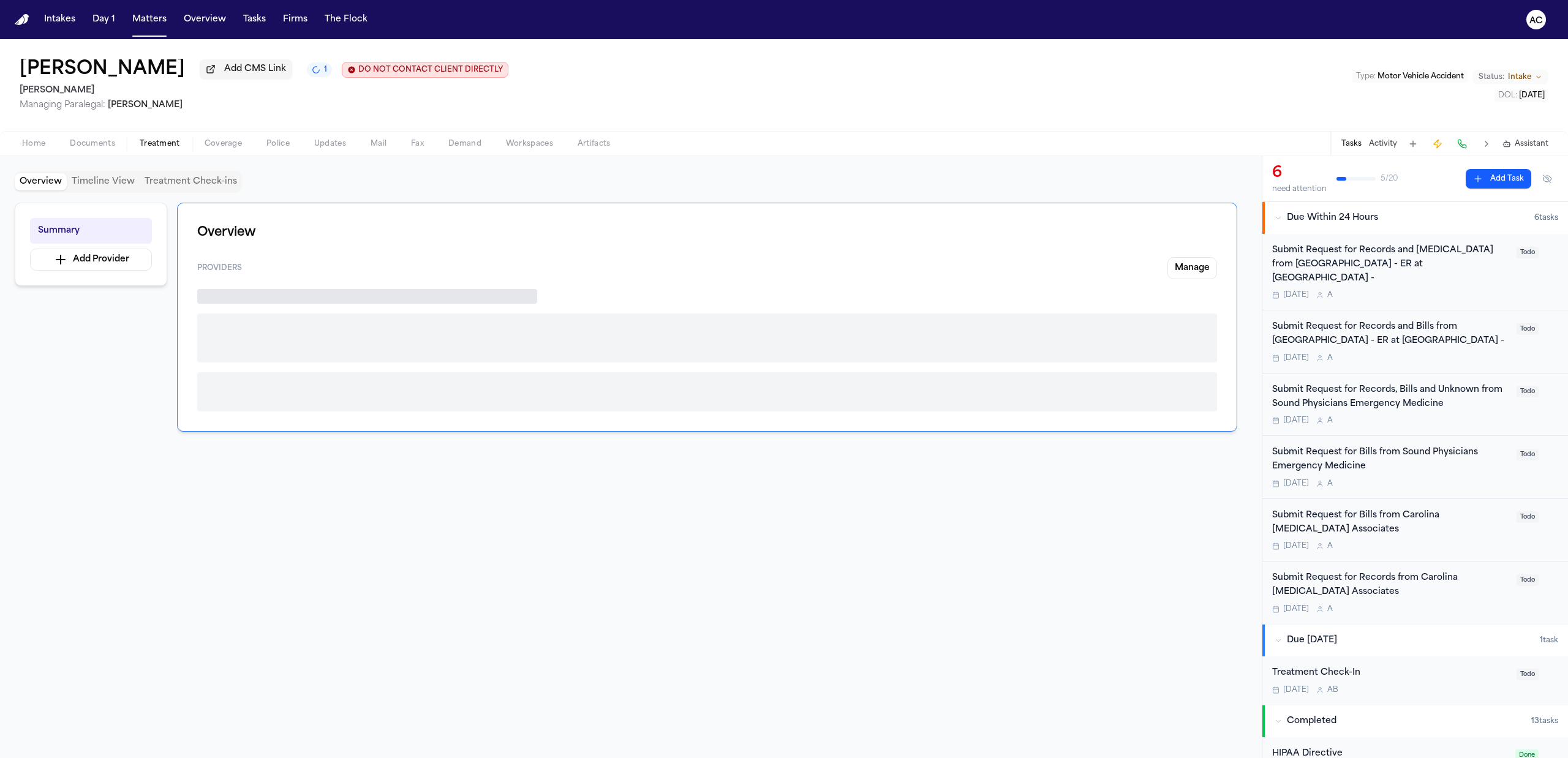
click at [158, 143] on span "Treatment" at bounding box center [160, 144] width 41 height 10
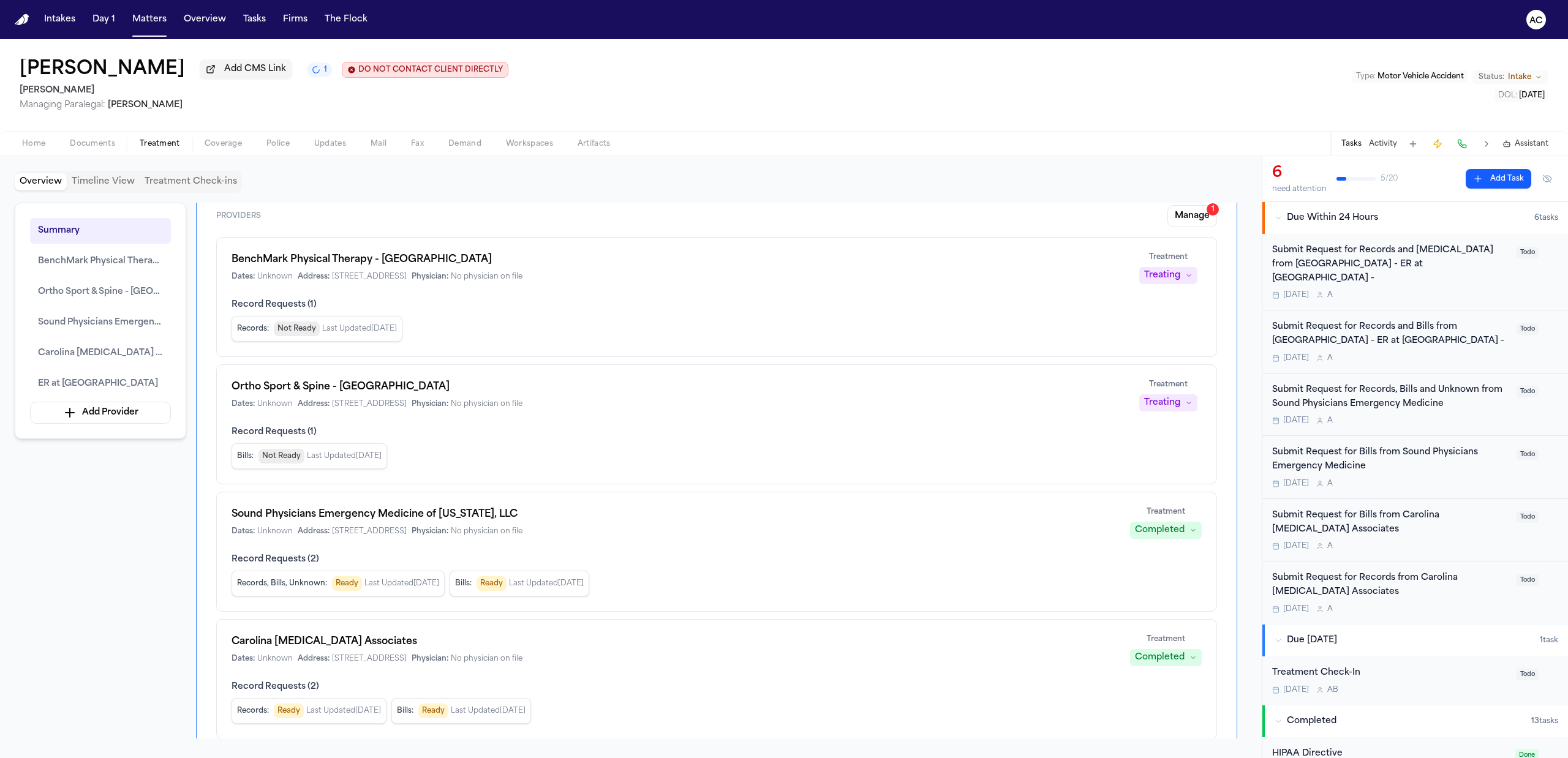
scroll to position [81, 0]
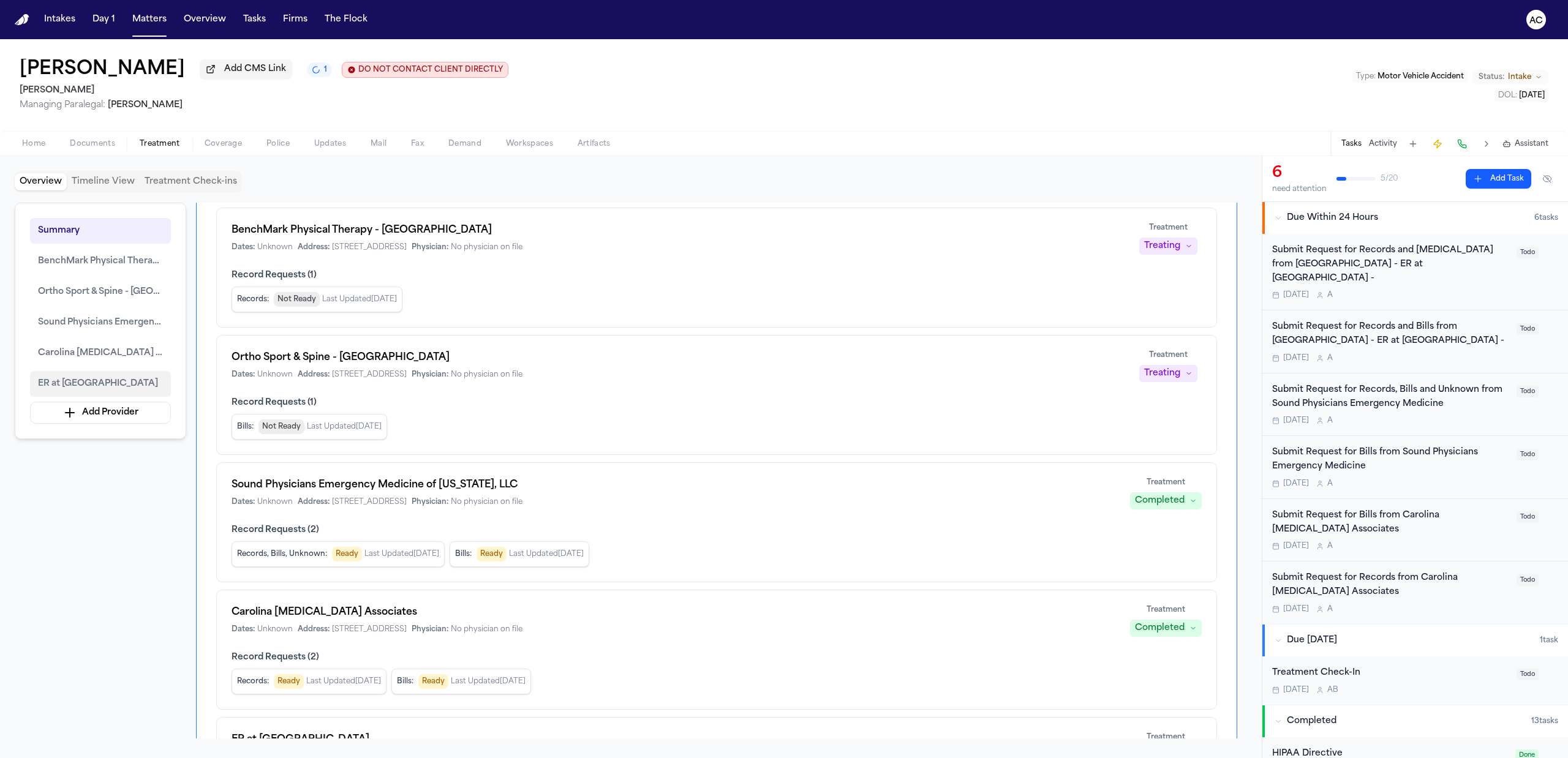
click at [87, 375] on button "ER at [GEOGRAPHIC_DATA]" at bounding box center [100, 384] width 141 height 25
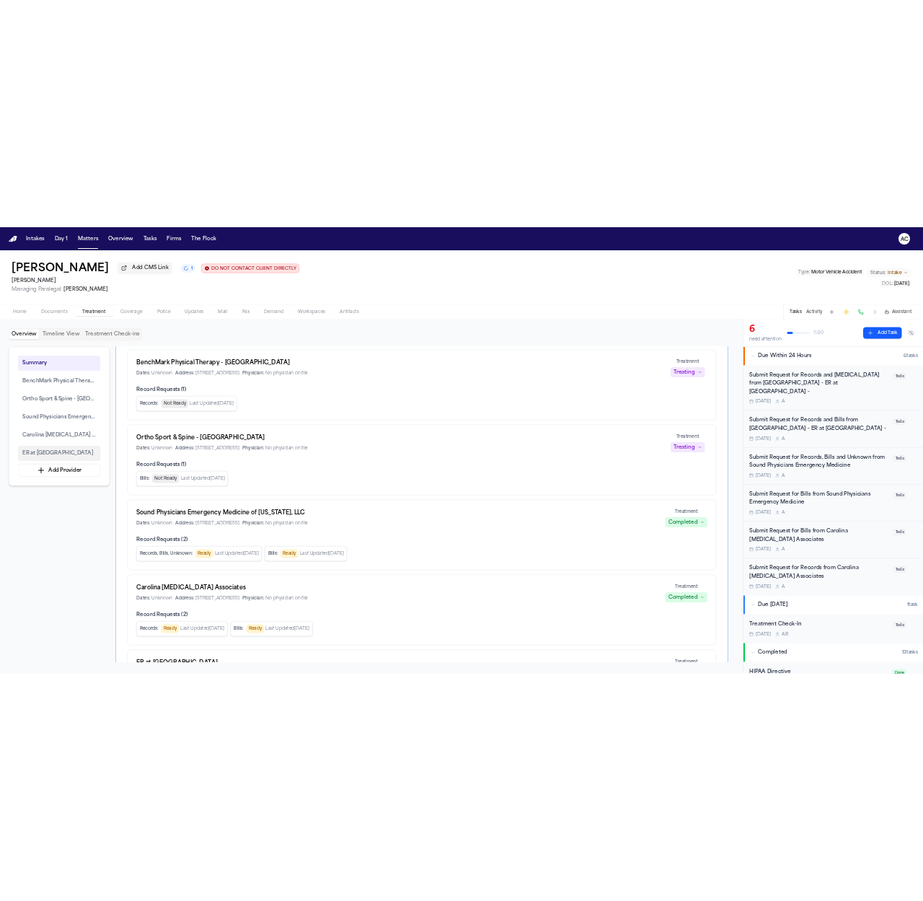
scroll to position [3092, 0]
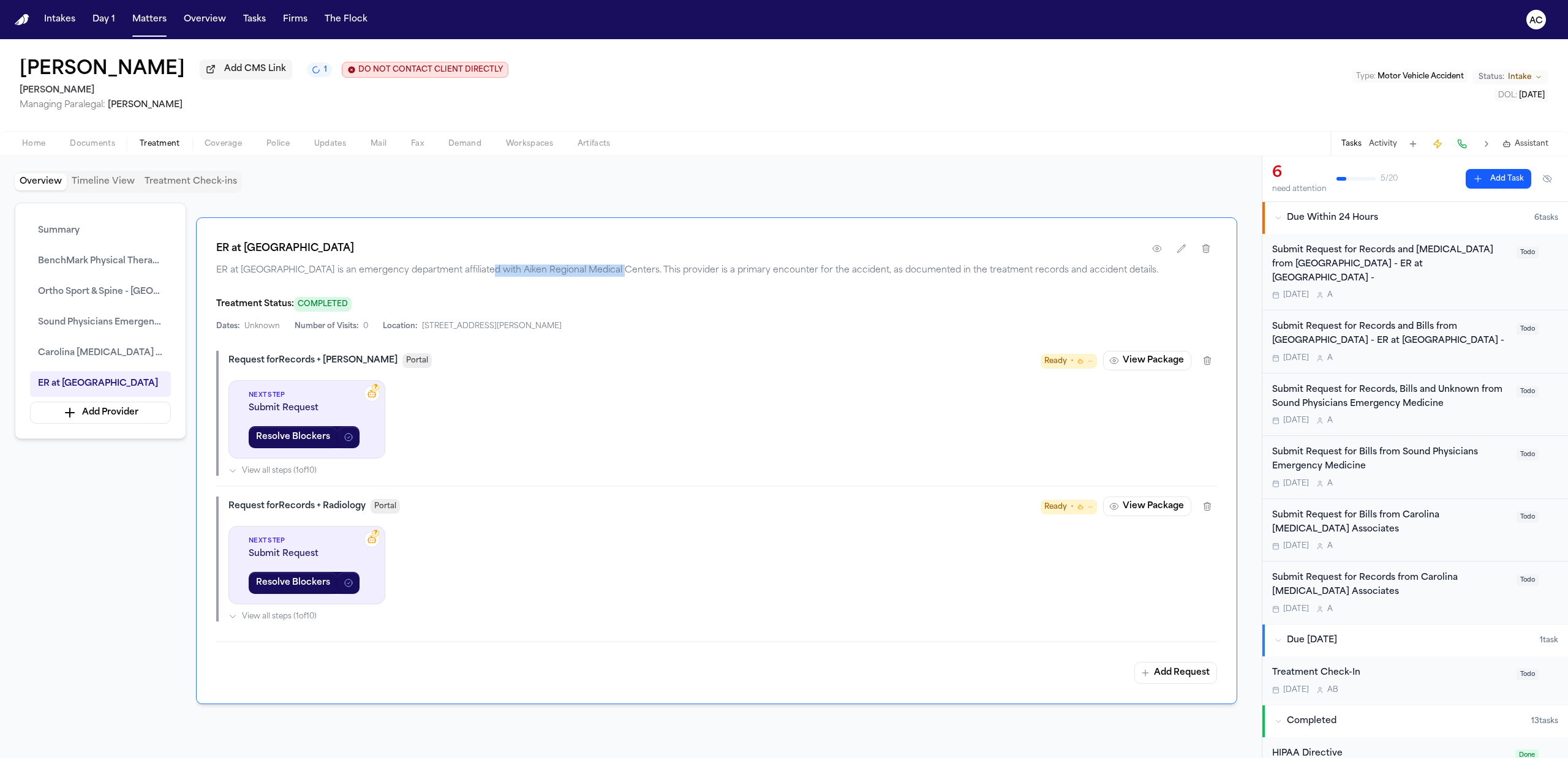
drag, startPoint x: 481, startPoint y: 278, endPoint x: 615, endPoint y: 284, distance: 134.1
click at [615, 277] on span "ER at [GEOGRAPHIC_DATA] is an emergency department affiliated with Aiken Region…" at bounding box center [717, 271] width 1001 height 12
copy span "Aiken Regional Medical Centers"
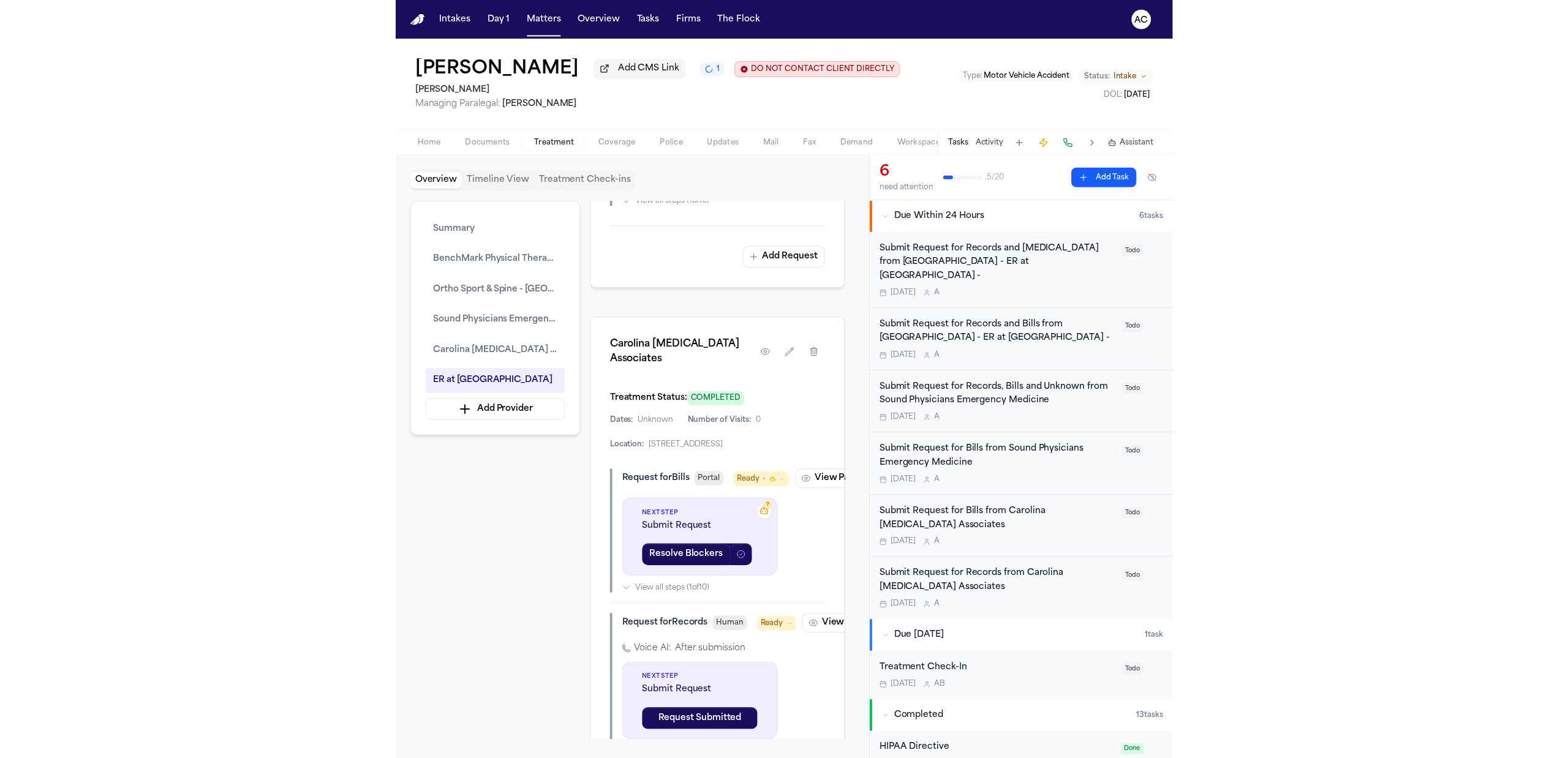
scroll to position [3255, 0]
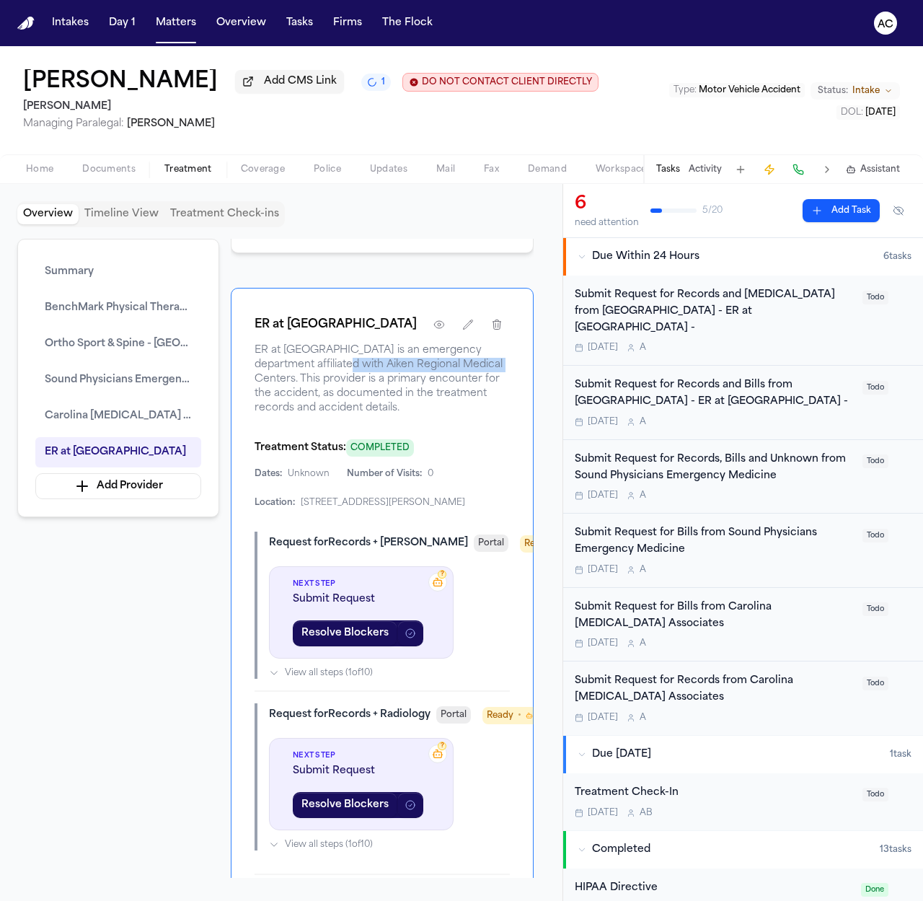
click at [33, 165] on span "Home" at bounding box center [39, 170] width 27 height 12
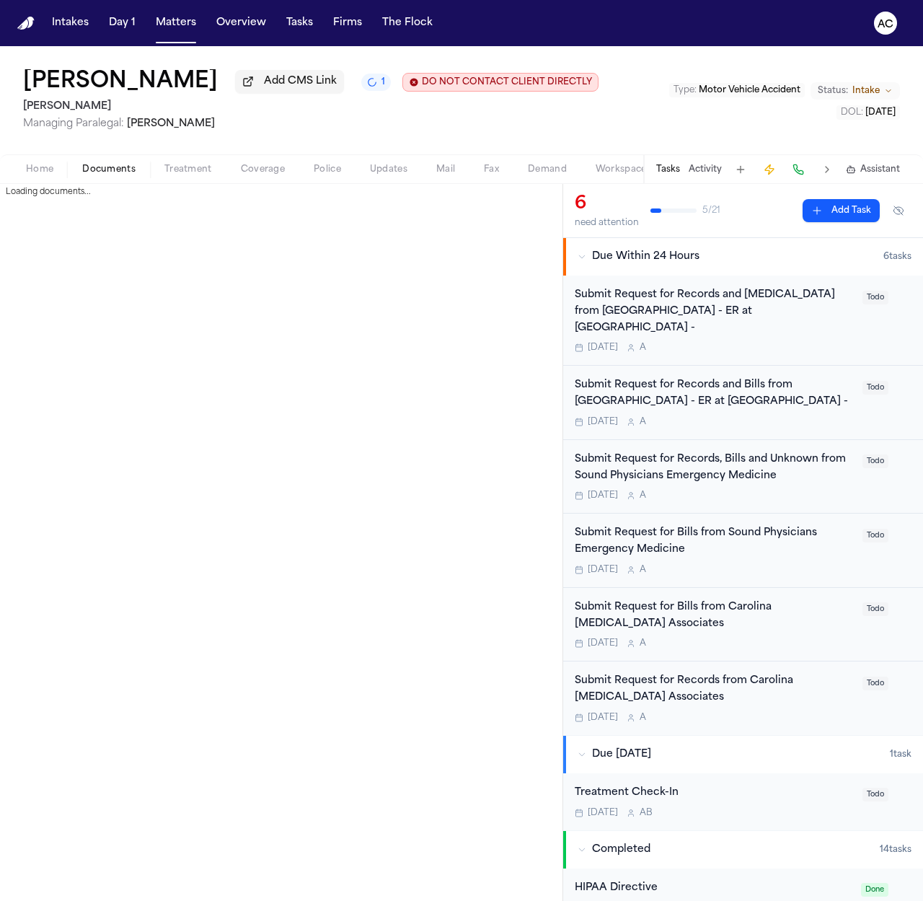
click at [105, 166] on span "Documents" at bounding box center [108, 170] width 53 height 12
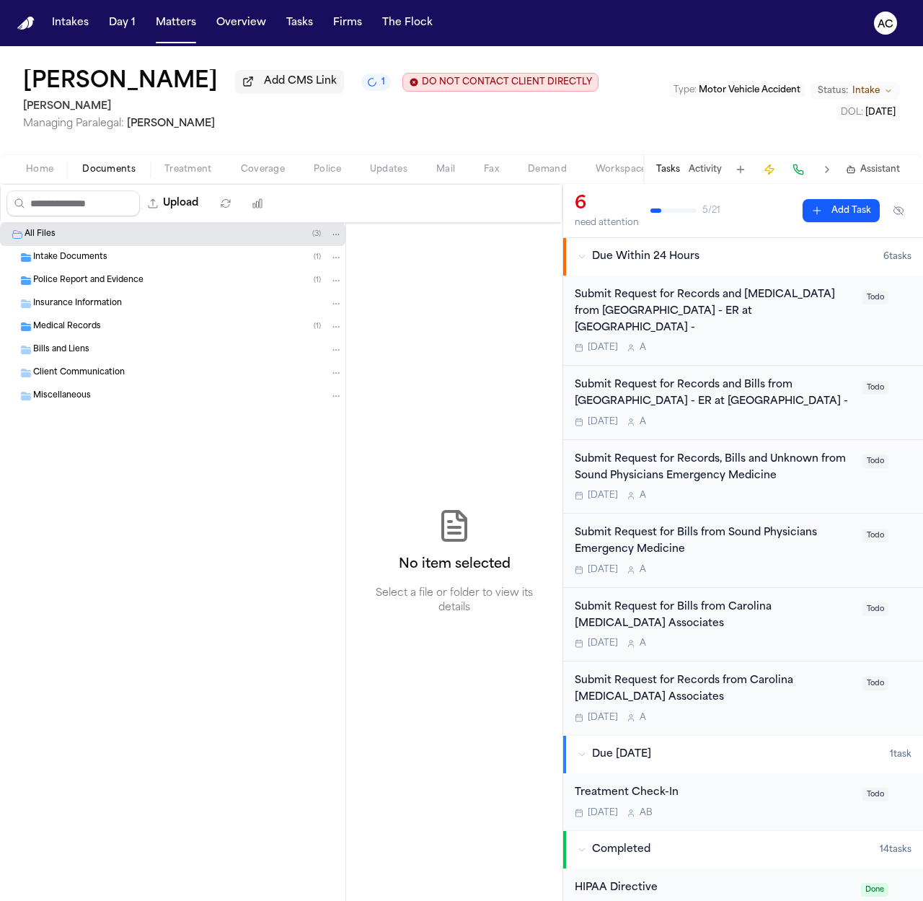
click at [88, 330] on span "Medical Records" at bounding box center [67, 327] width 68 height 12
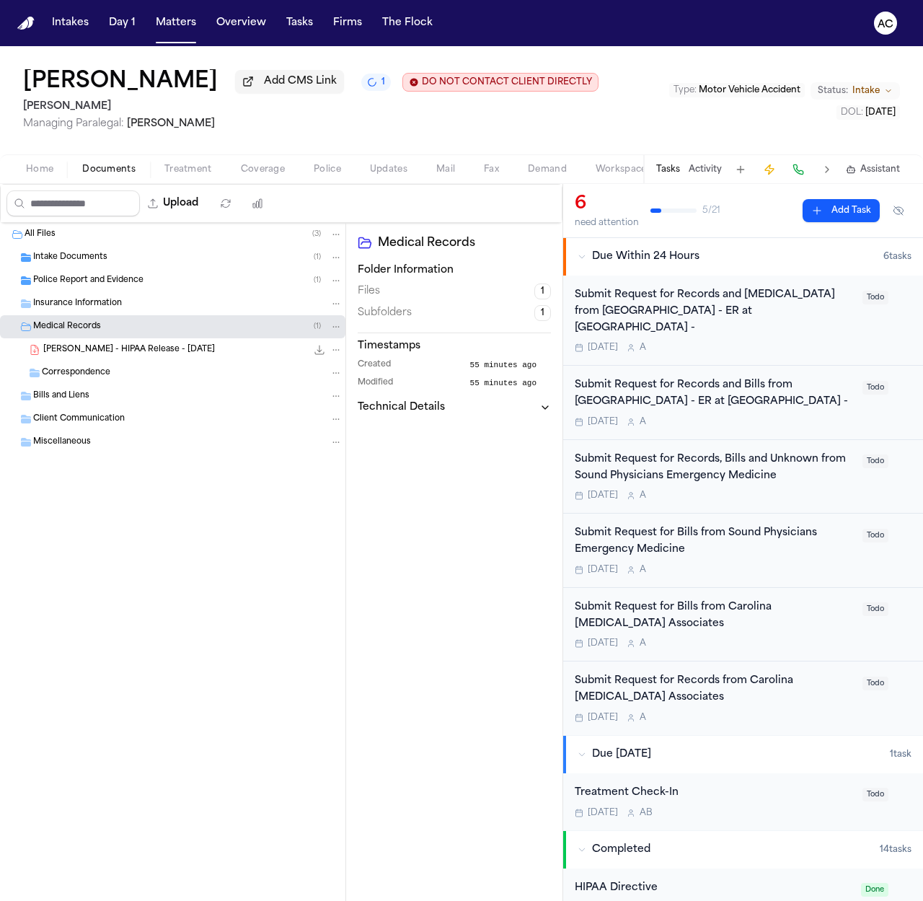
click at [110, 351] on span "[PERSON_NAME] - HIPAA Release - [DATE]" at bounding box center [129, 350] width 172 height 12
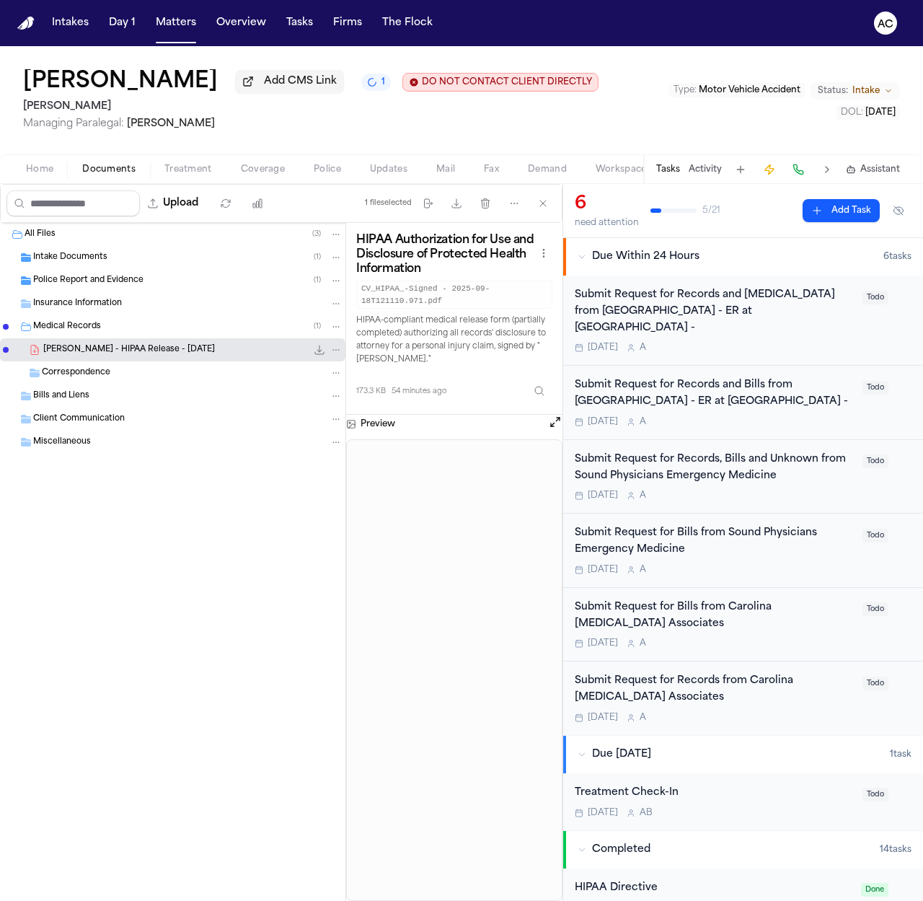
click at [105, 284] on span "Police Report and Evidence" at bounding box center [88, 281] width 110 height 12
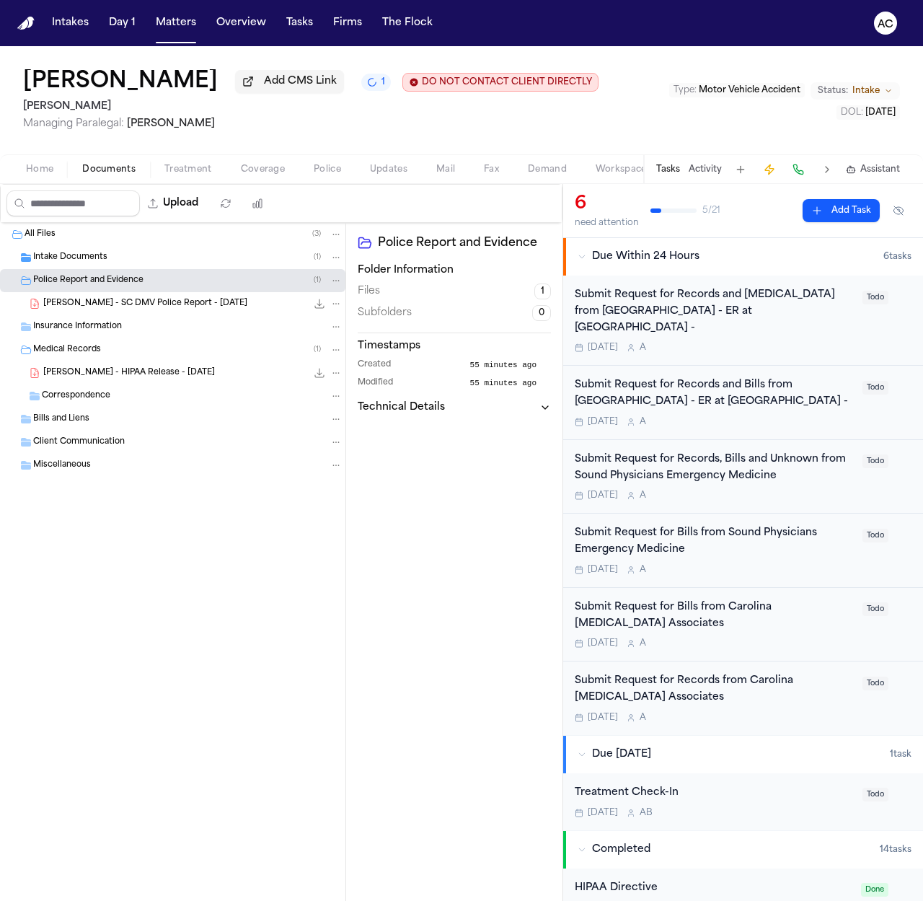
click at [128, 304] on span "[PERSON_NAME] - SC DMV Police Report - [DATE]" at bounding box center [145, 304] width 204 height 12
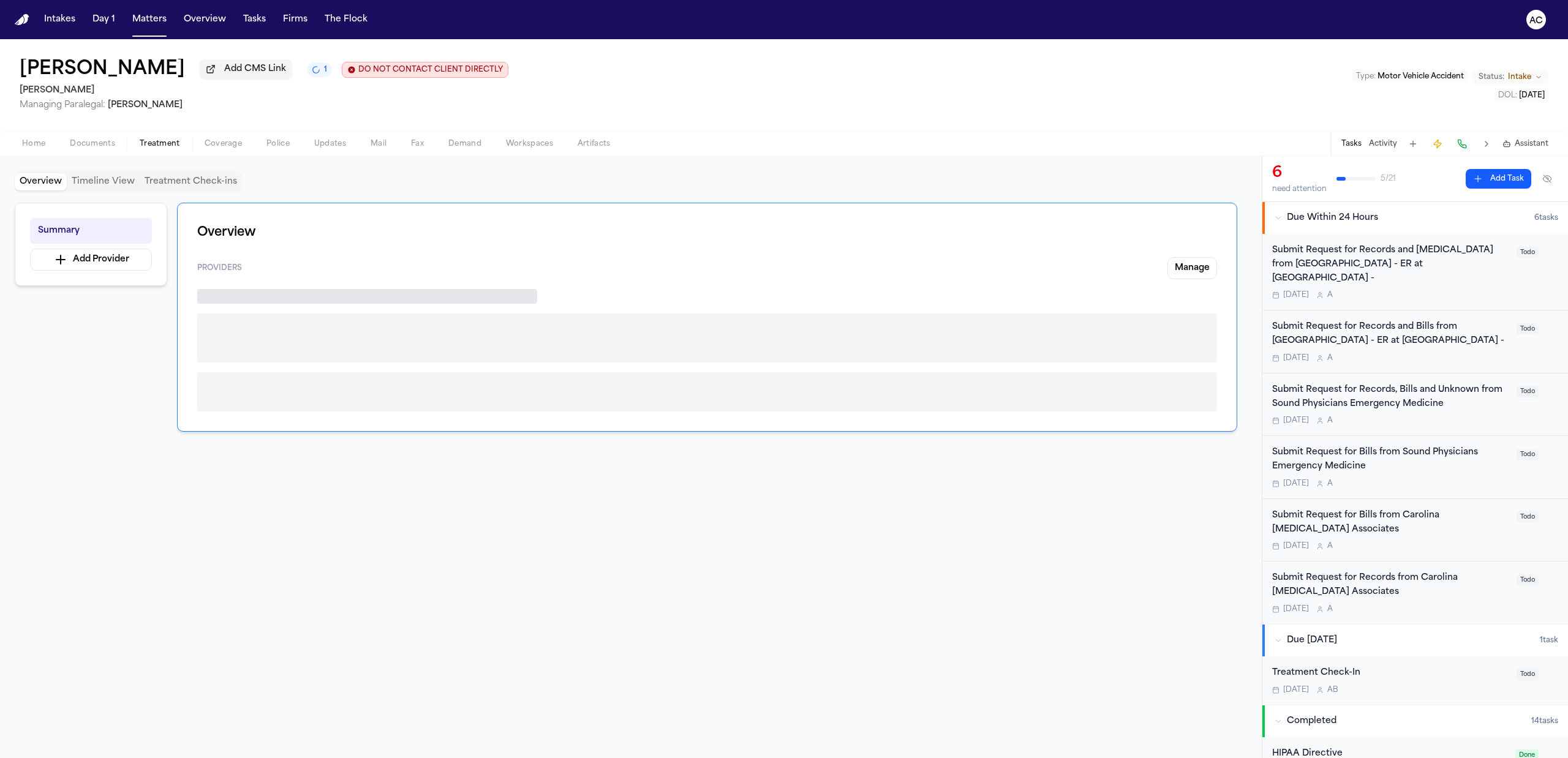
click at [145, 139] on span "Treatment" at bounding box center [160, 144] width 41 height 10
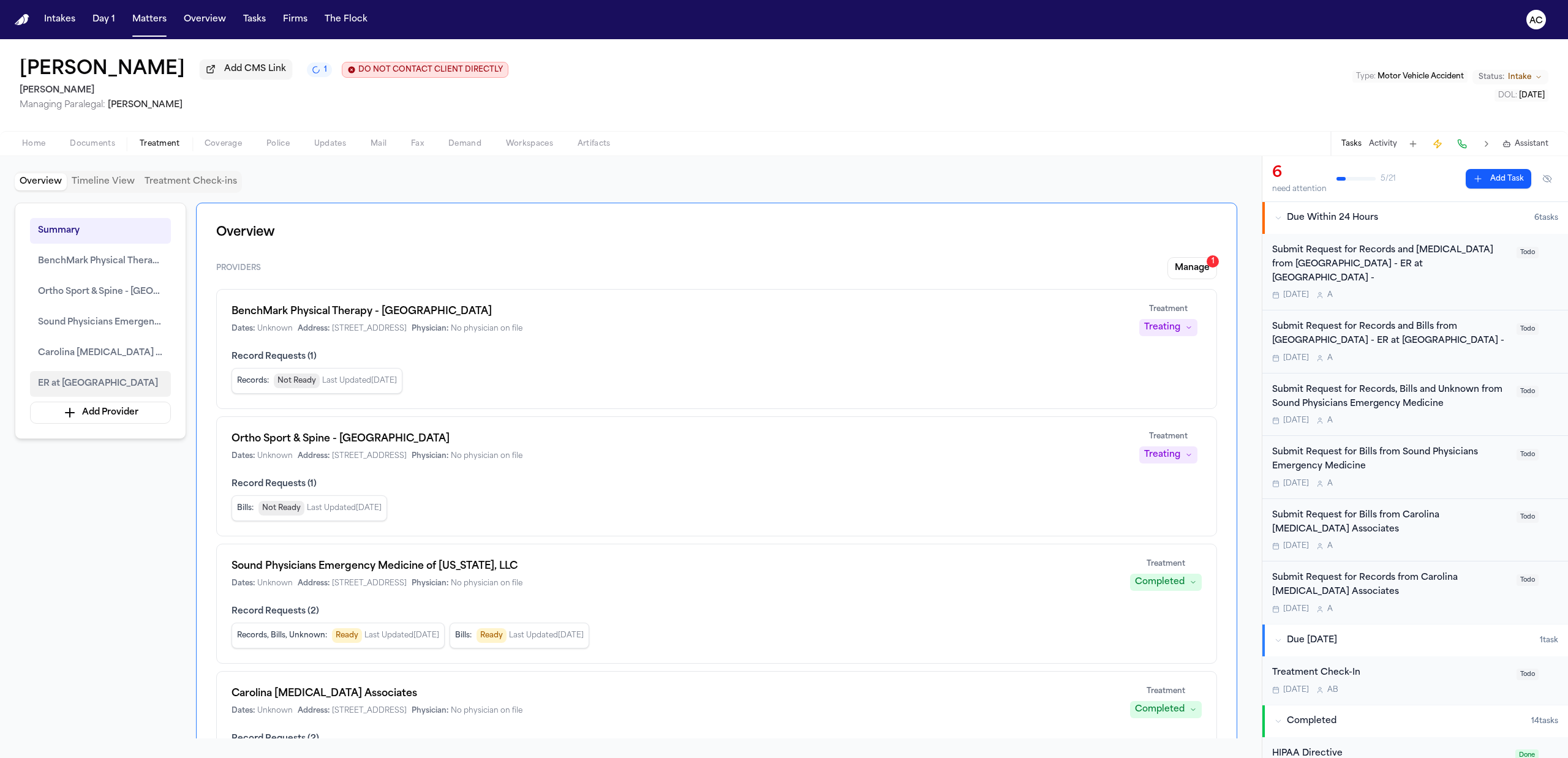
click at [62, 390] on span "ER at [GEOGRAPHIC_DATA]" at bounding box center [98, 384] width 120 height 14
click at [74, 380] on span "ER at [GEOGRAPHIC_DATA]" at bounding box center [98, 384] width 120 height 14
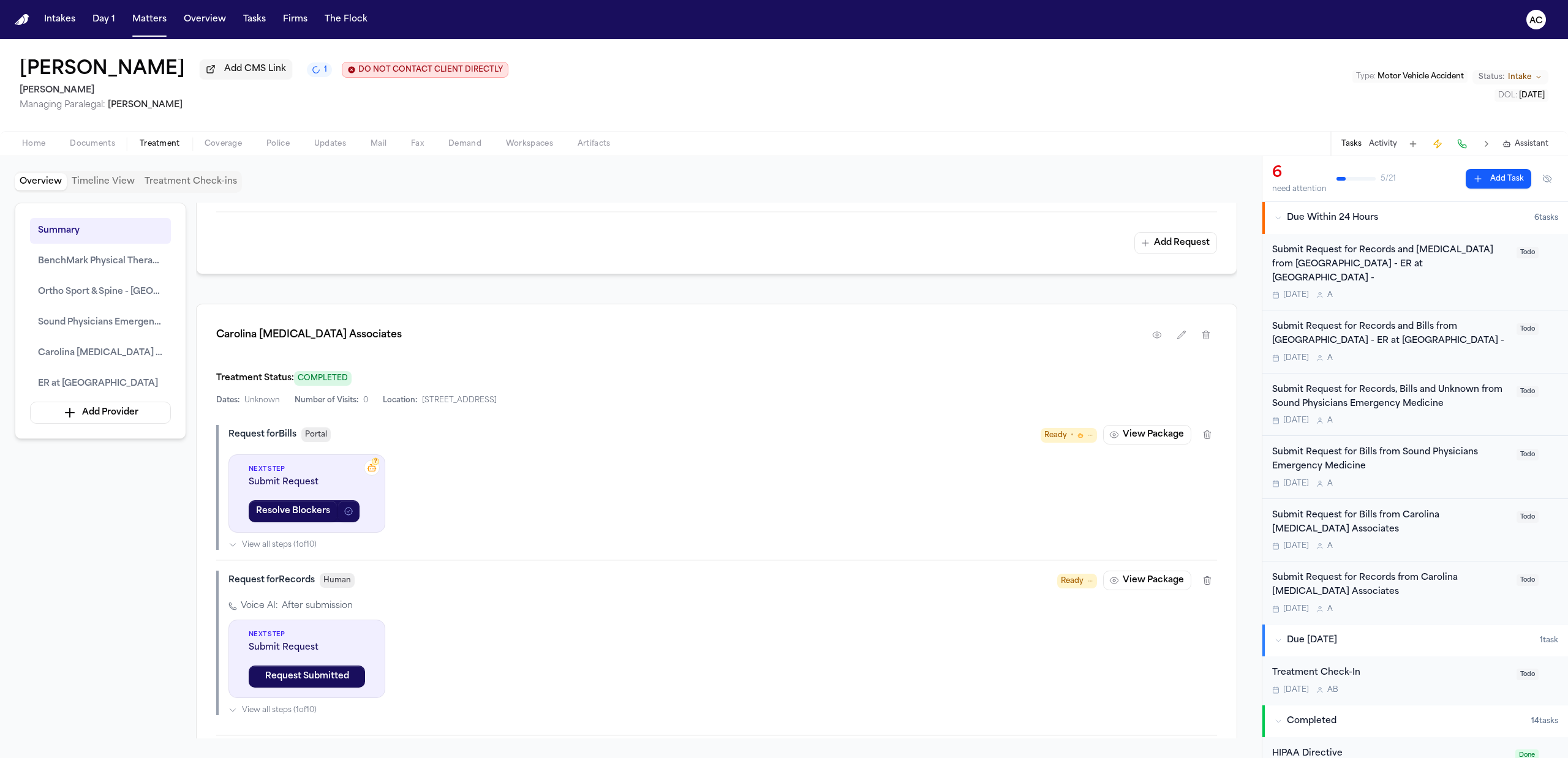
scroll to position [1970, 0]
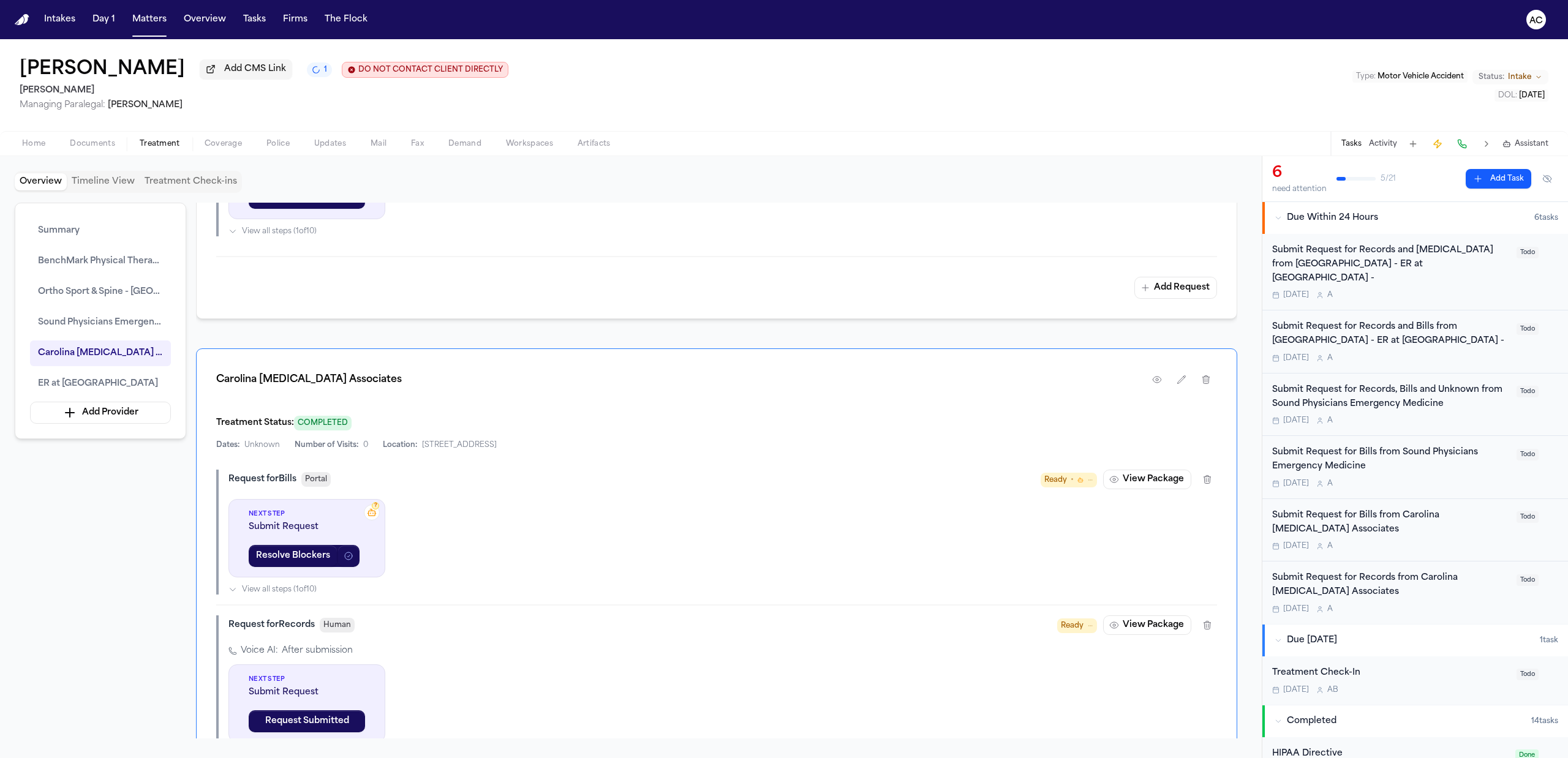
drag, startPoint x: 138, startPoint y: 363, endPoint x: 316, endPoint y: 353, distance: 178.3
drag, startPoint x: 316, startPoint y: 353, endPoint x: 269, endPoint y: 329, distance: 52.8
click at [269, 329] on div "Overview Providers Manage 1 BenchMark Physical Therapy - [GEOGRAPHIC_DATA] Date…" at bounding box center [717, 470] width 1041 height 536
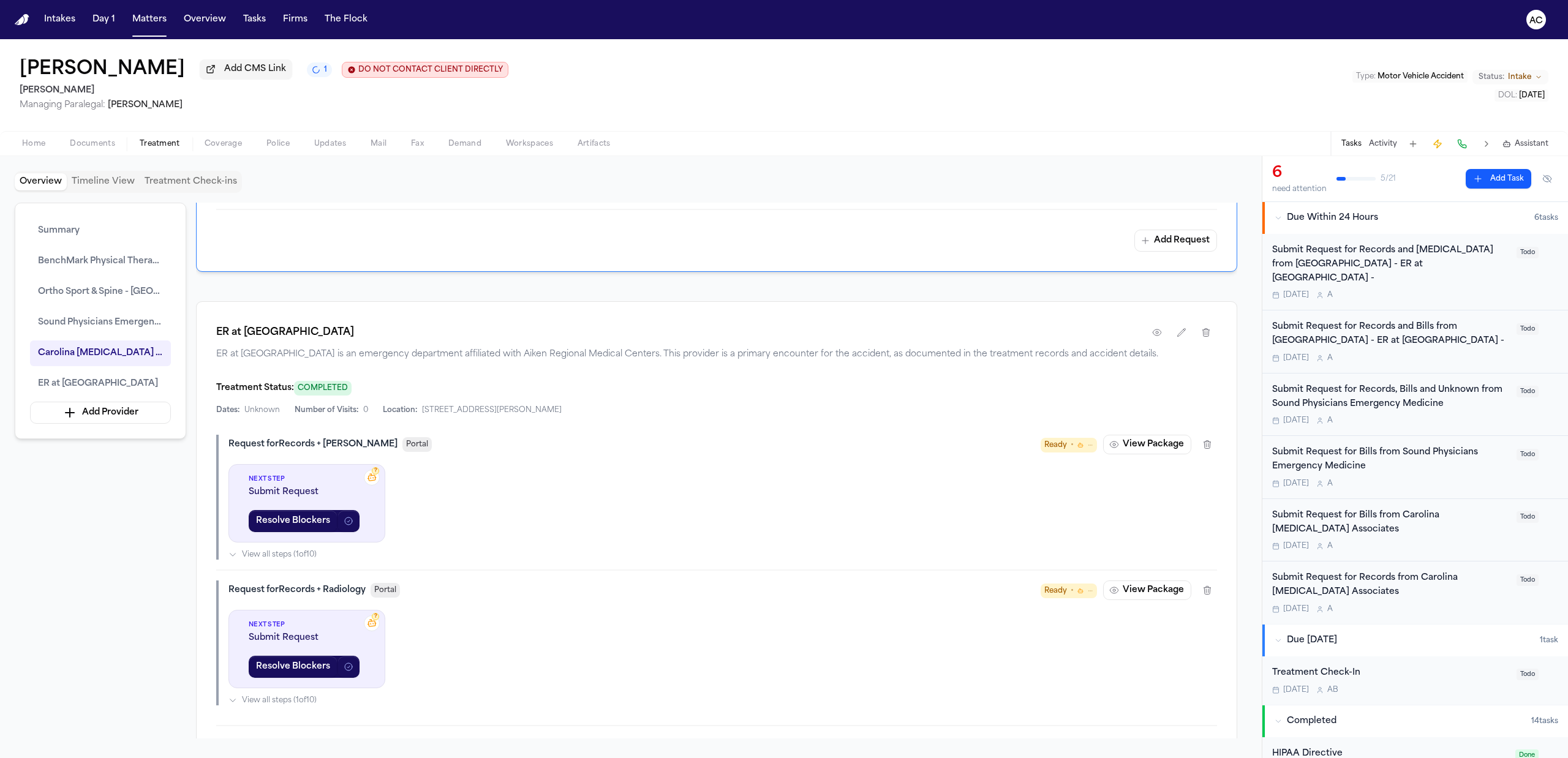
scroll to position [2541, 0]
drag, startPoint x: 38, startPoint y: 631, endPoint x: 45, endPoint y: 686, distance: 55.4
click at [45, 686] on div "Summary BenchMark Physical Therapy - [GEOGRAPHIC_DATA] North Ortho Sport & Spin…" at bounding box center [630, 470] width 1232 height 536
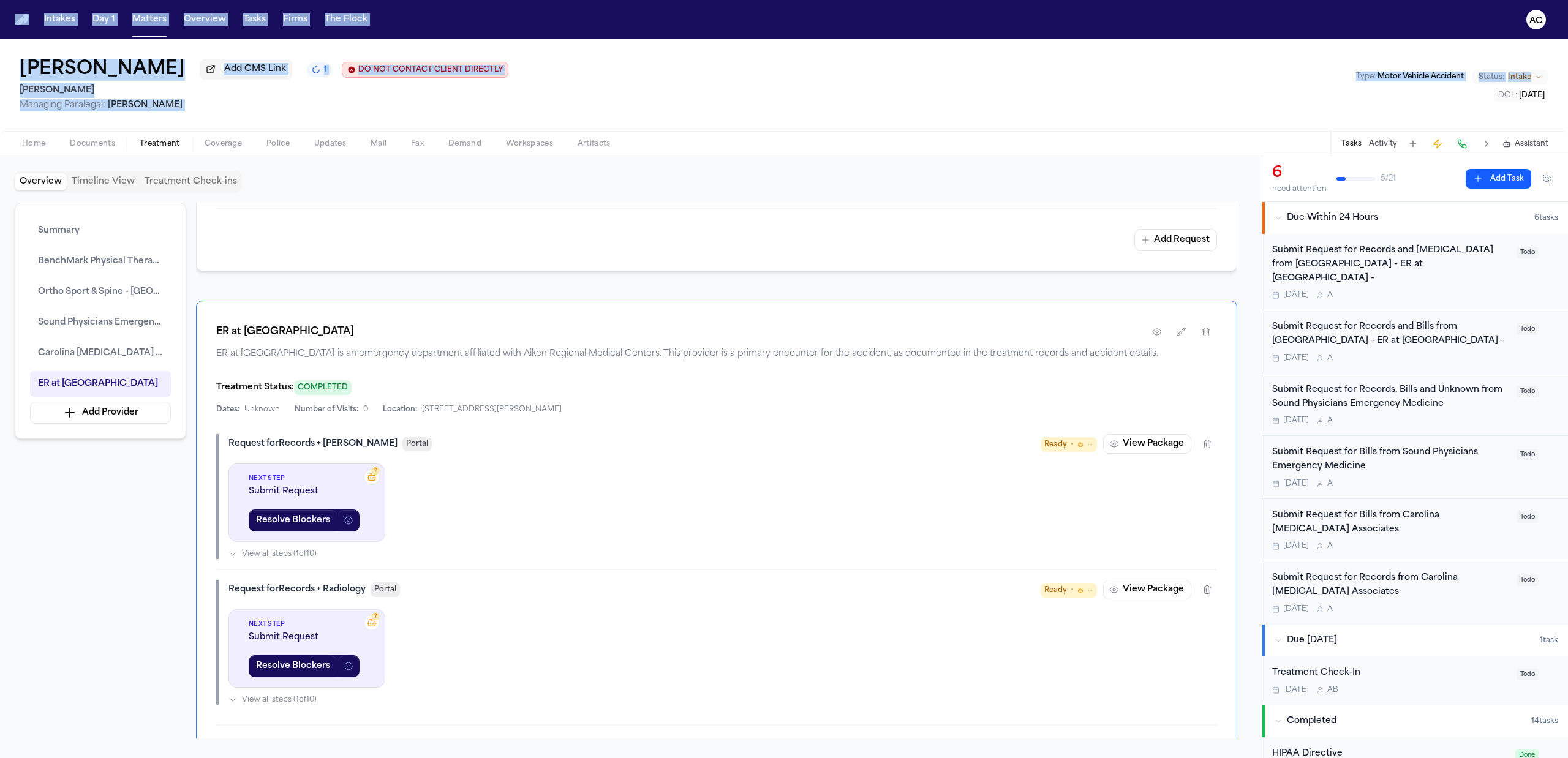
click at [0, 612] on html "Intakes Day 1 Matters Overview Tasks Firms The Flock AC [PERSON_NAME] Add CMS L…" at bounding box center [784, 379] width 1568 height 758
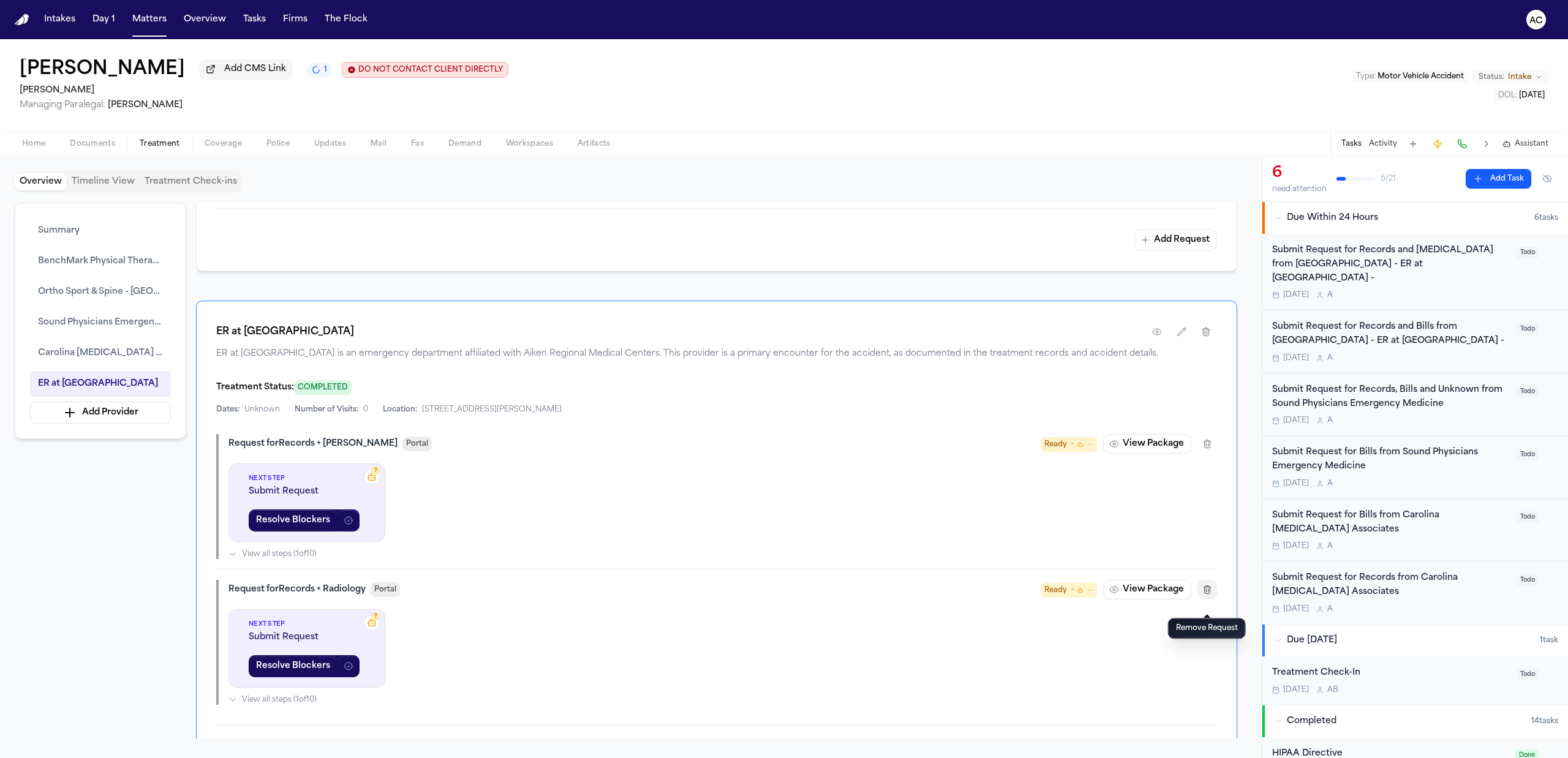
click at [1204, 599] on button "button" at bounding box center [1206, 589] width 20 height 20
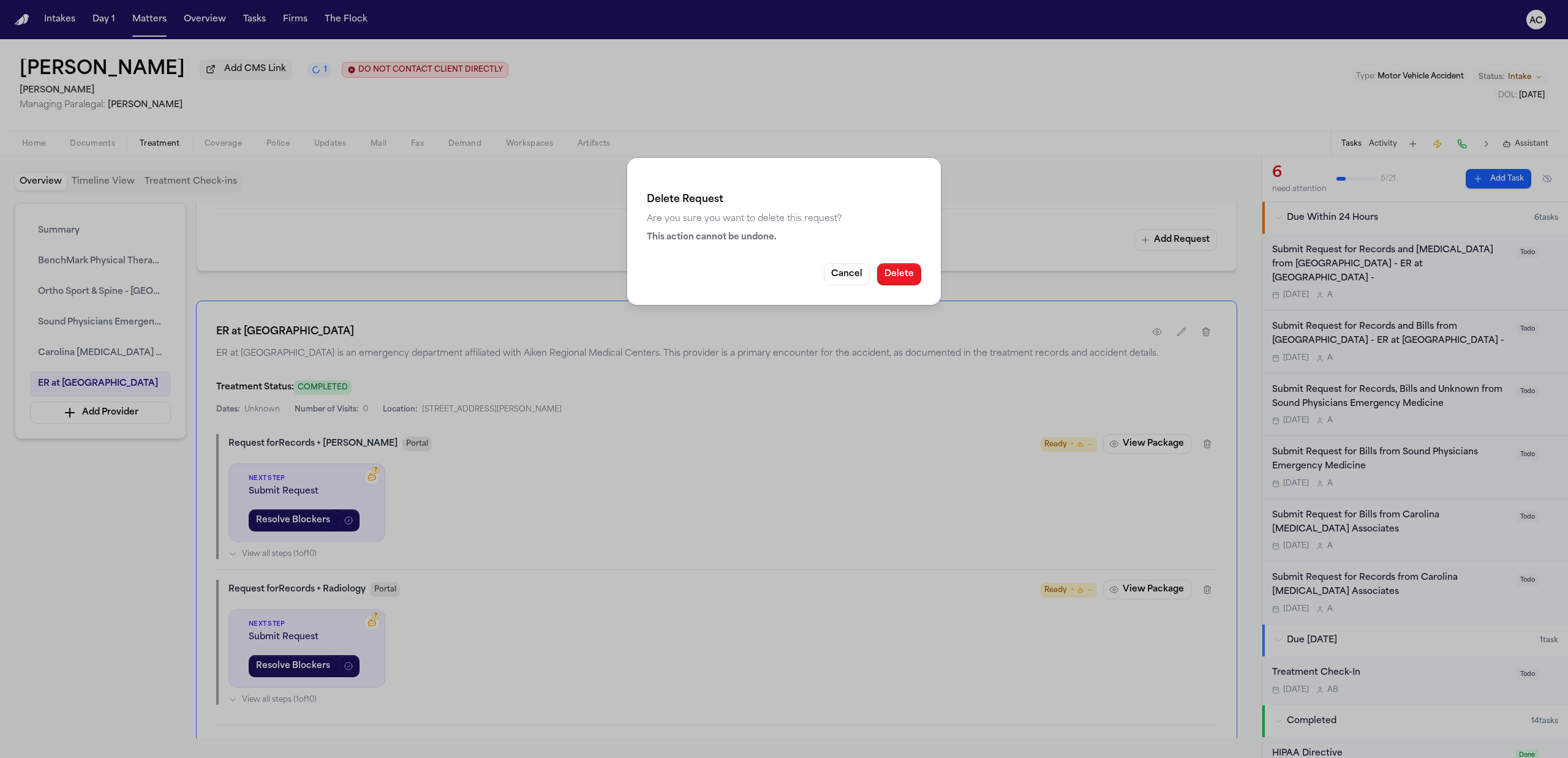
drag, startPoint x: 898, startPoint y: 276, endPoint x: 1220, endPoint y: 396, distance: 343.6
click at [900, 276] on button "Delete" at bounding box center [899, 274] width 44 height 22
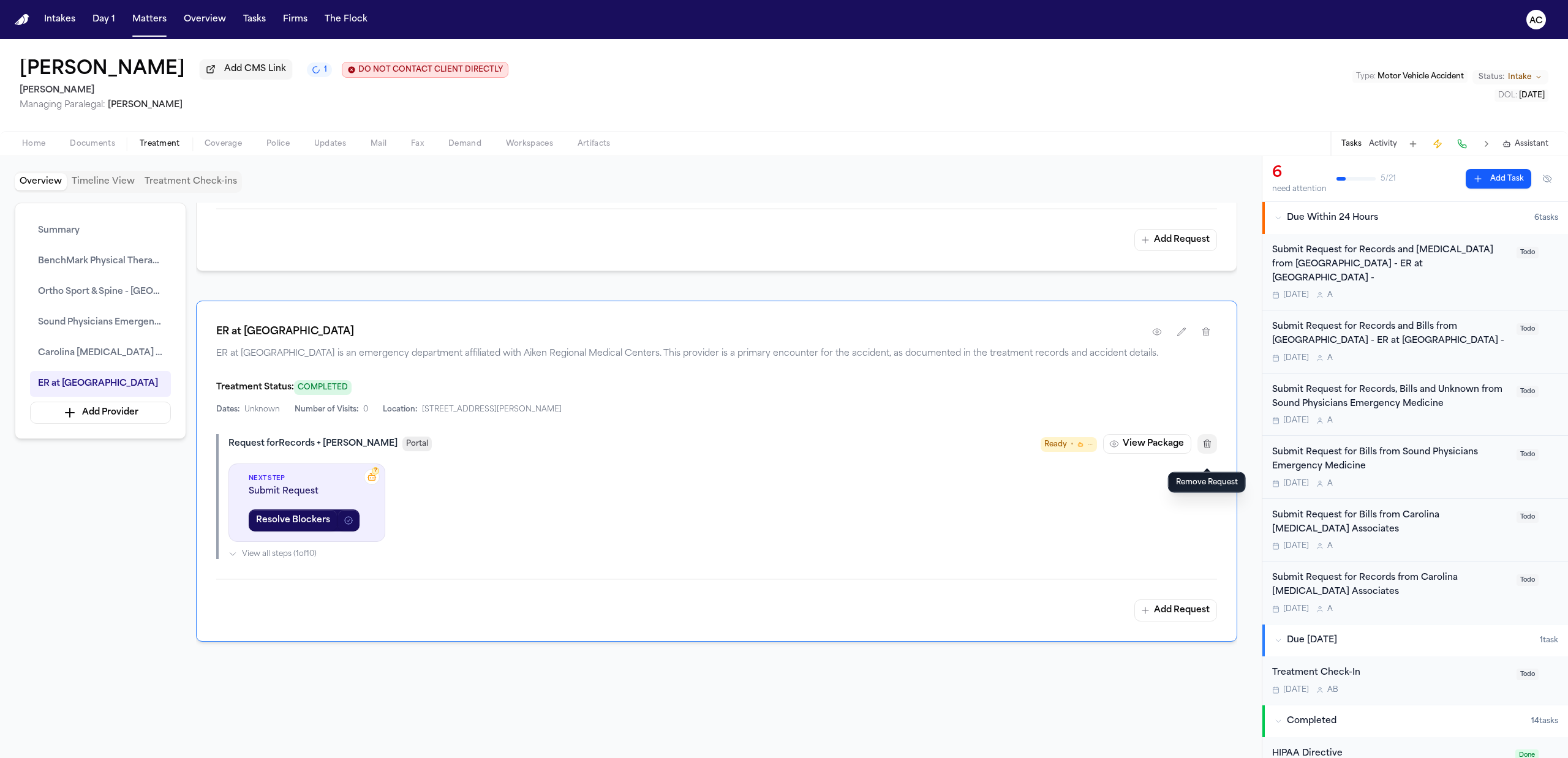
click at [1206, 449] on icon "button" at bounding box center [1207, 444] width 10 height 10
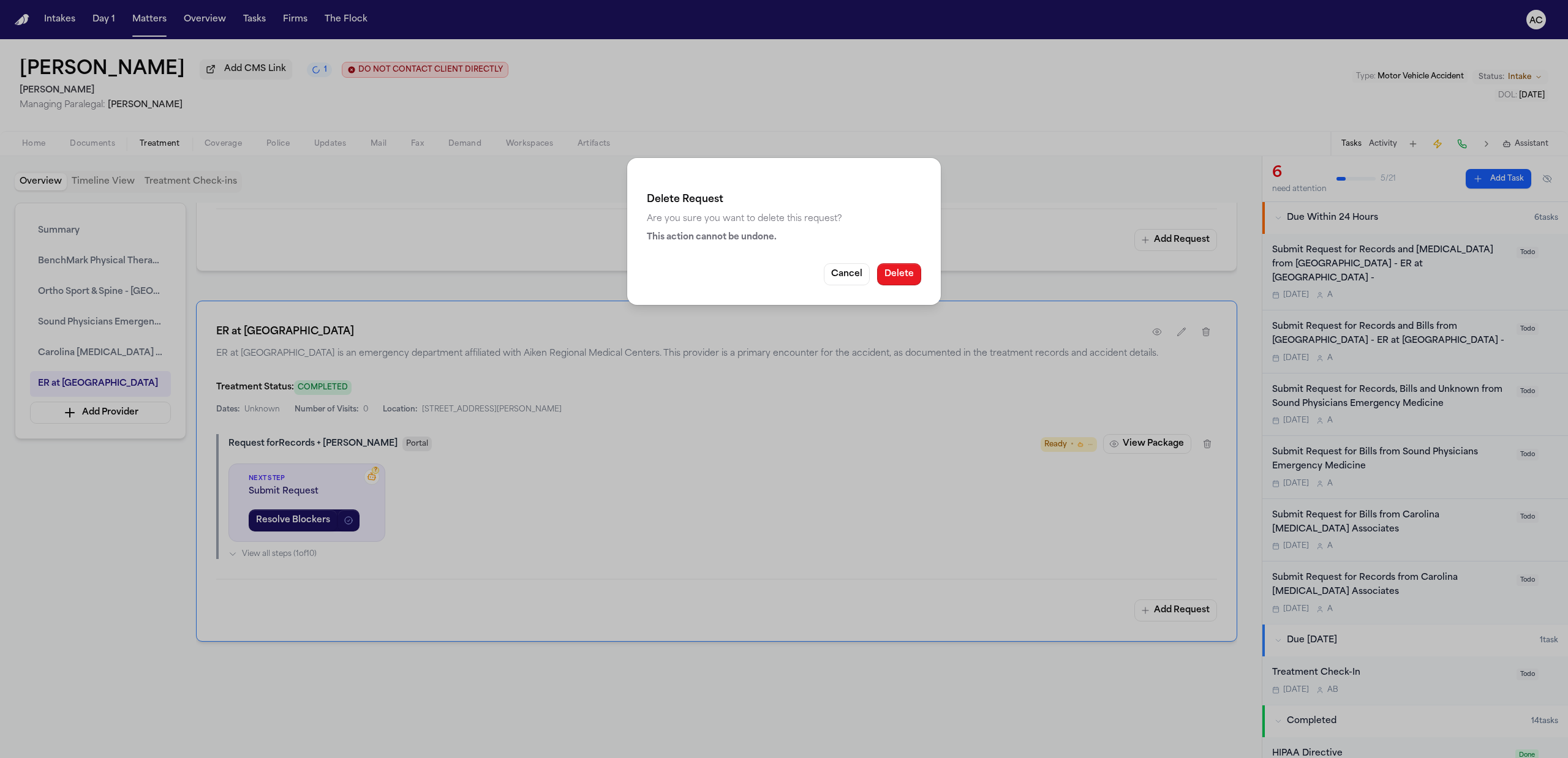
click at [893, 273] on button "Delete" at bounding box center [899, 274] width 44 height 22
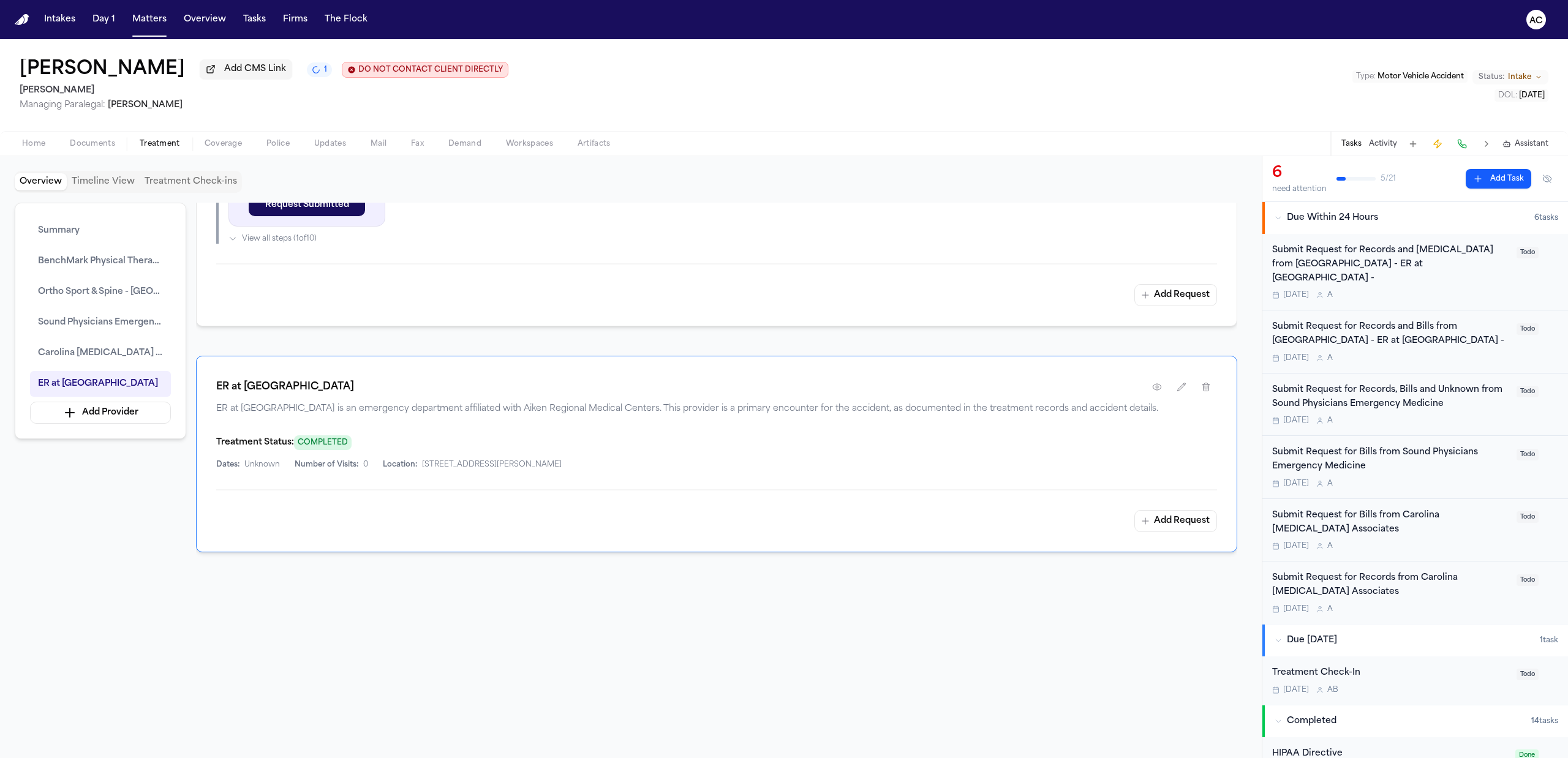
scroll to position [2464, 0]
click at [1182, 518] on button "Add Request" at bounding box center [1175, 521] width 82 height 22
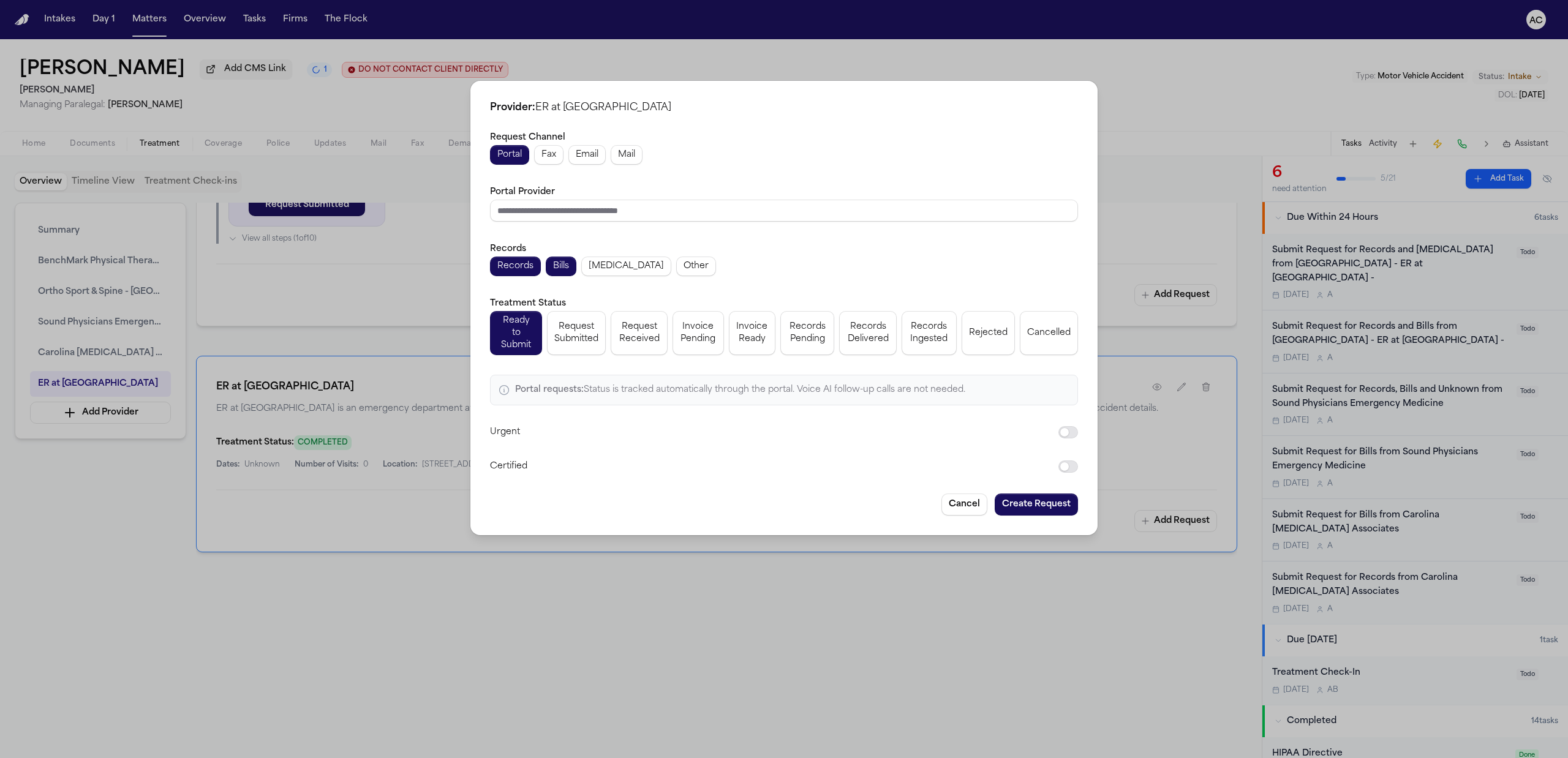
click at [1157, 131] on div "Provider: ER at Sweetwater Request Channel Portal Fax Email Mail Portal Provide…" at bounding box center [784, 379] width 1568 height 758
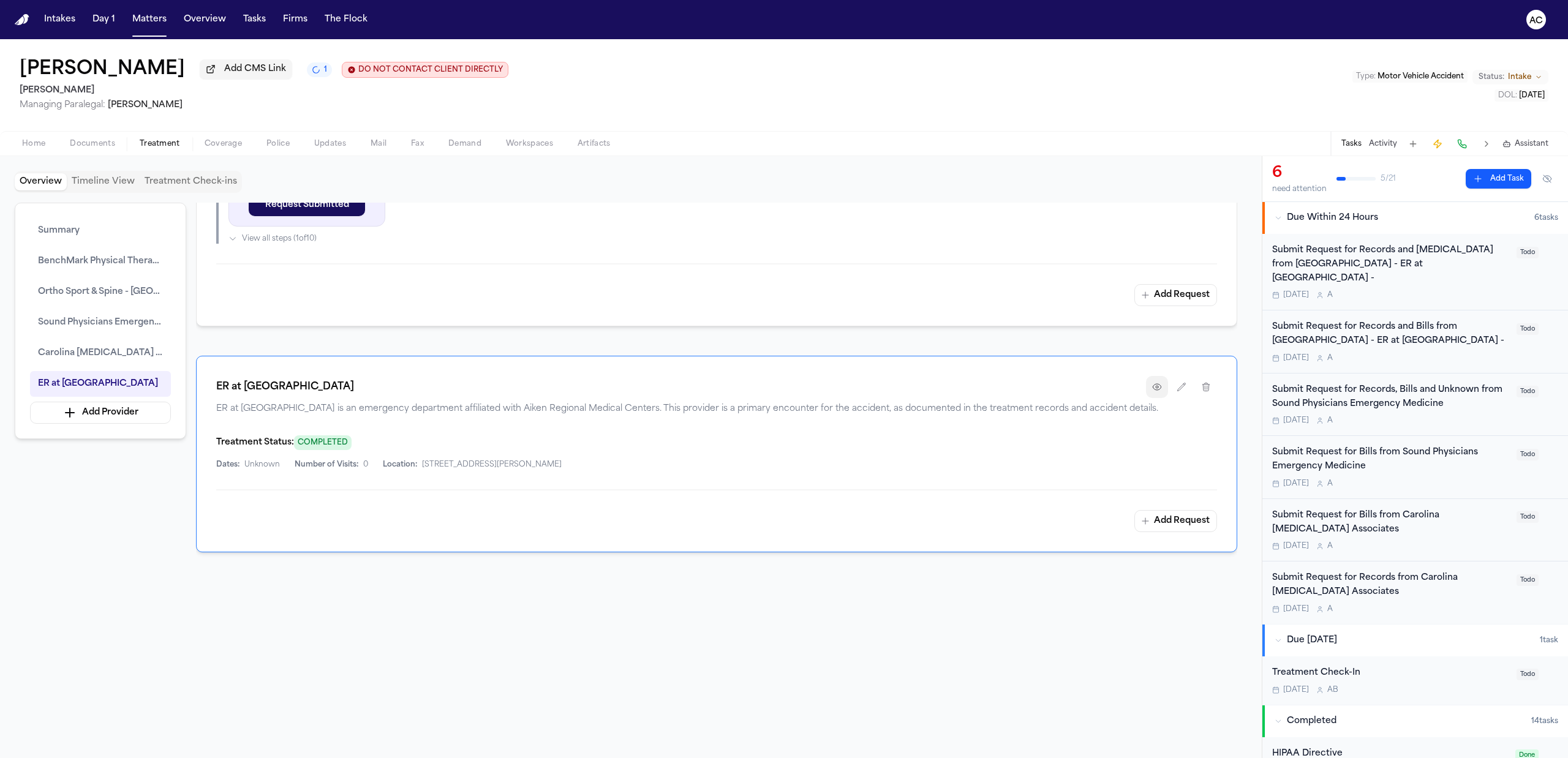
click at [1159, 379] on button "button" at bounding box center [1157, 387] width 22 height 22
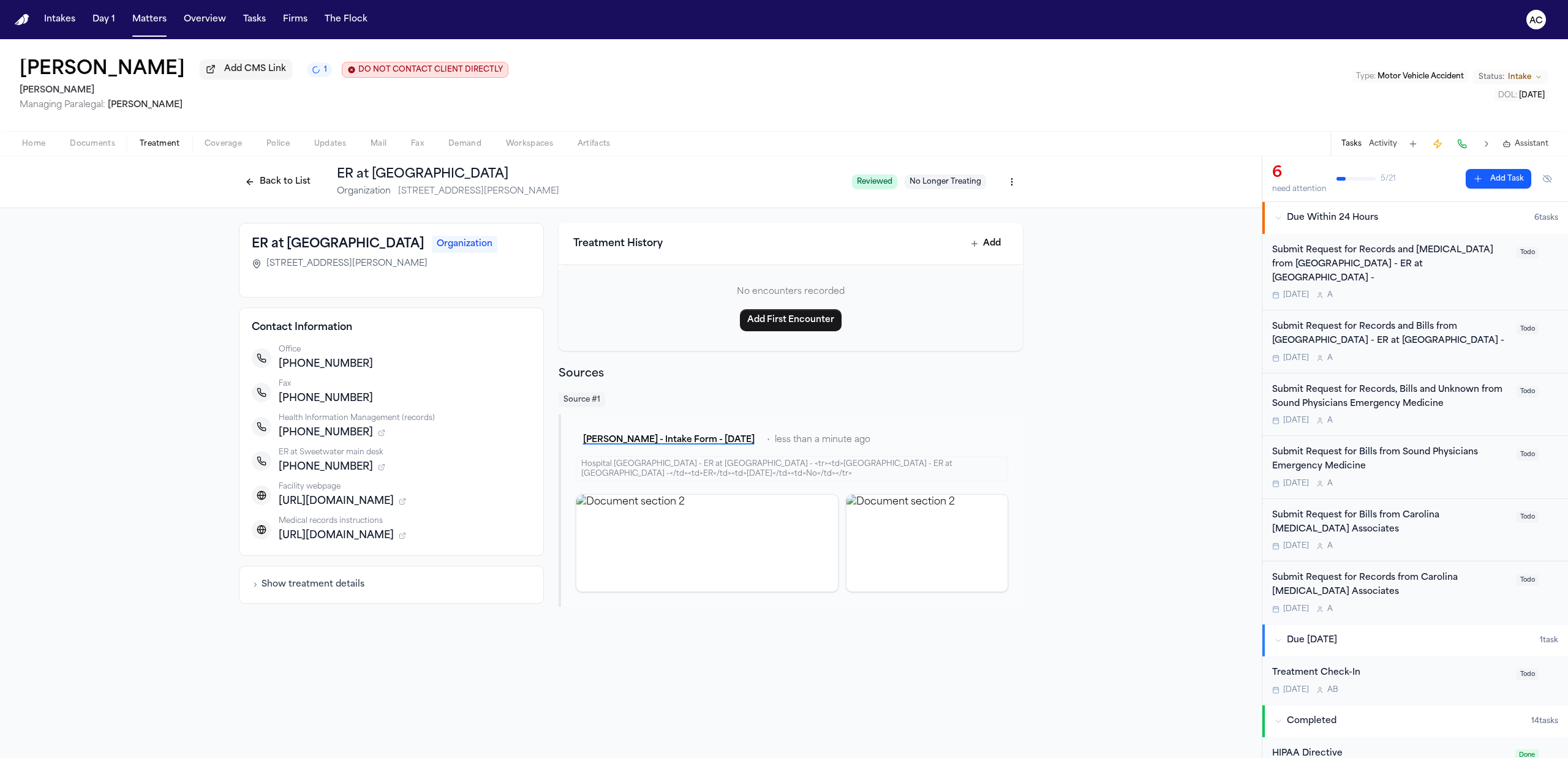
drag, startPoint x: 279, startPoint y: 537, endPoint x: 548, endPoint y: 542, distance: 269.0
click at [515, 545] on div "Contact Information Office [PHONE_NUMBER] Fax [PHONE_NUMBER] Health Information…" at bounding box center [391, 431] width 305 height 249
click at [406, 537] on icon "button" at bounding box center [402, 536] width 8 height 8
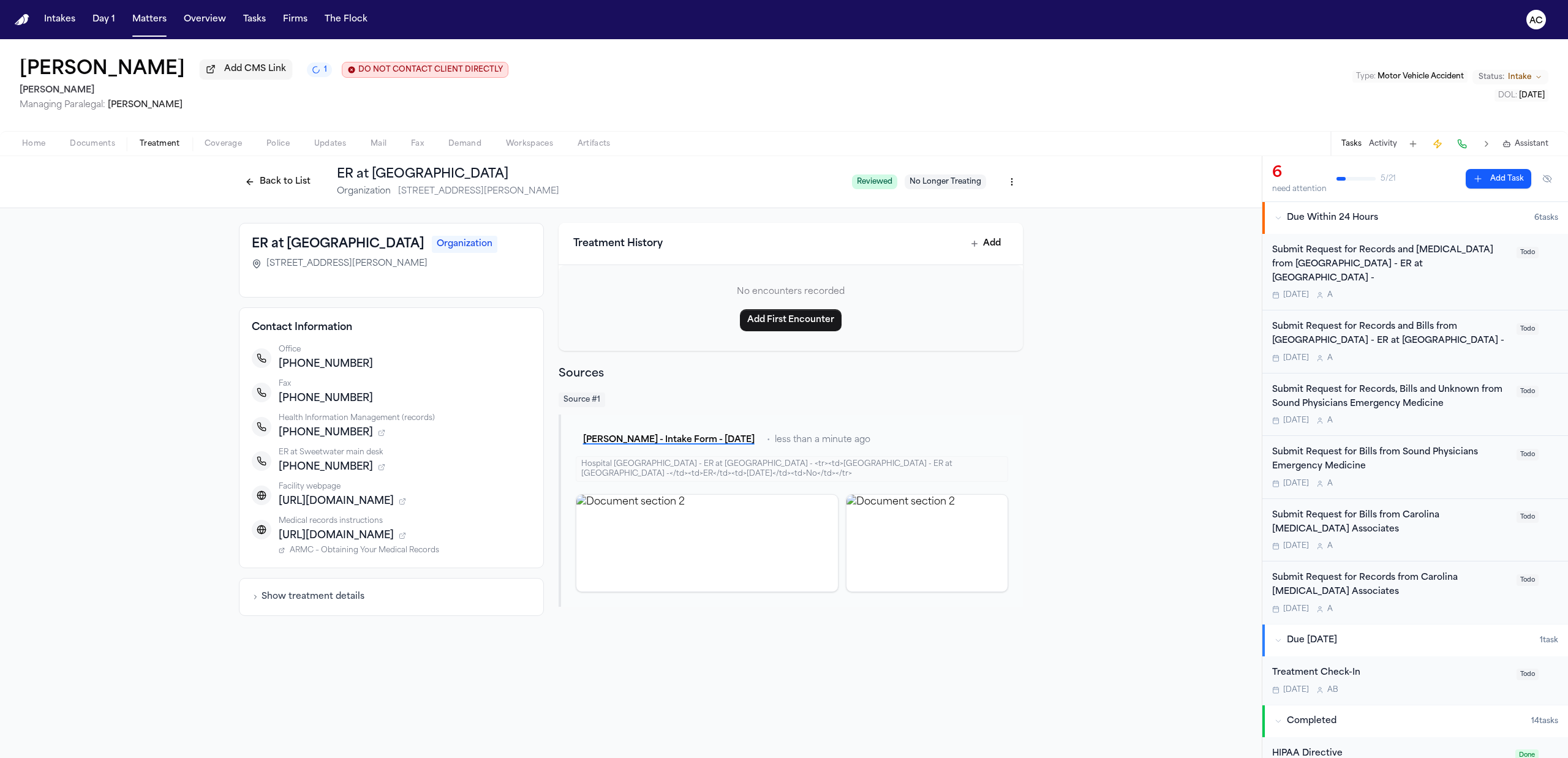
click at [405, 535] on icon "button" at bounding box center [402, 536] width 5 height 5
click at [394, 542] on span "[URL][DOMAIN_NAME]" at bounding box center [336, 536] width 115 height 14
click at [394, 535] on span "[URL][DOMAIN_NAME]" at bounding box center [336, 536] width 115 height 14
click at [1004, 182] on html "Intakes Day 1 Matters Overview Tasks Firms The Flock AC [PERSON_NAME] Add CMS L…" at bounding box center [784, 379] width 1568 height 758
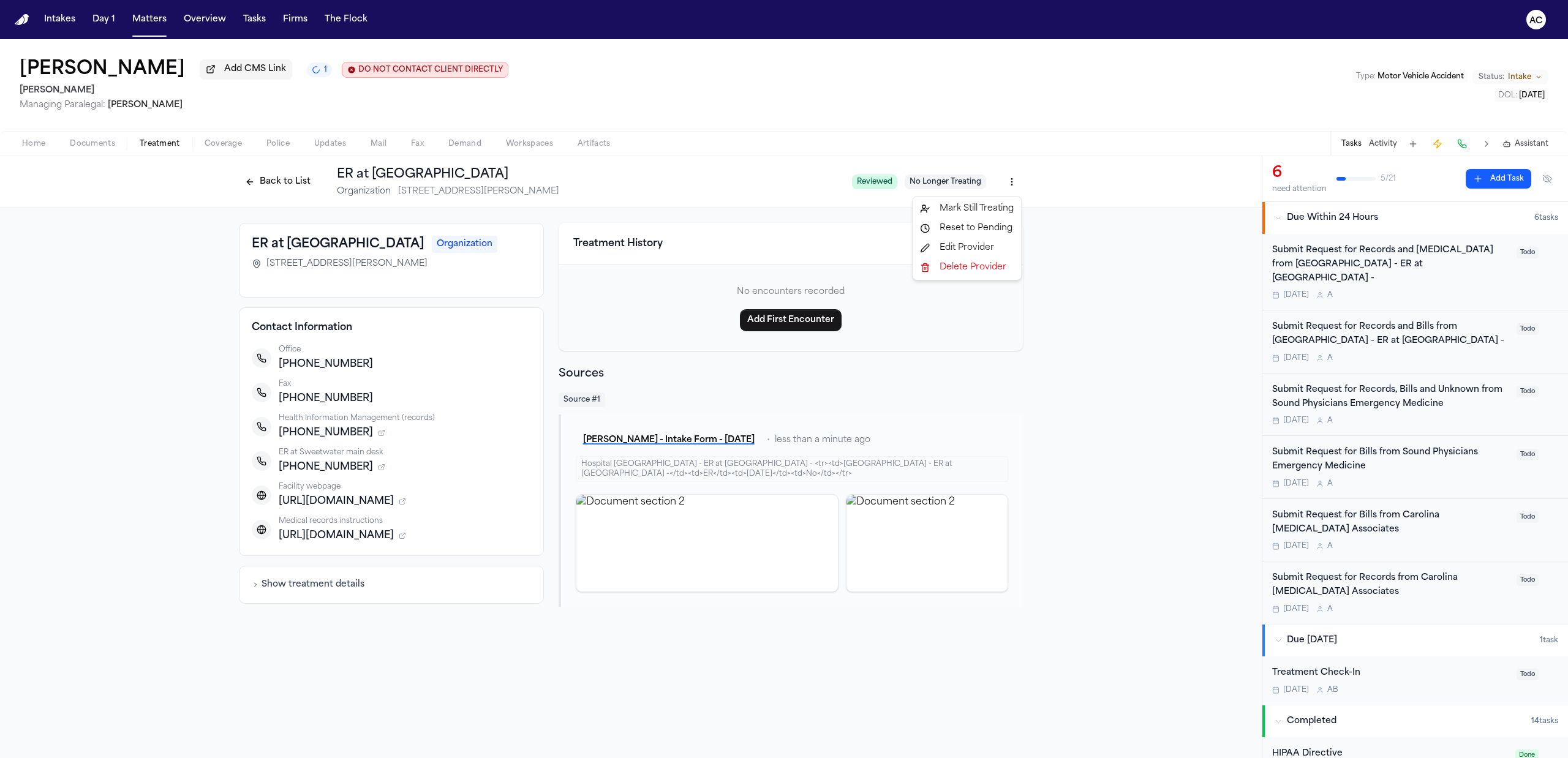
click at [974, 243] on div "Edit Provider" at bounding box center [967, 248] width 104 height 20
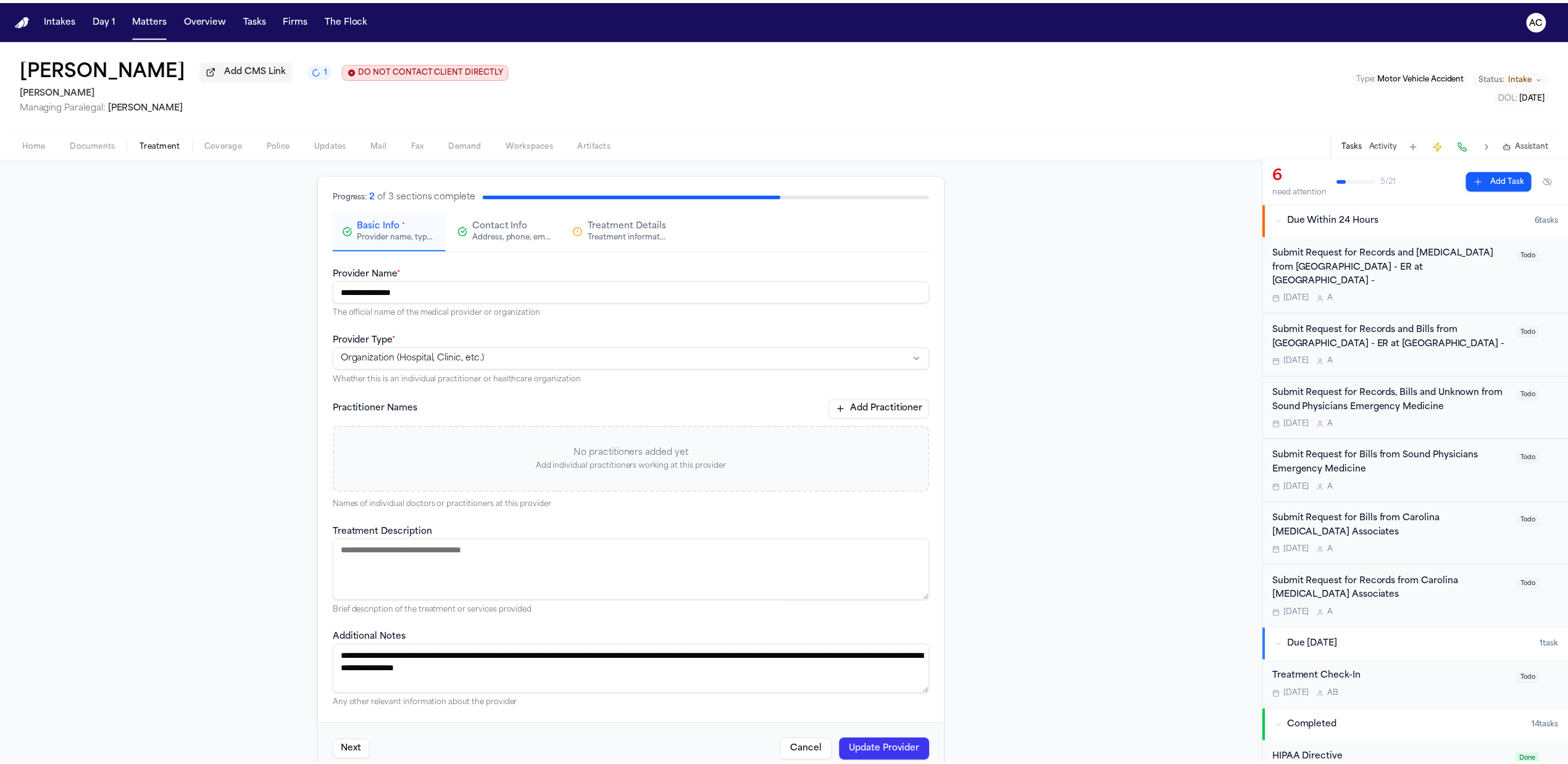
scroll to position [78, 0]
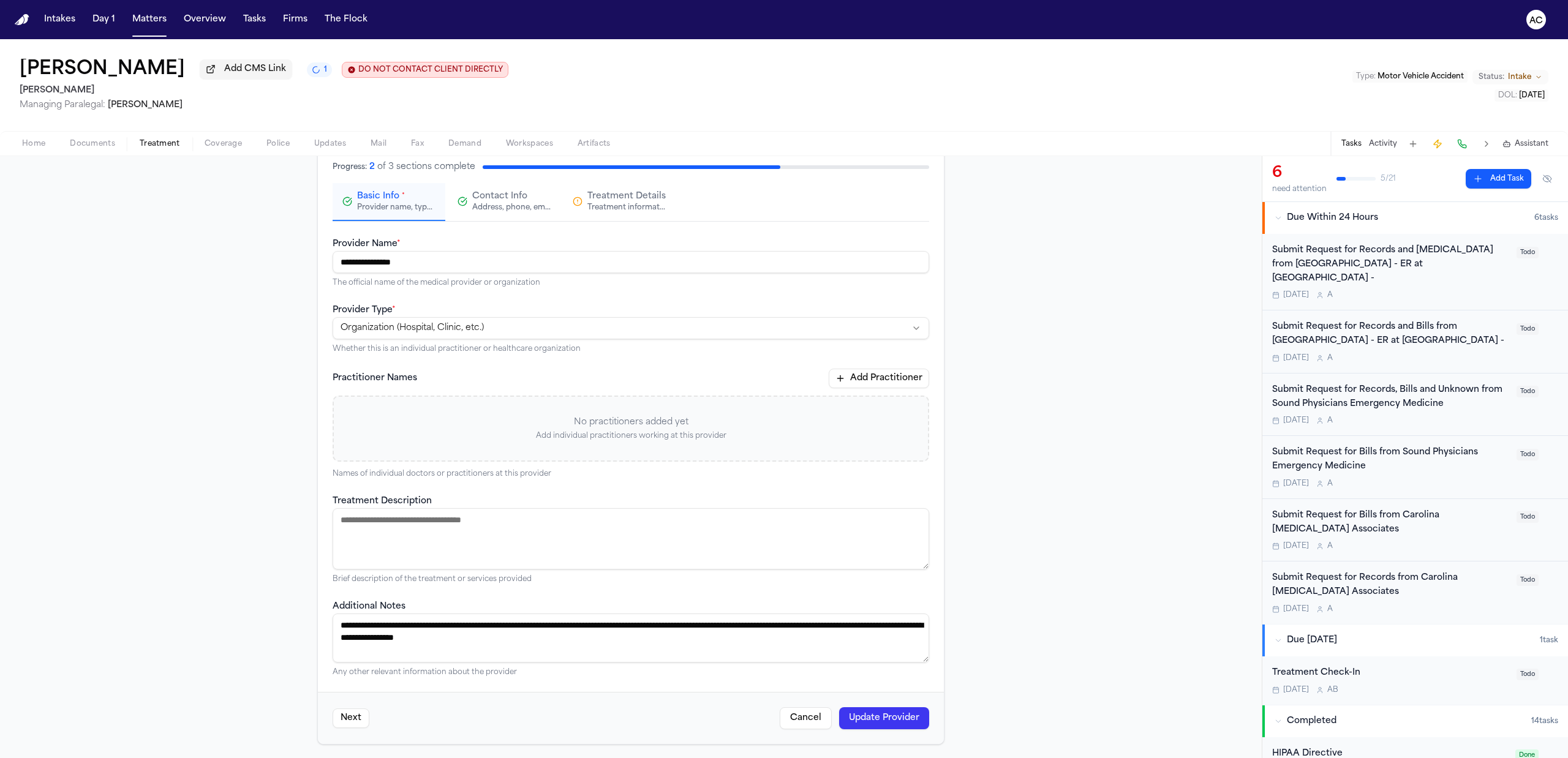
click at [495, 209] on div "Address, phone, email, and other contact details" at bounding box center [511, 208] width 78 height 10
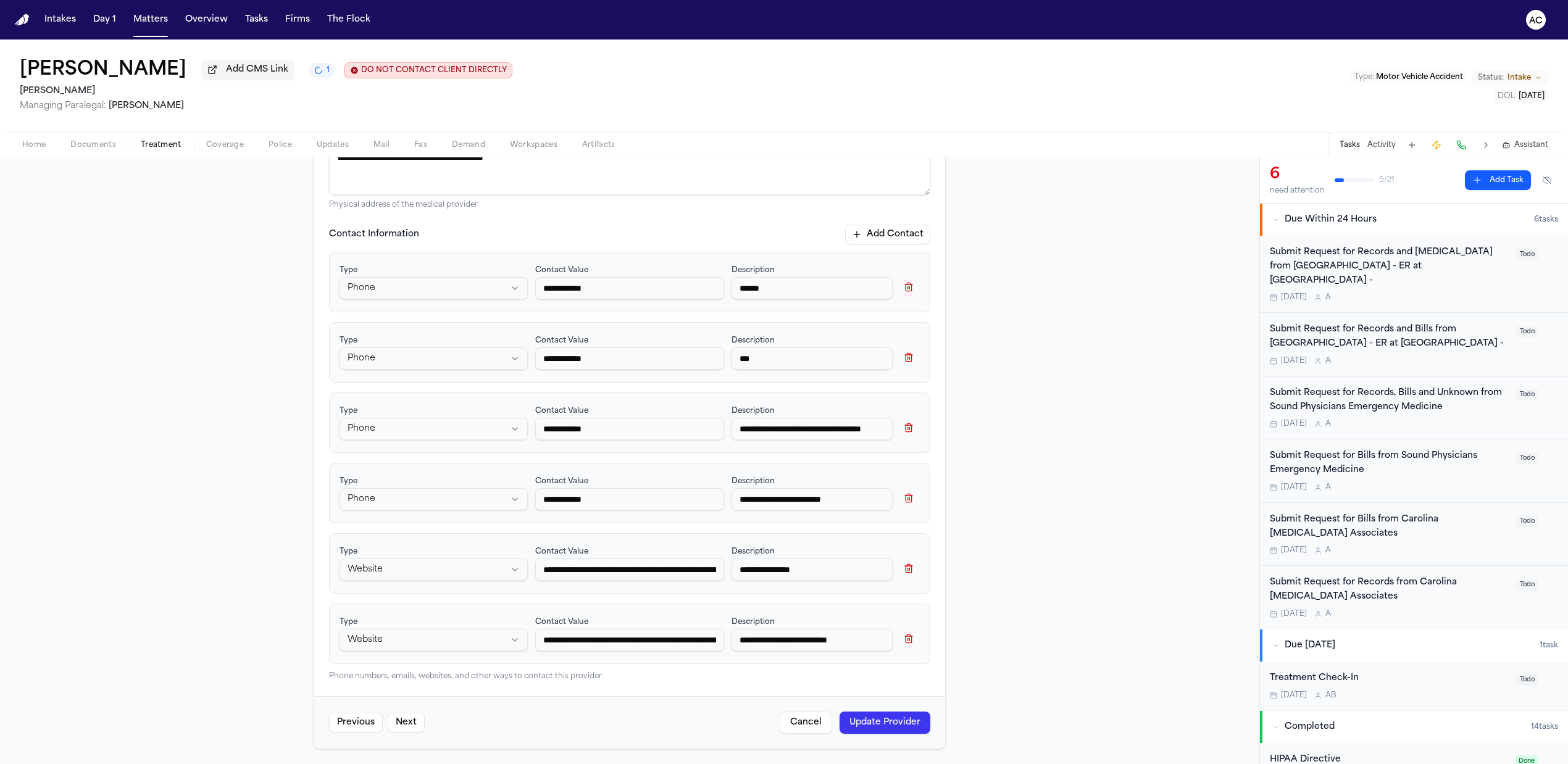
scroll to position [0, 151]
drag, startPoint x: 538, startPoint y: 641, endPoint x: 803, endPoint y: 668, distance: 266.4
click at [803, 668] on div "**********" at bounding box center [629, 453] width 602 height 457
click at [814, 724] on button "Cancel" at bounding box center [805, 723] width 52 height 22
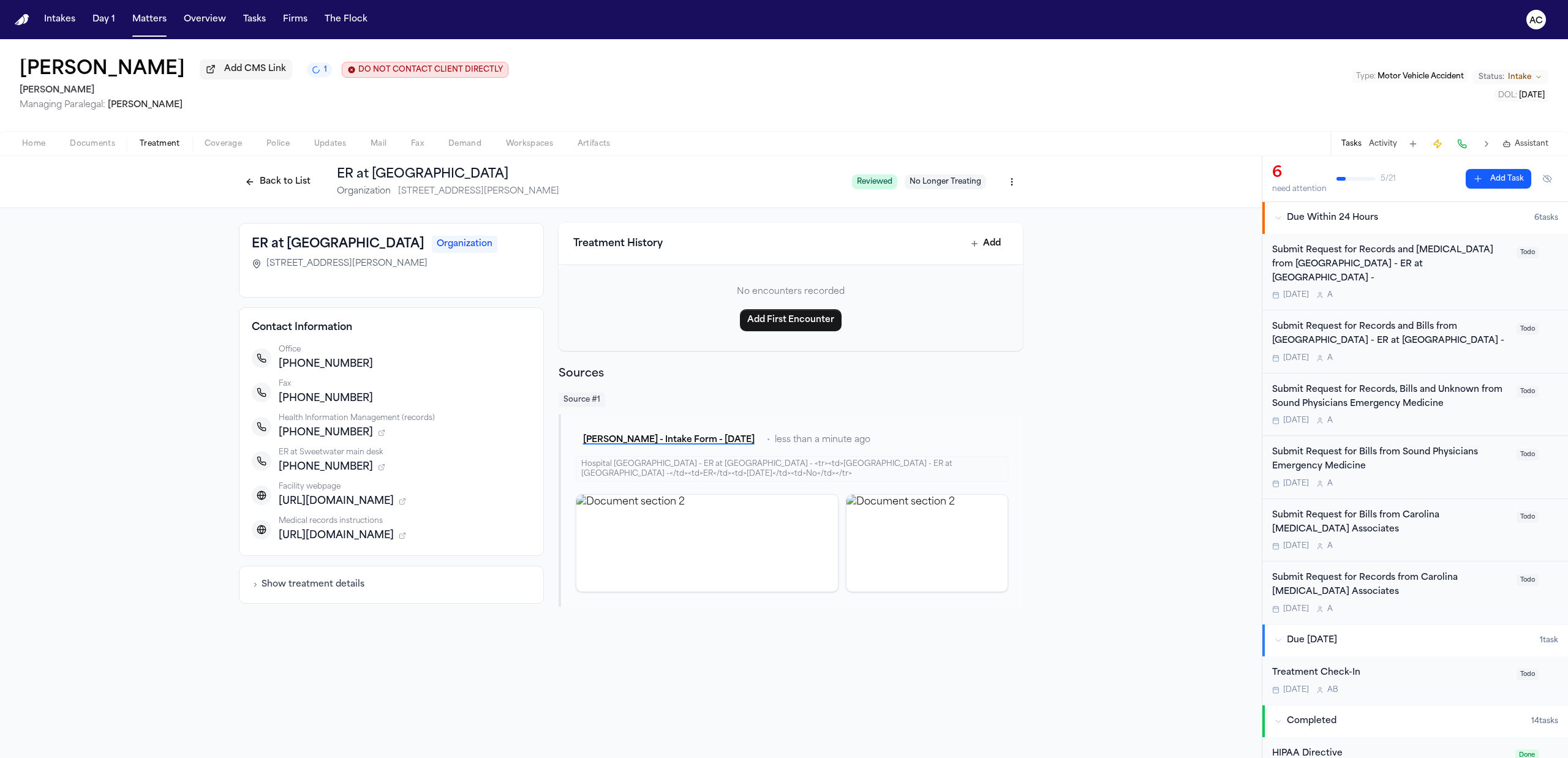
click at [1016, 186] on html "Intakes Day 1 Matters Overview Tasks Firms The Flock AC [PERSON_NAME] Add CMS L…" at bounding box center [784, 379] width 1568 height 758
click at [979, 247] on div "Edit Provider" at bounding box center [967, 248] width 104 height 20
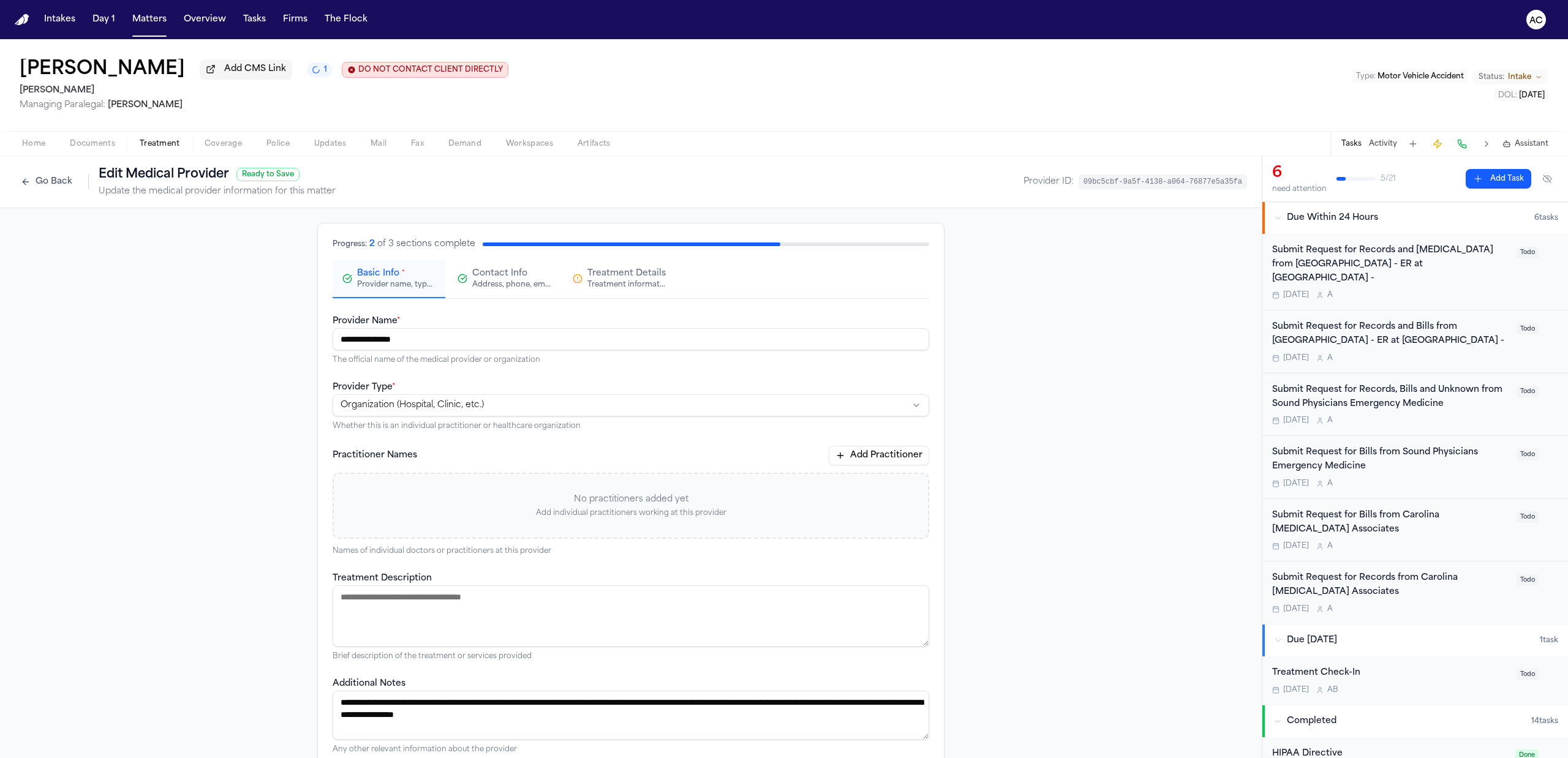
click at [525, 269] on div "Contact Info Address, phone, email, and other contact details" at bounding box center [511, 278] width 78 height 22
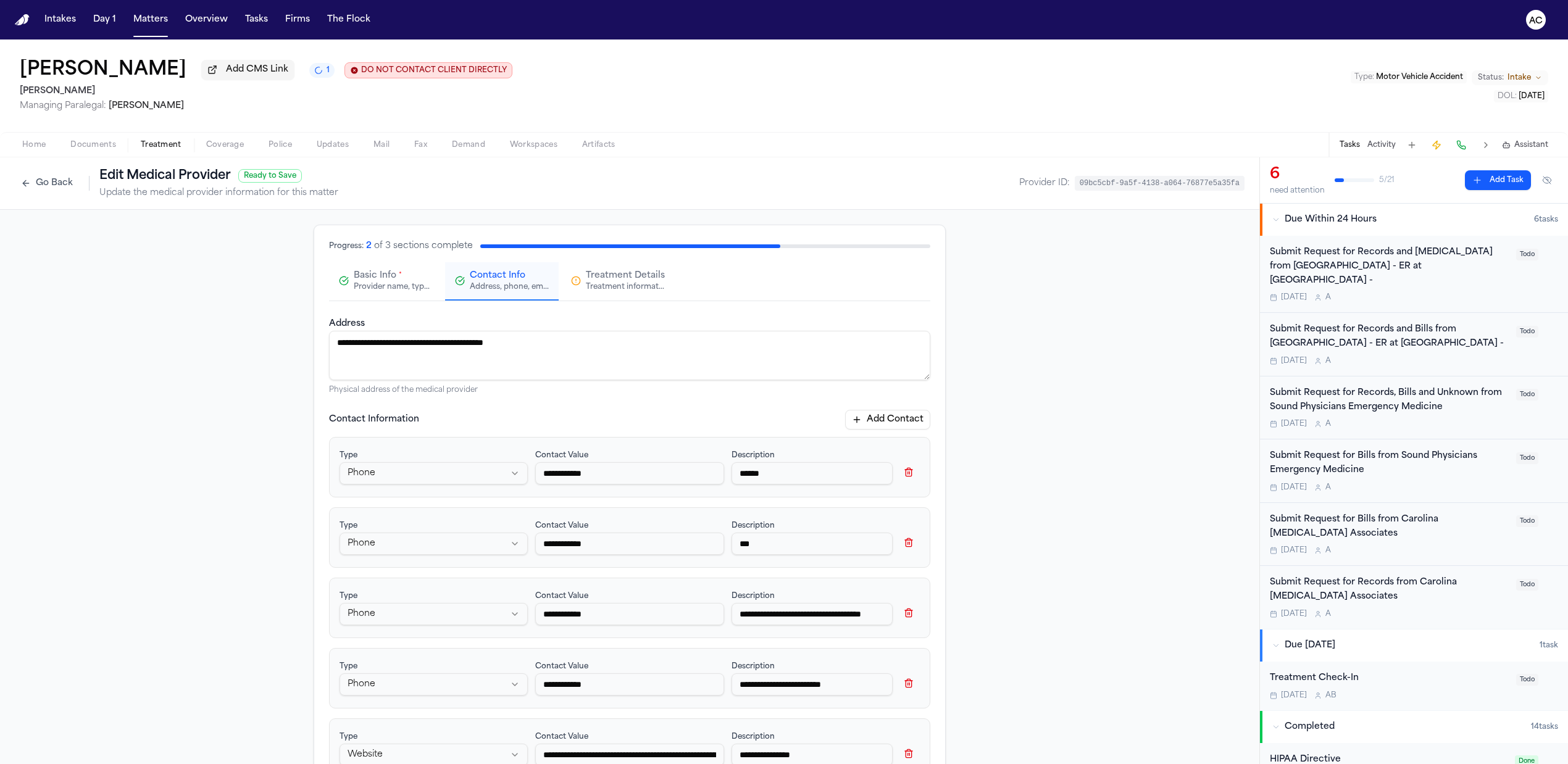
click at [901, 422] on button "Add Contact" at bounding box center [888, 419] width 86 height 20
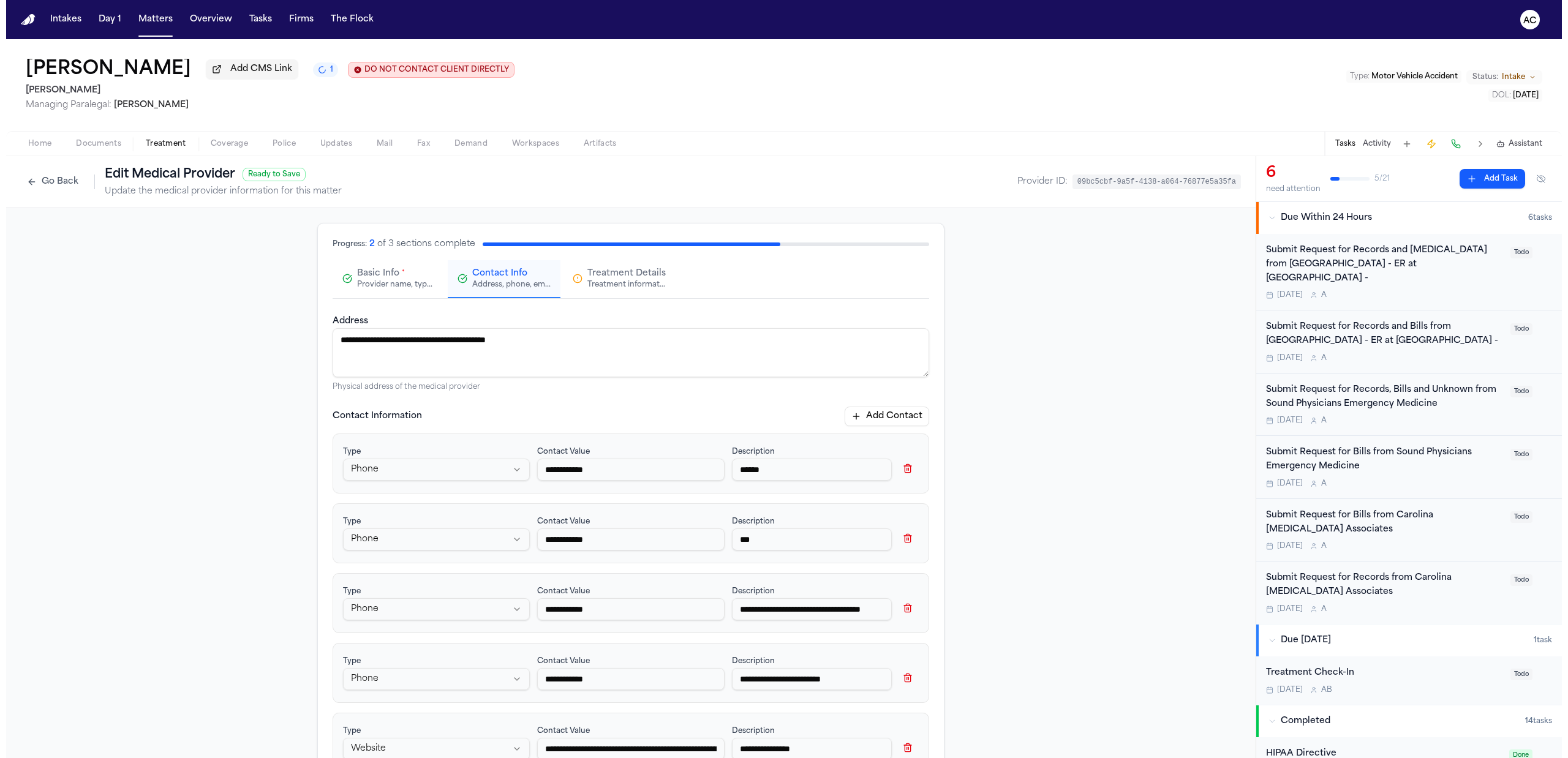
scroll to position [256, 0]
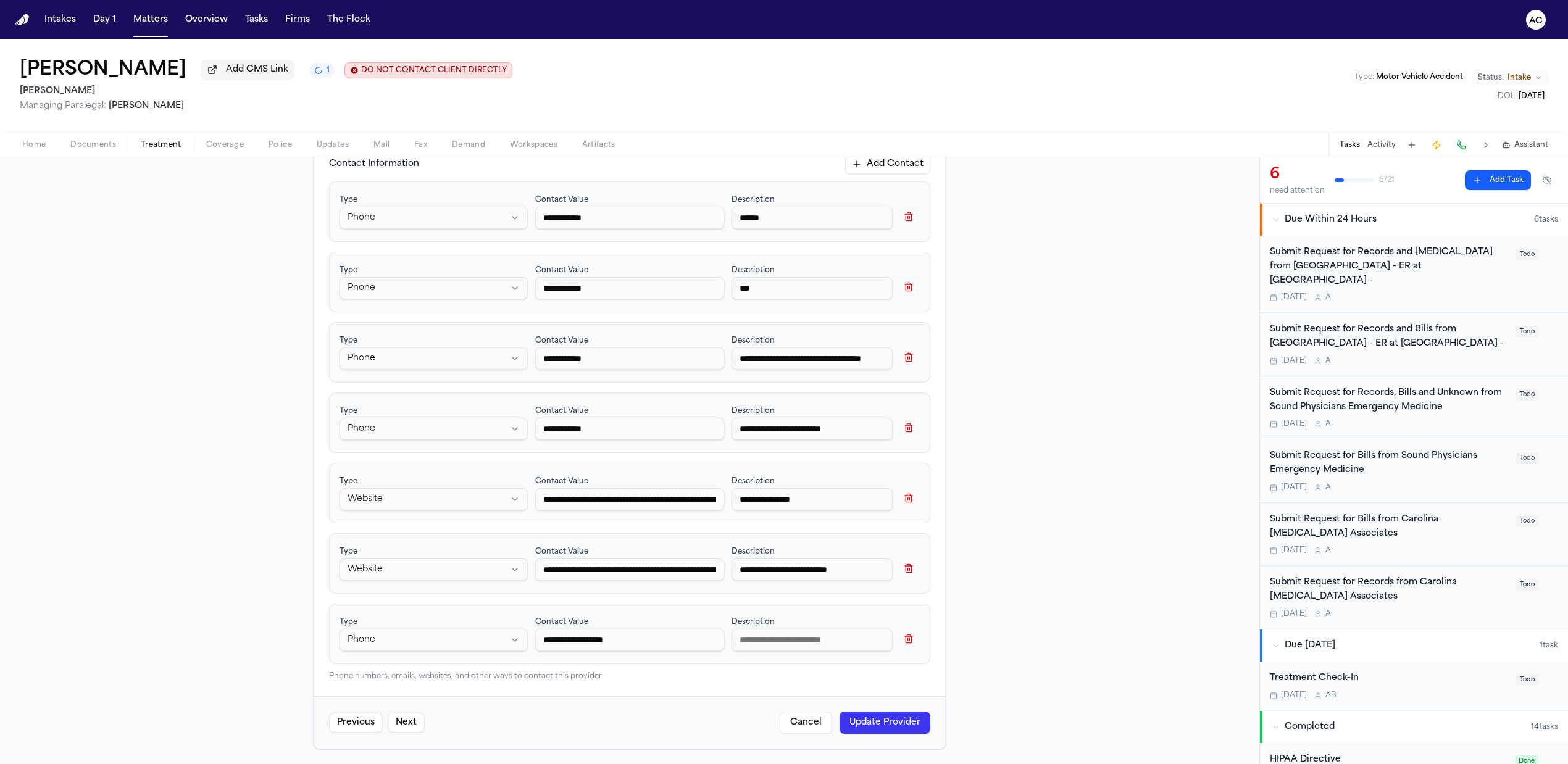
type input "**********"
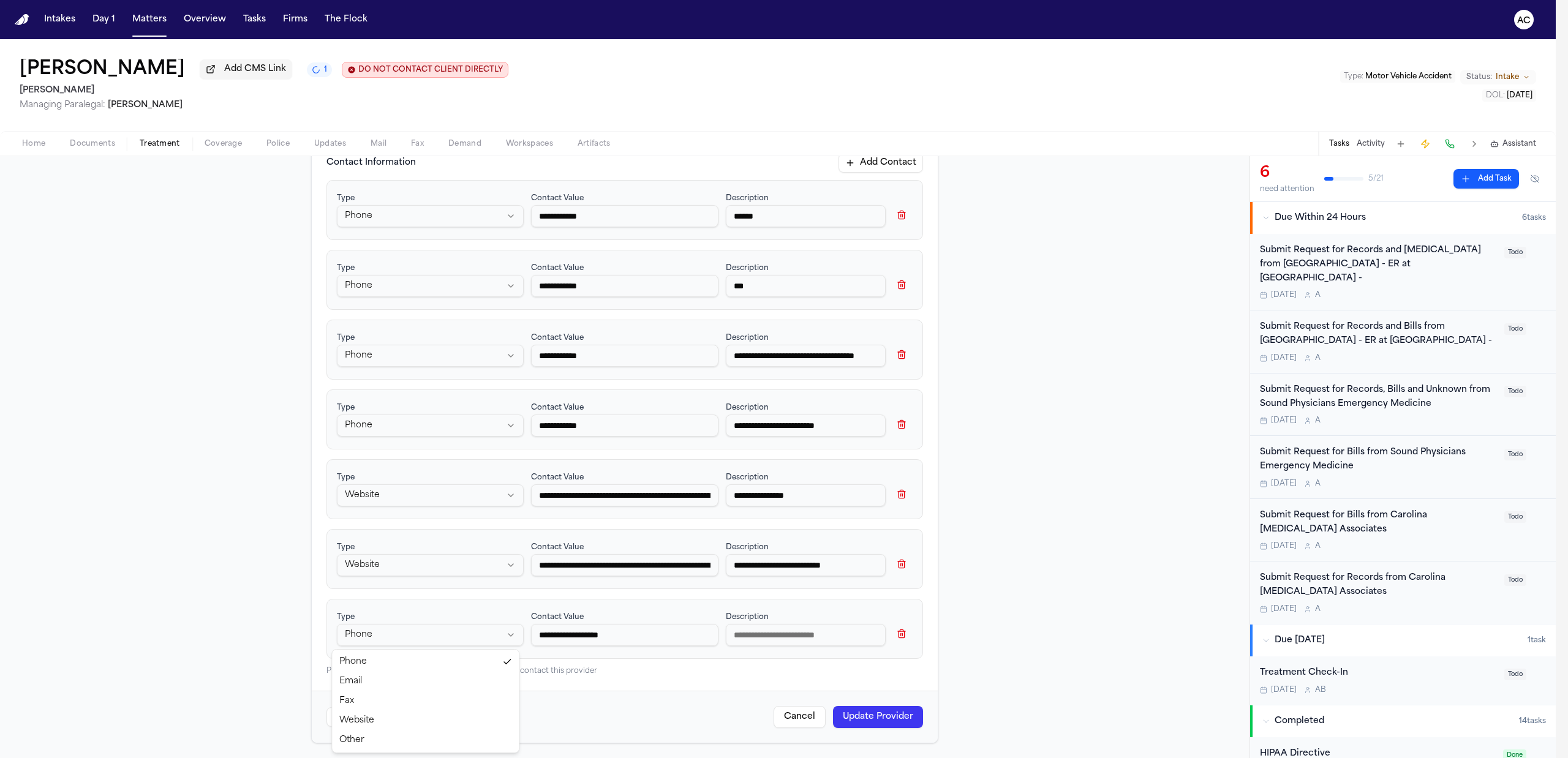
click at [485, 637] on html "**********" at bounding box center [784, 379] width 1568 height 758
select select "*****"
drag, startPoint x: 363, startPoint y: 682, endPoint x: 547, endPoint y: 665, distance: 184.8
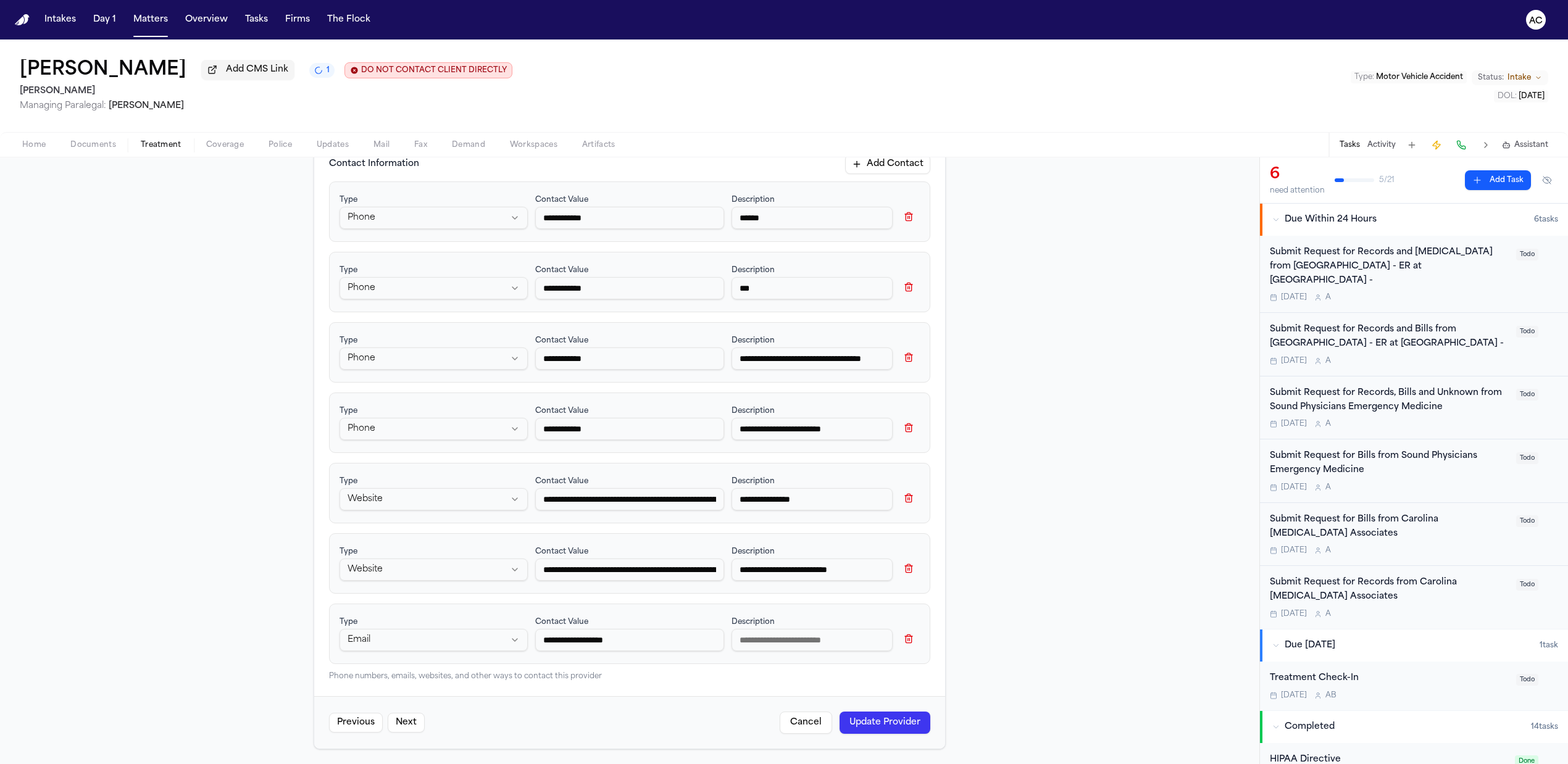
click at [784, 640] on input at bounding box center [812, 640] width 161 height 22
type input "**********"
click at [877, 714] on button "Update Provider" at bounding box center [885, 723] width 91 height 22
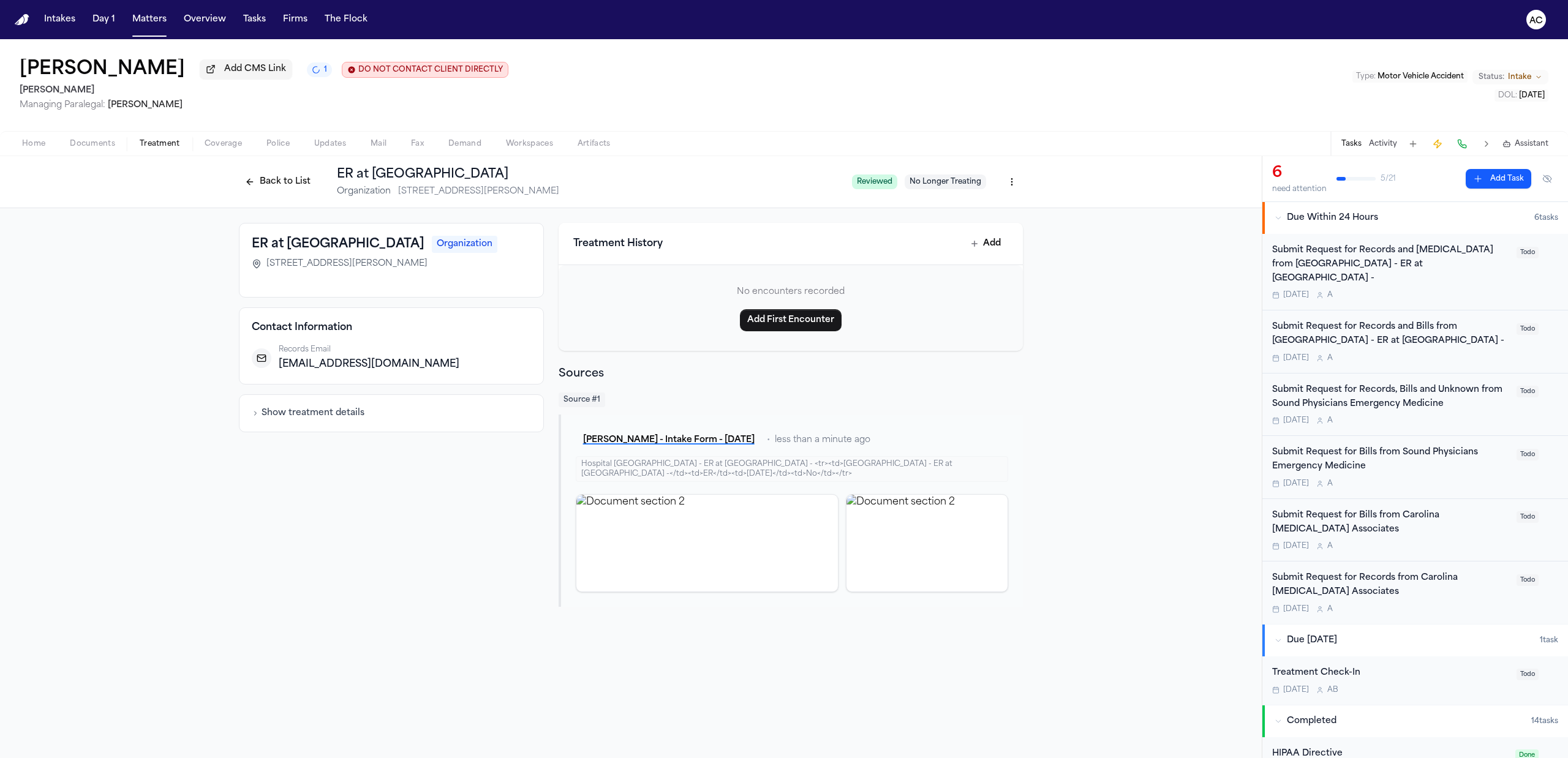
click at [278, 179] on button "Back to List" at bounding box center [278, 182] width 78 height 20
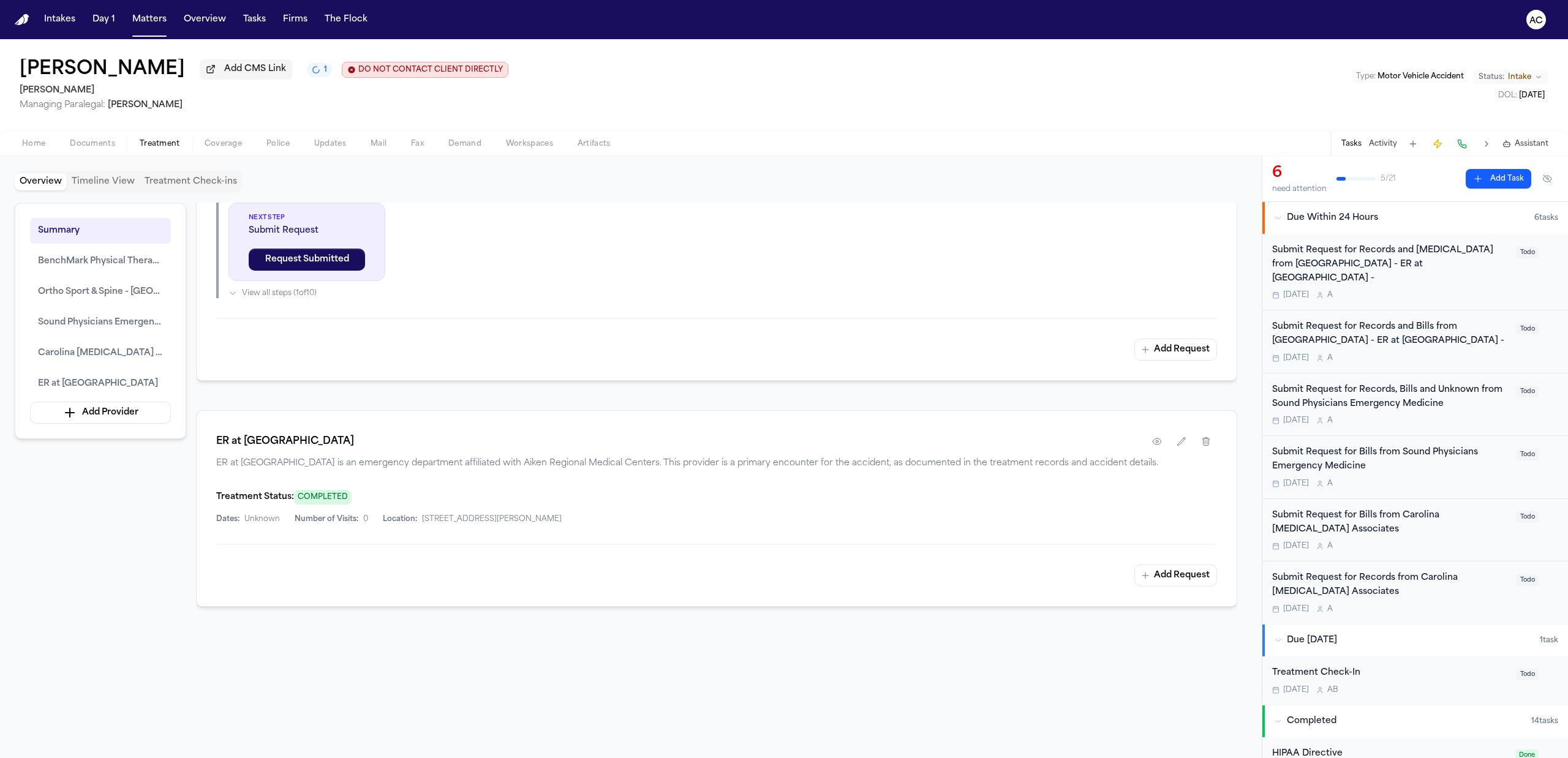
scroll to position [2464, 0]
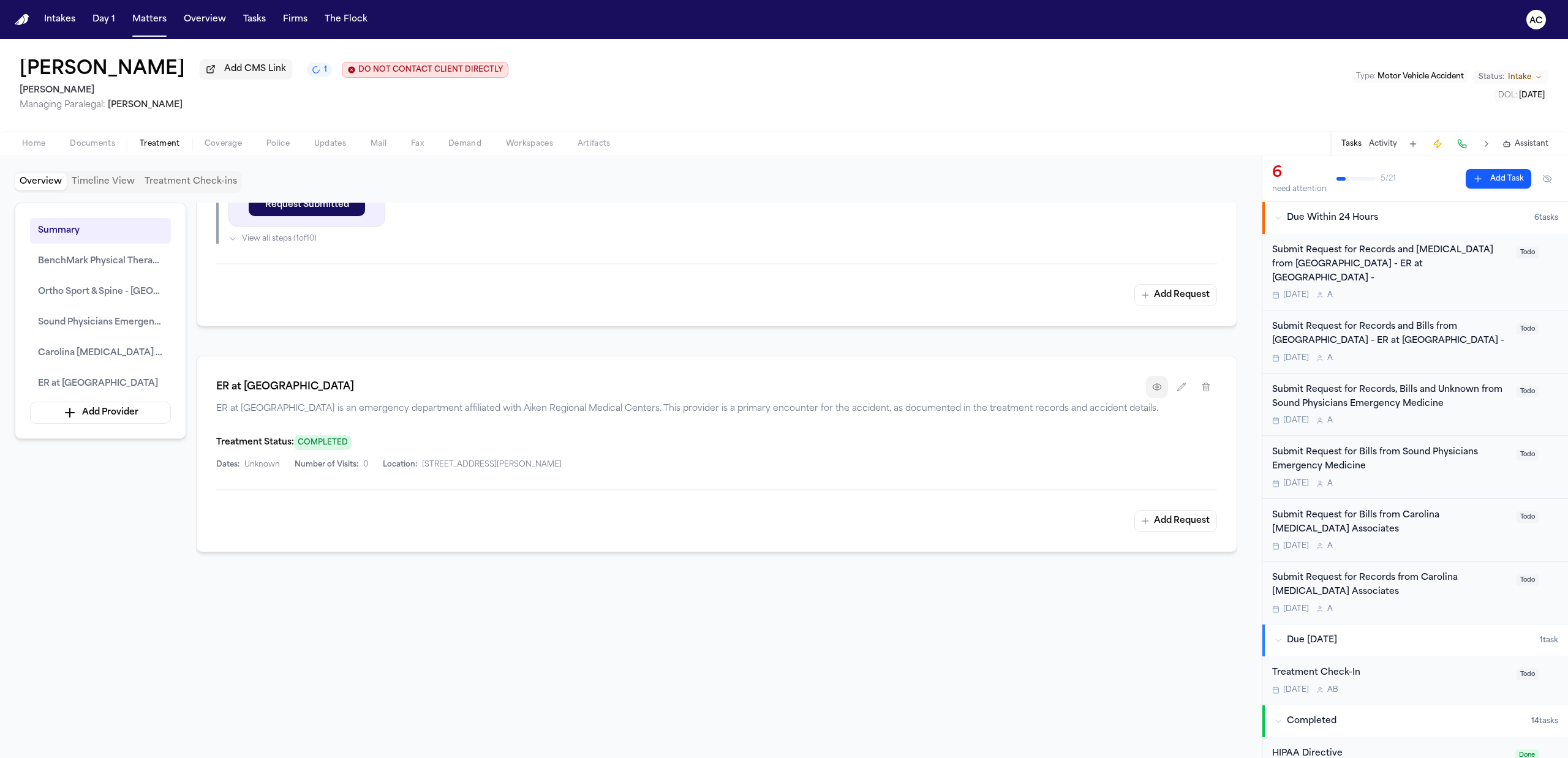
click at [1155, 397] on button "button" at bounding box center [1157, 387] width 22 height 22
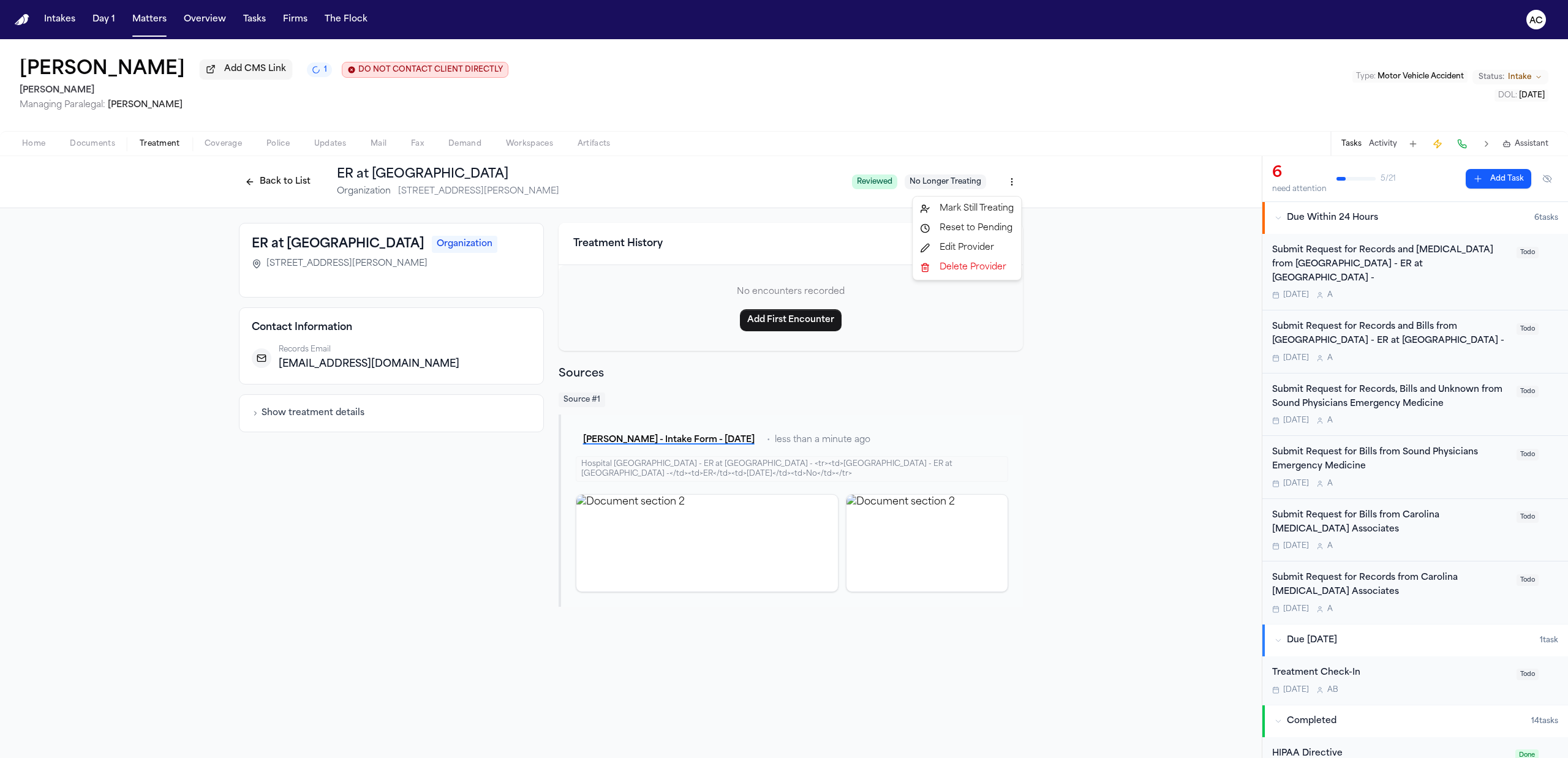
click at [1009, 180] on html "Intakes Day 1 Matters Overview Tasks Firms The Flock AC [PERSON_NAME] Add CMS L…" at bounding box center [784, 379] width 1568 height 758
click at [986, 248] on div "Edit Provider" at bounding box center [967, 248] width 104 height 20
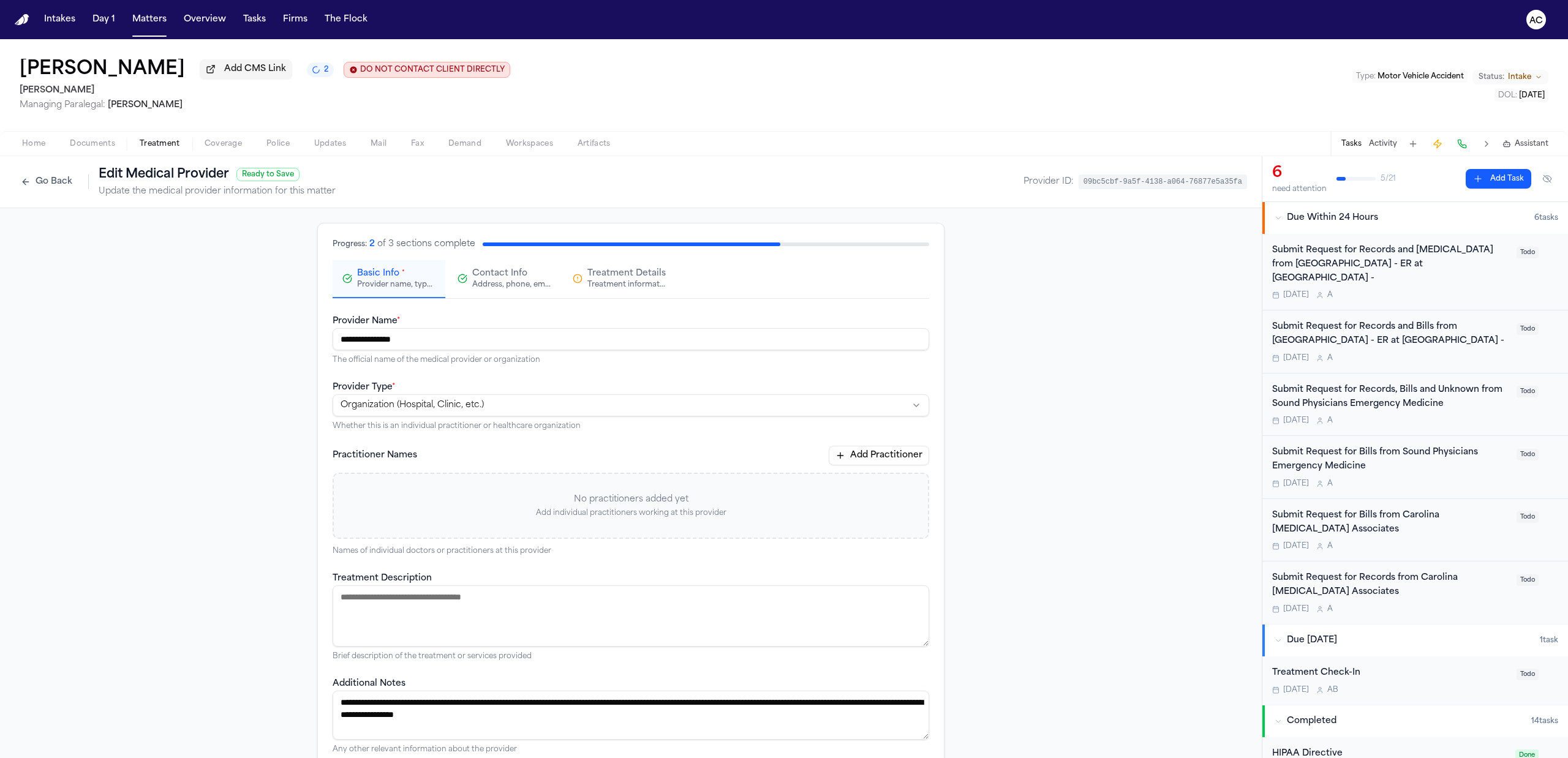
click at [506, 287] on div "Address, phone, email, and other contact details" at bounding box center [511, 285] width 78 height 10
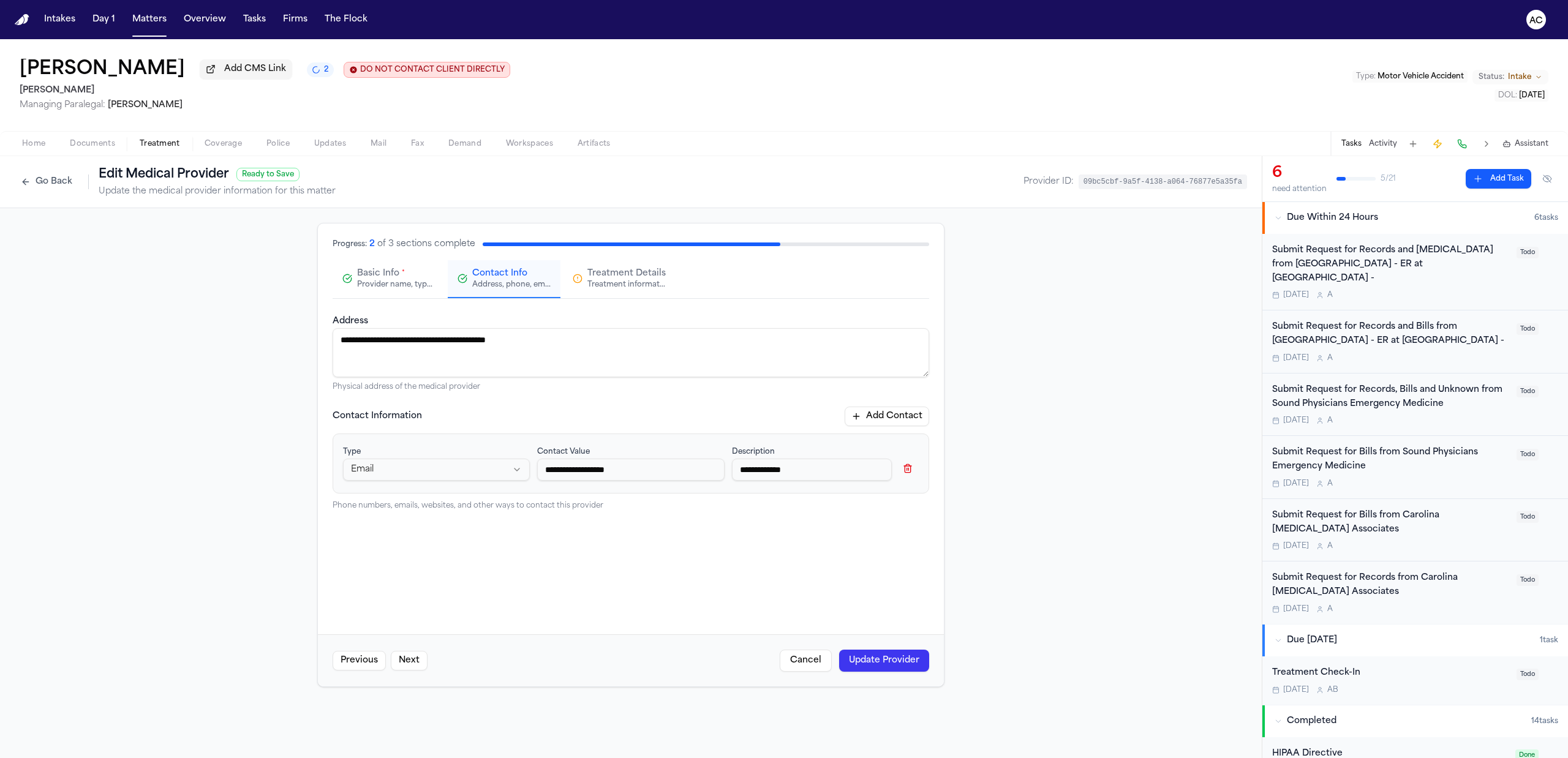
click at [870, 413] on button "Add Contact" at bounding box center [887, 416] width 85 height 20
type input "**********"
click at [490, 549] on html "**********" at bounding box center [784, 379] width 1568 height 758
select select "***"
drag, startPoint x: 371, startPoint y: 606, endPoint x: 592, endPoint y: 598, distance: 221.1
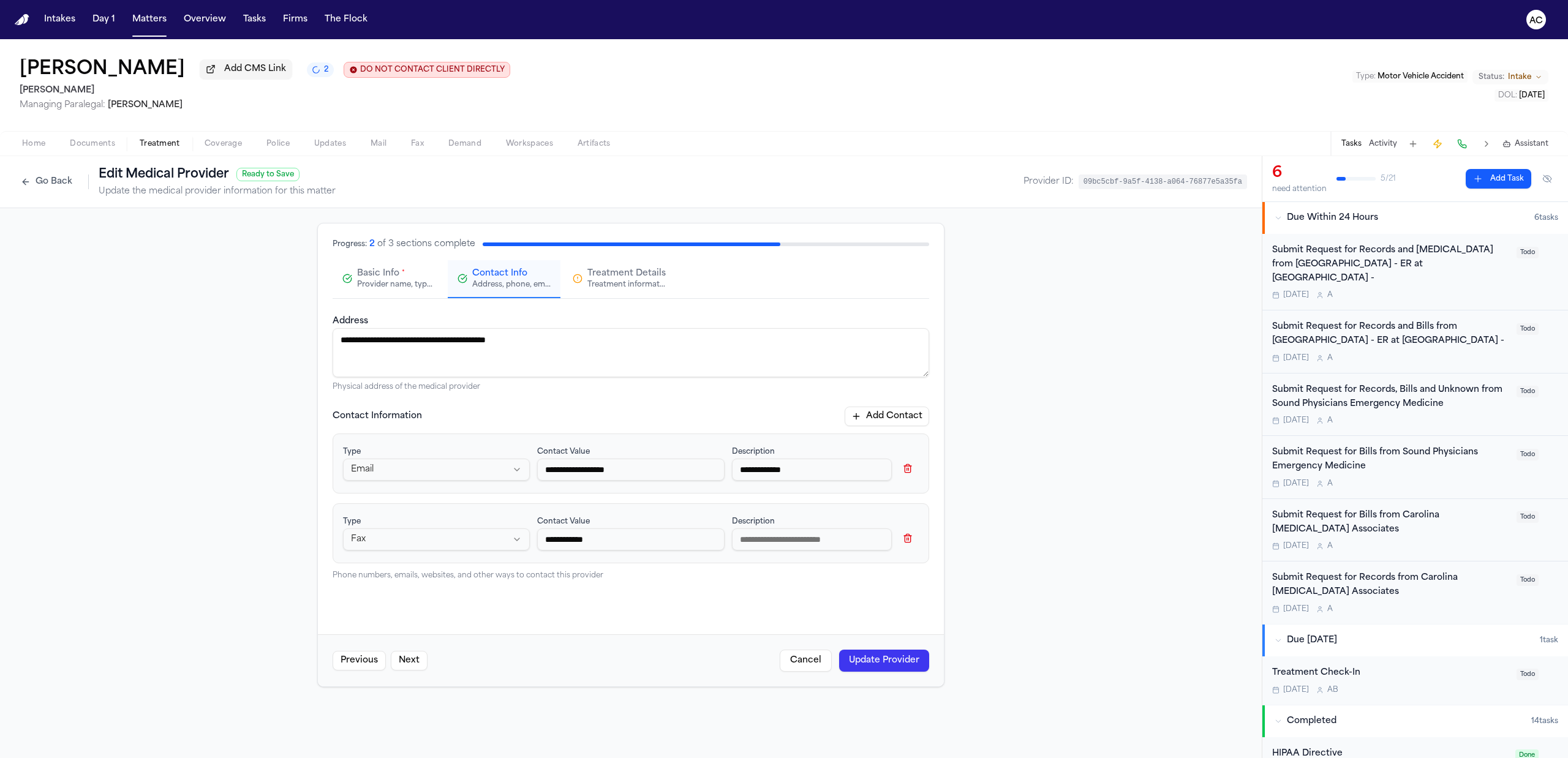
click at [799, 551] on input at bounding box center [812, 540] width 160 height 22
type input "**********"
drag, startPoint x: 875, startPoint y: 419, endPoint x: 687, endPoint y: 518, distance: 212.5
click at [874, 421] on button "Add Contact" at bounding box center [887, 416] width 85 height 20
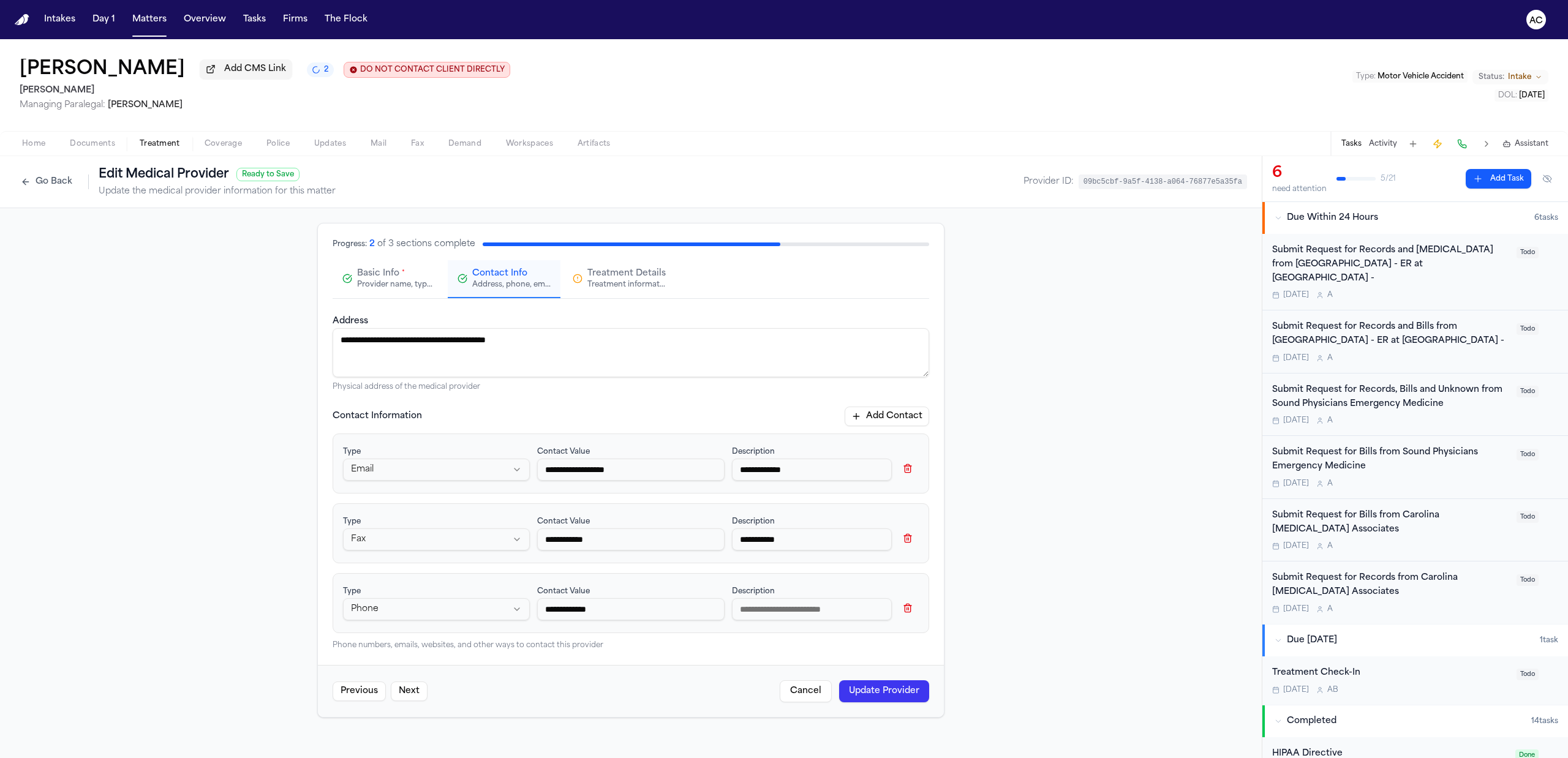
type input "**********"
click at [823, 619] on input at bounding box center [812, 609] width 160 height 22
type input "**********"
click at [877, 700] on button "Update Provider" at bounding box center [884, 691] width 90 height 22
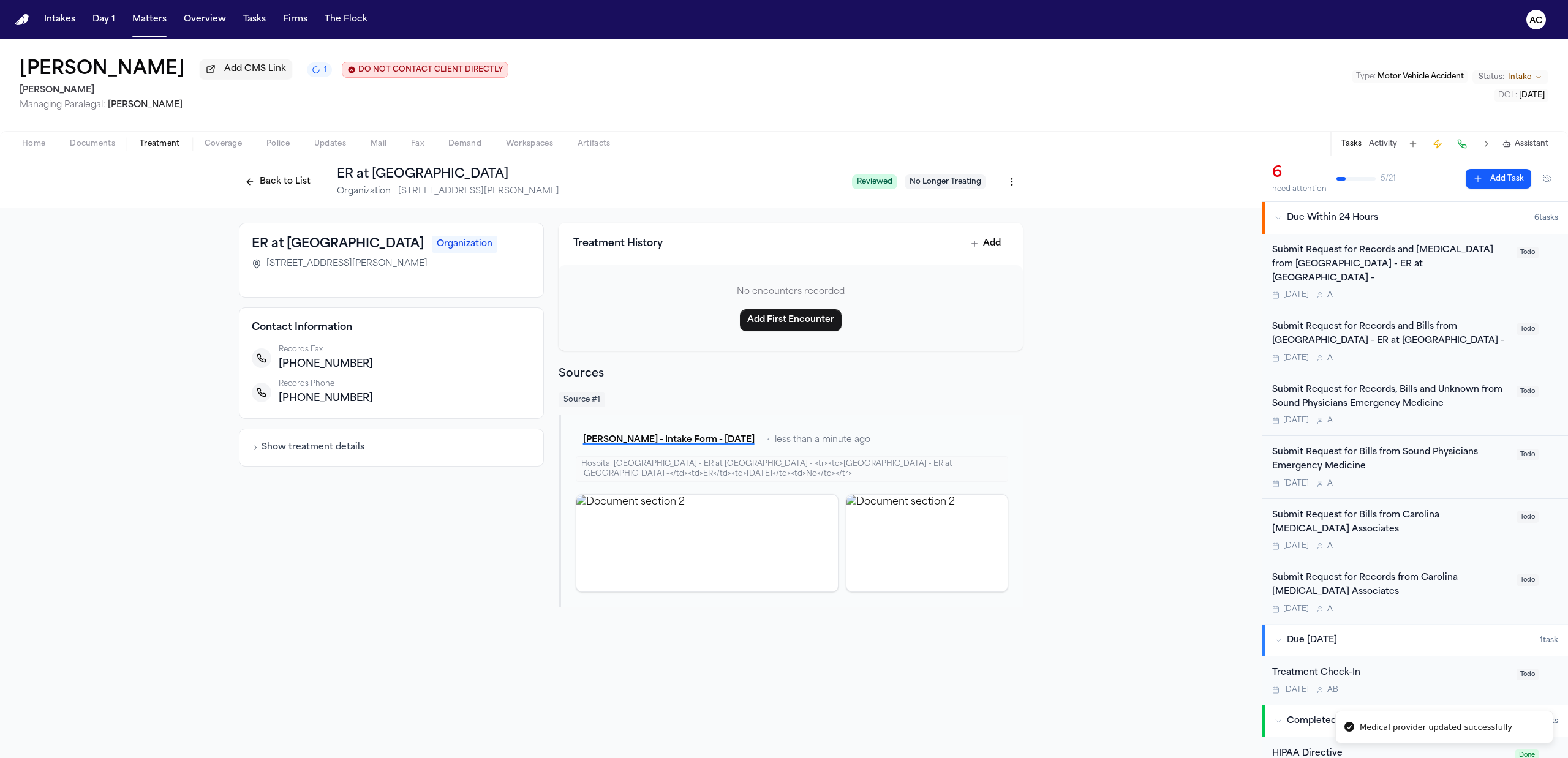
drag, startPoint x: 975, startPoint y: 684, endPoint x: 976, endPoint y: 676, distance: 8.1
click at [975, 683] on div "Back to List ER at Sweetwater Organization [STREET_ADDRESS][PERSON_NAME] Review…" at bounding box center [631, 457] width 1262 height 602
click at [975, 674] on div "Back to List ER at Sweetwater Organization [STREET_ADDRESS][PERSON_NAME] Review…" at bounding box center [631, 457] width 1262 height 602
click at [287, 177] on button "Back to List" at bounding box center [278, 182] width 78 height 20
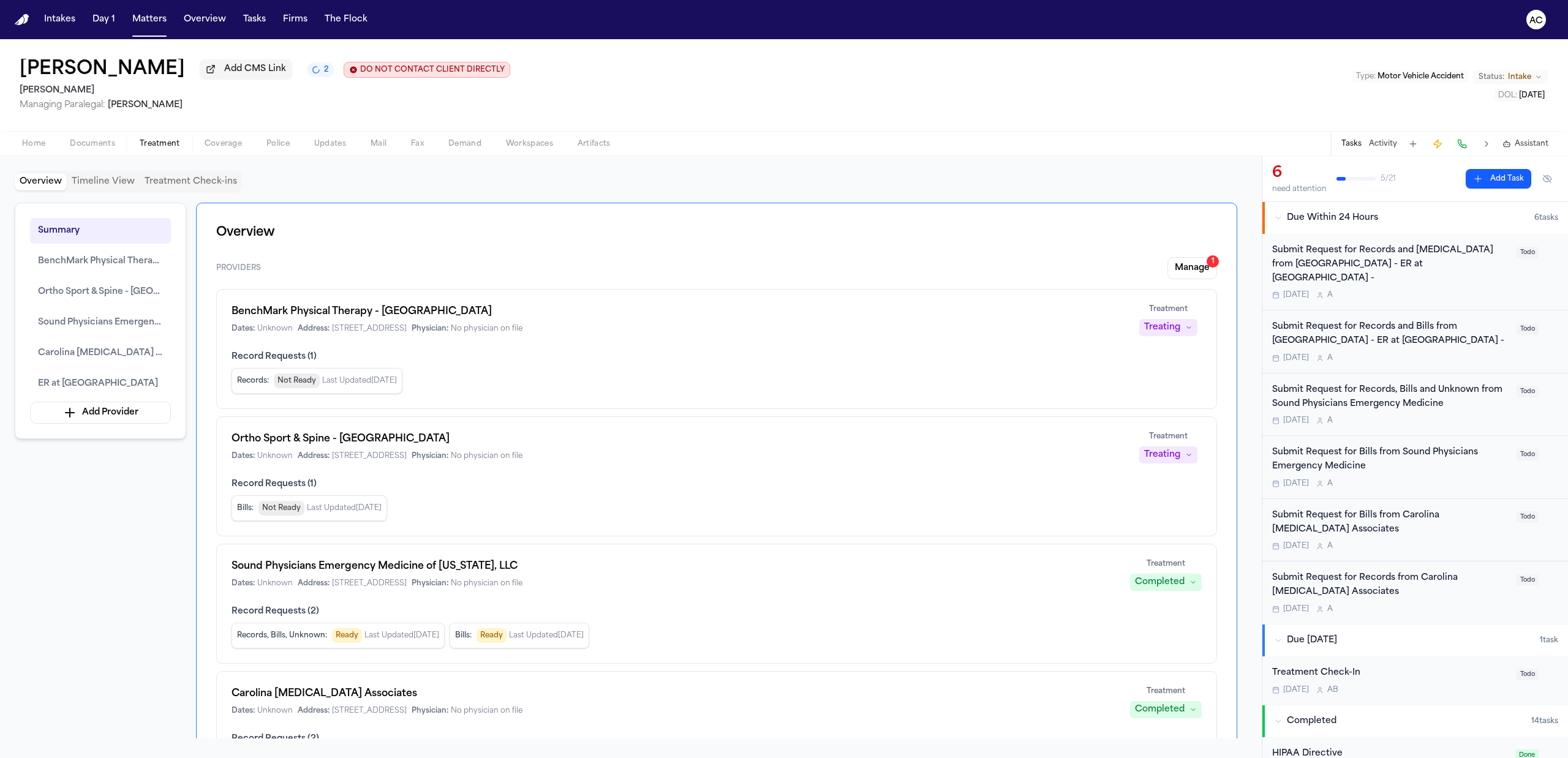
drag, startPoint x: 238, startPoint y: 214, endPoint x: 158, endPoint y: 567, distance: 362.0
click at [158, 567] on div "Summary BenchMark Physical Therapy - [GEOGRAPHIC_DATA] North Ortho Sport & Spin…" at bounding box center [630, 470] width 1232 height 536
